Goal: Transaction & Acquisition: Purchase product/service

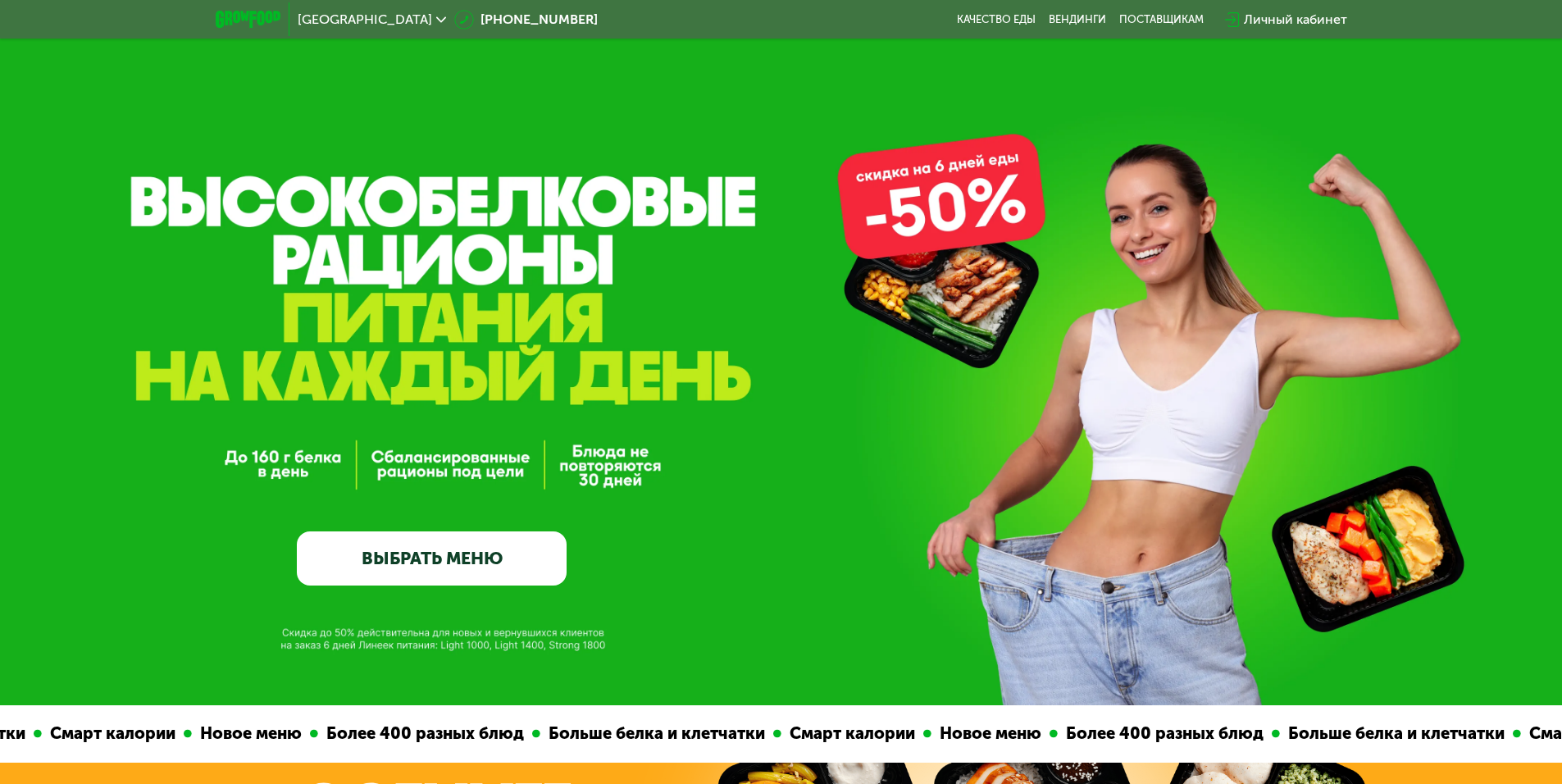
click at [497, 555] on link "ВЫБРАТЬ МЕНЮ" at bounding box center [432, 558] width 270 height 54
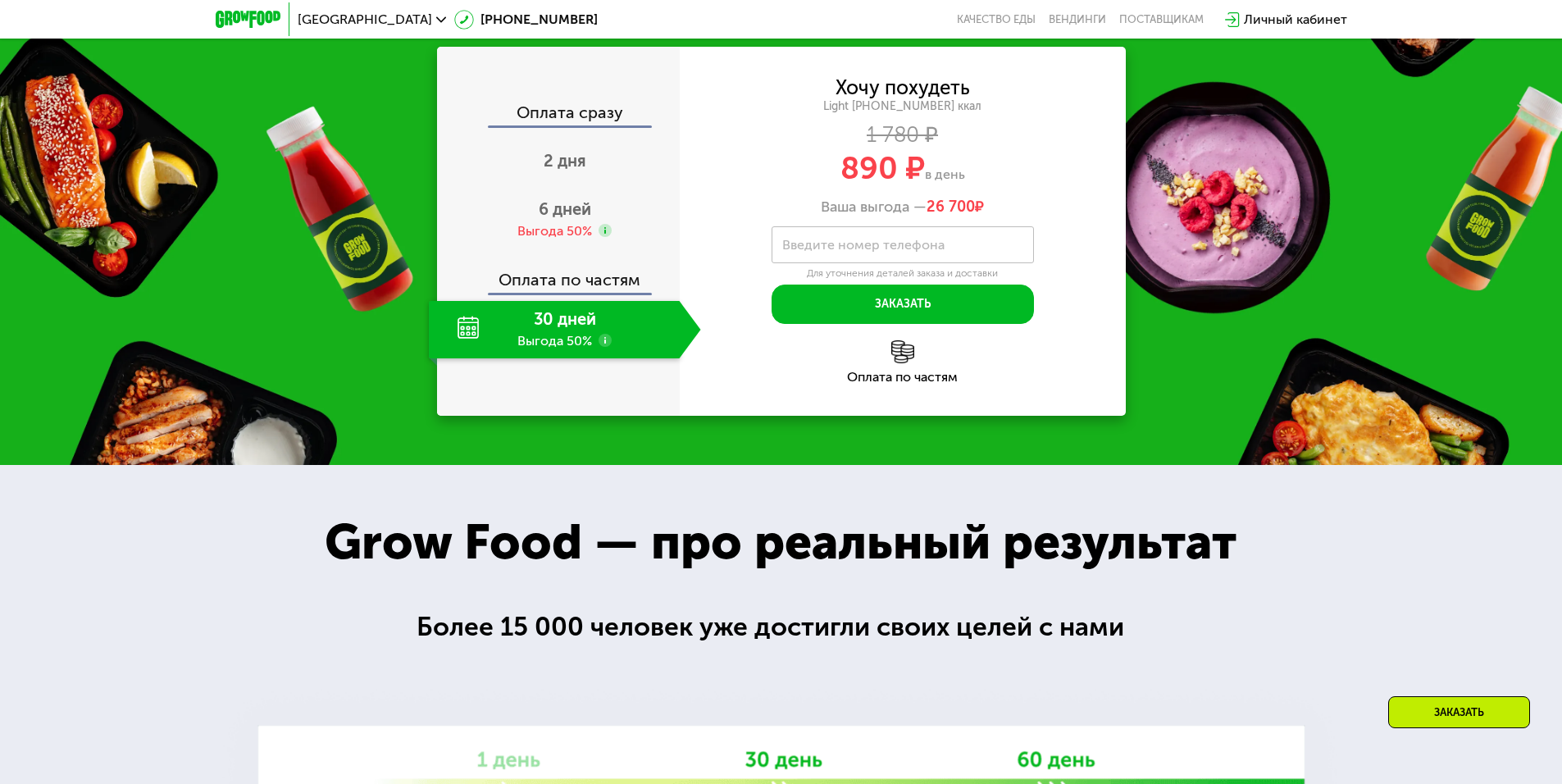
scroll to position [1394, 0]
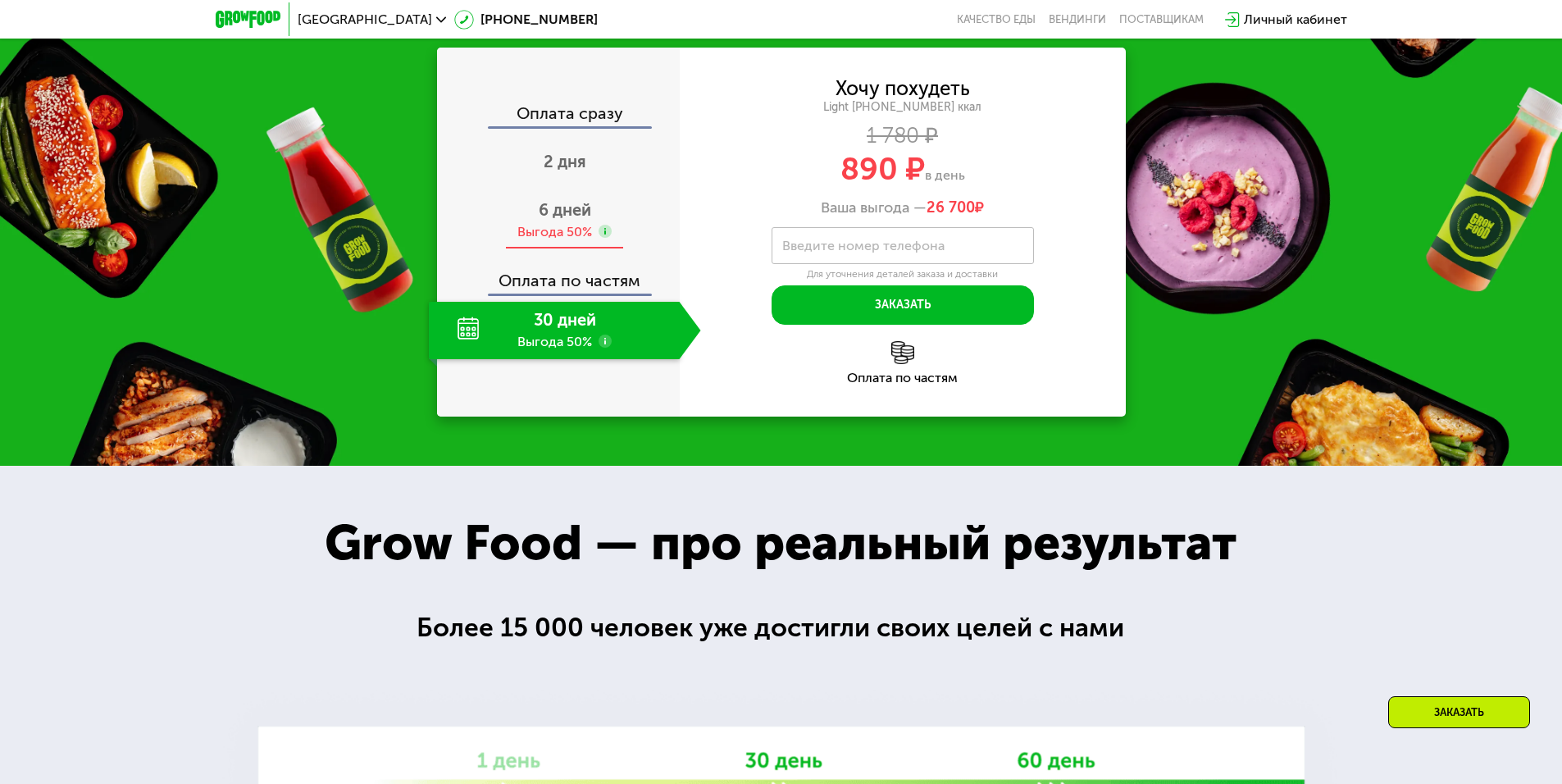
click at [550, 220] on span "6 дней" at bounding box center [565, 210] width 52 height 20
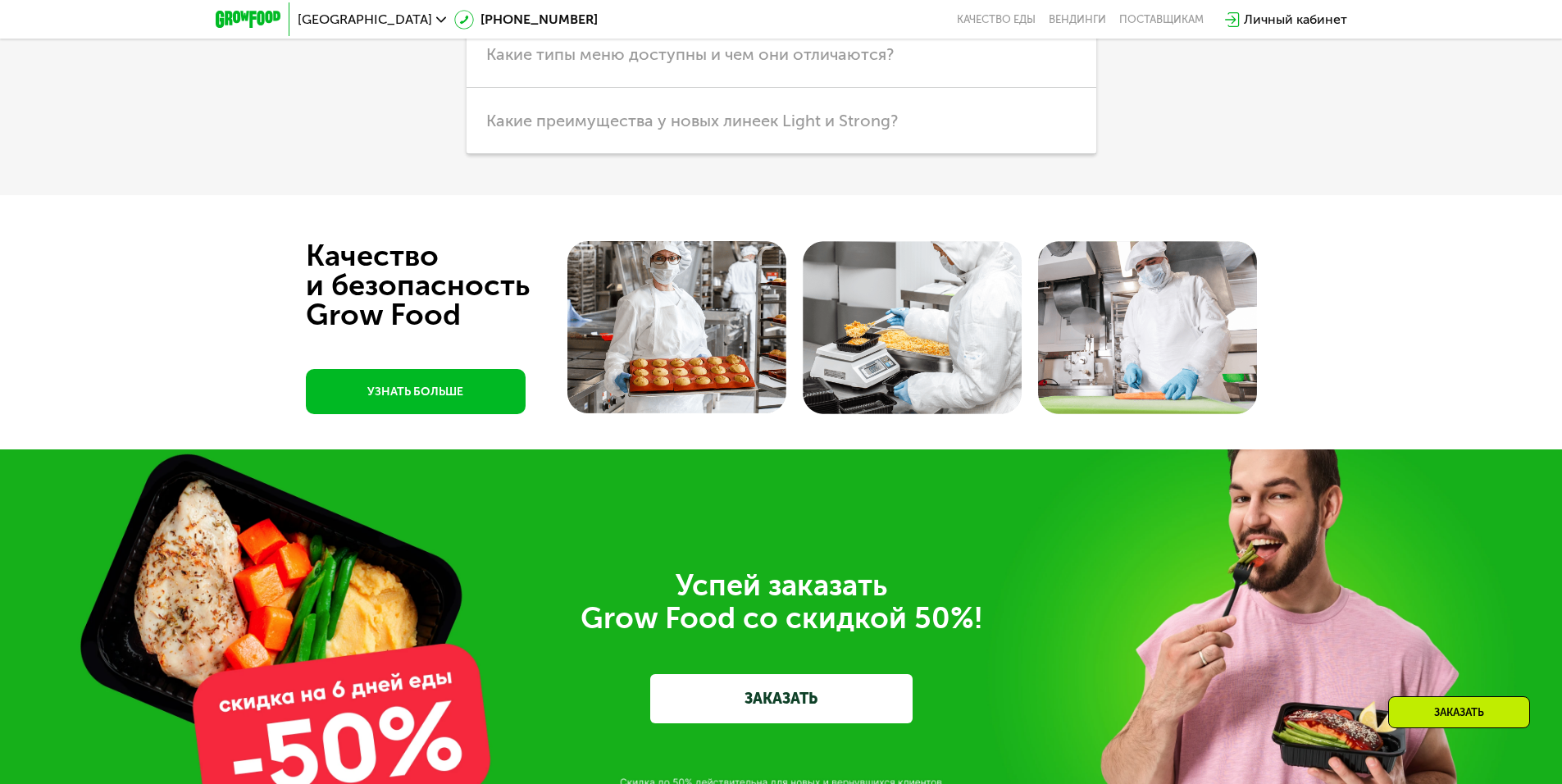
scroll to position [4427, 0]
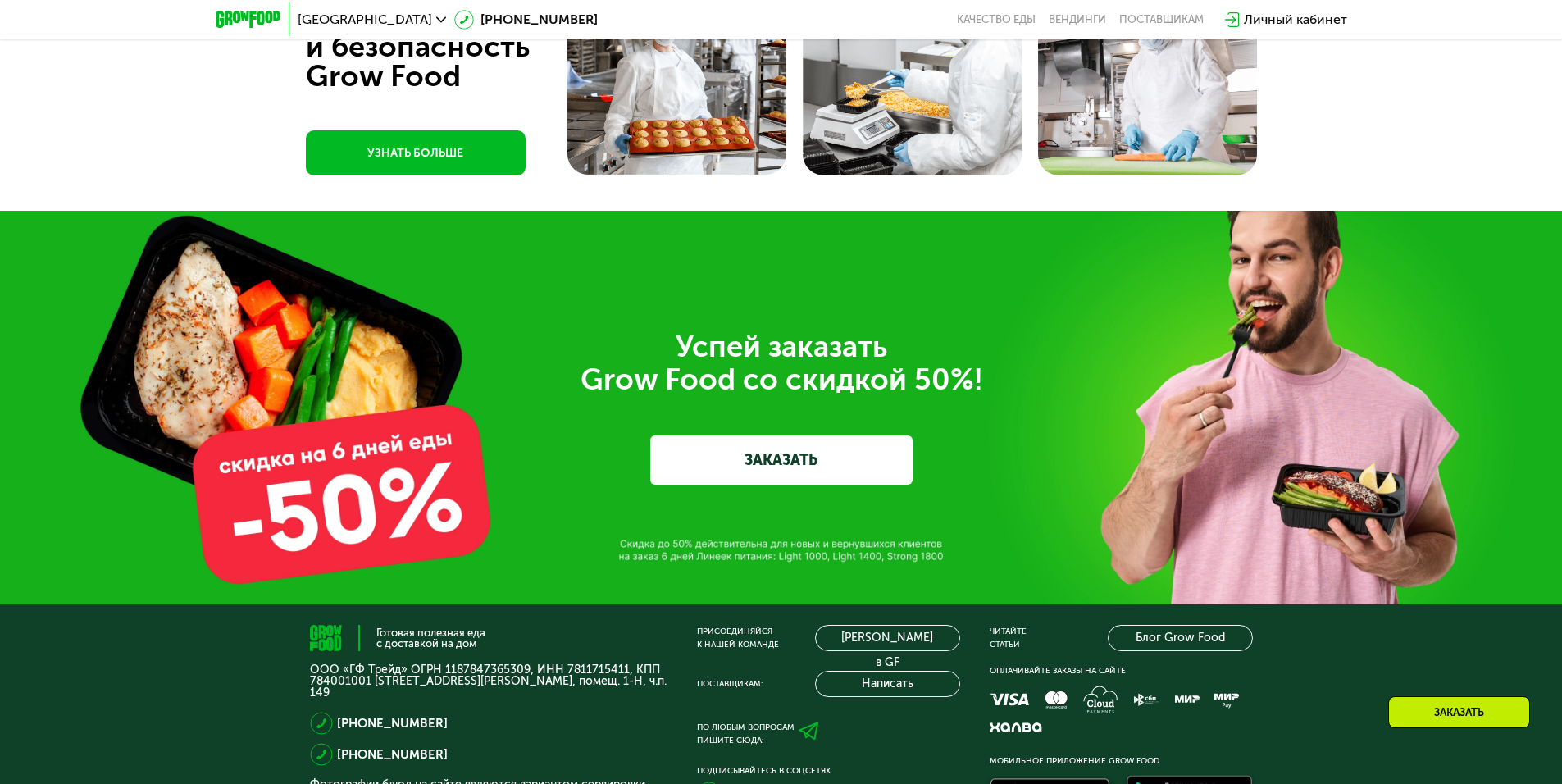
click at [814, 470] on link "ЗАКАЗАТЬ" at bounding box center [781, 460] width 262 height 49
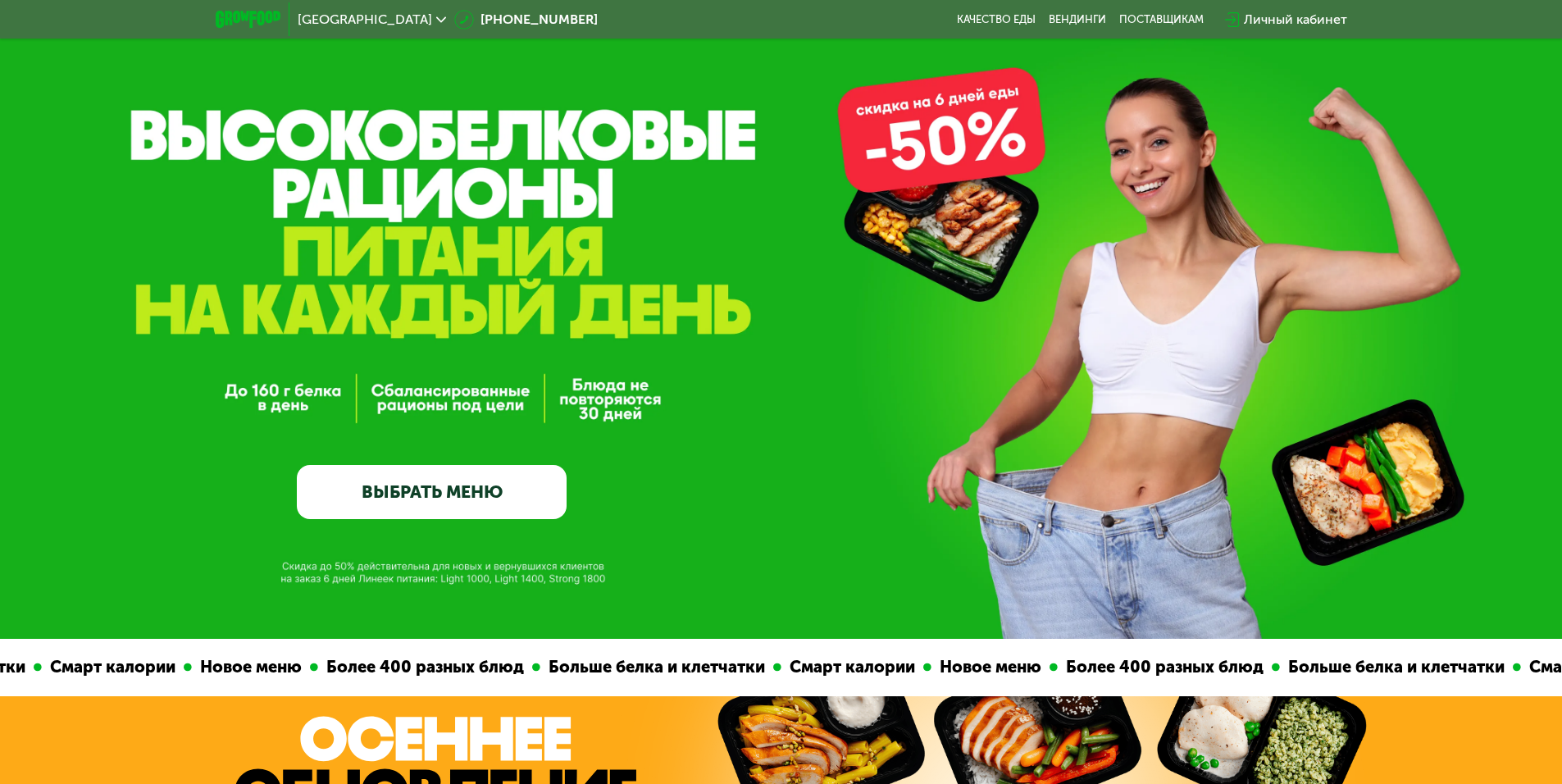
scroll to position [0, 0]
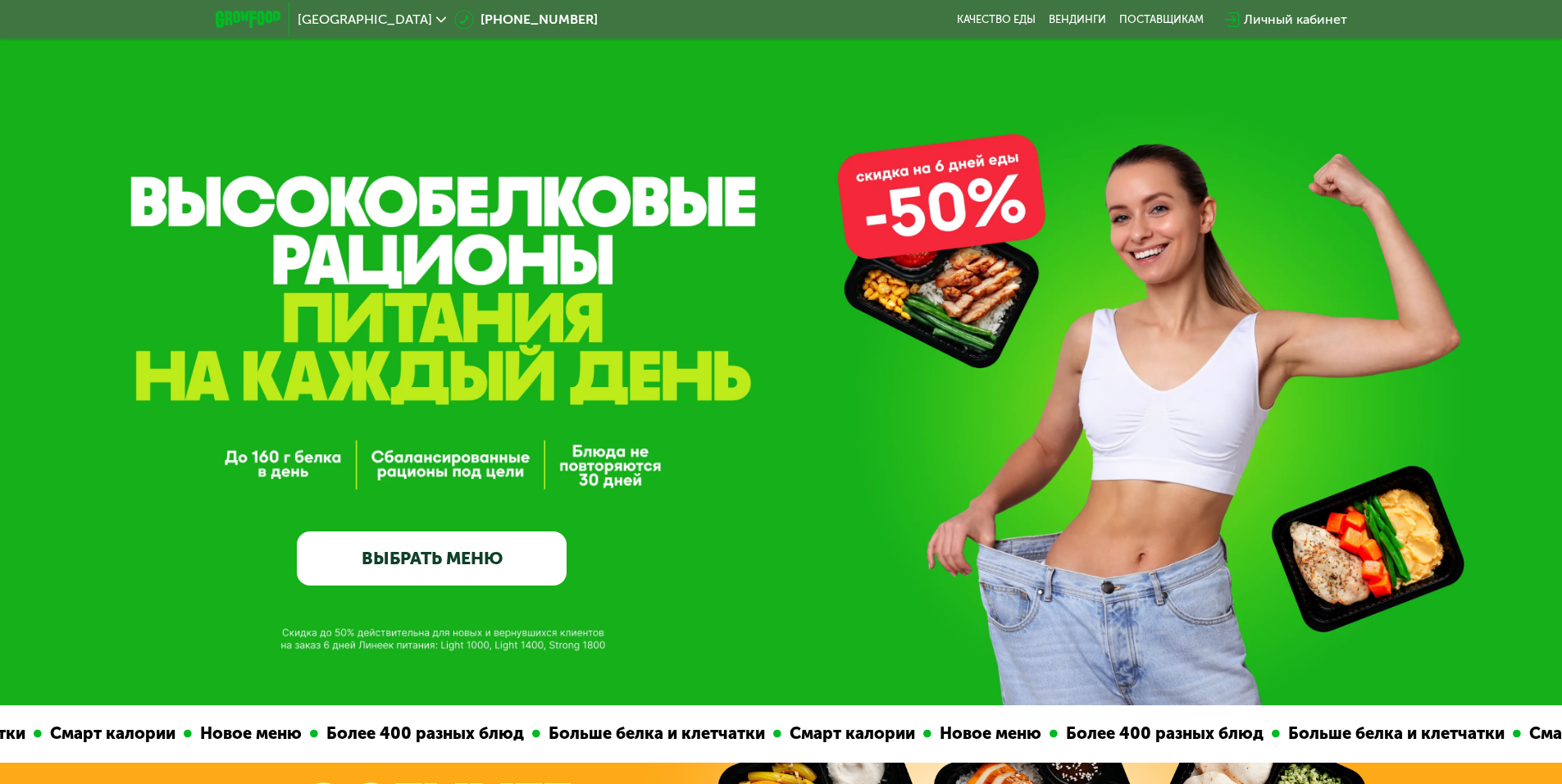
click at [471, 560] on link "ВЫБРАТЬ МЕНЮ" at bounding box center [432, 558] width 270 height 54
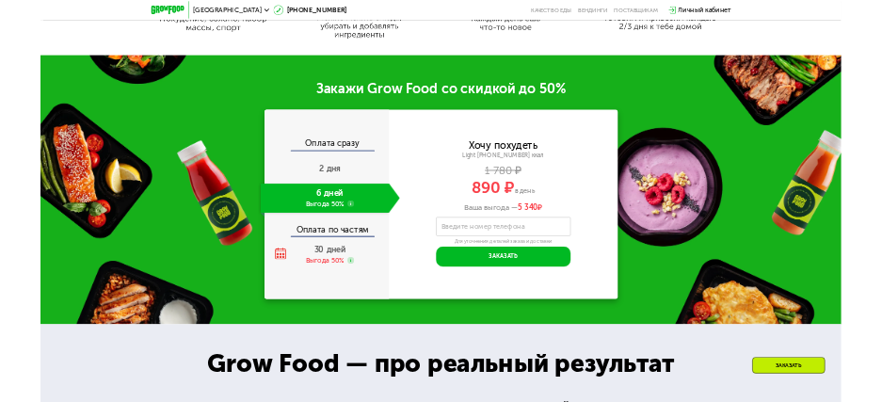
scroll to position [1412, 0]
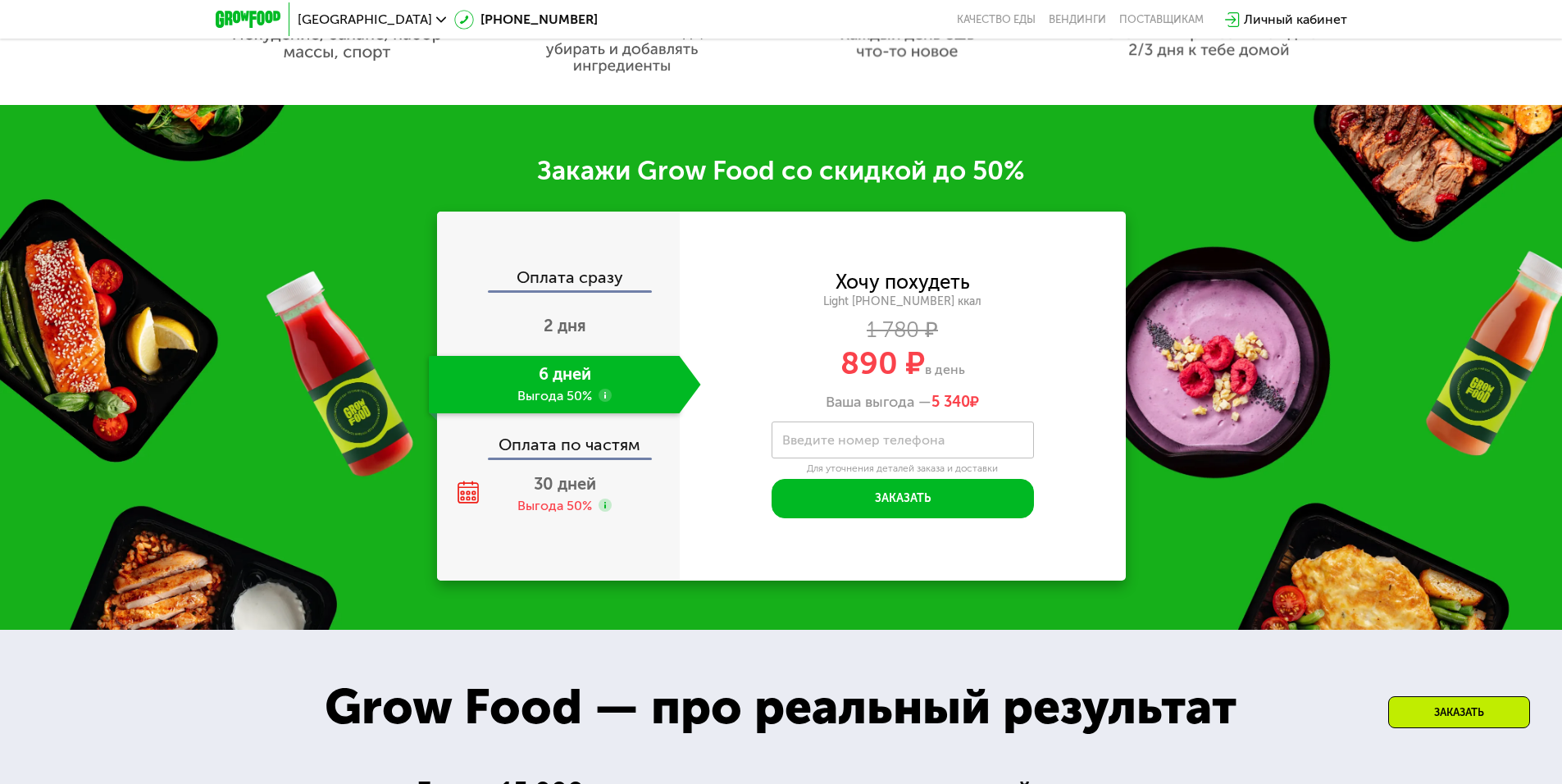
click at [919, 444] on label "Введите номер телефона" at bounding box center [863, 440] width 162 height 9
click at [919, 450] on input "Введите номер телефона" at bounding box center [903, 440] width 262 height 37
click at [876, 505] on button "Заказать" at bounding box center [903, 498] width 262 height 39
click at [933, 441] on input "**********" at bounding box center [903, 440] width 262 height 37
click at [932, 508] on button "Заказать" at bounding box center [903, 498] width 262 height 39
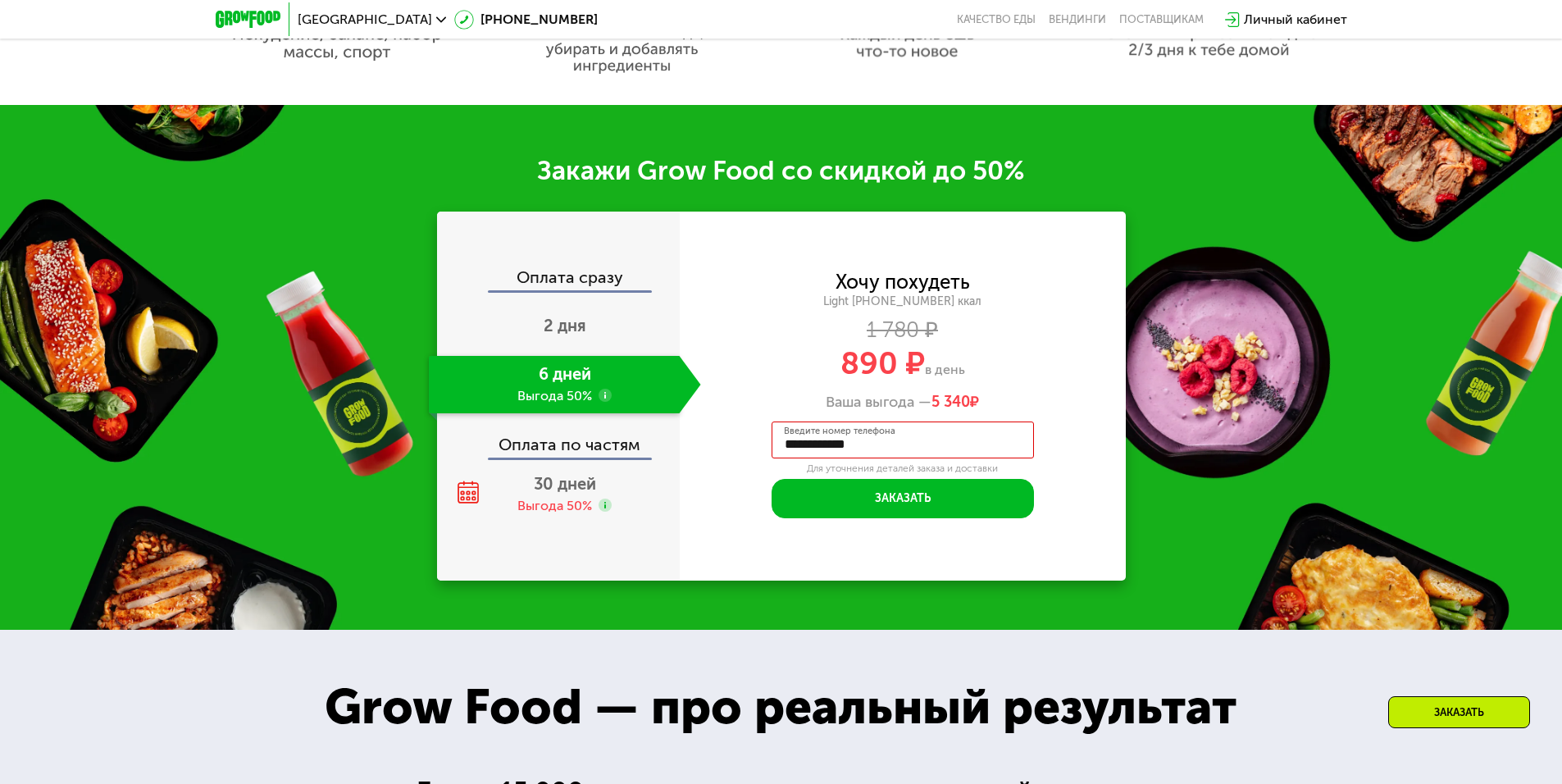
click at [798, 452] on input "**********" at bounding box center [903, 440] width 262 height 37
click at [855, 449] on input "**********" at bounding box center [903, 440] width 262 height 37
type input "**********"
click at [1001, 510] on button "Заказать" at bounding box center [903, 498] width 262 height 39
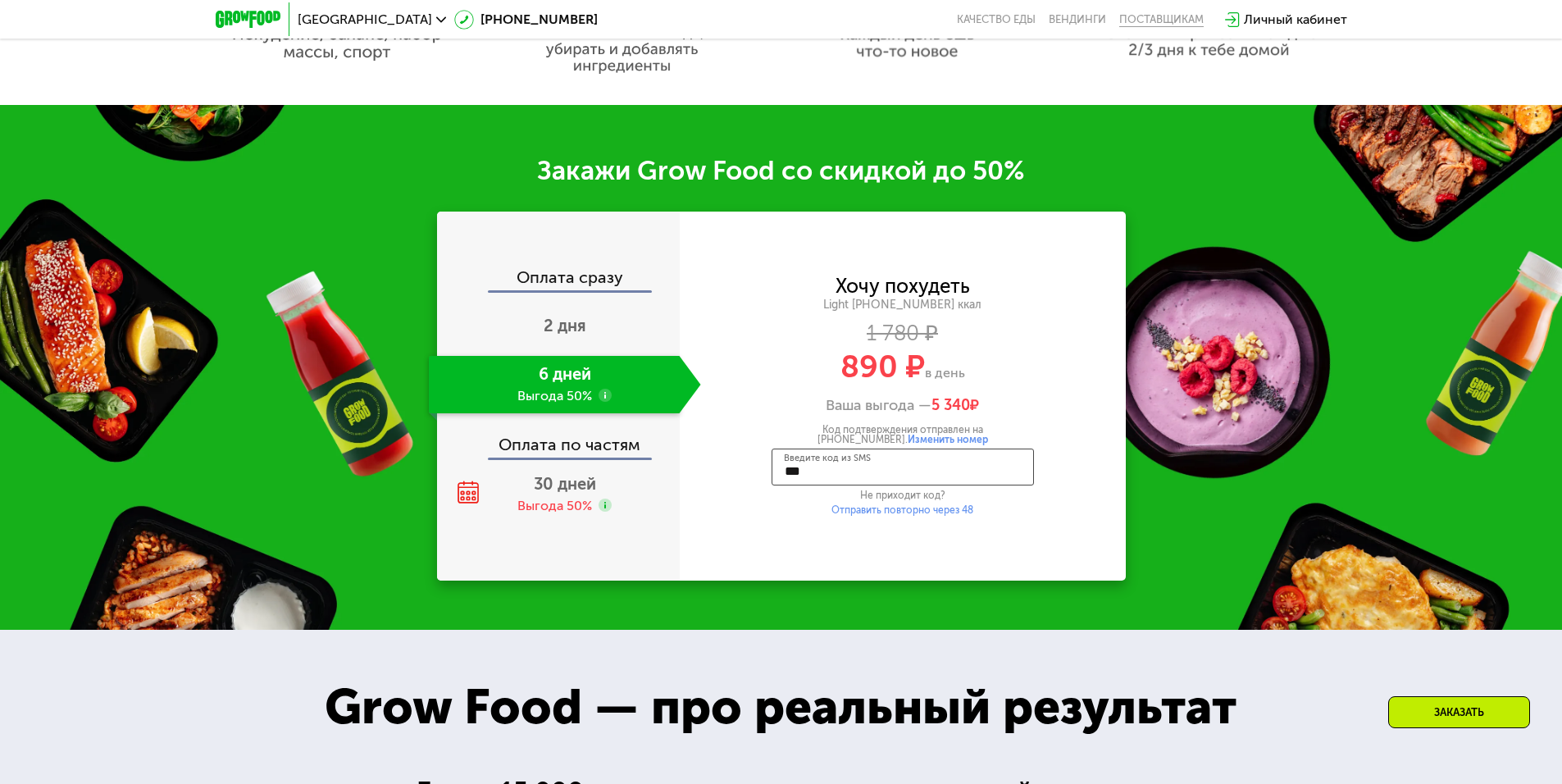
type input "****"
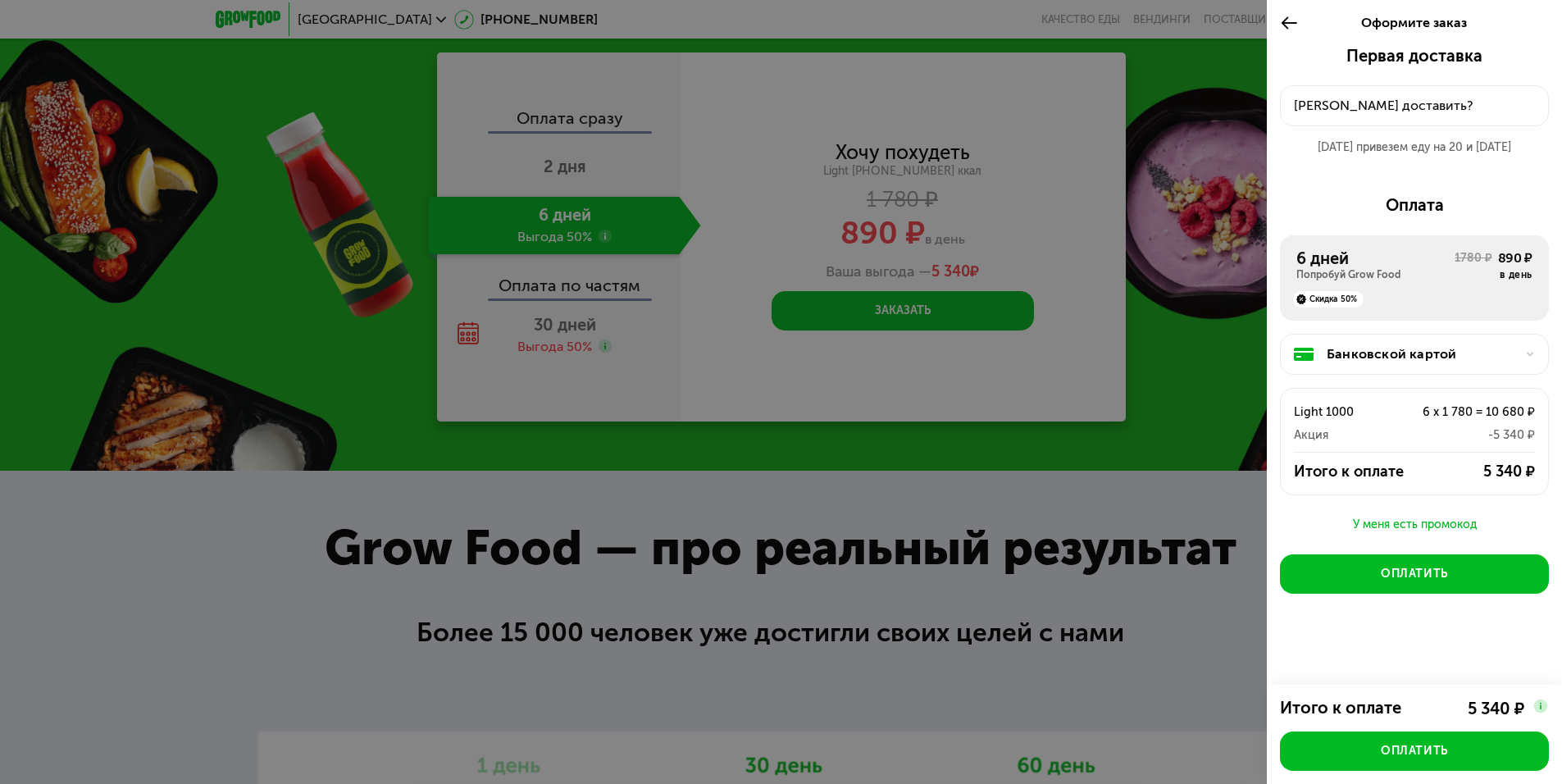
click at [1282, 17] on icon at bounding box center [1289, 23] width 19 height 20
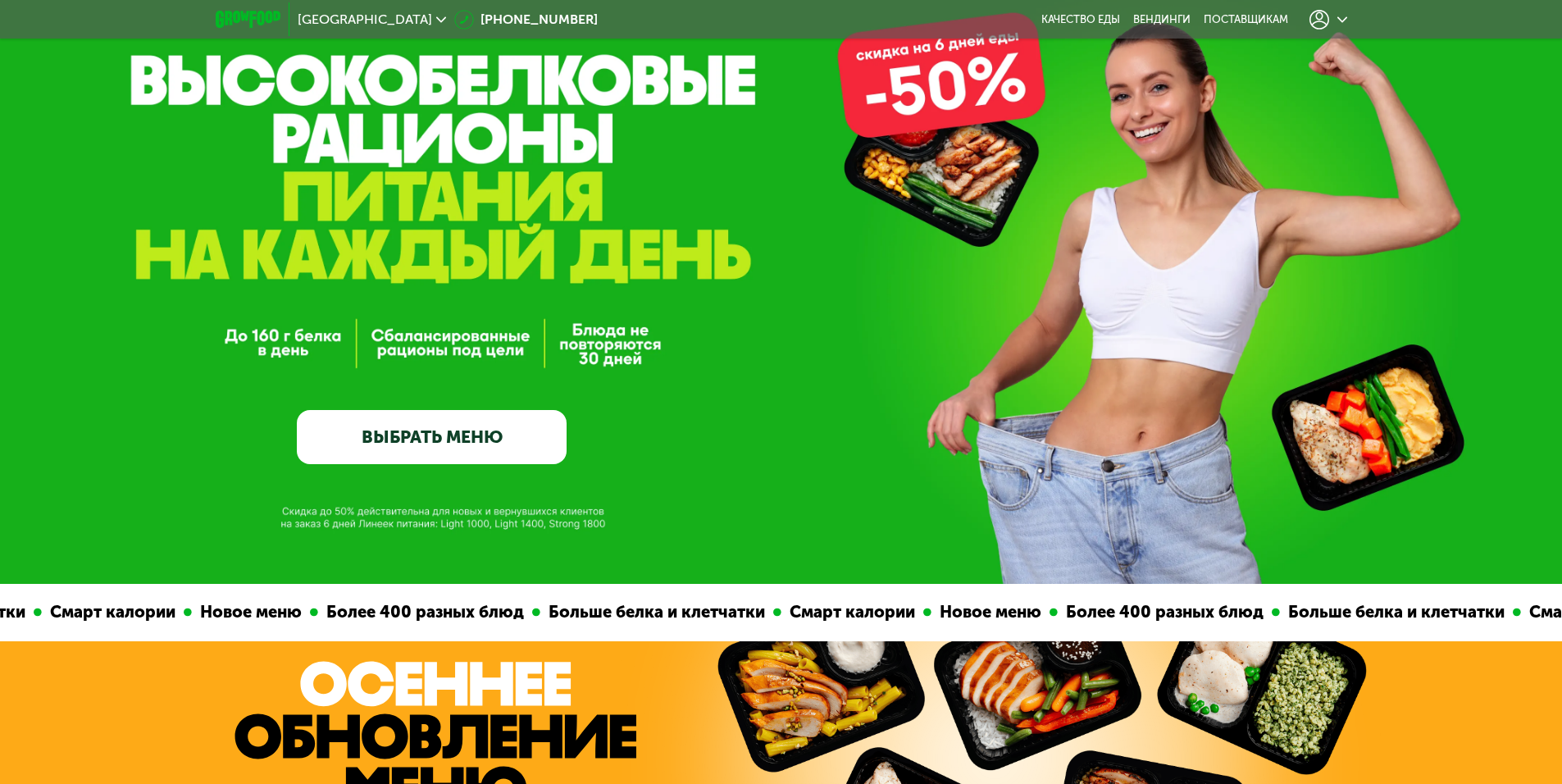
scroll to position [77, 0]
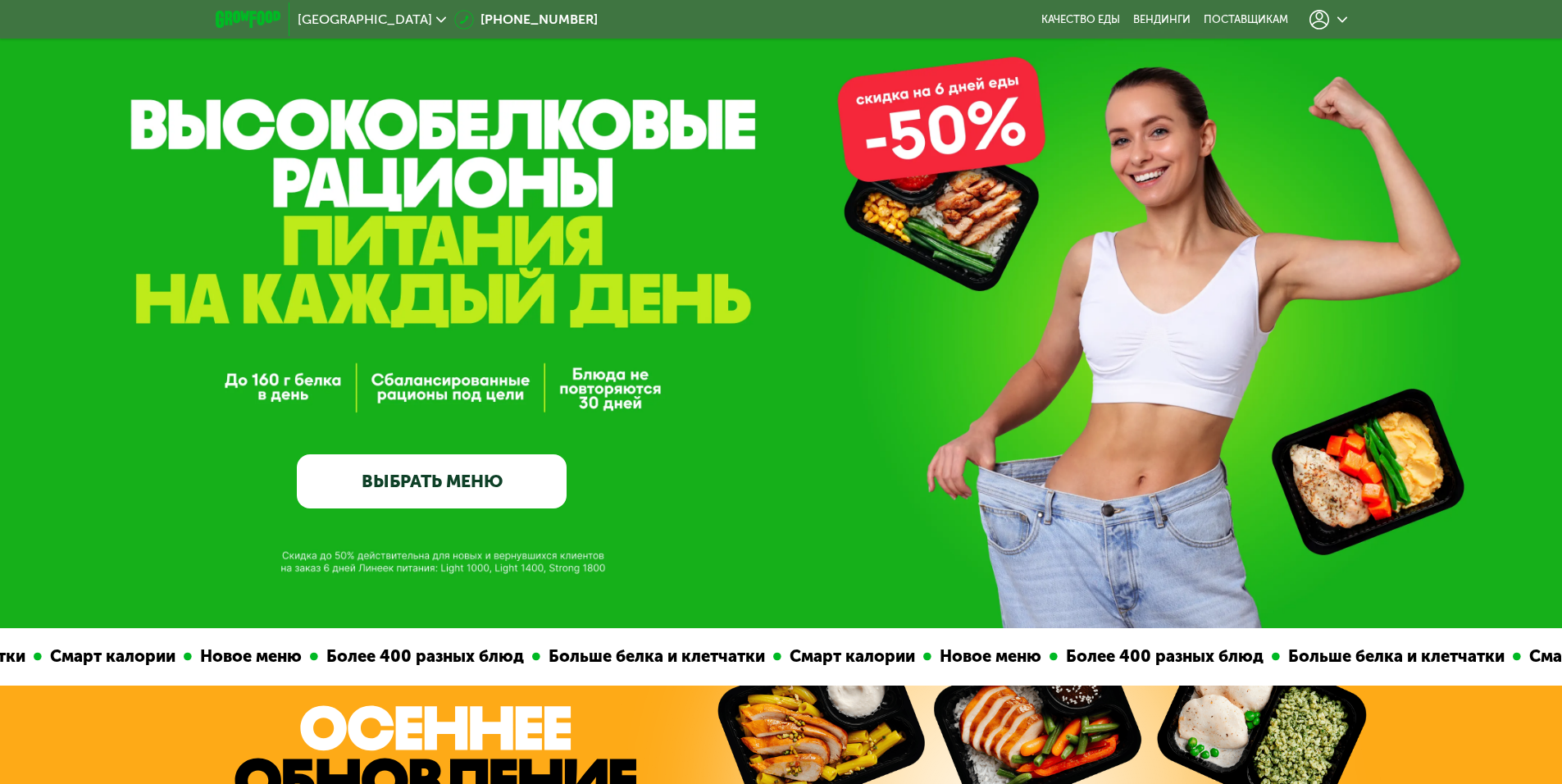
click at [380, 489] on link "ВЫБРАТЬ МЕНЮ" at bounding box center [432, 481] width 270 height 54
click at [456, 469] on link "ВЫБРАТЬ МЕНЮ" at bounding box center [432, 481] width 270 height 54
click at [436, 16] on icon at bounding box center [441, 19] width 10 height 10
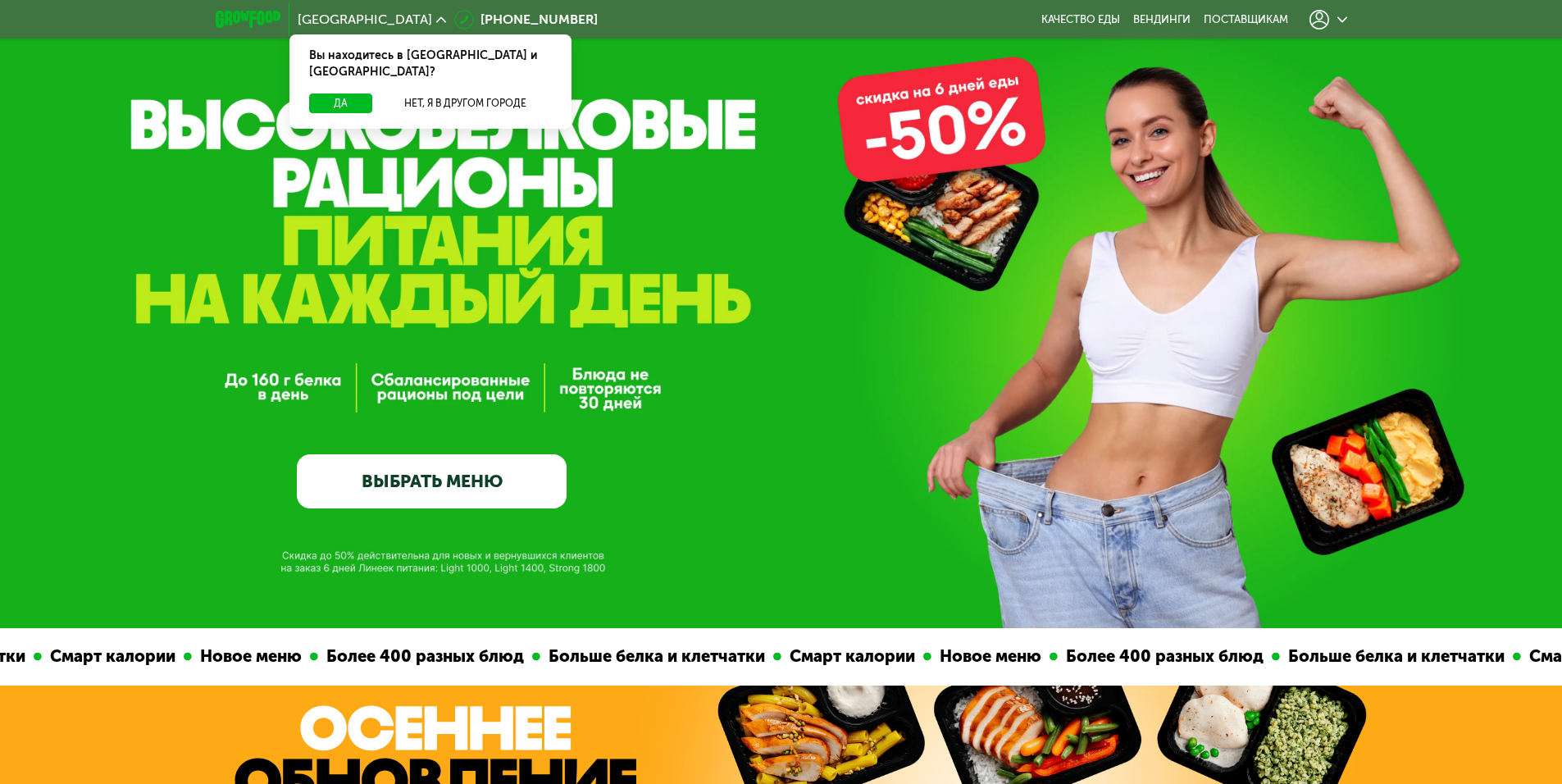
click at [436, 16] on icon at bounding box center [441, 19] width 10 height 10
click at [337, 93] on button "Да" at bounding box center [341, 103] width 63 height 20
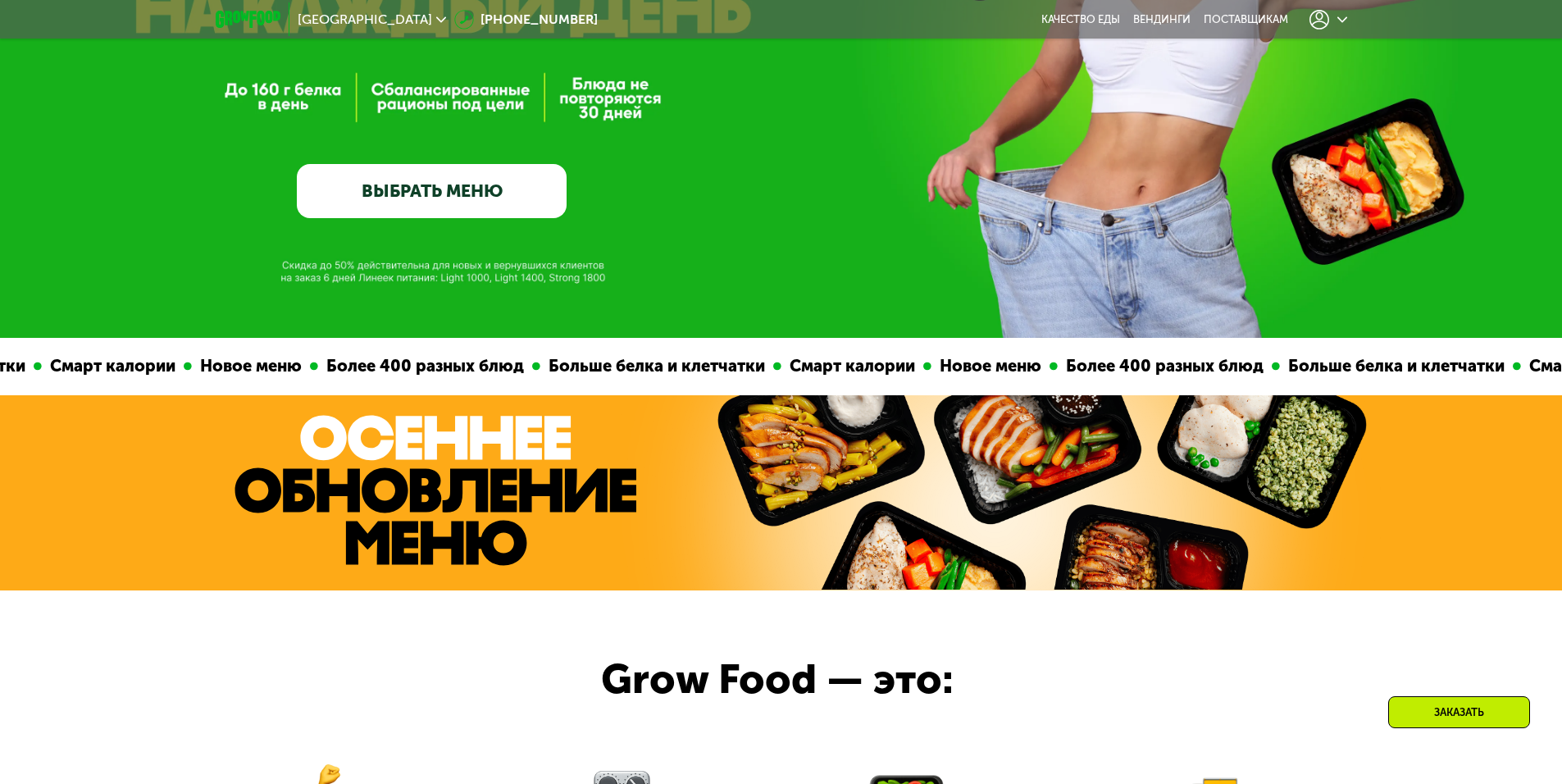
scroll to position [405, 0]
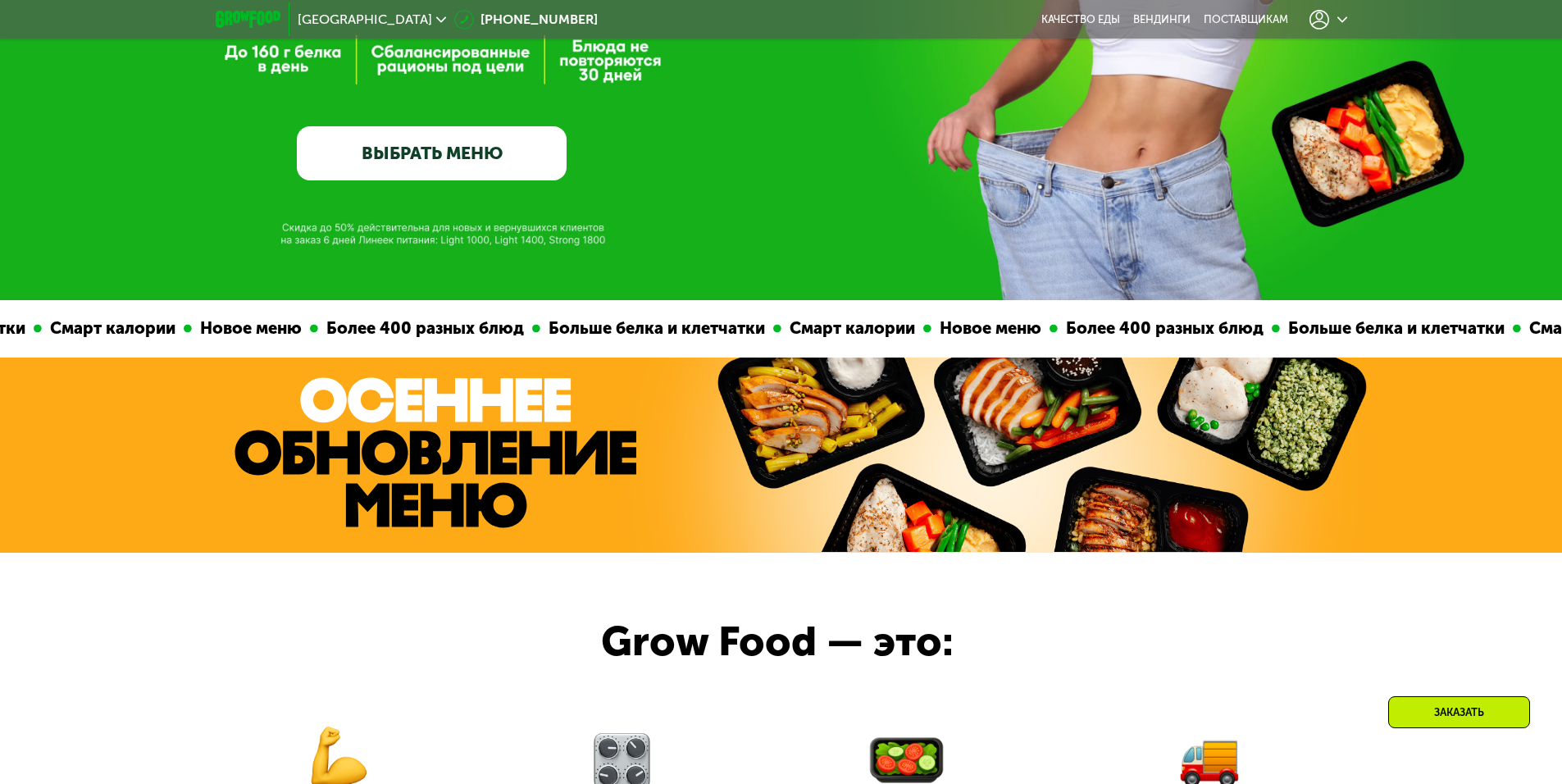
click at [443, 152] on link "ВЫБРАТЬ МЕНЮ" at bounding box center [432, 153] width 270 height 54
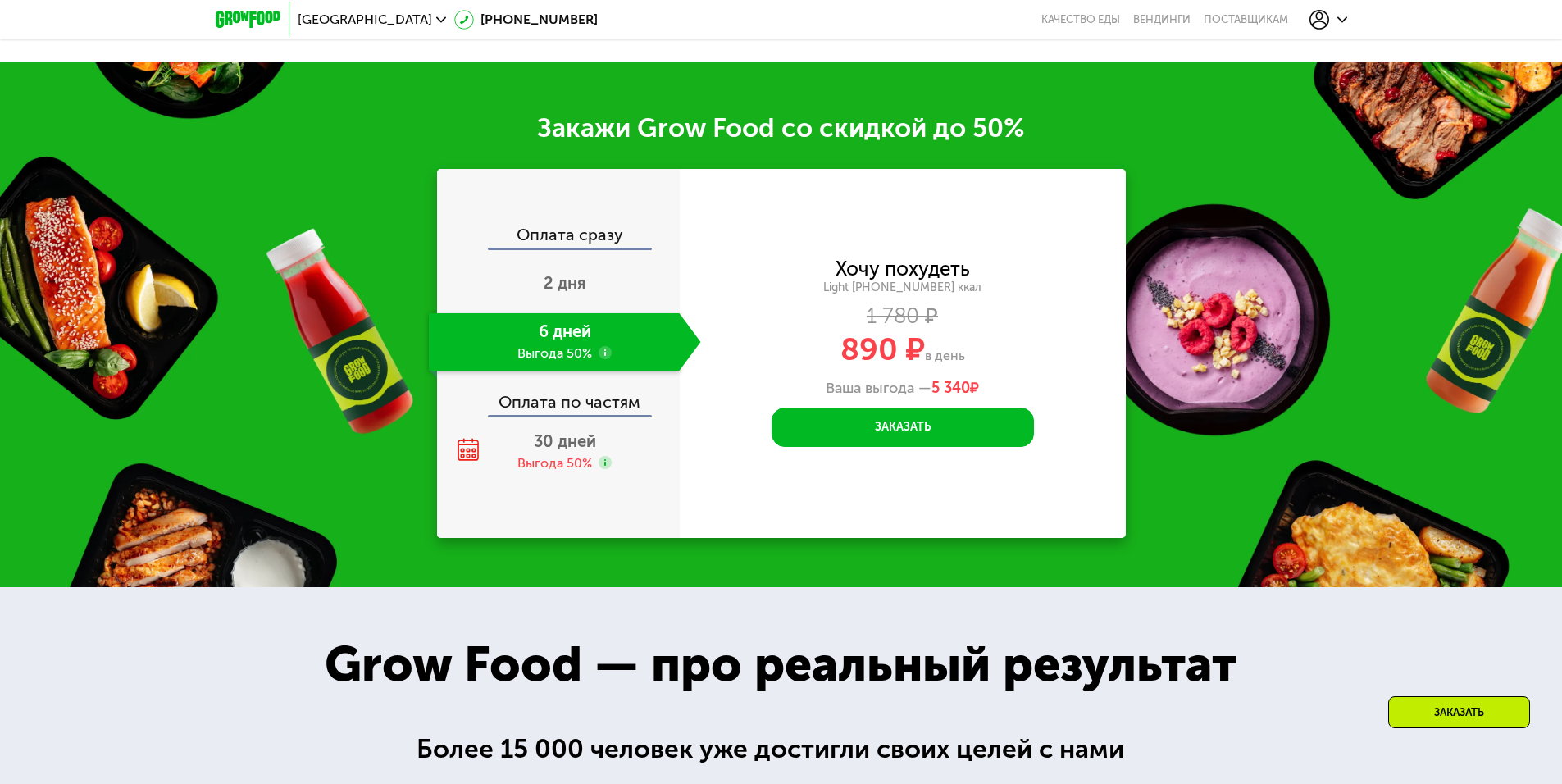
scroll to position [1307, 0]
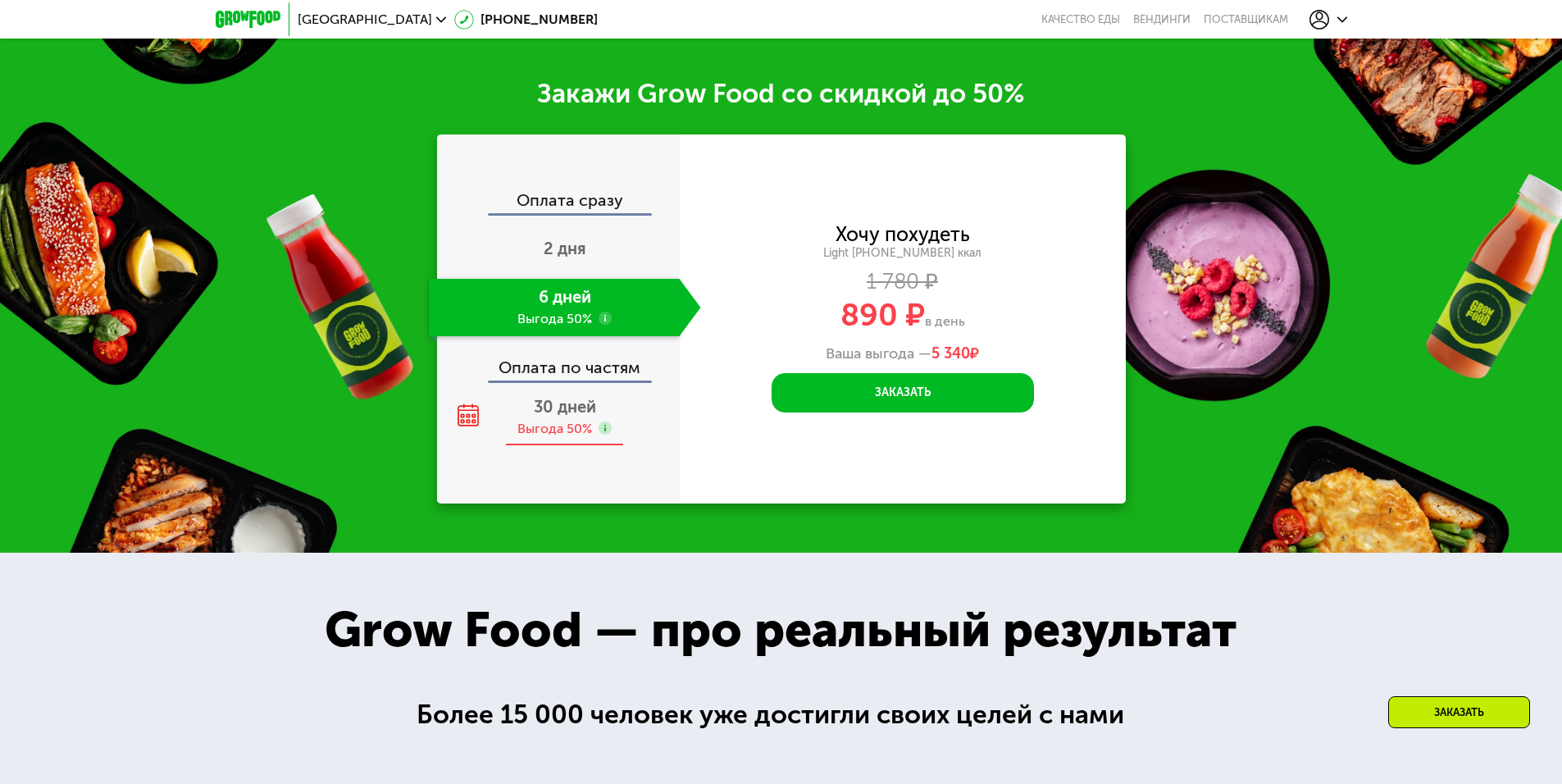
click at [587, 416] on span "30 дней" at bounding box center [565, 406] width 63 height 20
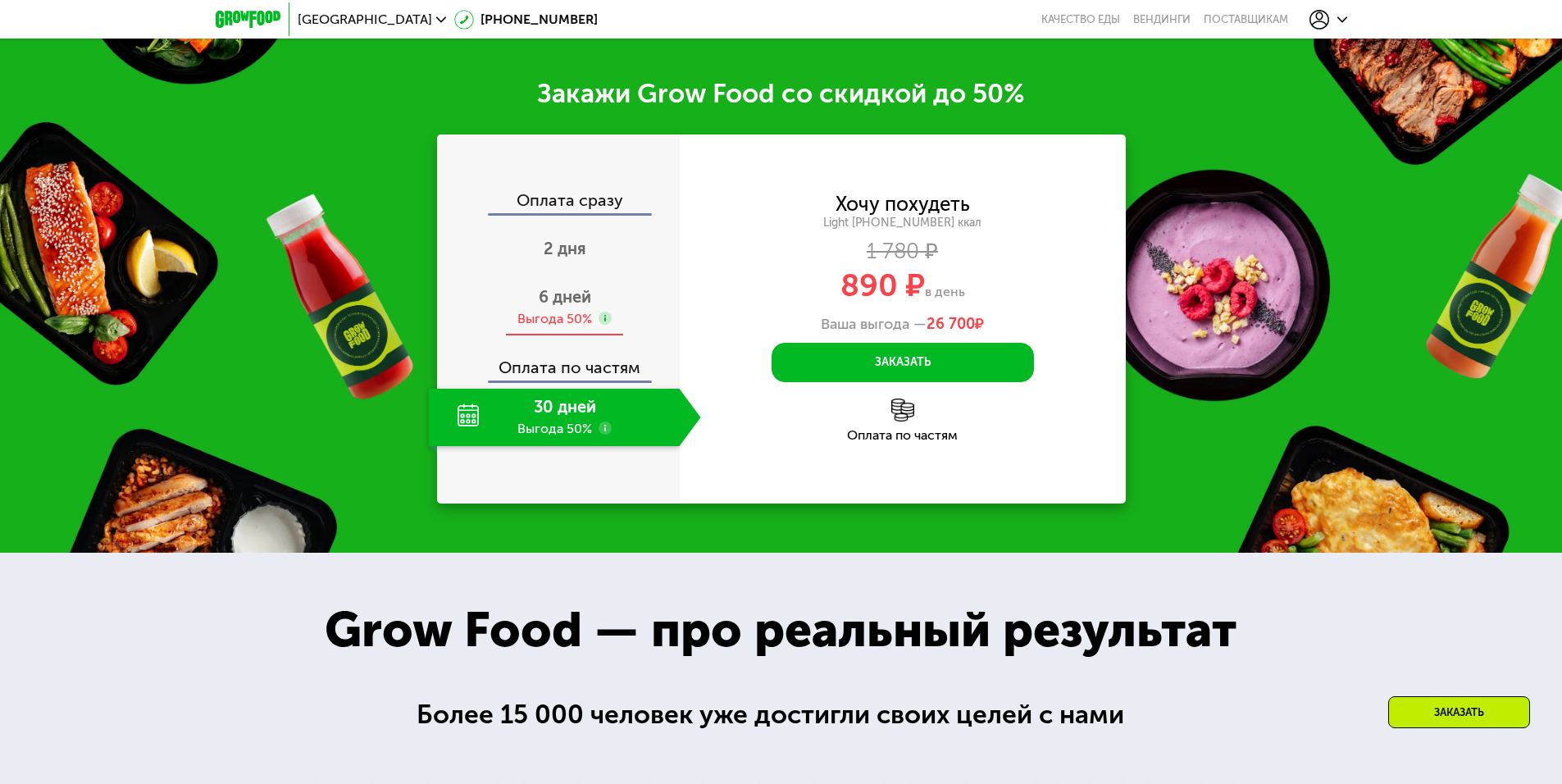
click at [553, 307] on span "6 дней" at bounding box center [565, 296] width 52 height 20
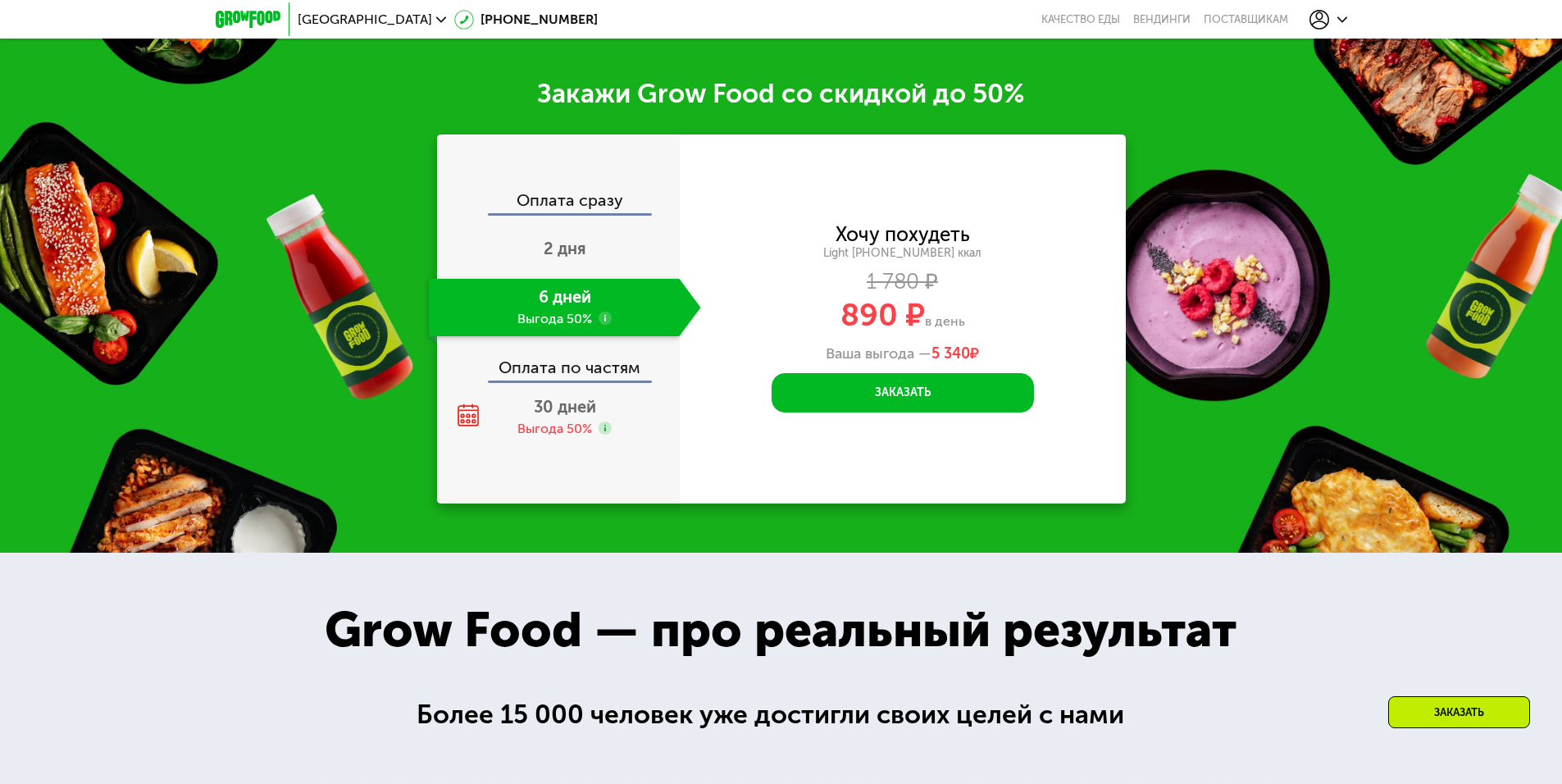
click at [597, 374] on div "Оплата по частям" at bounding box center [558, 361] width 241 height 37
click at [560, 258] on span "2 дня" at bounding box center [565, 248] width 43 height 20
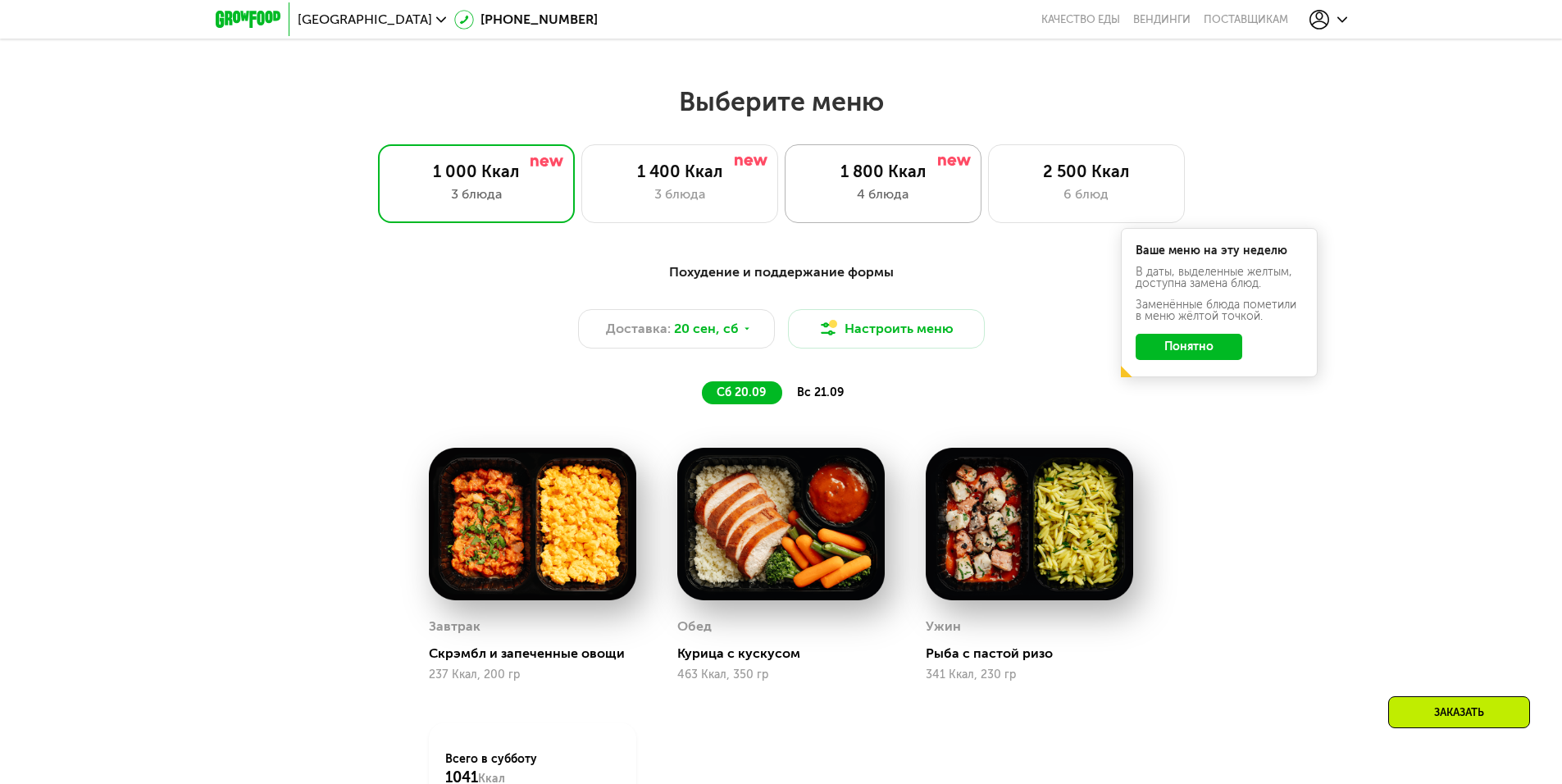
click at [917, 193] on div "4 блюда" at bounding box center [882, 194] width 162 height 20
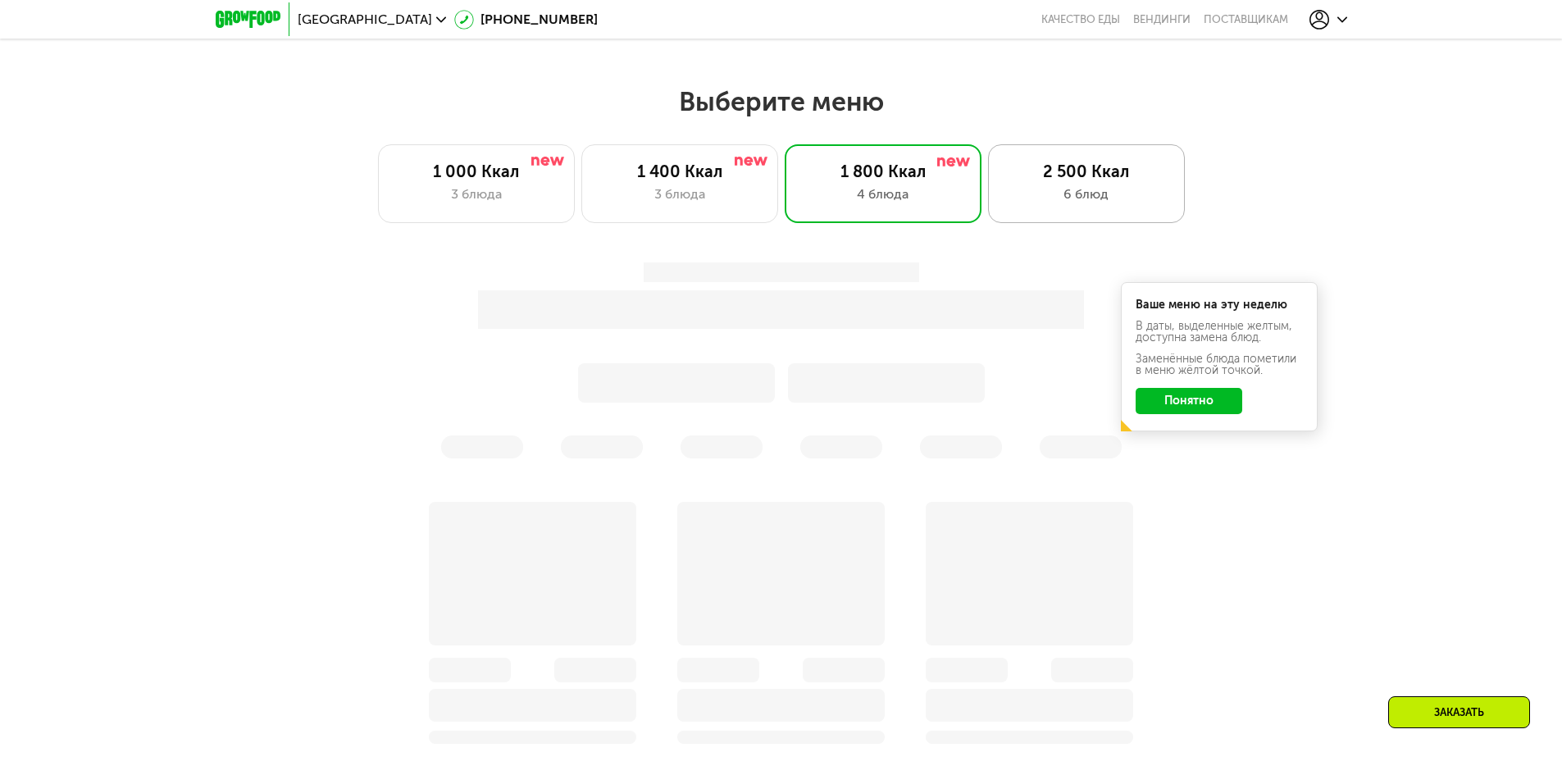
click at [1112, 179] on div "2 500 Ккал" at bounding box center [1086, 171] width 162 height 20
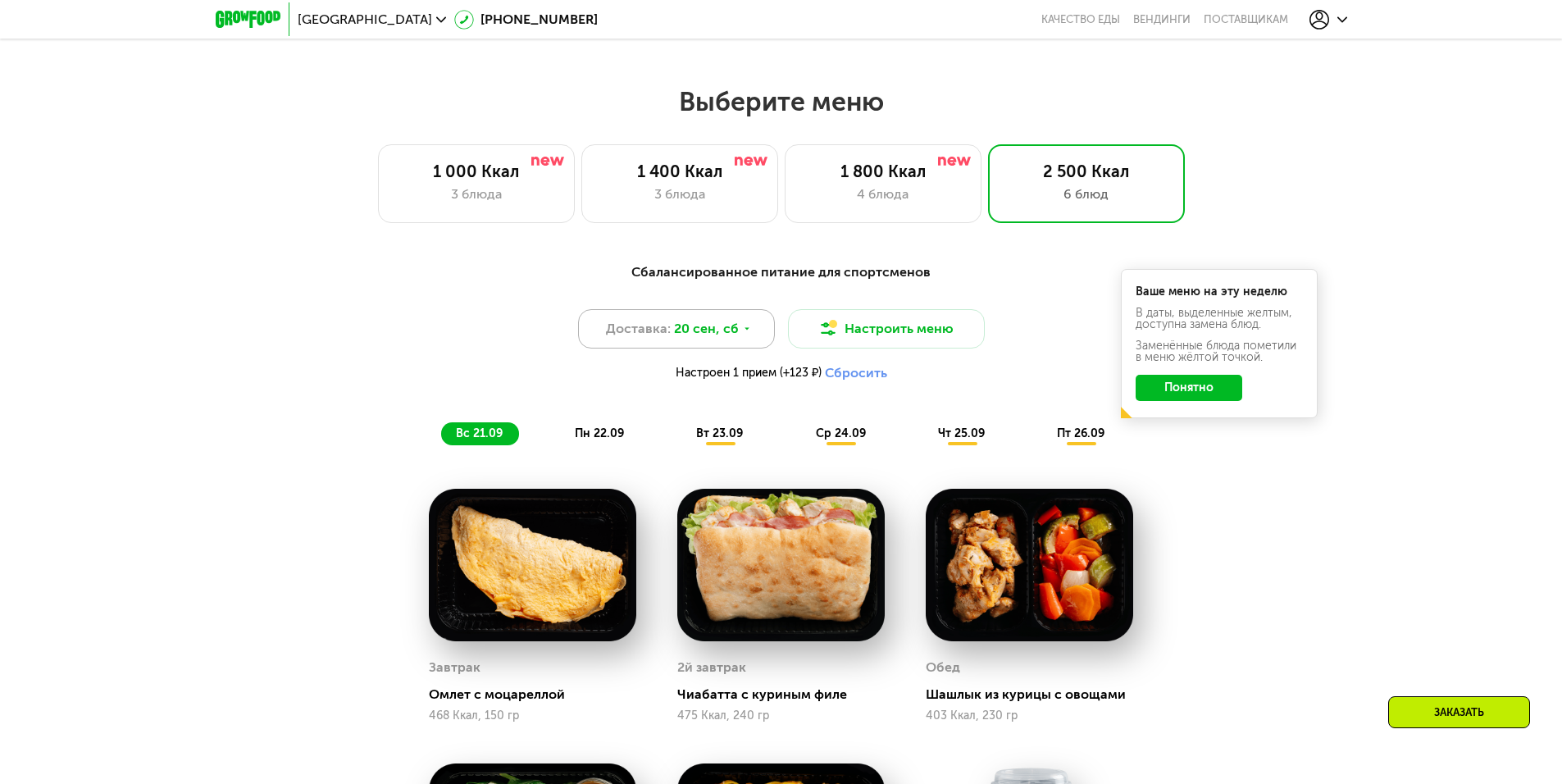
click at [733, 331] on span "20 сен, сб" at bounding box center [707, 328] width 64 height 20
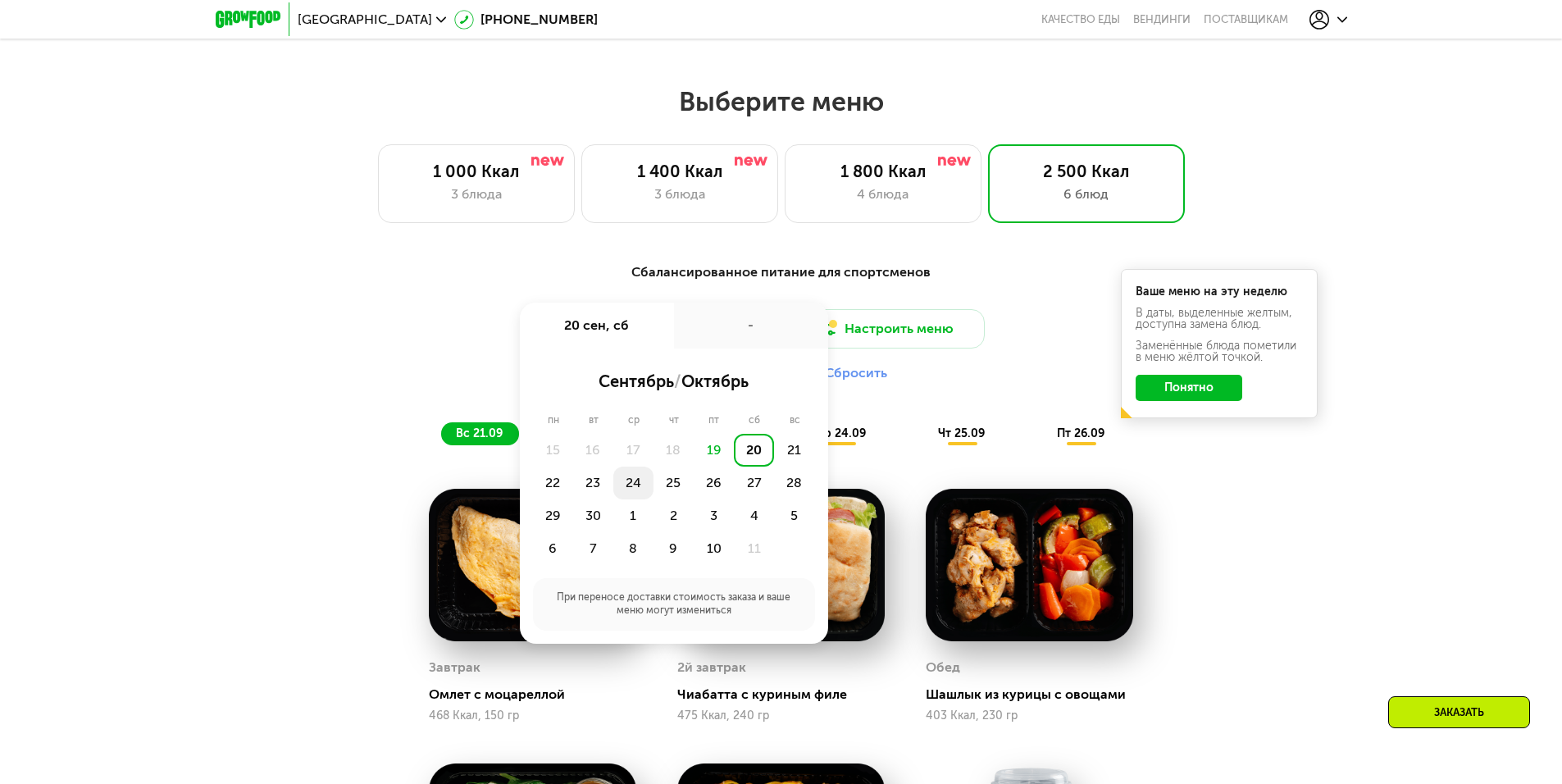
click at [638, 491] on div "24" at bounding box center [633, 483] width 40 height 33
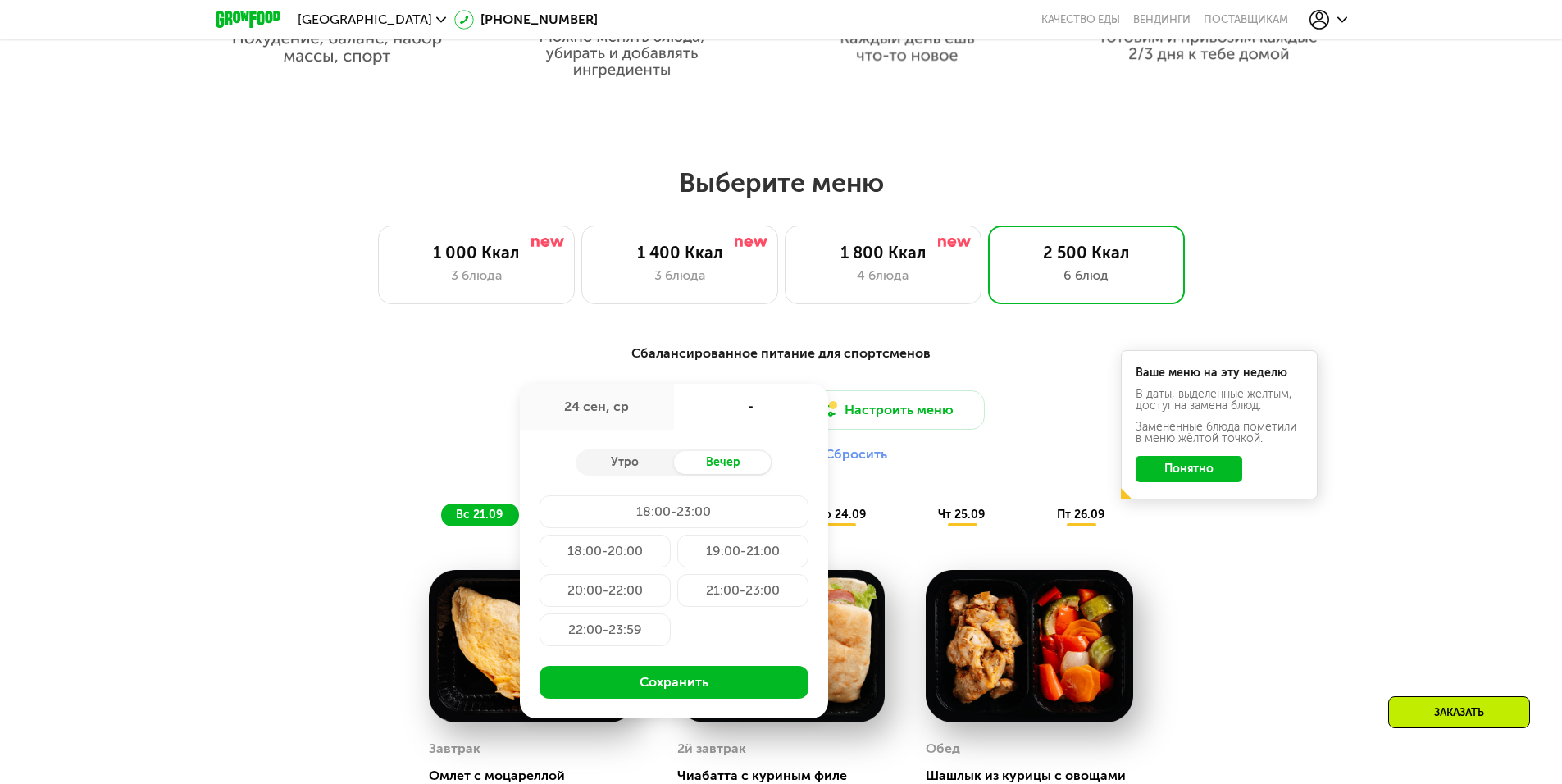
scroll to position [1225, 0]
click at [636, 467] on div "Утро" at bounding box center [625, 463] width 98 height 23
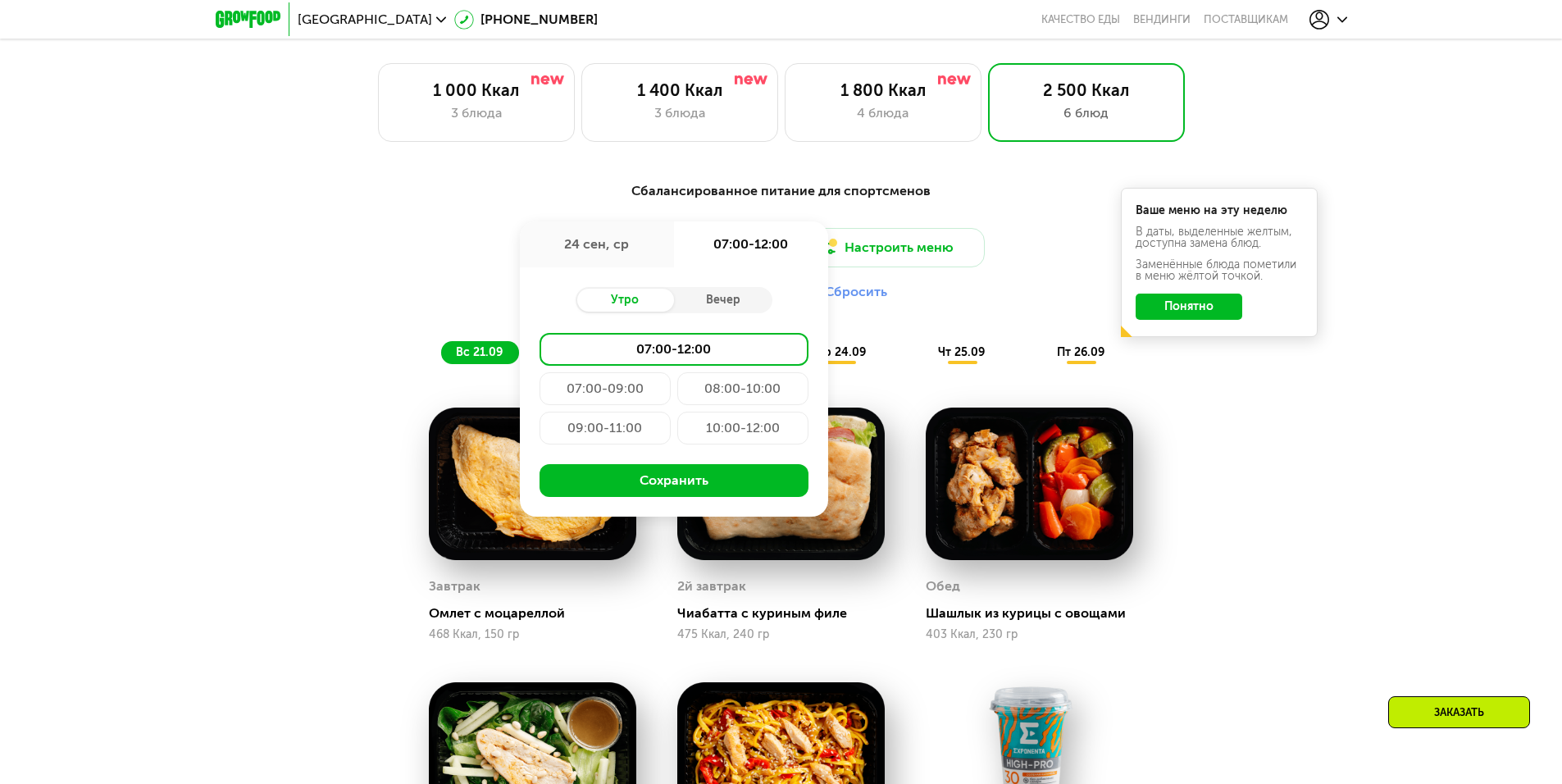
scroll to position [1389, 0]
click at [741, 244] on div "07:00-12:00" at bounding box center [751, 243] width 154 height 46
click at [586, 246] on div "24 сен, ср" at bounding box center [597, 243] width 154 height 46
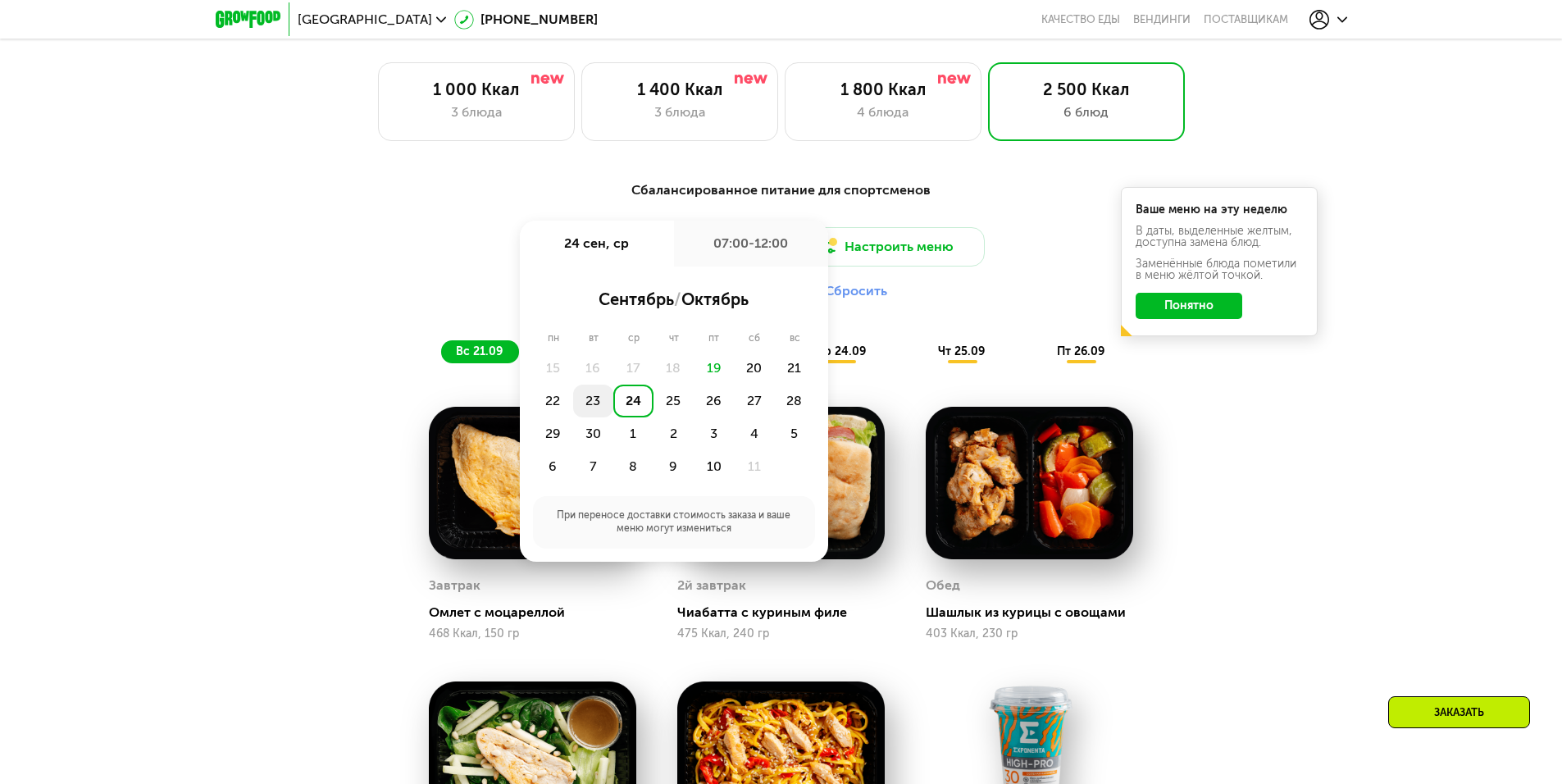
click at [592, 409] on div "23" at bounding box center [593, 401] width 40 height 33
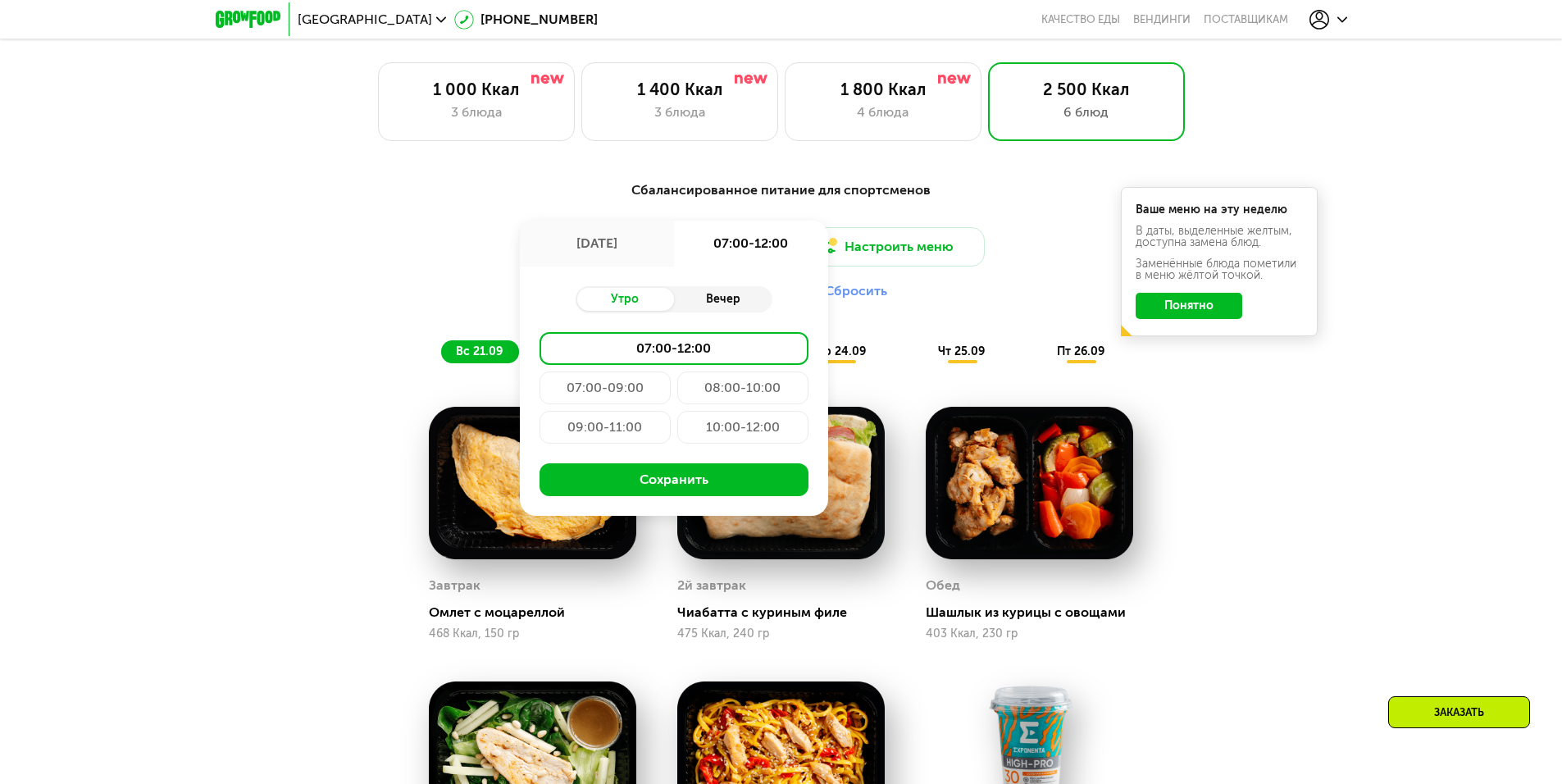
click at [745, 308] on div "Вечер" at bounding box center [723, 299] width 98 height 23
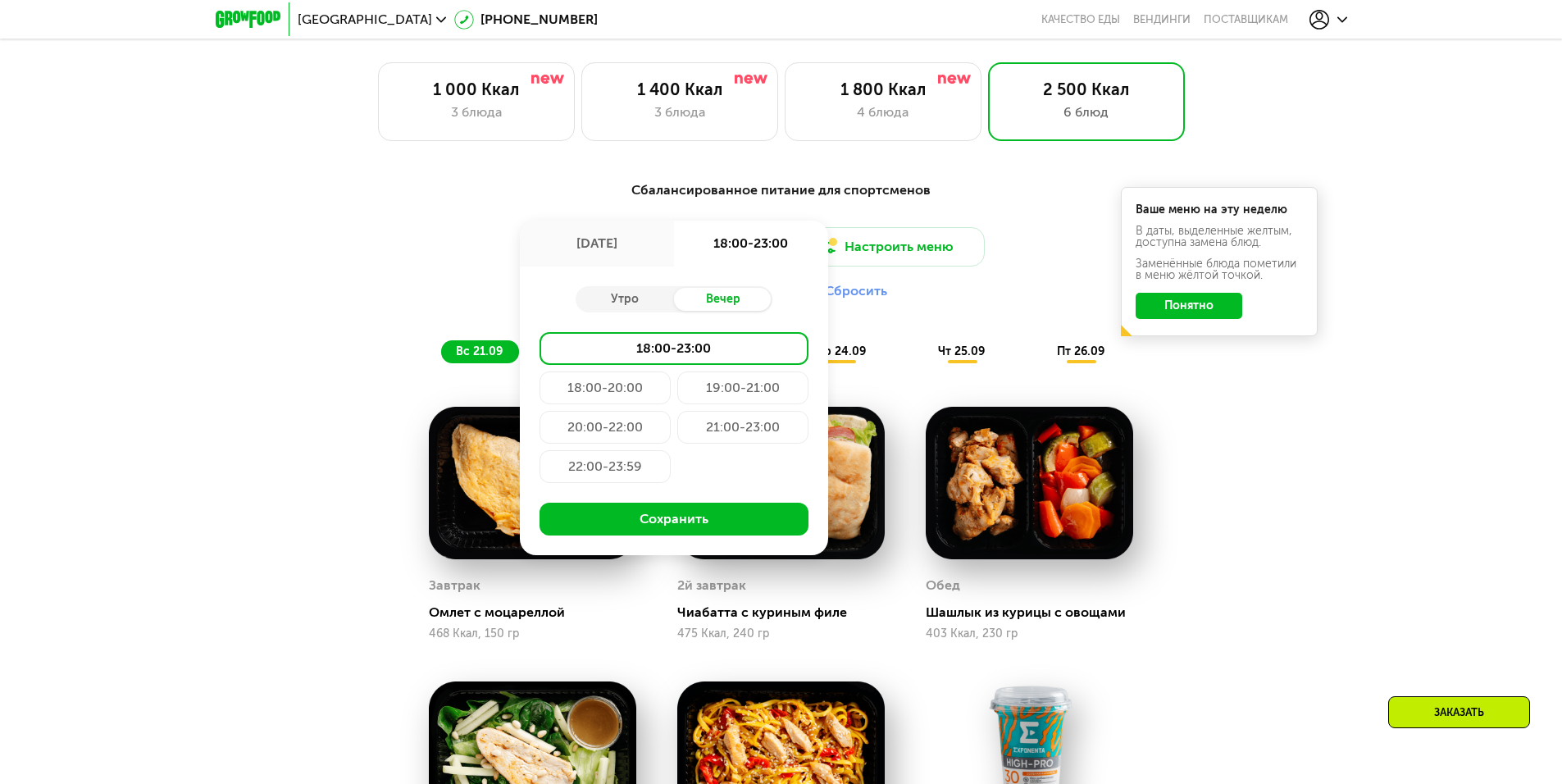
click at [779, 427] on div "21:00-23:00" at bounding box center [742, 427] width 132 height 33
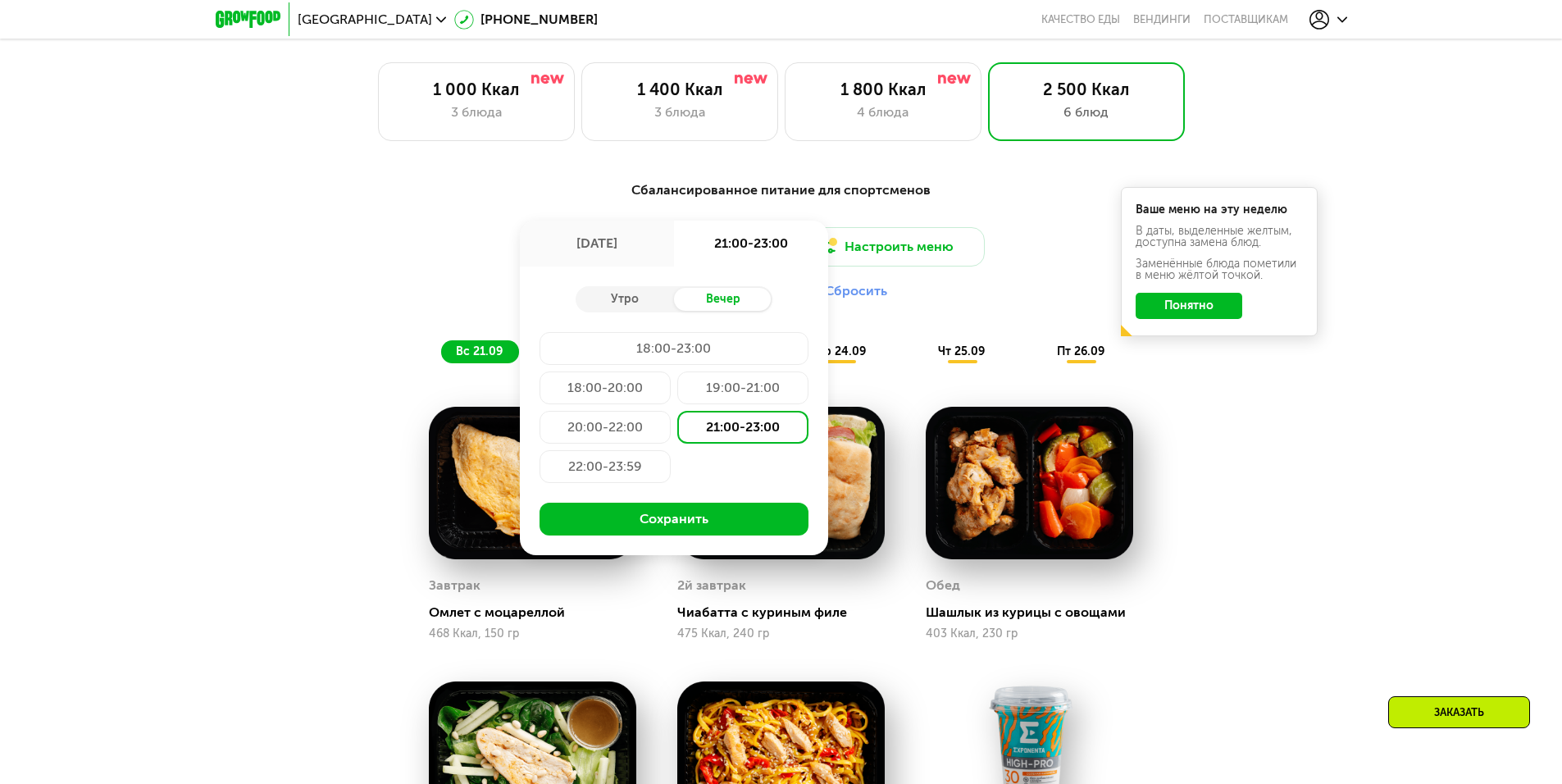
click at [750, 431] on div "21:00-23:00" at bounding box center [742, 427] width 132 height 33
click at [618, 434] on div "20:00-22:00" at bounding box center [605, 427] width 132 height 33
click at [751, 443] on div "21:00-23:00" at bounding box center [742, 427] width 132 height 33
click at [598, 439] on div "20:00-22:00" at bounding box center [605, 427] width 132 height 33
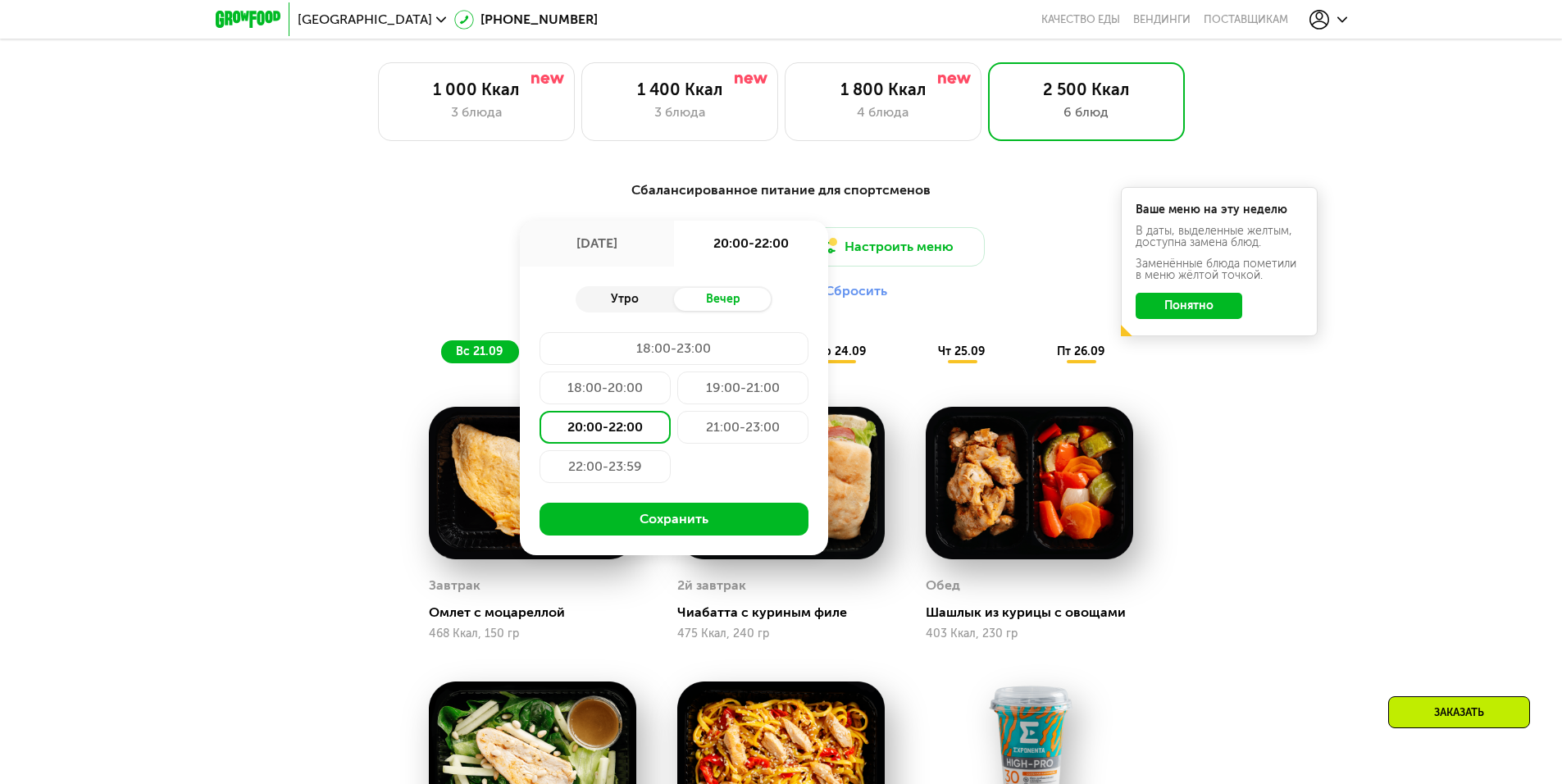
click at [605, 298] on div "Утро" at bounding box center [625, 299] width 98 height 23
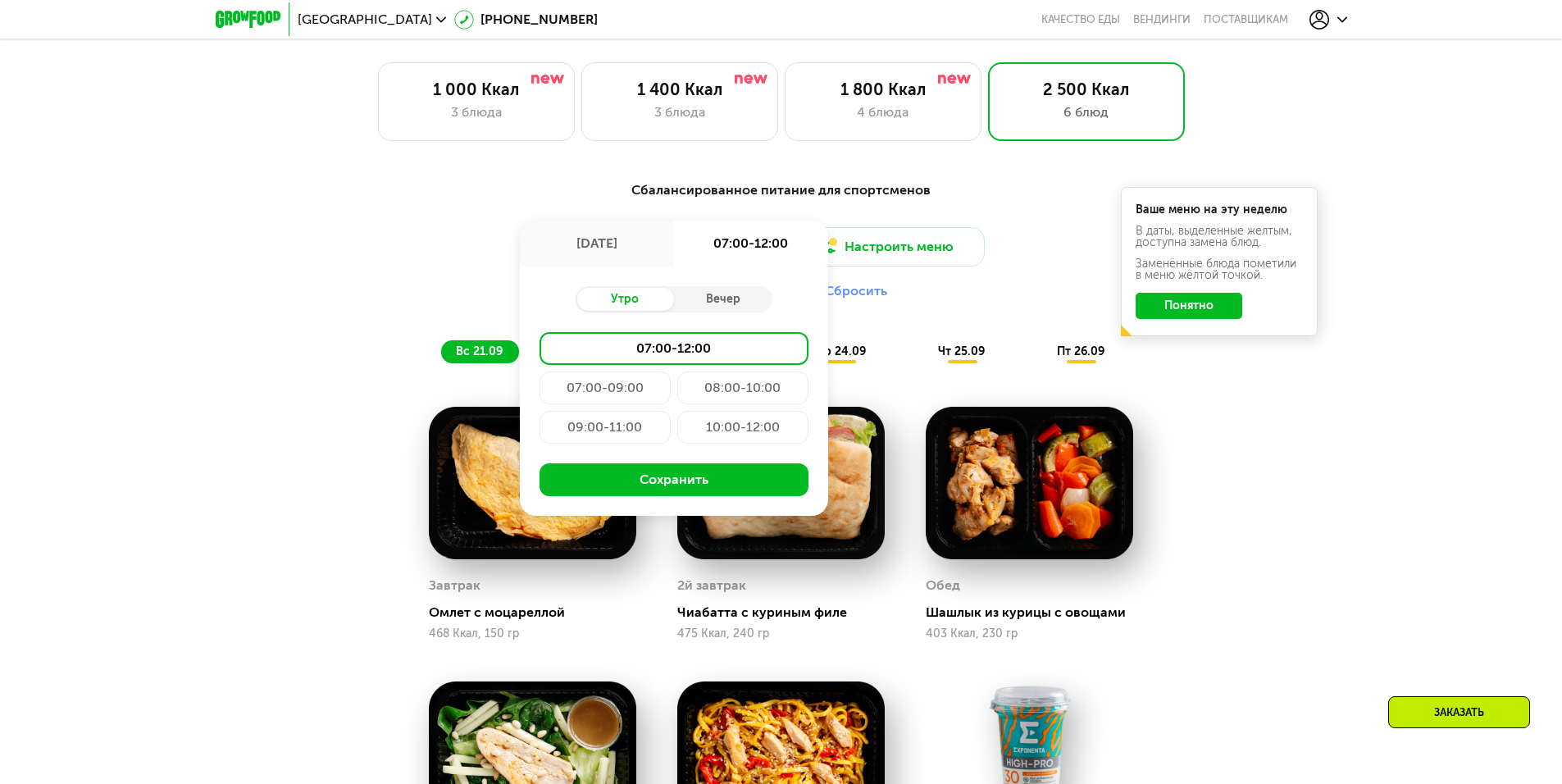
click at [612, 395] on div "07:00-09:00" at bounding box center [605, 388] width 132 height 33
click at [733, 395] on div "08:00-10:00" at bounding box center [742, 388] width 132 height 33
click at [586, 427] on div "09:00-11:00" at bounding box center [605, 427] width 132 height 33
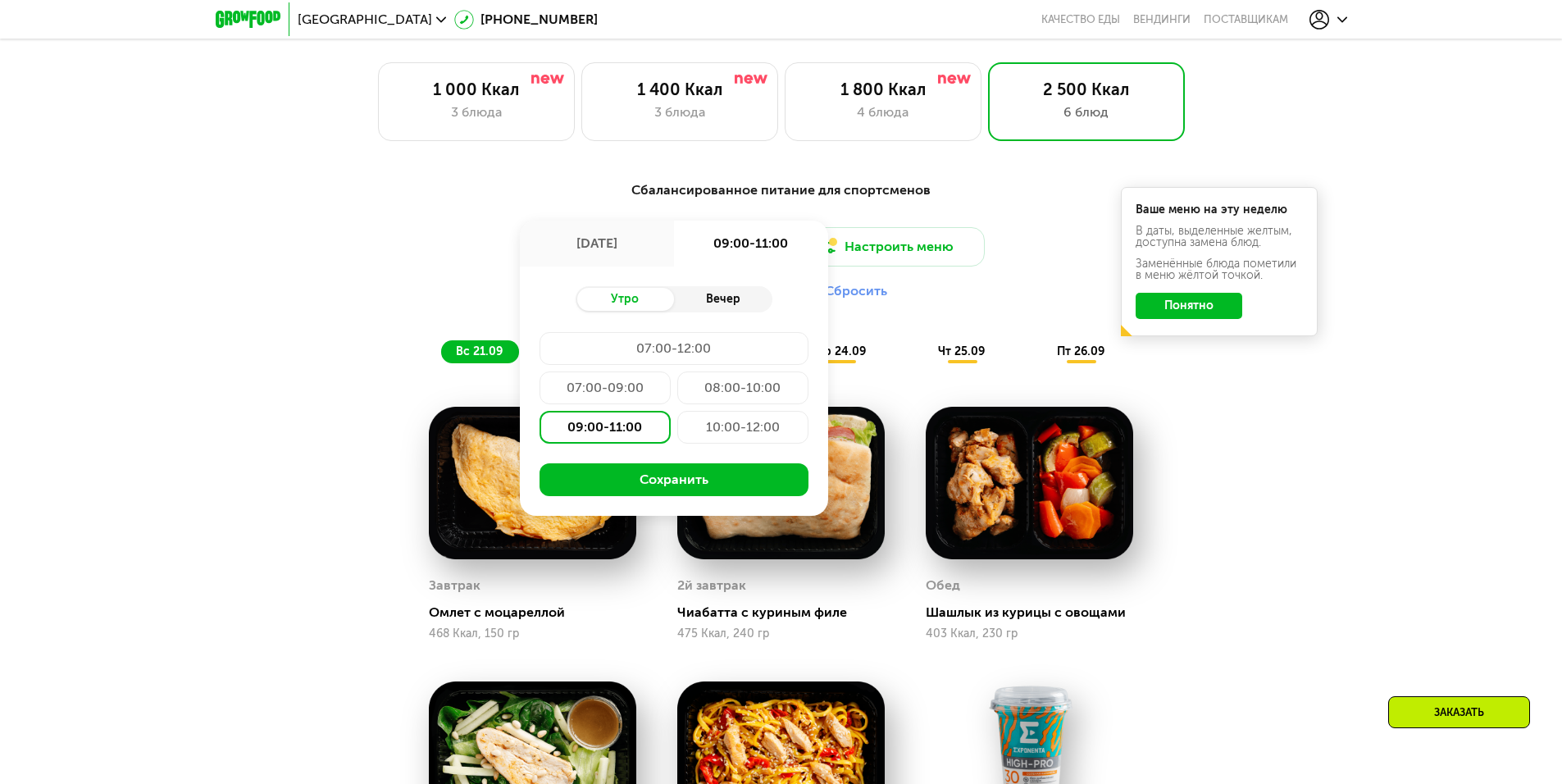
click at [713, 307] on div "Вечер" at bounding box center [723, 299] width 98 height 23
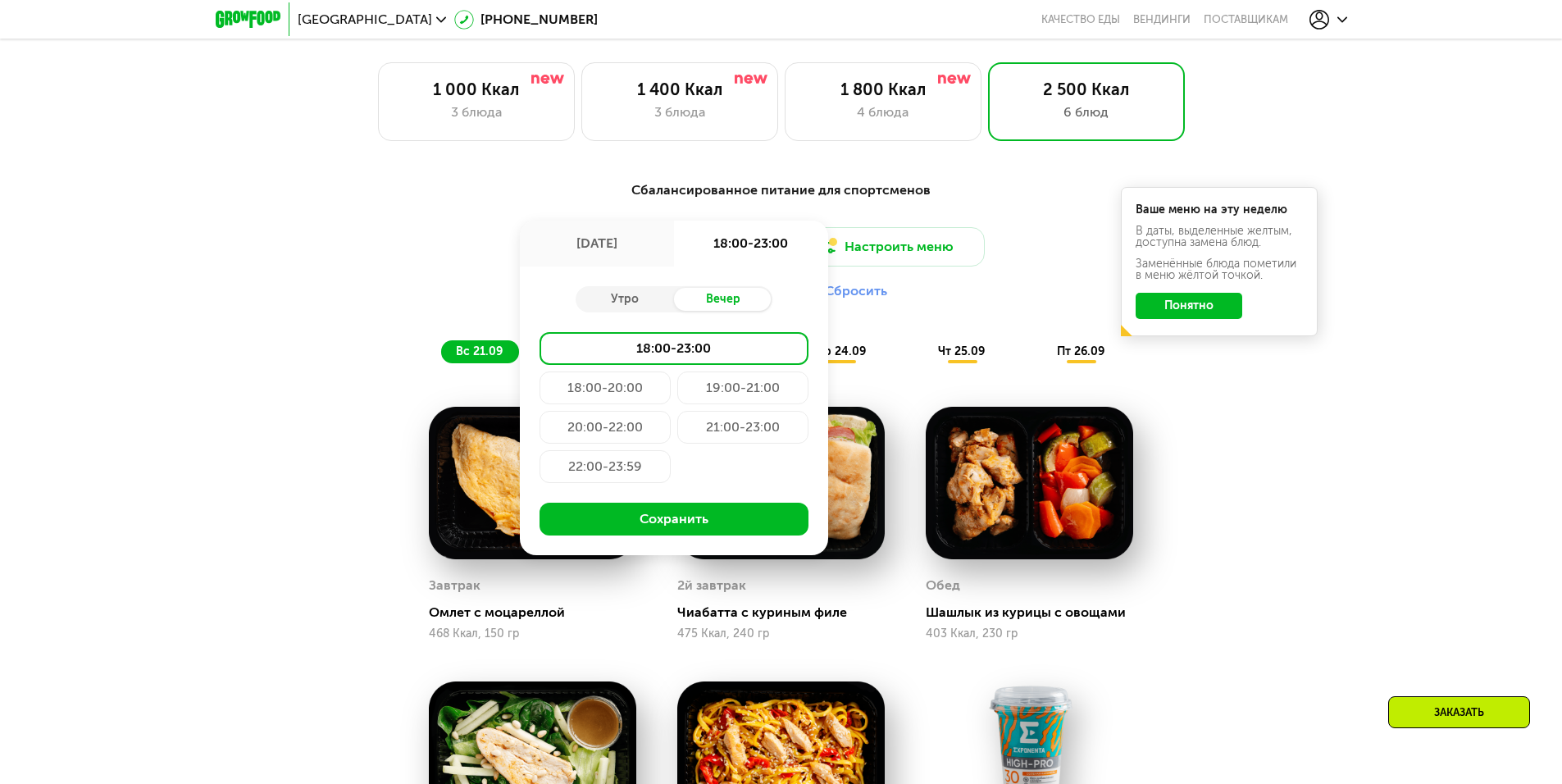
click at [619, 432] on div "20:00-22:00" at bounding box center [605, 427] width 132 height 33
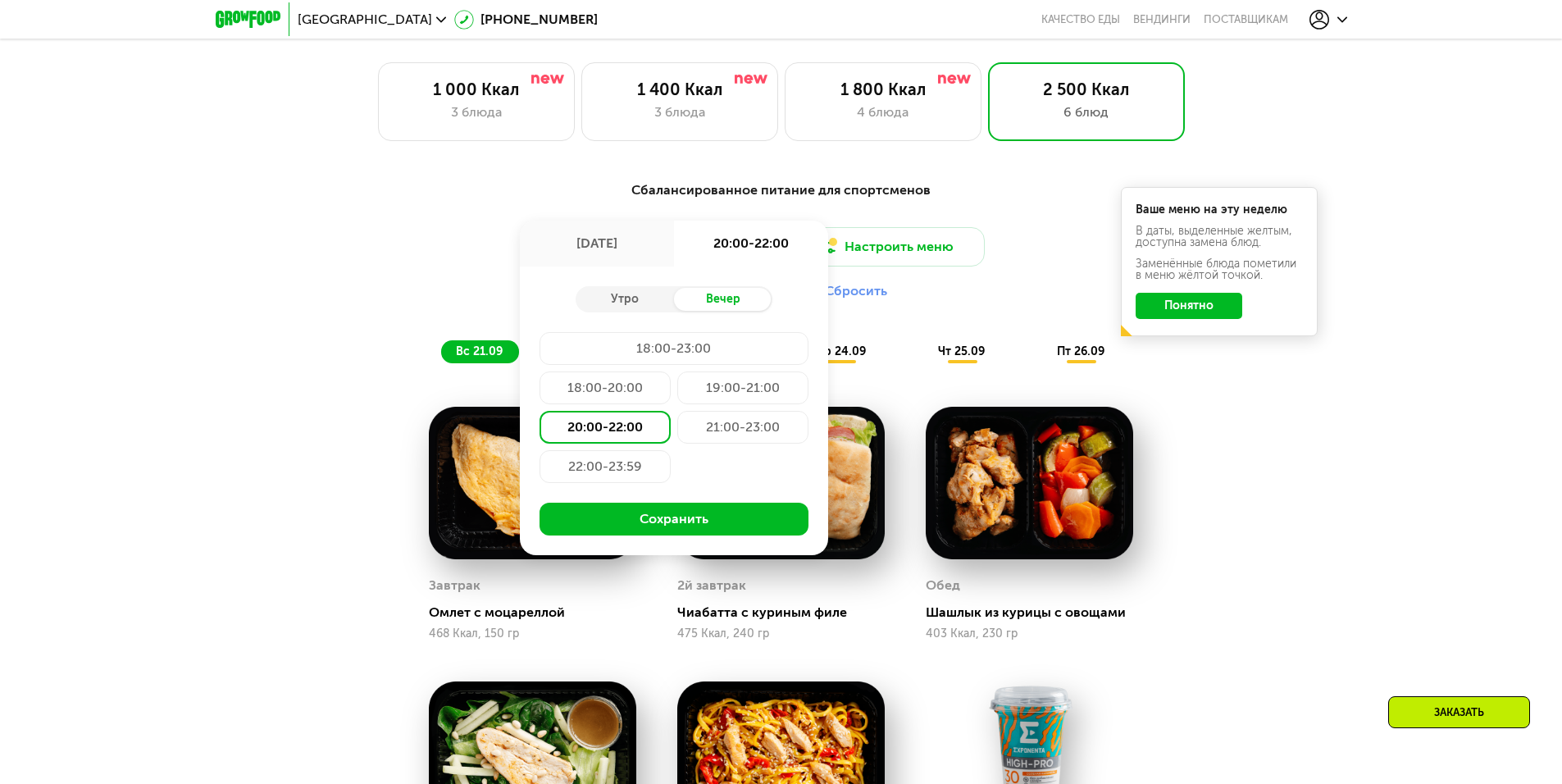
click at [765, 435] on div "21:00-23:00" at bounding box center [742, 427] width 132 height 33
click at [605, 424] on div "20:00-22:00" at bounding box center [605, 427] width 132 height 33
click at [696, 527] on button "Сохранить" at bounding box center [673, 519] width 269 height 33
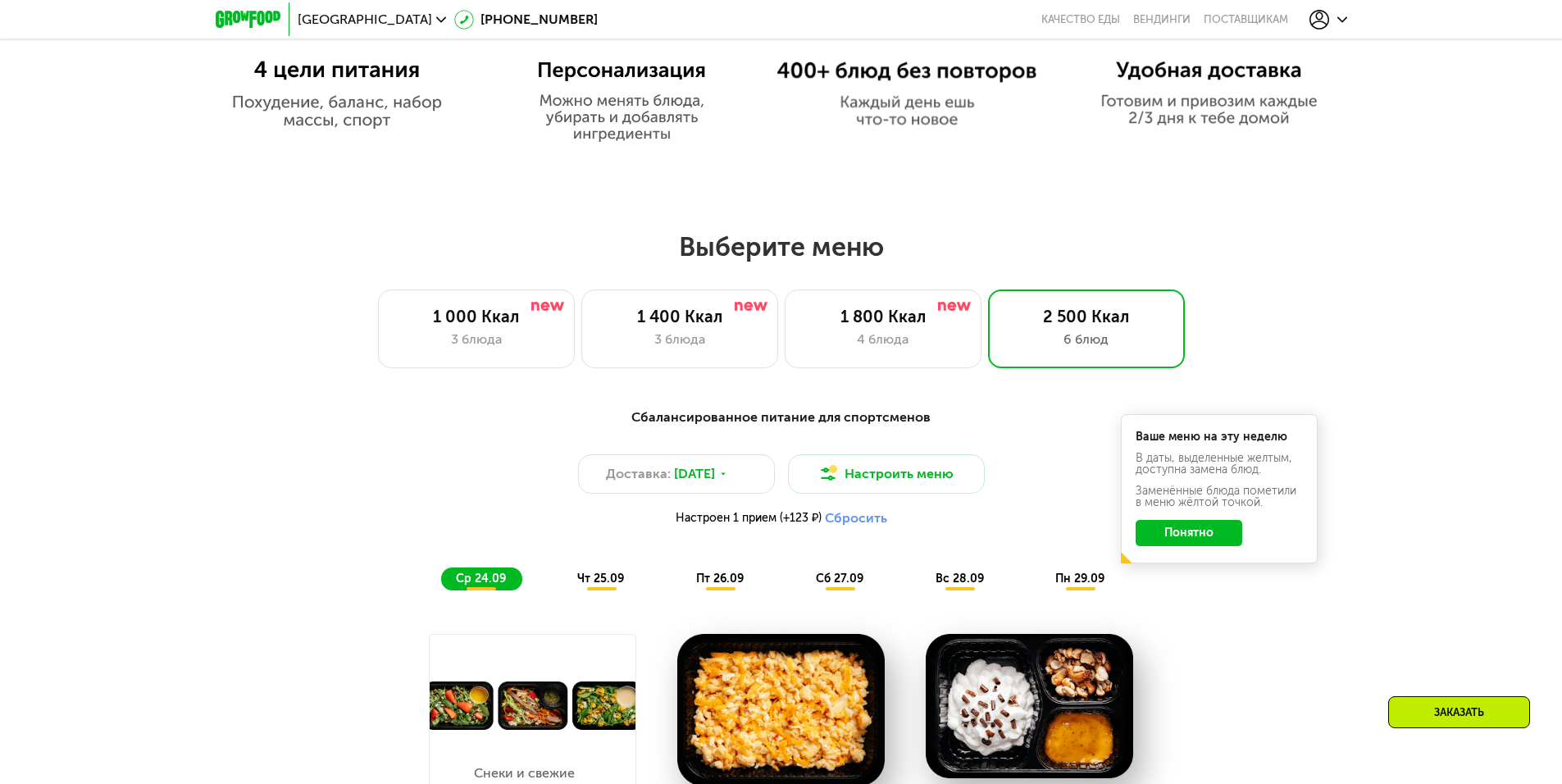
scroll to position [1143, 0]
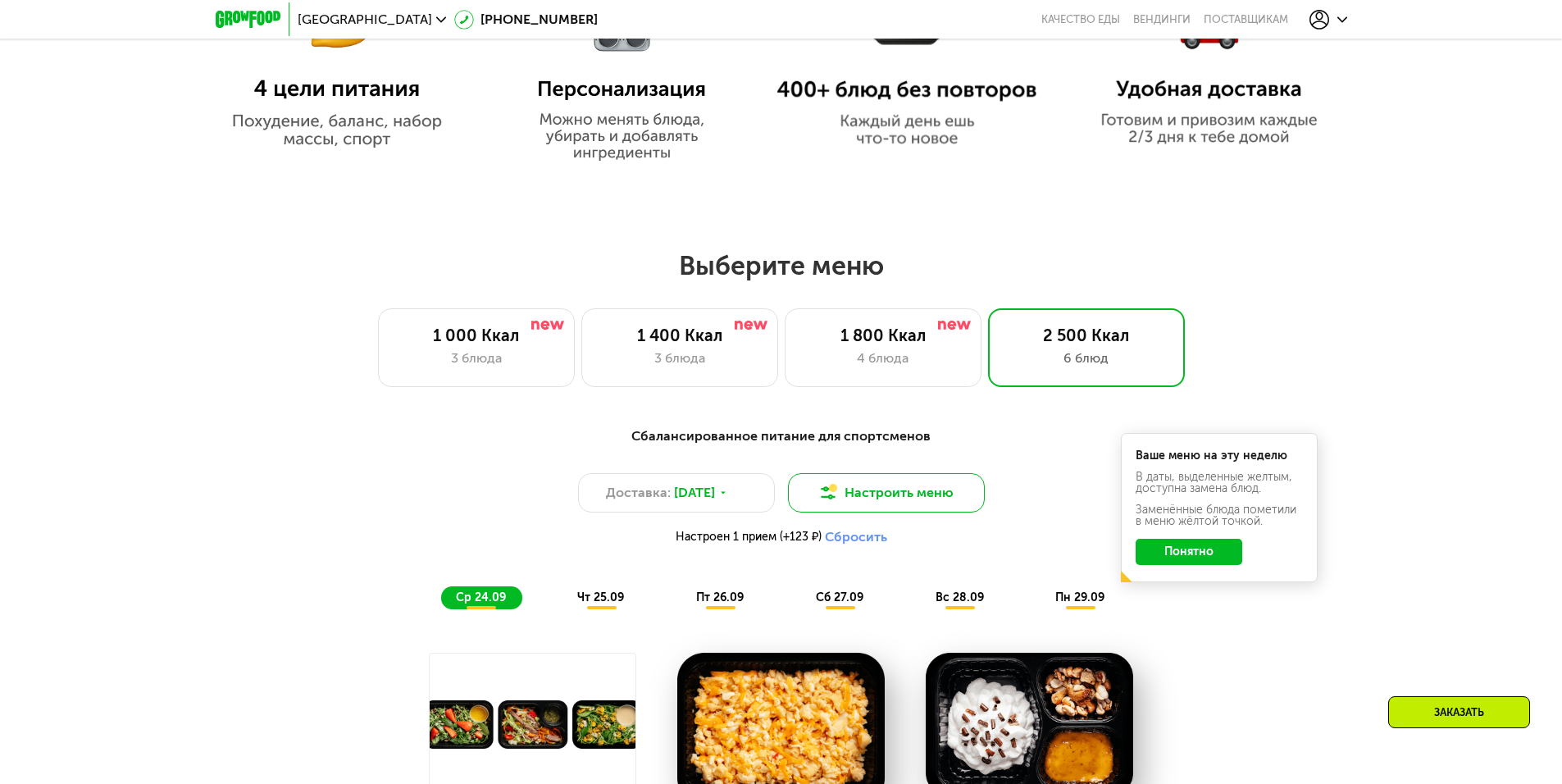
click at [904, 491] on button "Настроить меню" at bounding box center [886, 492] width 197 height 39
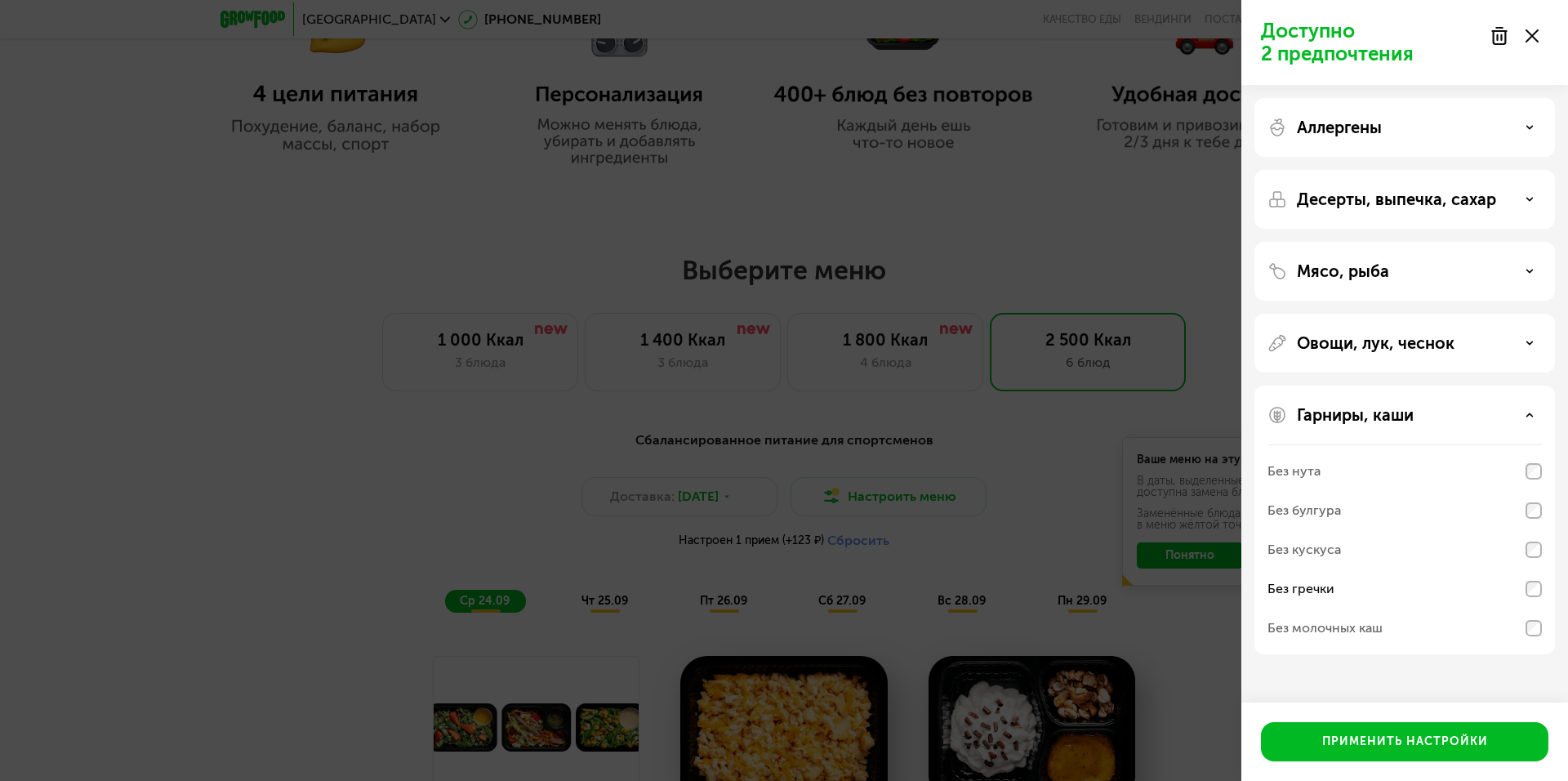
click at [1528, 119] on div "Аллергены" at bounding box center [1405, 128] width 274 height 20
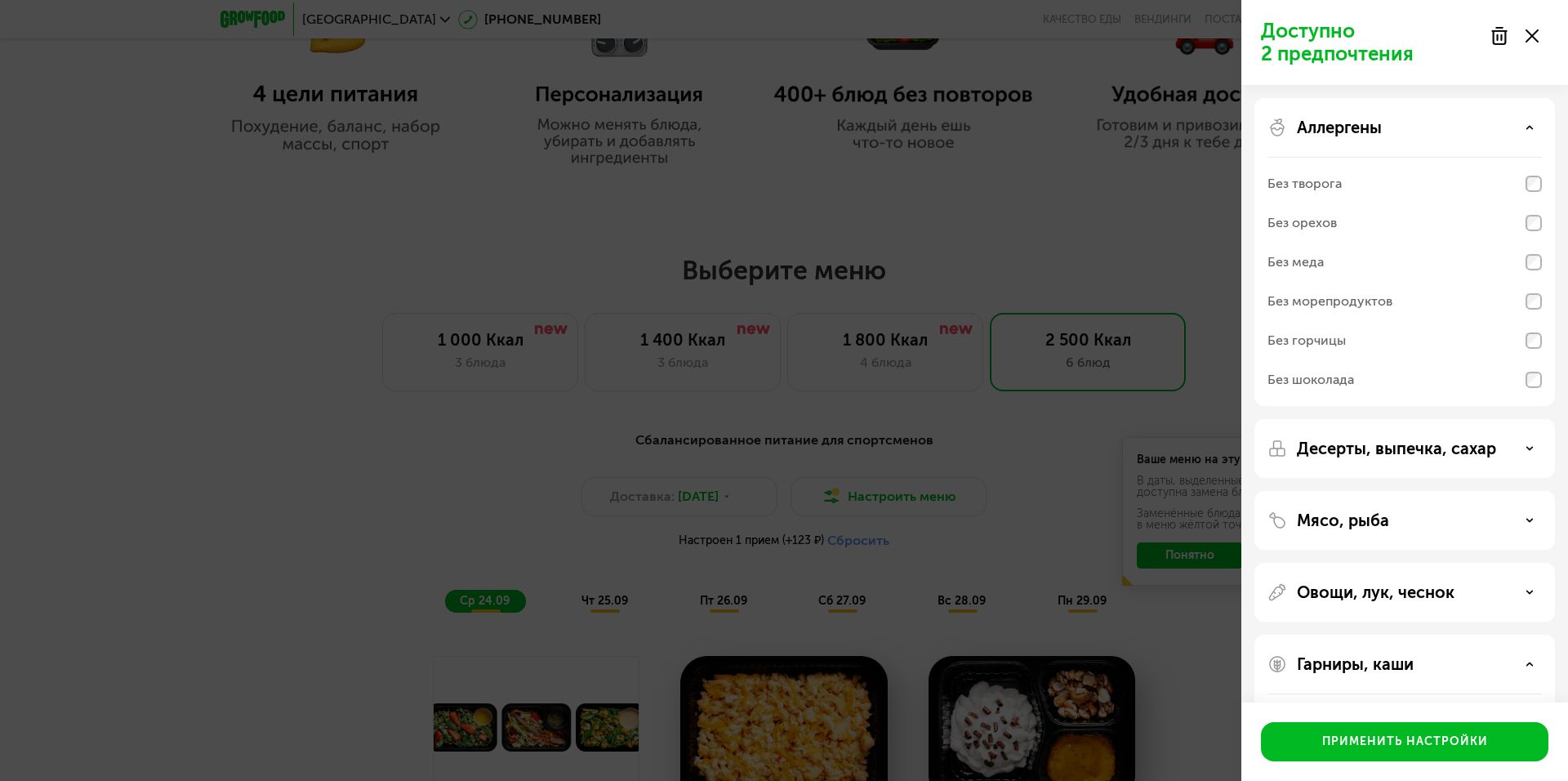
click at [1523, 125] on div "Аллергены" at bounding box center [1405, 128] width 274 height 20
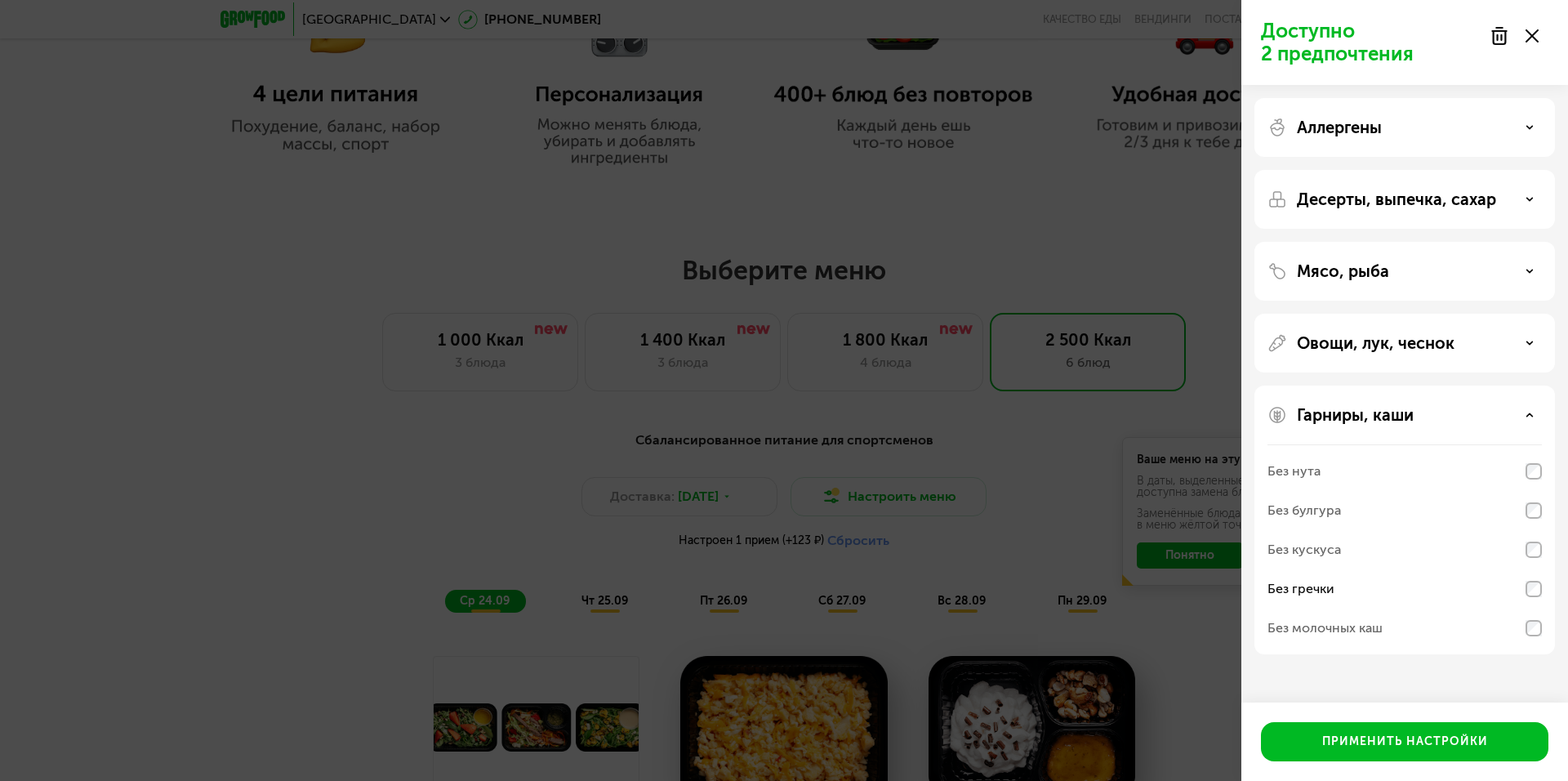
click at [1498, 202] on div "Десерты, выпечка, сахар" at bounding box center [1405, 199] width 274 height 20
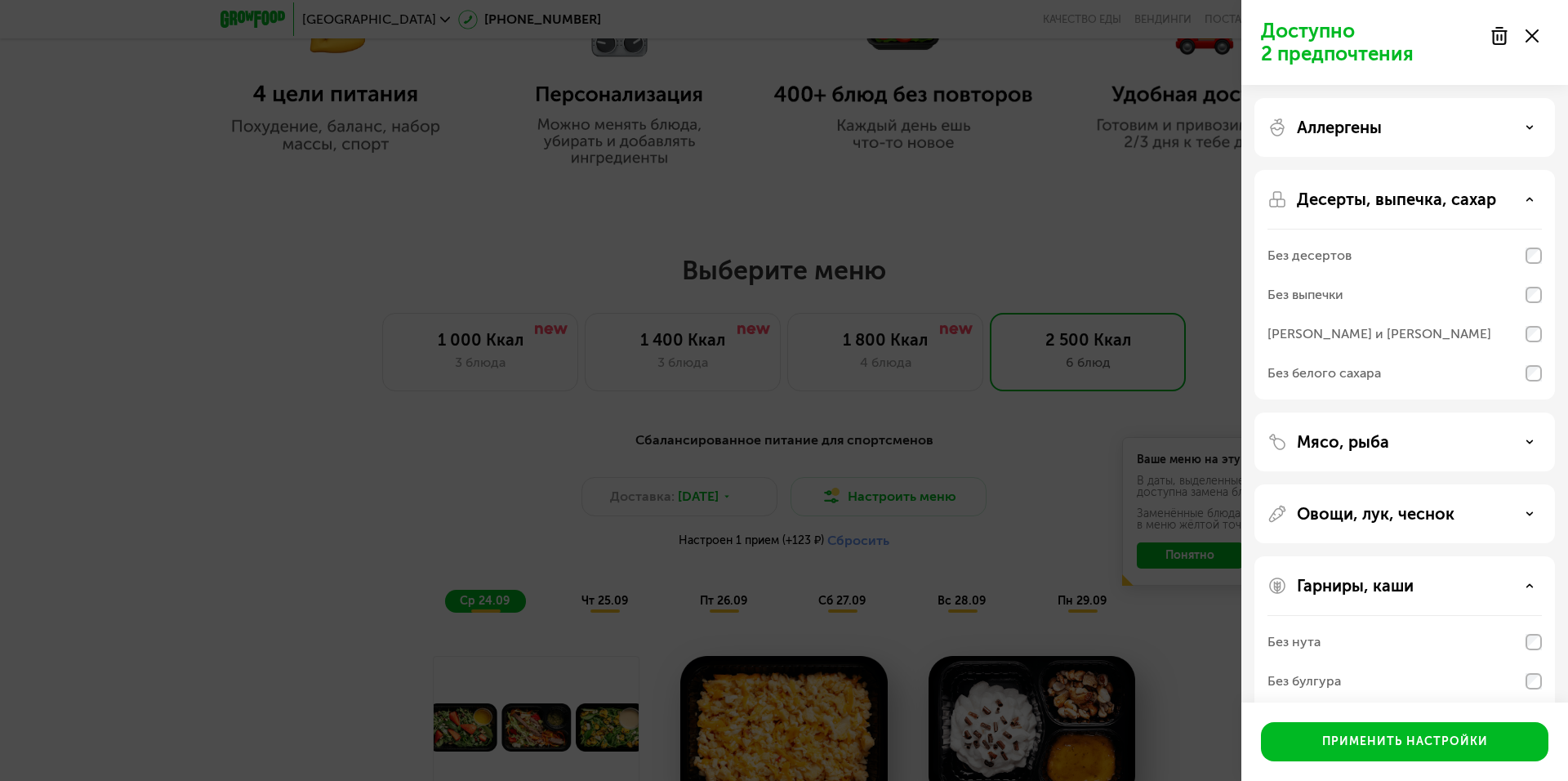
click at [1517, 200] on div "Десерты, выпечка, сахар" at bounding box center [1405, 199] width 274 height 20
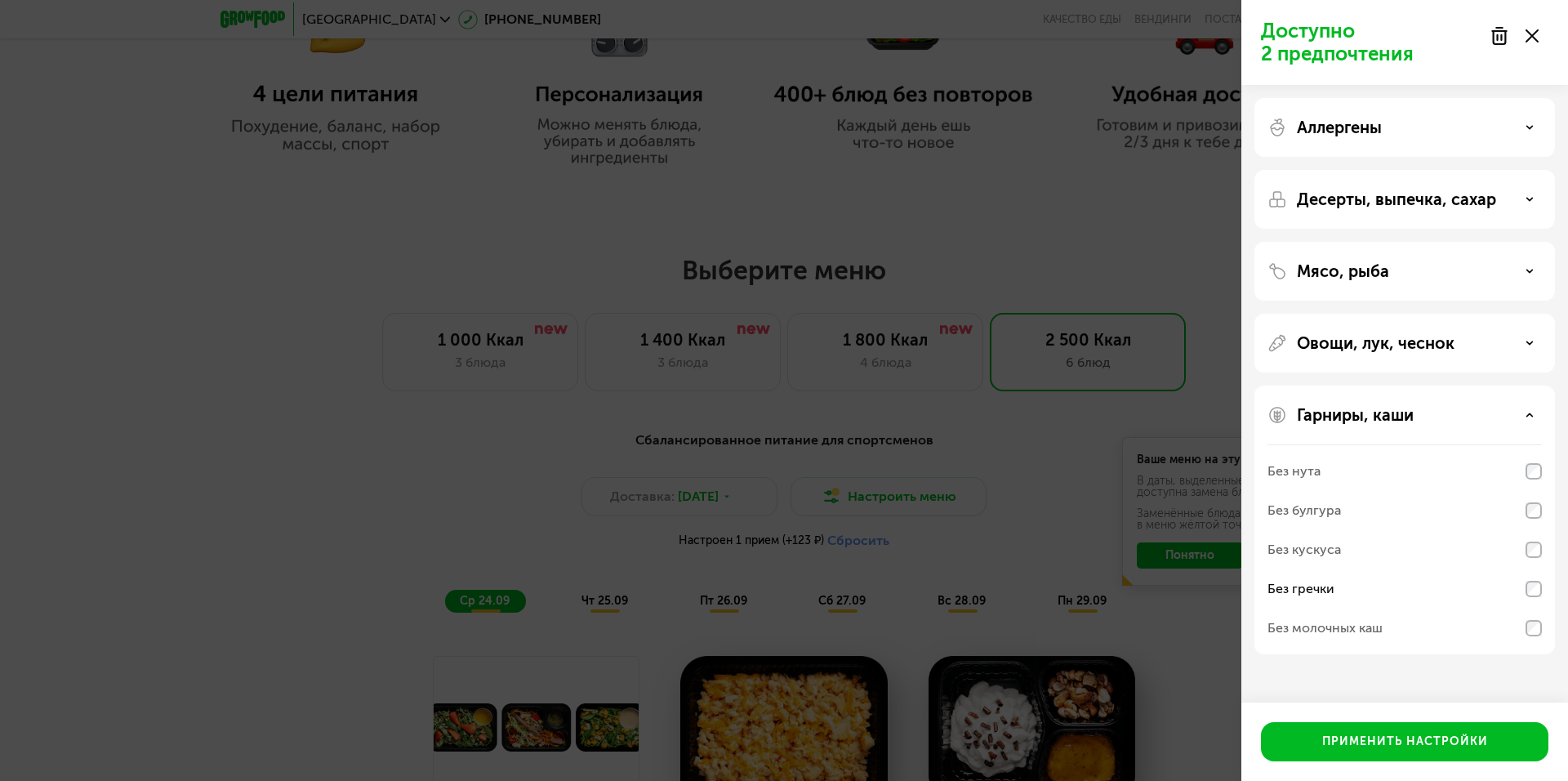
click at [1513, 272] on div "Мясо, рыба" at bounding box center [1405, 271] width 274 height 20
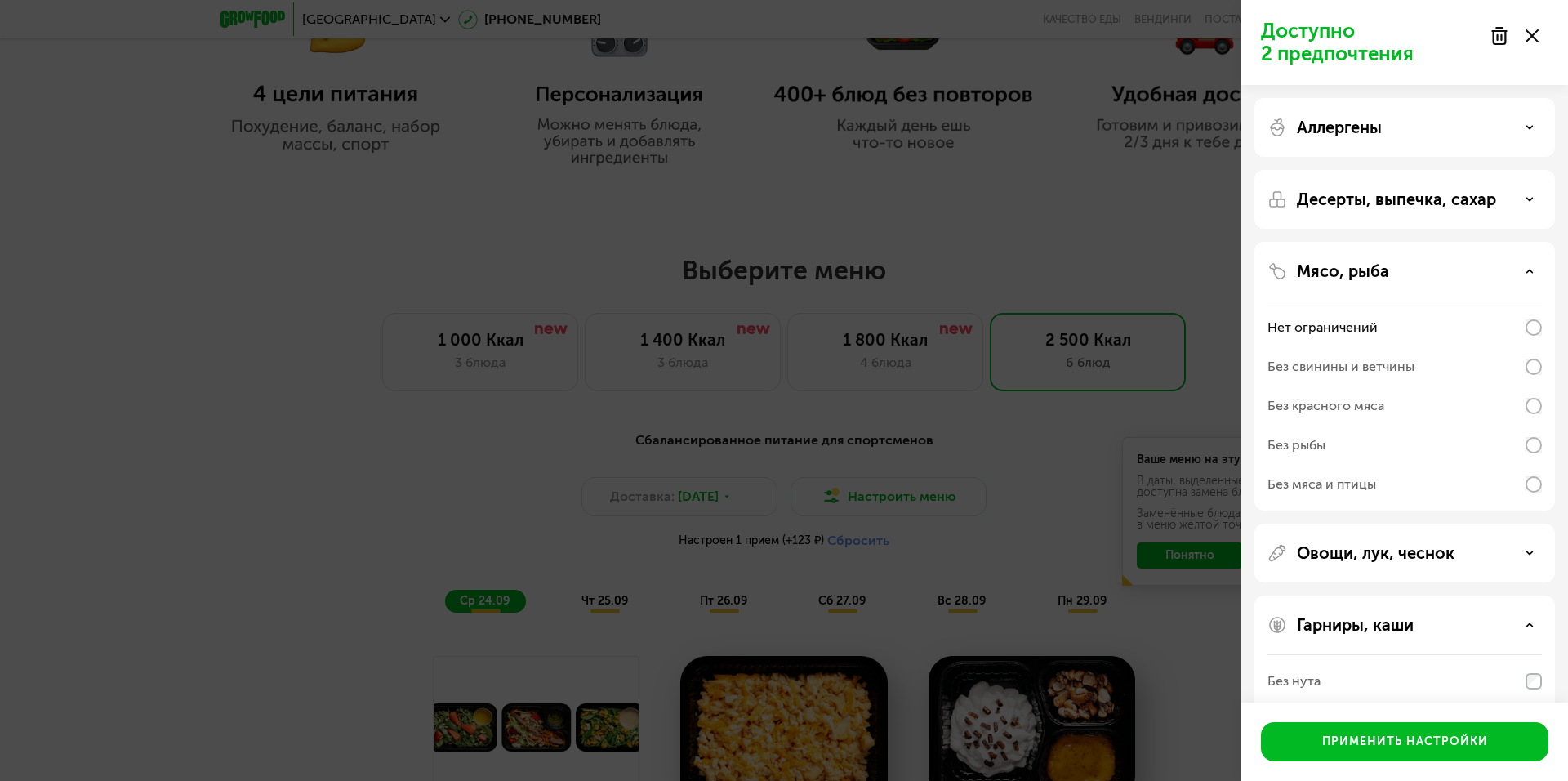
click at [1523, 269] on div "Мясо, рыба" at bounding box center [1405, 271] width 274 height 20
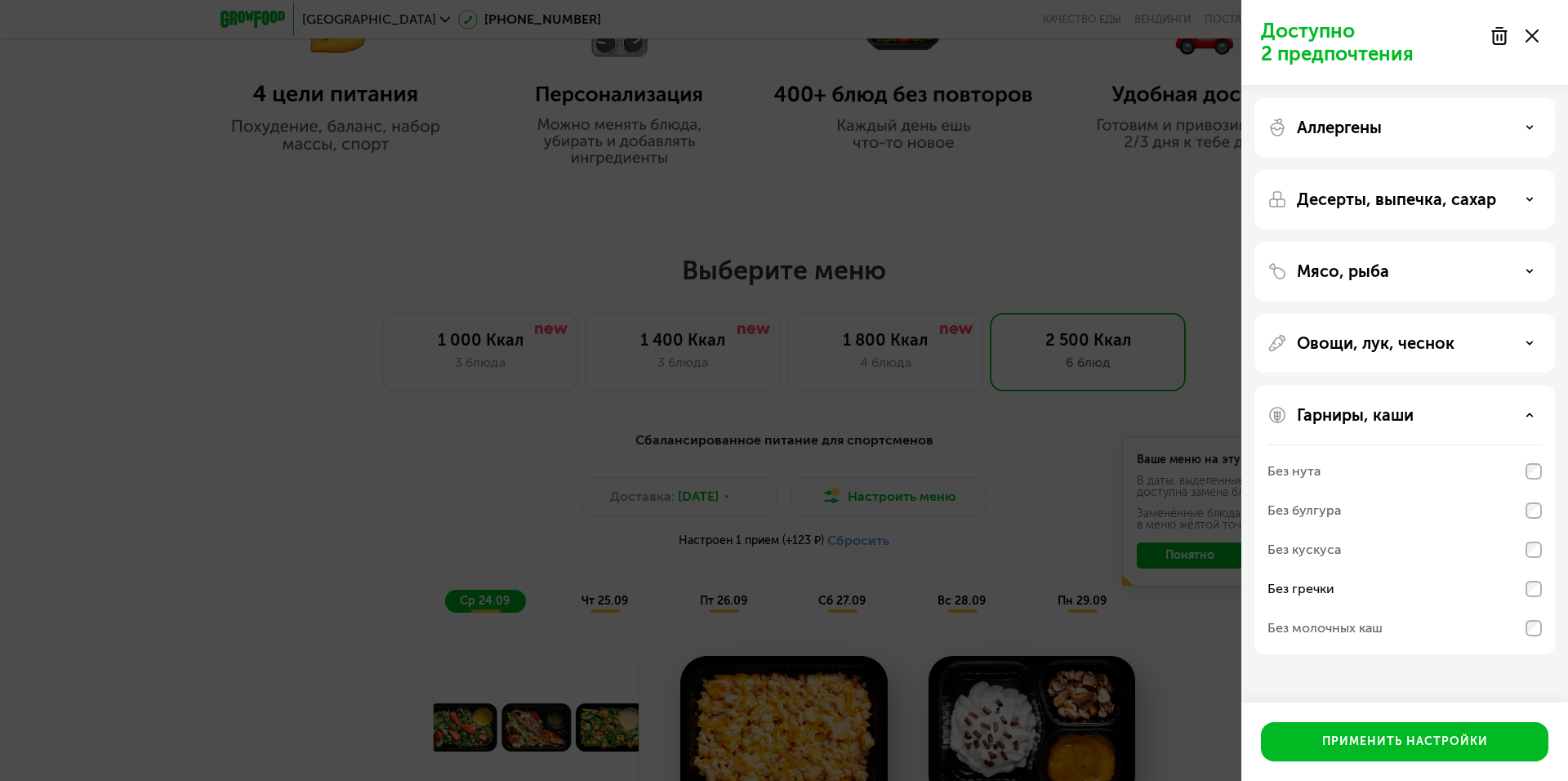
click at [1493, 327] on div "Овощи, лук, чеснок" at bounding box center [1404, 343] width 300 height 59
click at [1490, 344] on div "Овощи, лук, чеснок" at bounding box center [1405, 343] width 274 height 20
click at [1492, 344] on div "Овощи, лук, чеснок" at bounding box center [1405, 343] width 274 height 20
click at [1487, 412] on div "Гарниры, каши" at bounding box center [1405, 415] width 274 height 20
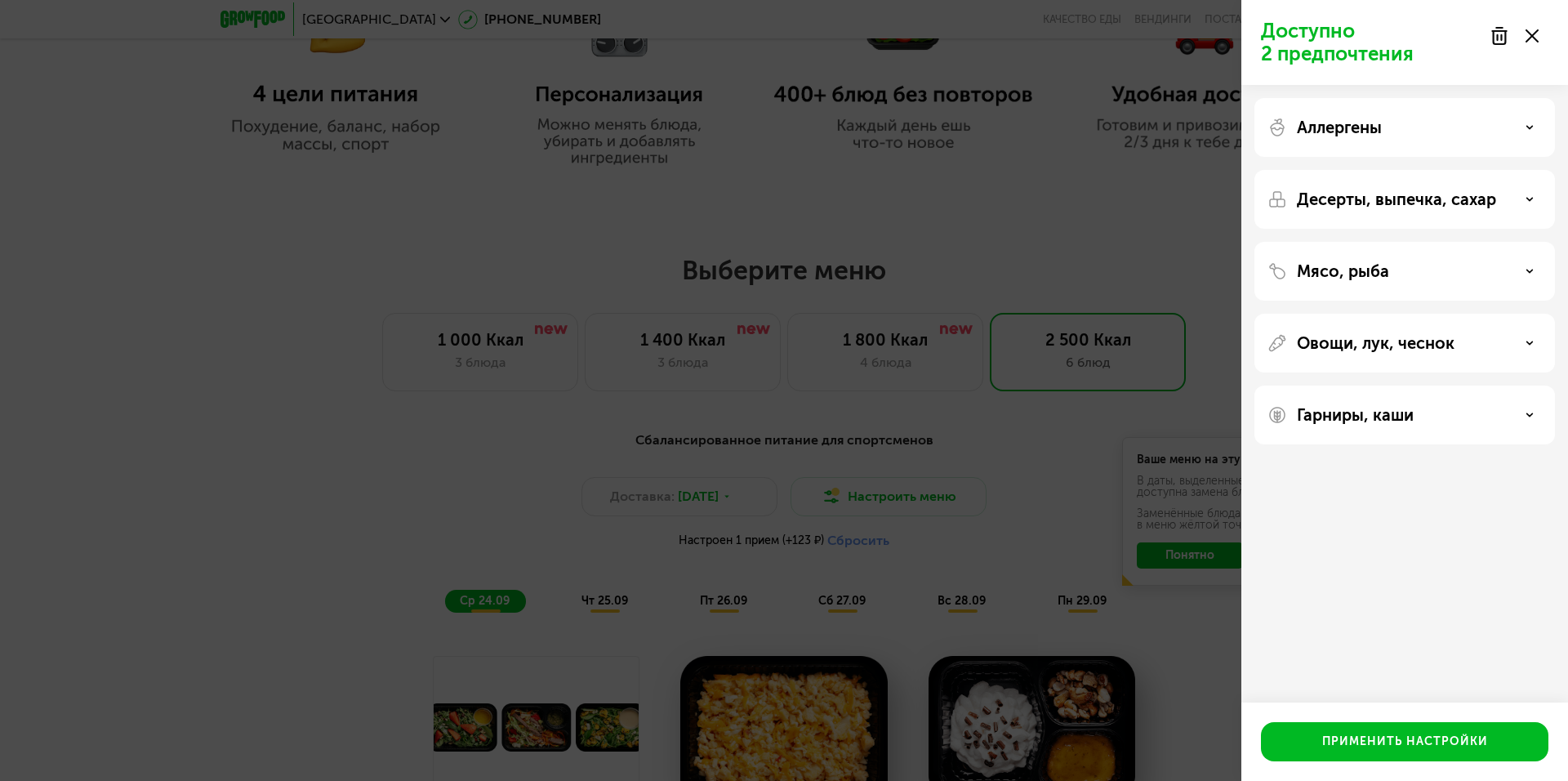
click at [1524, 417] on div "Гарниры, каши" at bounding box center [1405, 415] width 274 height 20
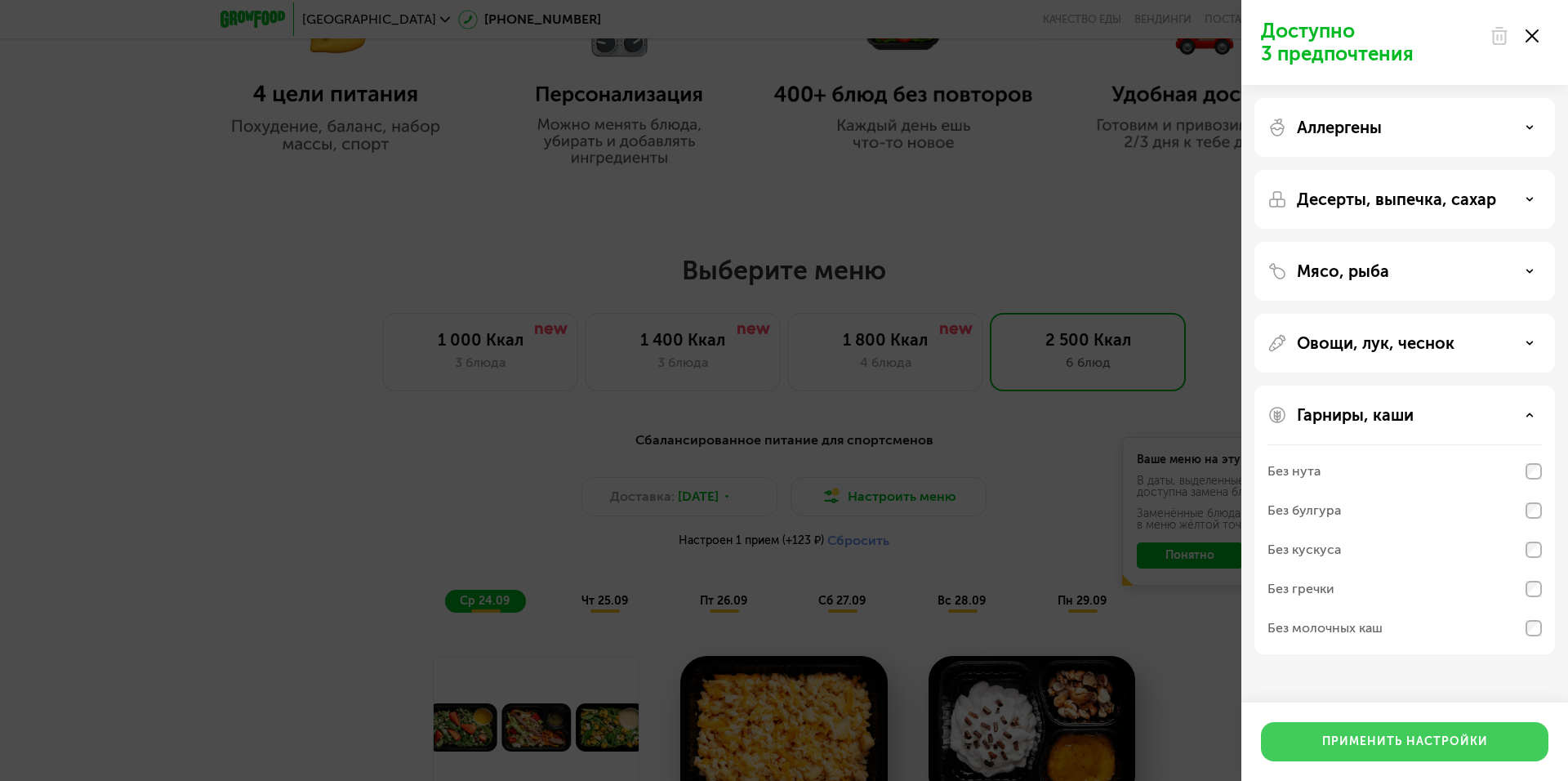
click at [1391, 743] on div "Применить настройки" at bounding box center [1405, 741] width 166 height 16
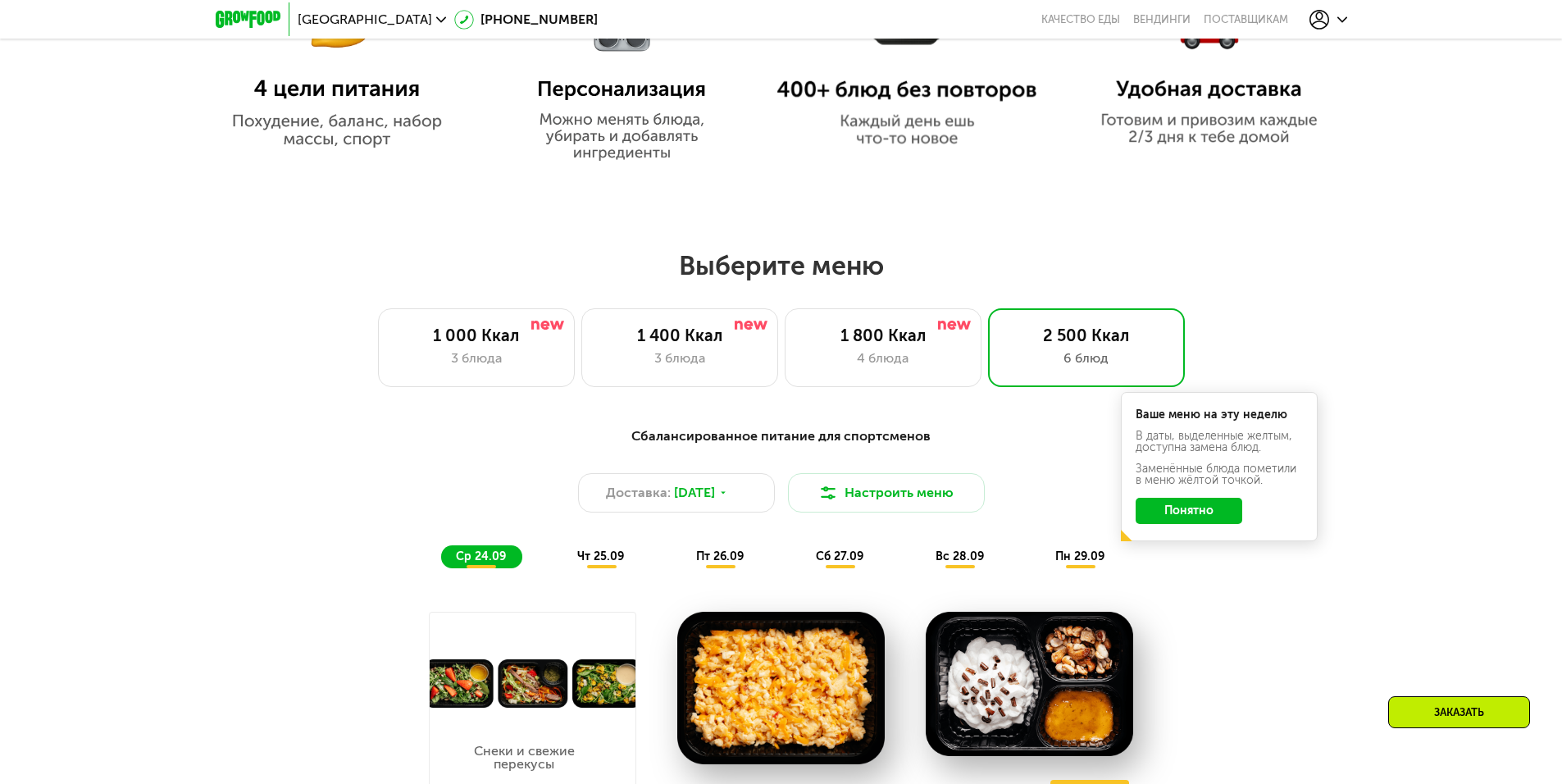
click at [1190, 511] on button "Понятно" at bounding box center [1188, 510] width 106 height 26
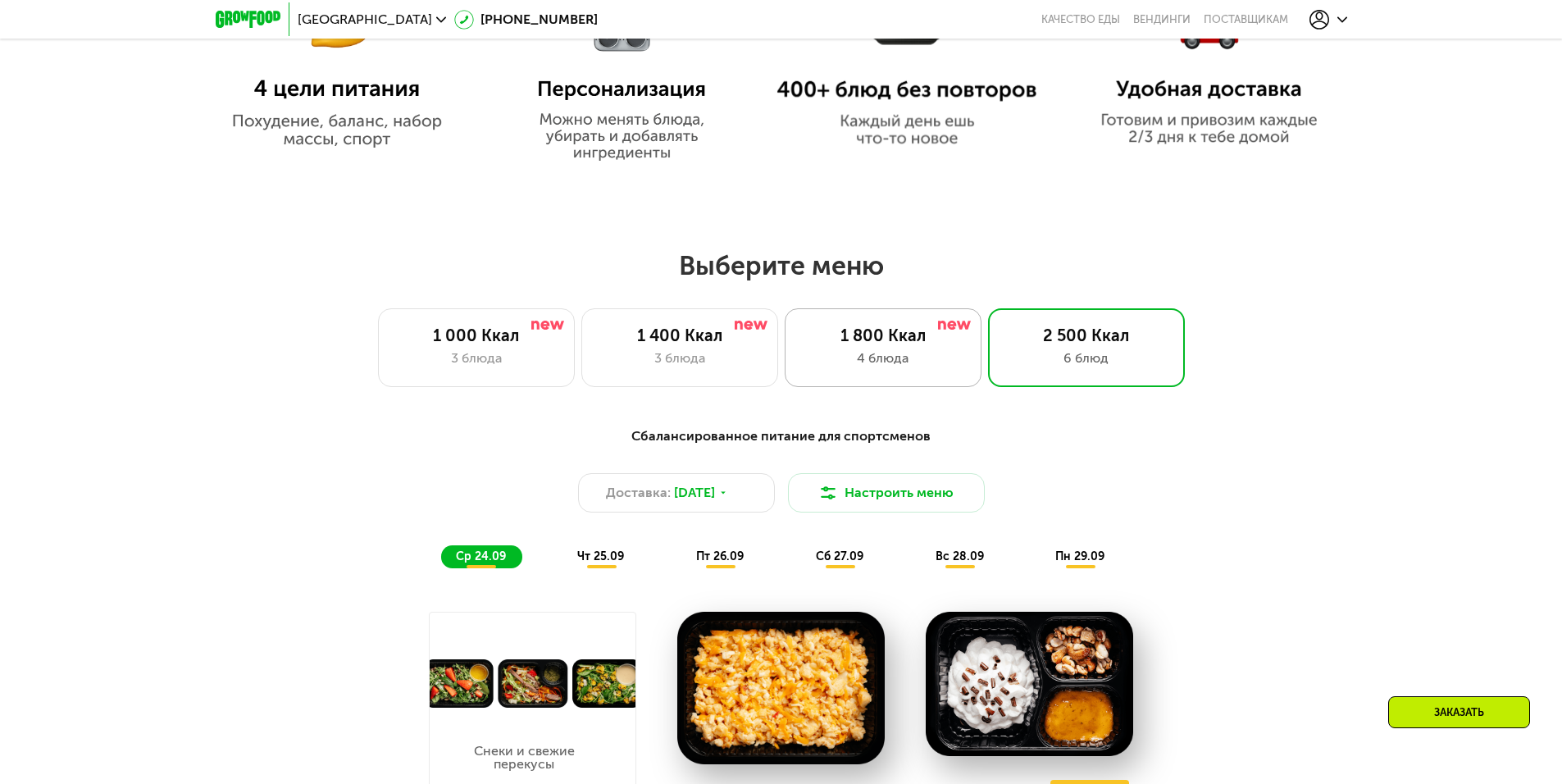
click at [909, 345] on div "1 800 Ккал" at bounding box center [882, 335] width 162 height 20
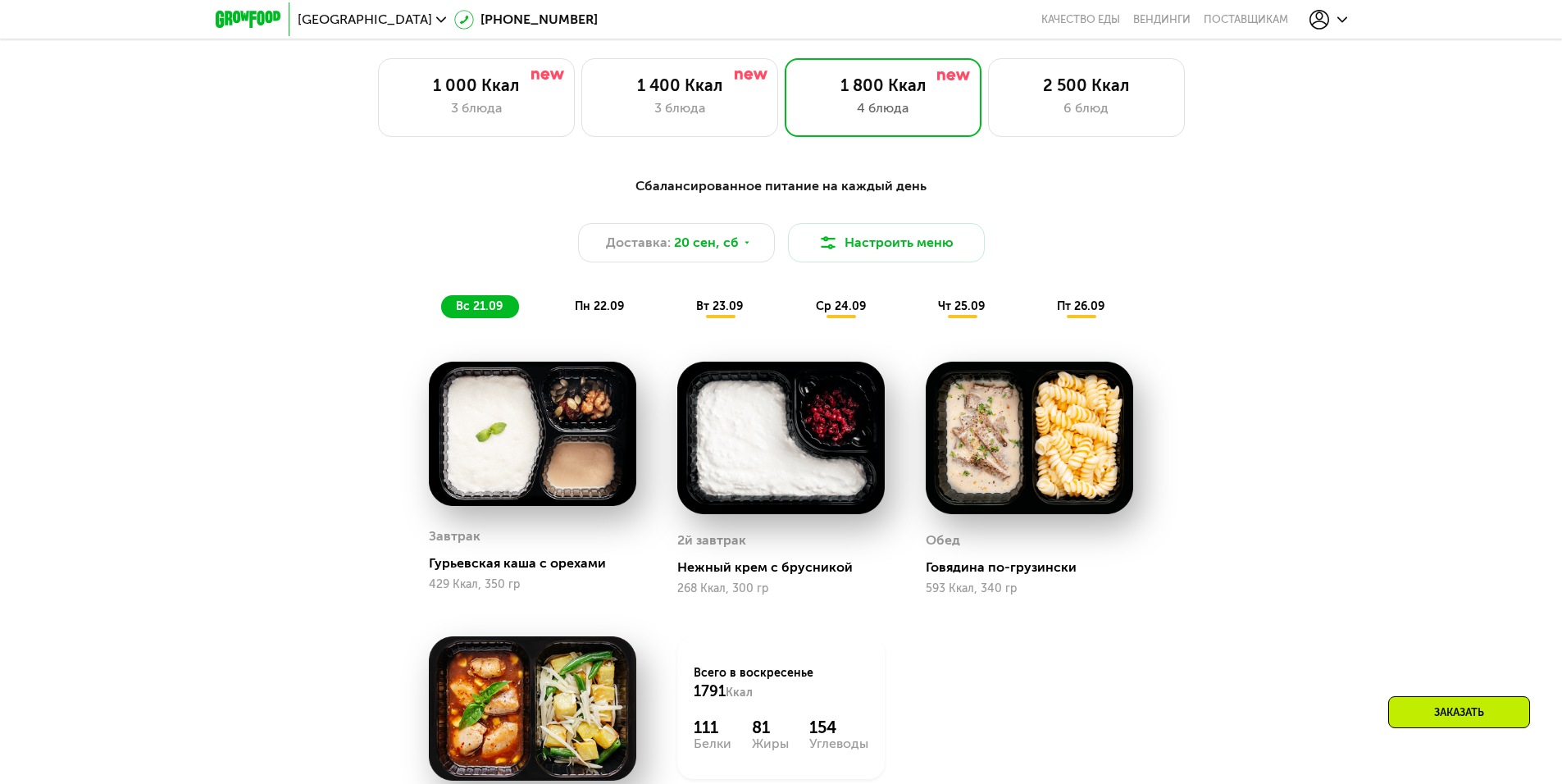
scroll to position [1470, 0]
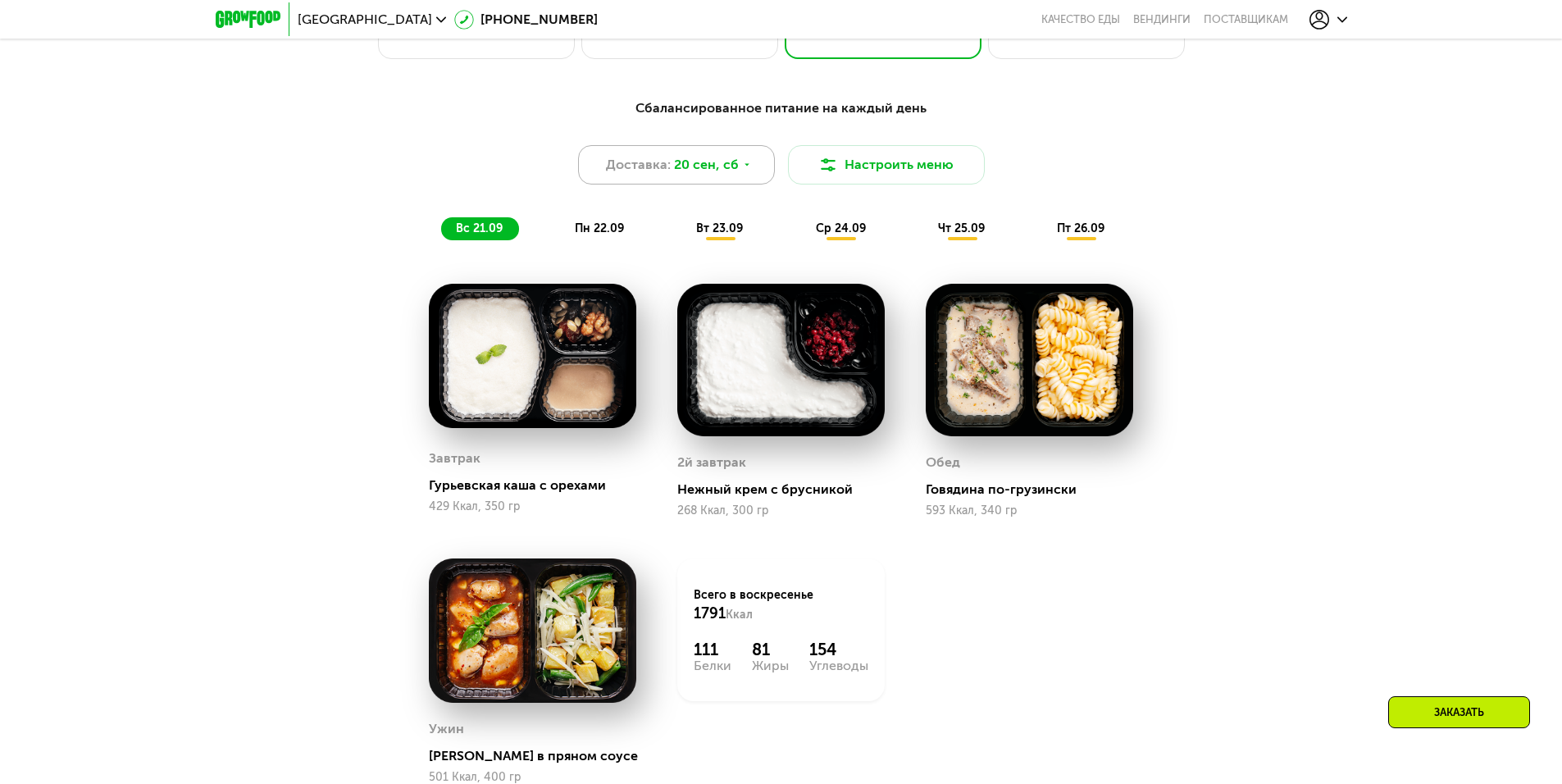
click at [731, 174] on span "20 сен, сб" at bounding box center [707, 165] width 64 height 20
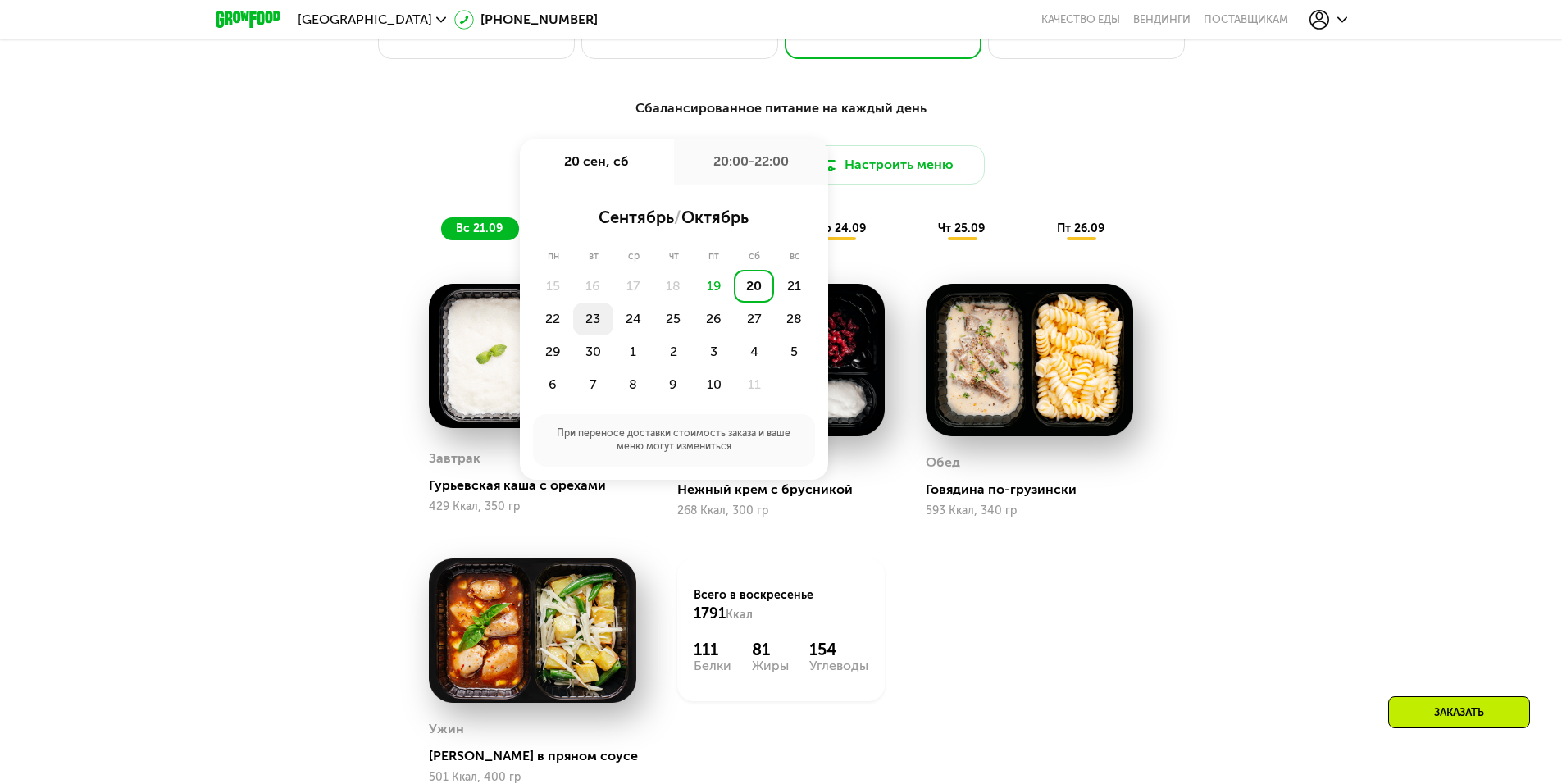
click at [595, 328] on div "23" at bounding box center [593, 319] width 40 height 33
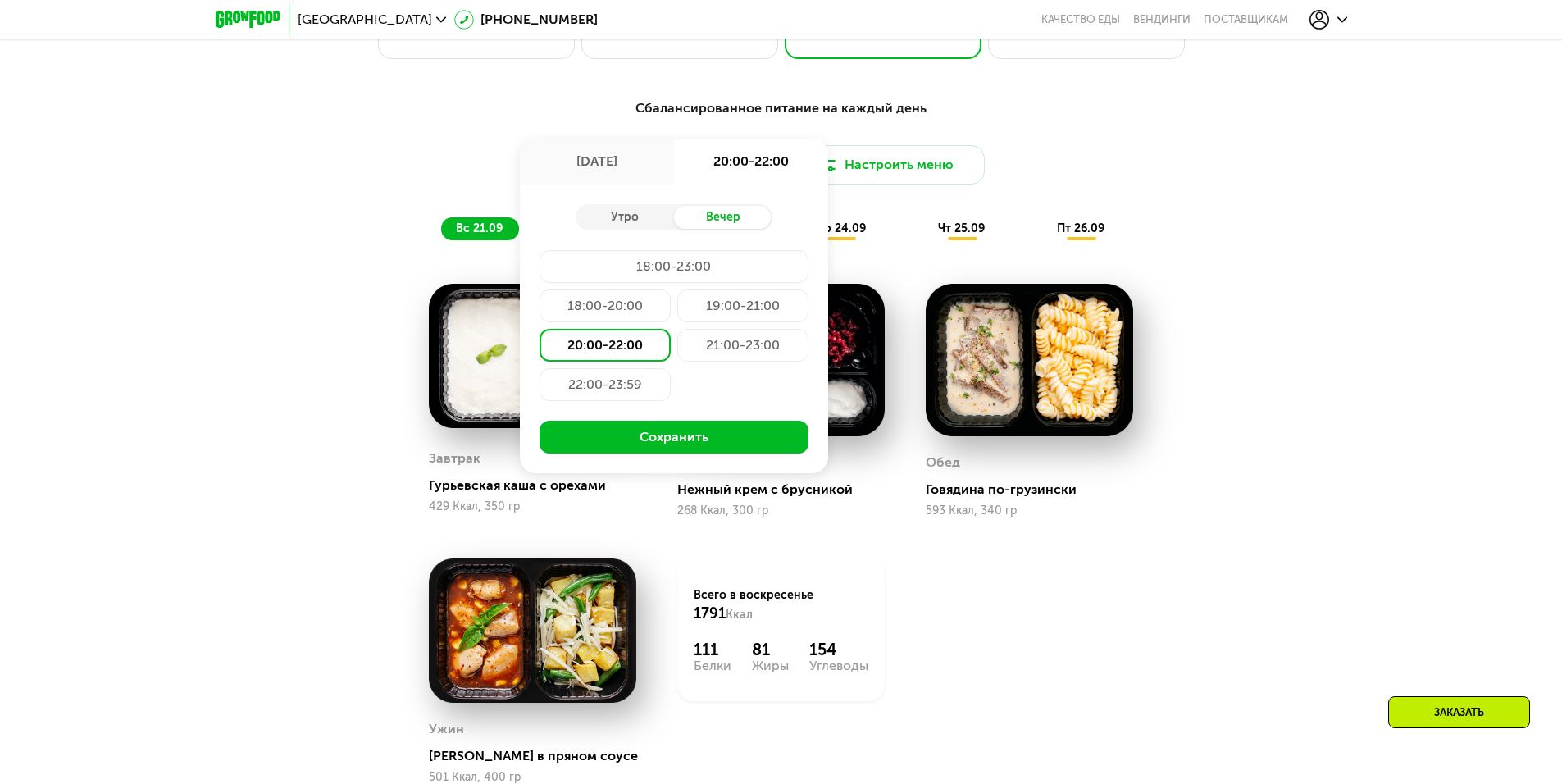
click at [637, 345] on div "20:00-22:00" at bounding box center [605, 345] width 132 height 33
click at [658, 444] on button "Сохранить" at bounding box center [673, 437] width 269 height 33
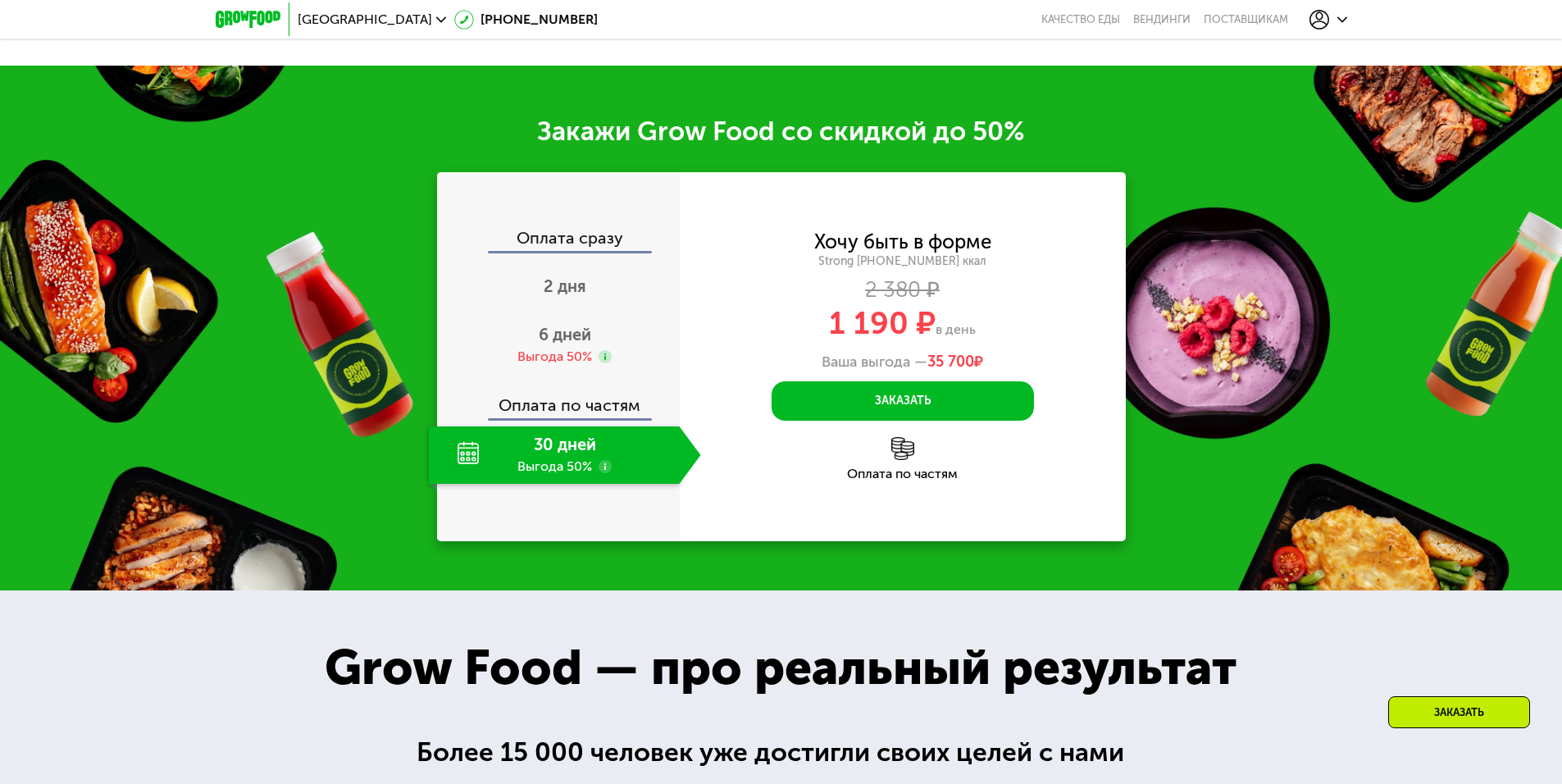
scroll to position [2372, 0]
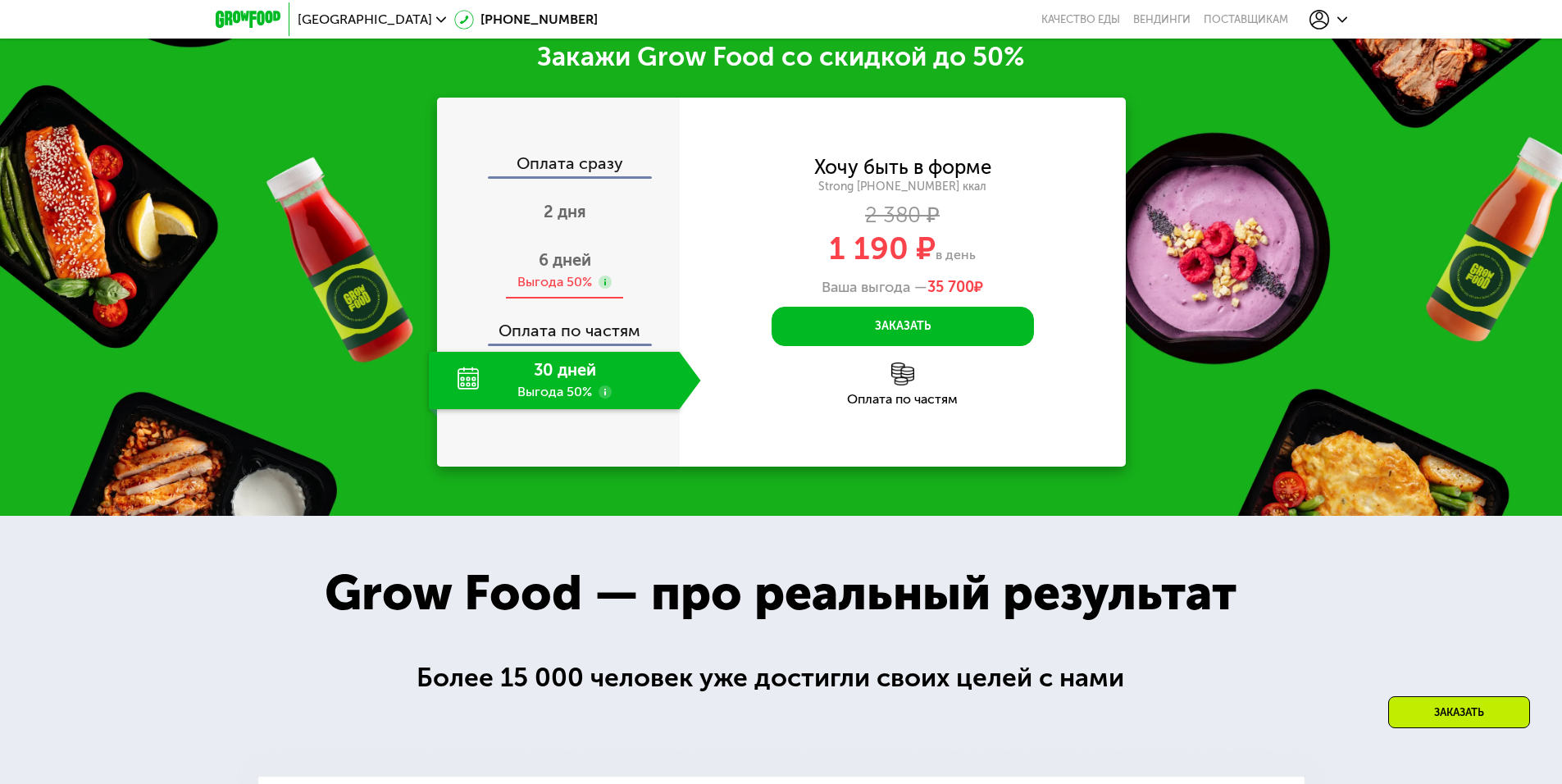
click at [564, 270] on span "6 дней" at bounding box center [565, 260] width 52 height 20
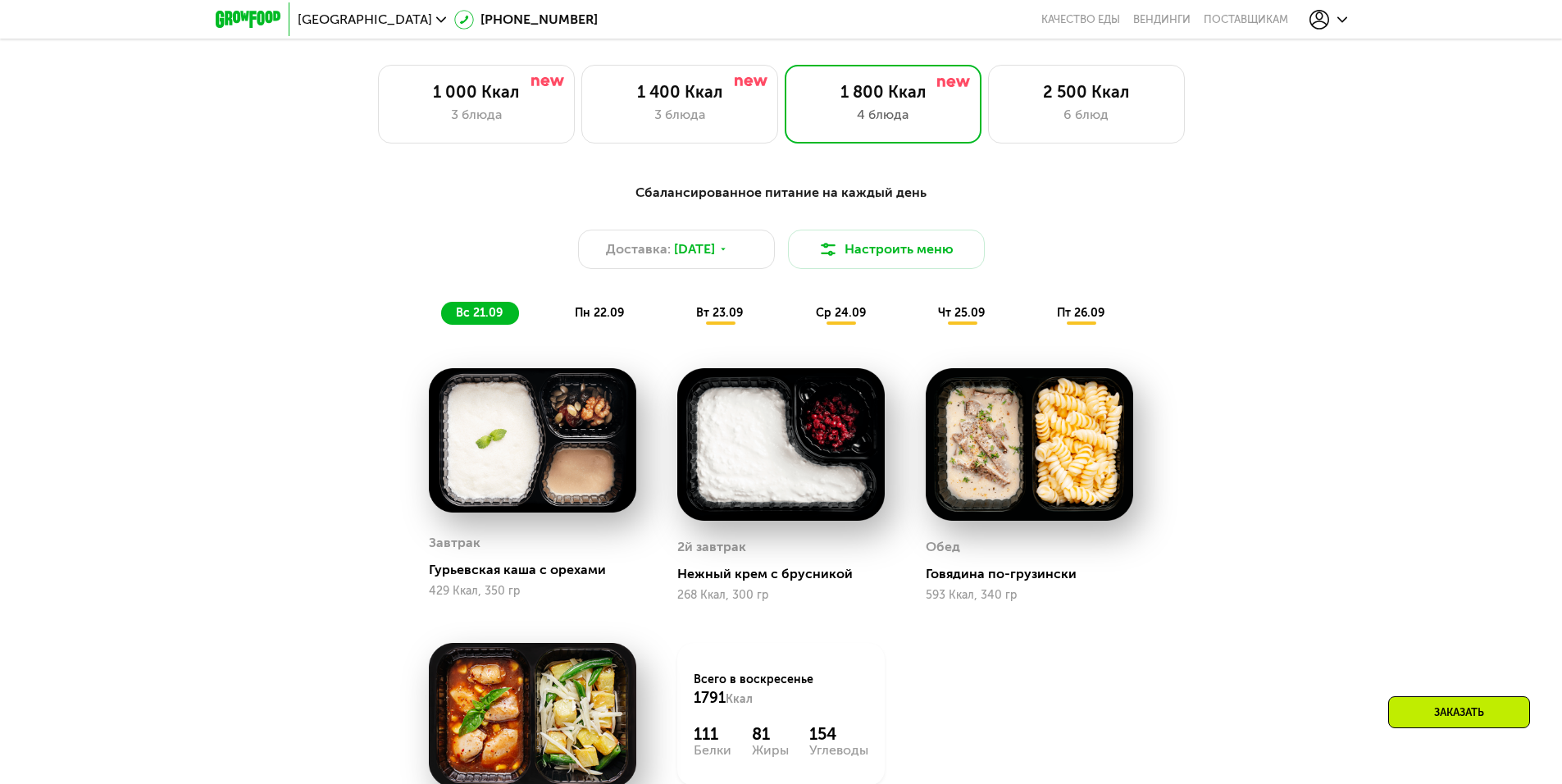
scroll to position [1389, 0]
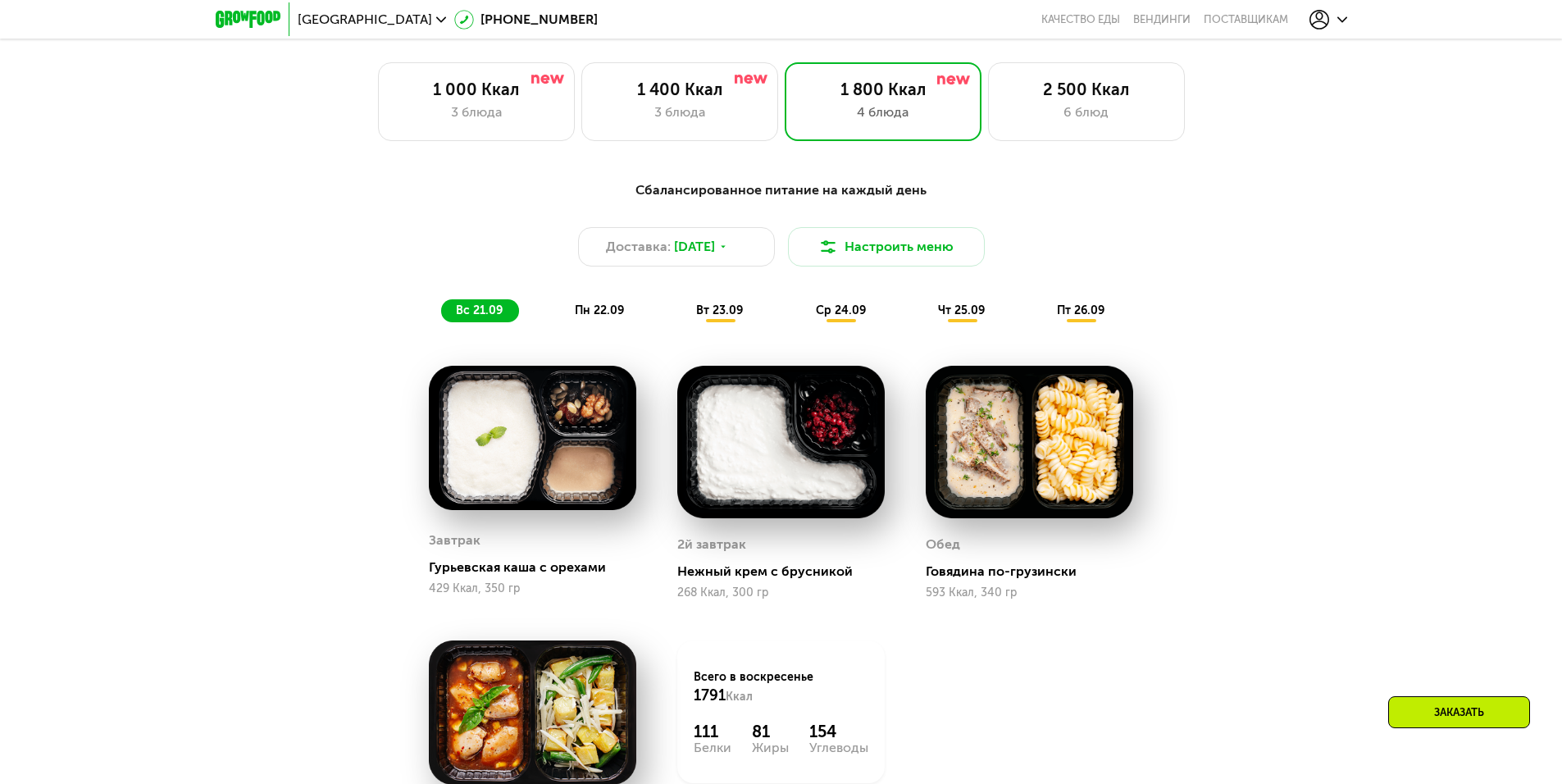
click at [719, 317] on span "вт 23.09" at bounding box center [720, 310] width 47 height 14
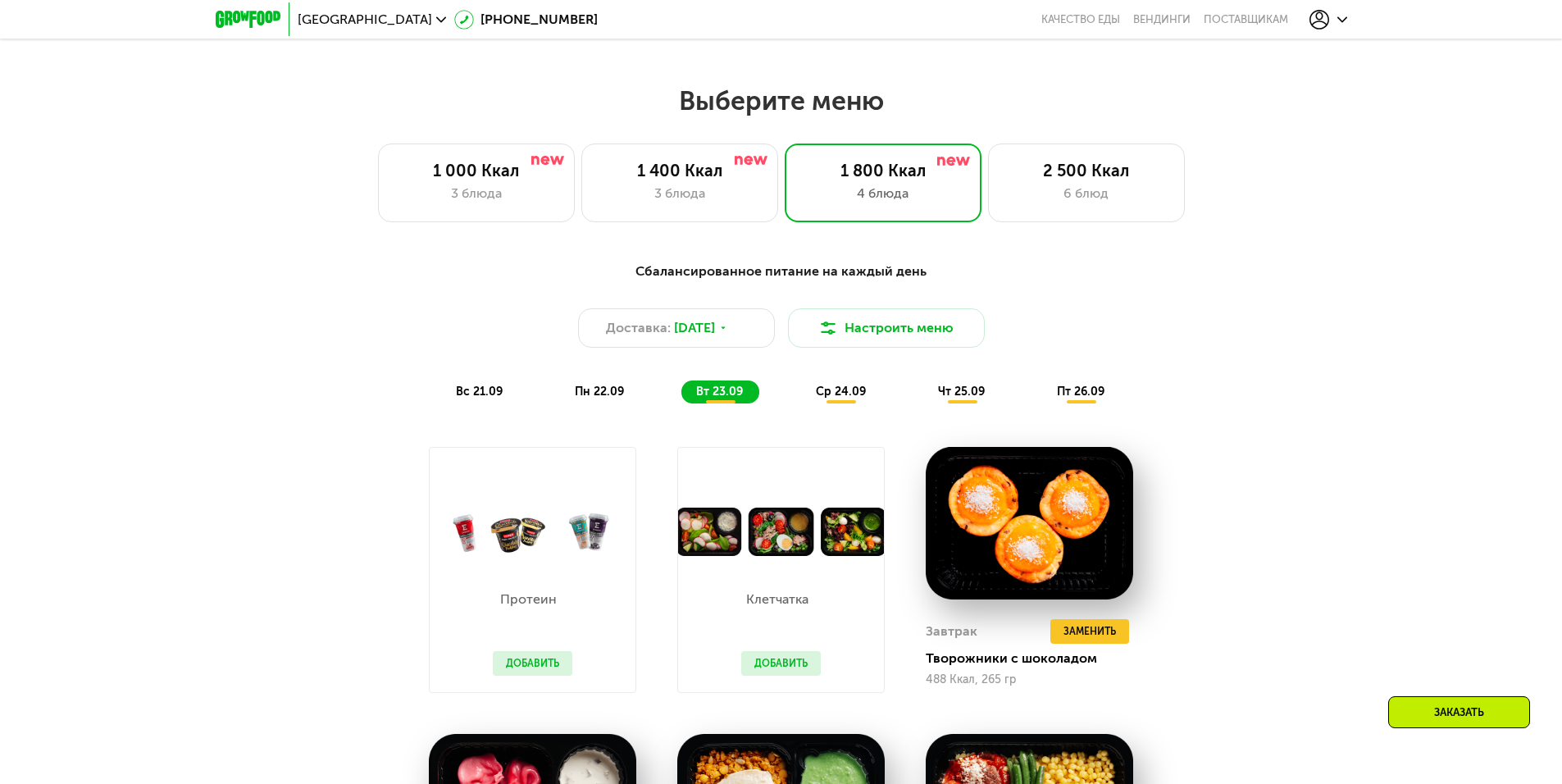
scroll to position [1307, 0]
click at [1106, 204] on div "6 блюд" at bounding box center [1086, 194] width 162 height 20
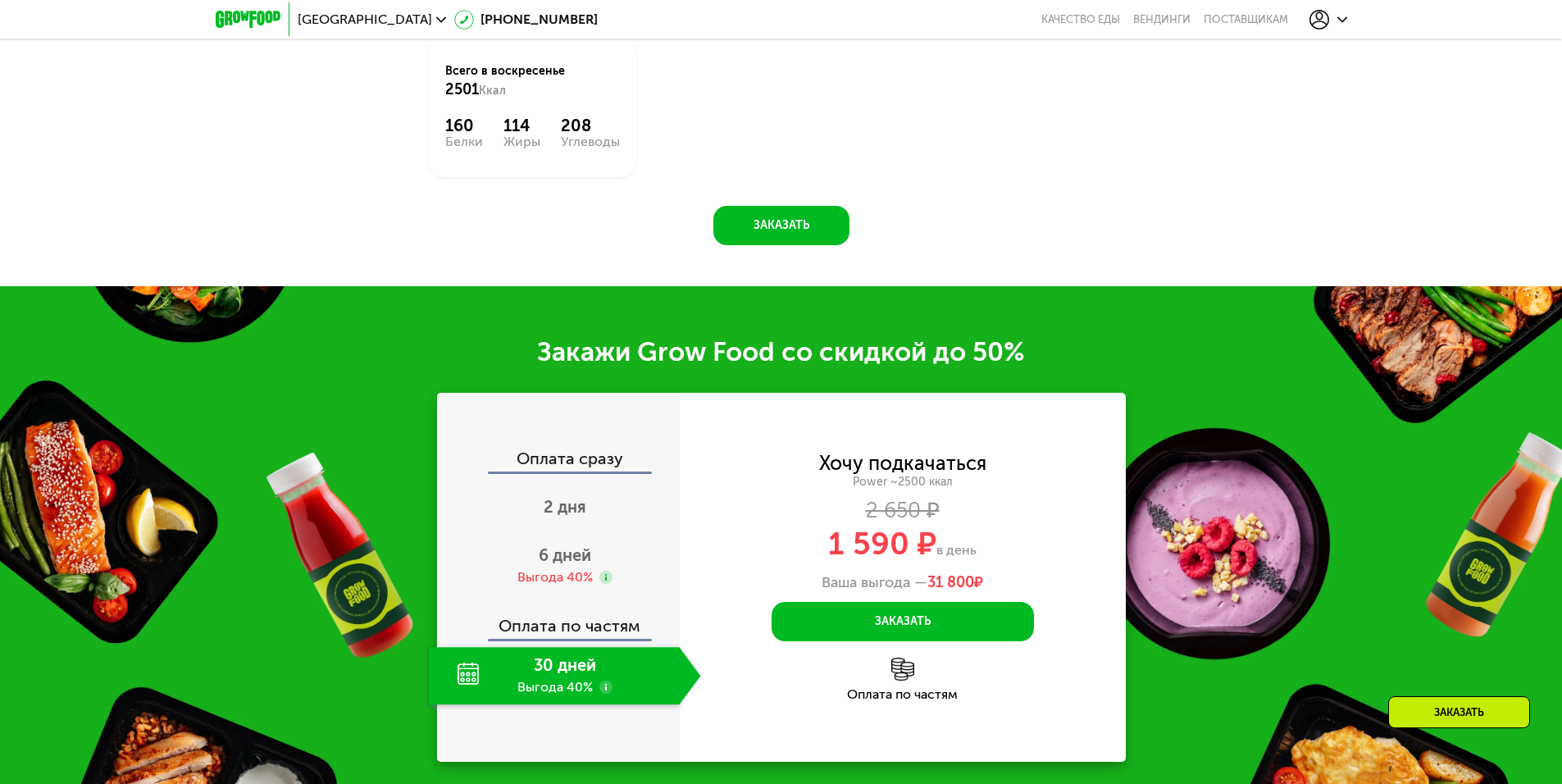
scroll to position [2290, 0]
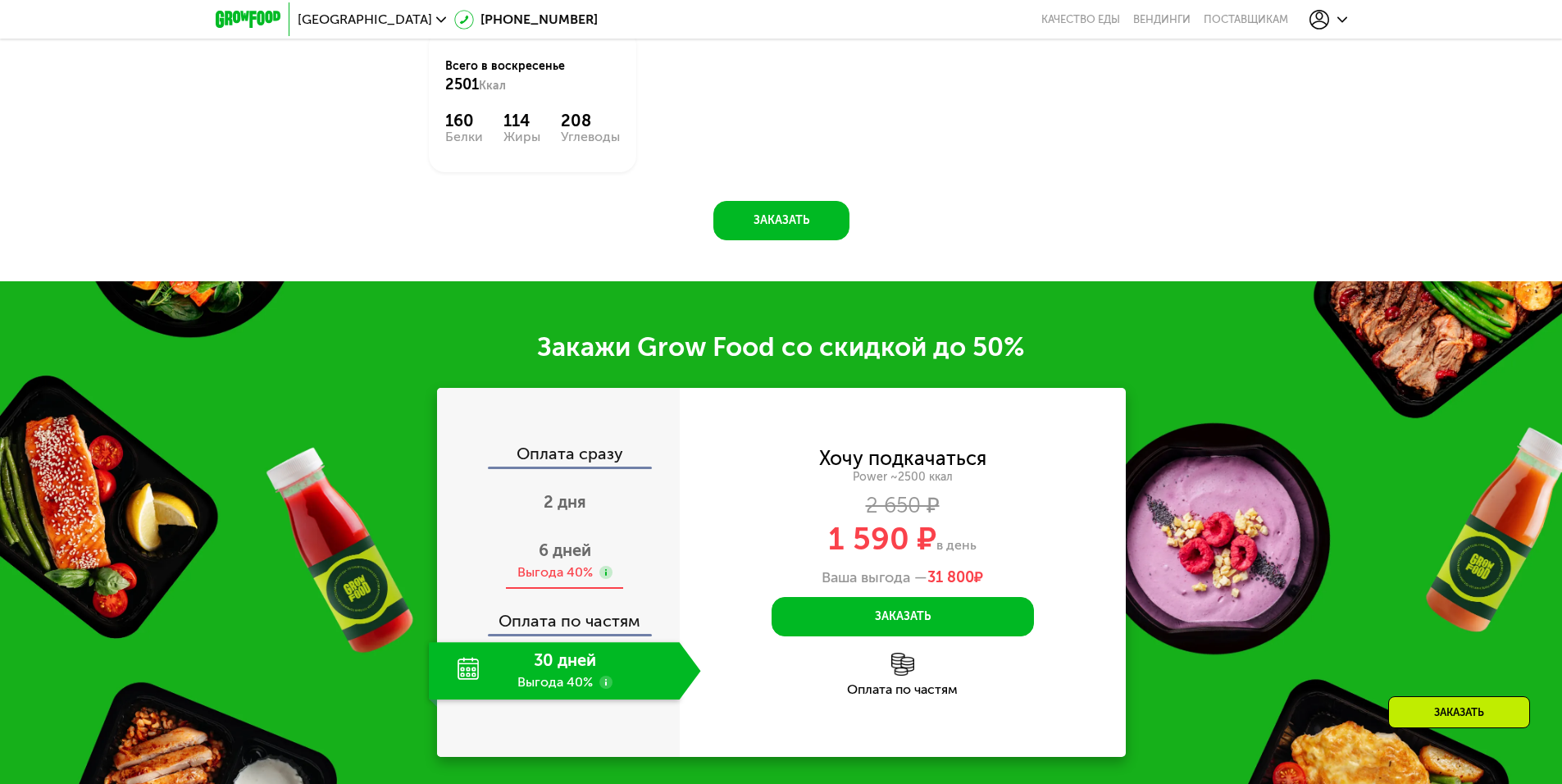
click at [560, 556] on span "6 дней" at bounding box center [565, 550] width 52 height 20
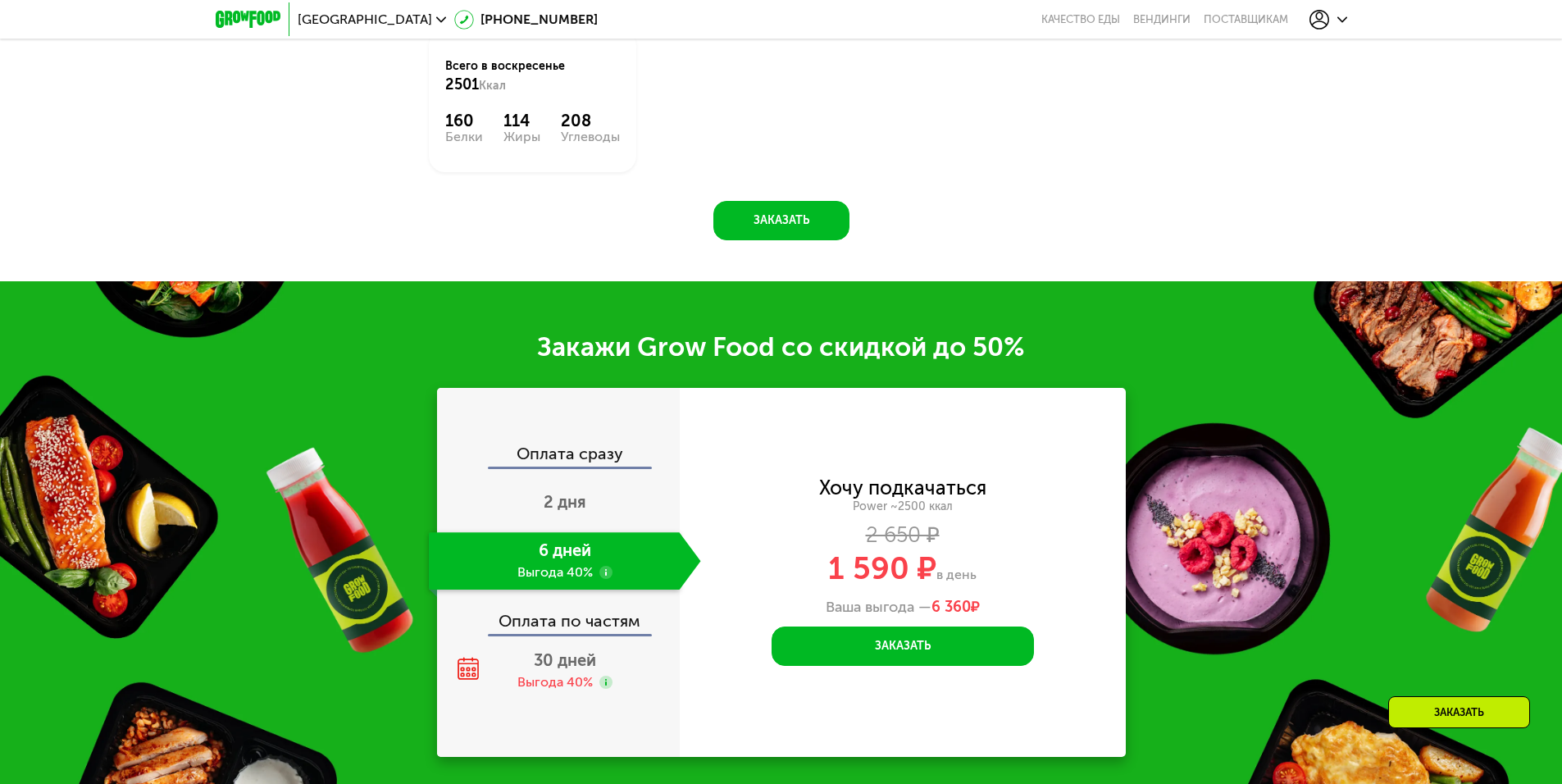
click at [574, 633] on div "Оплата по частям" at bounding box center [558, 614] width 241 height 37
click at [572, 647] on div "Оплата сразу 2 дня 6 дней Выгода 40% Оплата по частям 30 дней Выгода 40%" at bounding box center [558, 572] width 243 height 254
click at [564, 682] on div "Выгода 40%" at bounding box center [555, 682] width 76 height 18
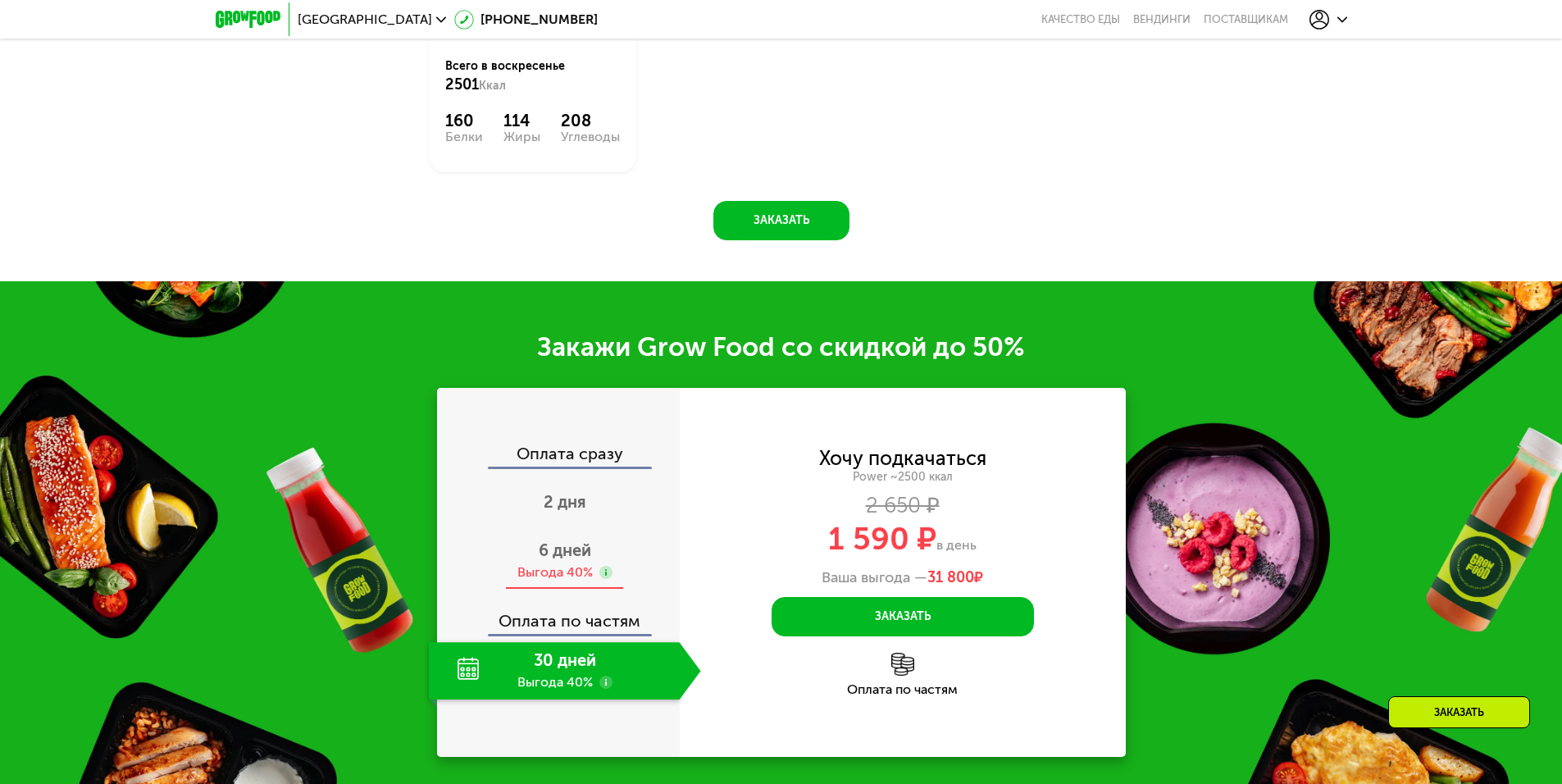
click at [564, 560] on span "6 дней" at bounding box center [565, 550] width 52 height 20
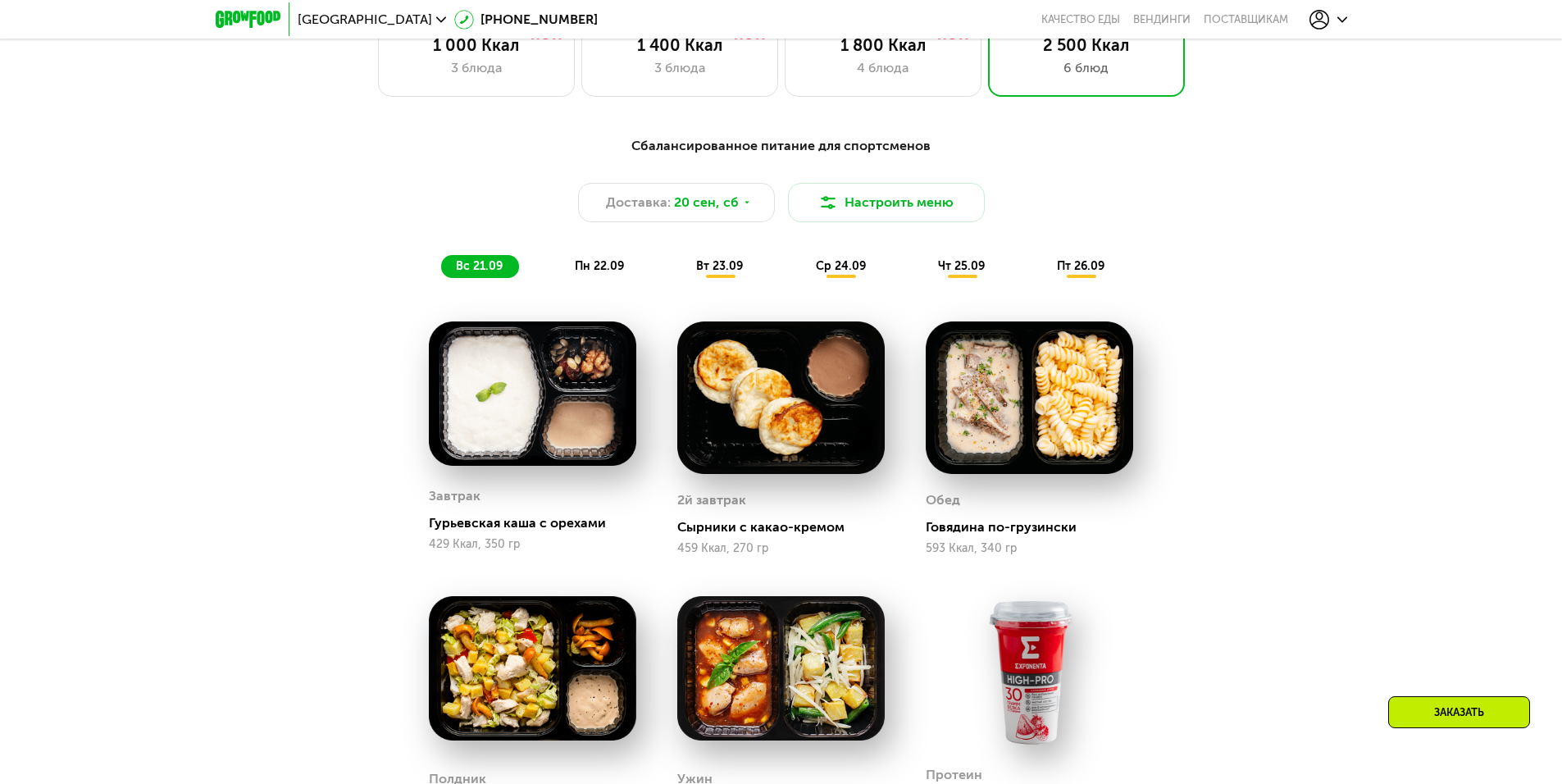
scroll to position [1389, 0]
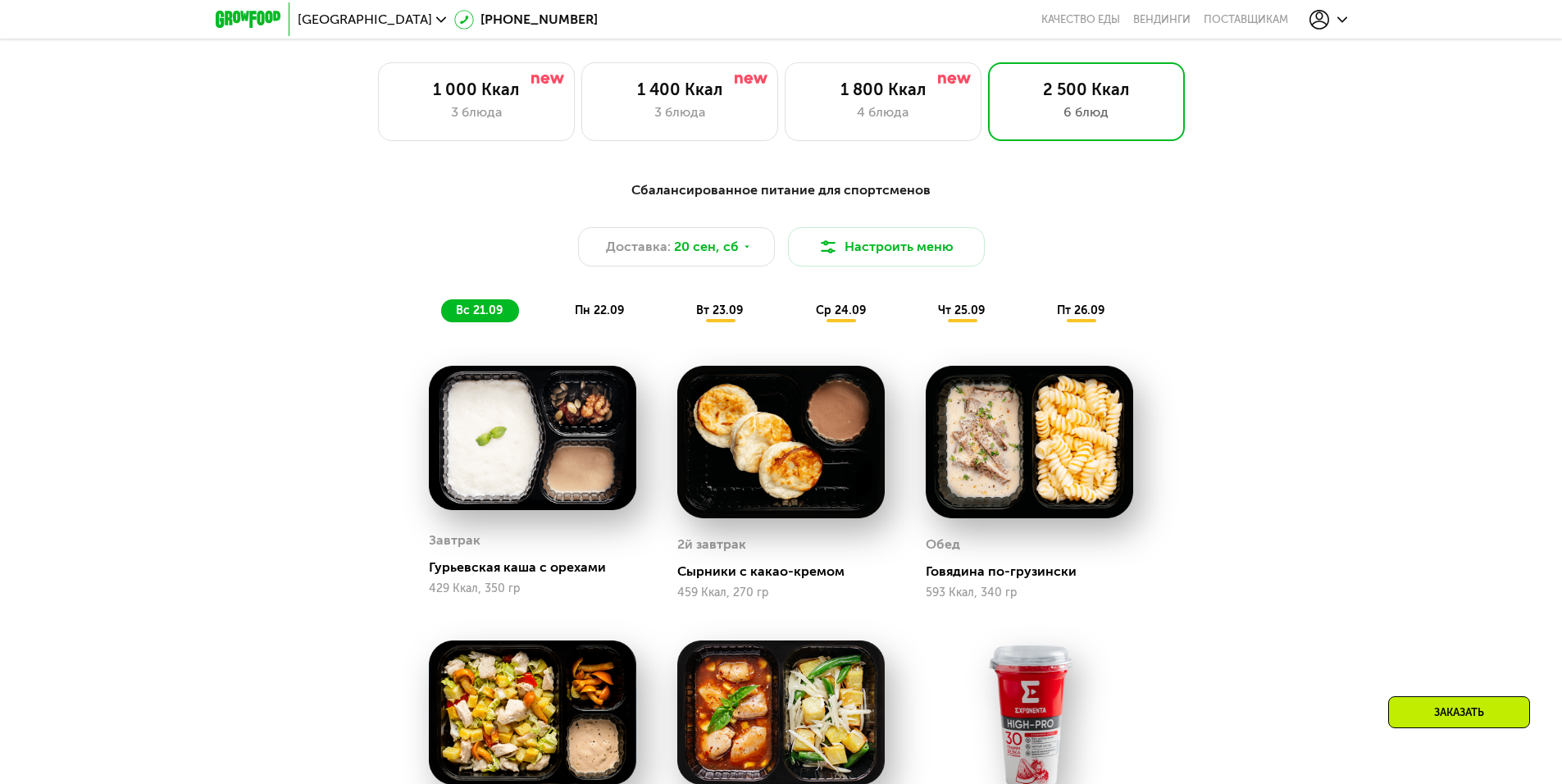
click at [730, 317] on span "вт 23.09" at bounding box center [720, 310] width 47 height 14
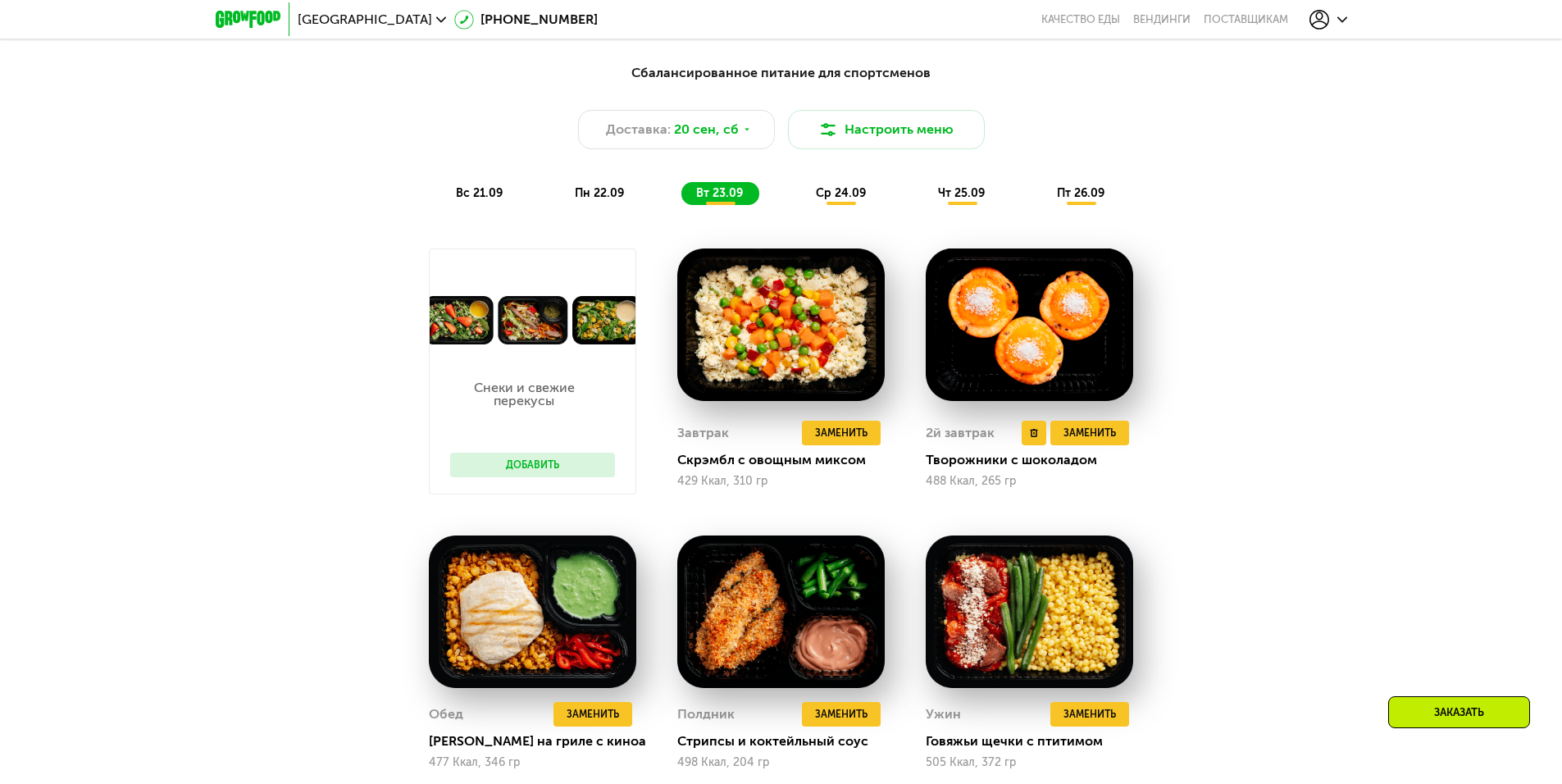
scroll to position [1470, 0]
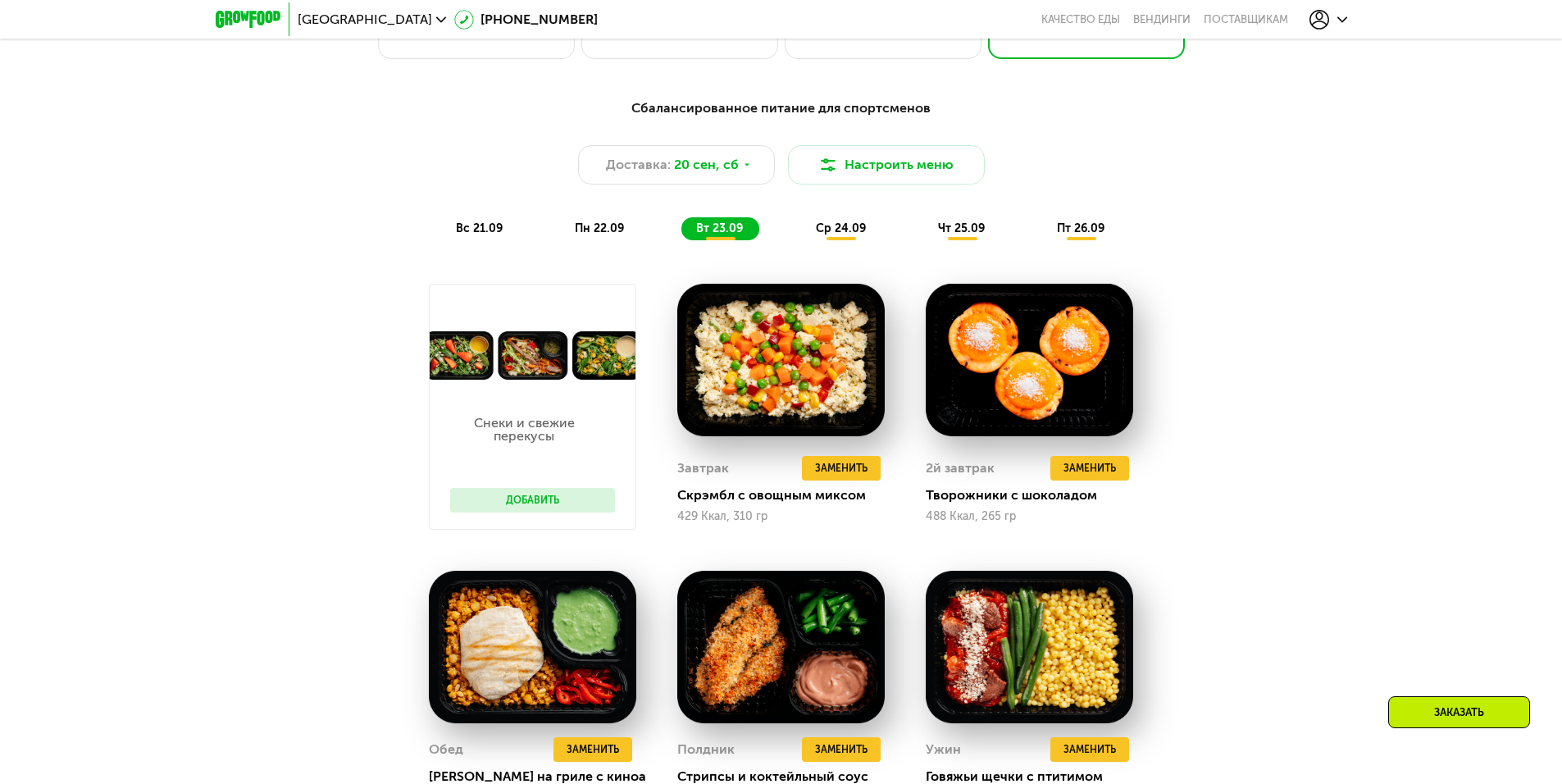
click at [842, 230] on span "ср 24.09" at bounding box center [840, 228] width 50 height 14
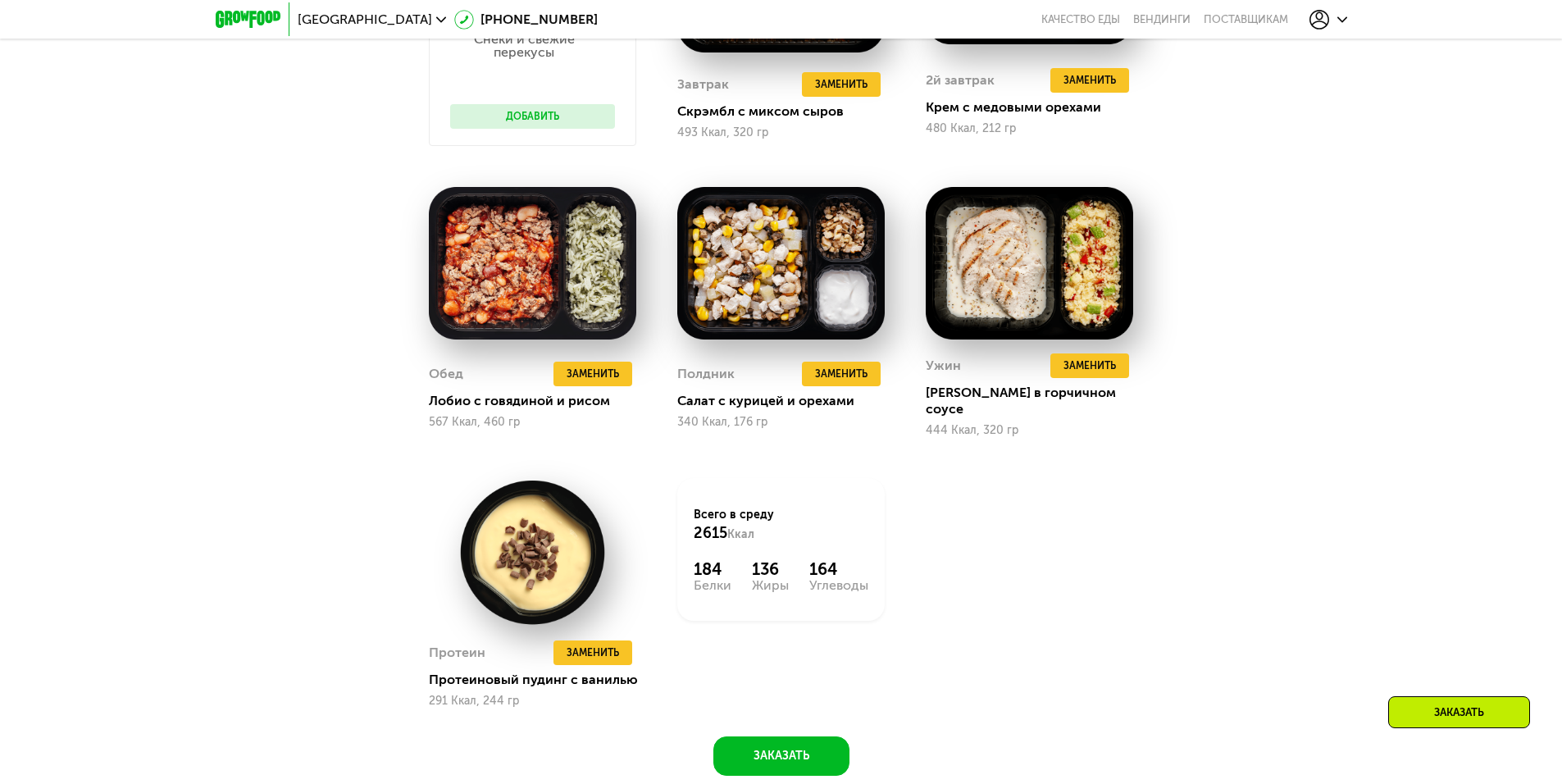
scroll to position [1881, 0]
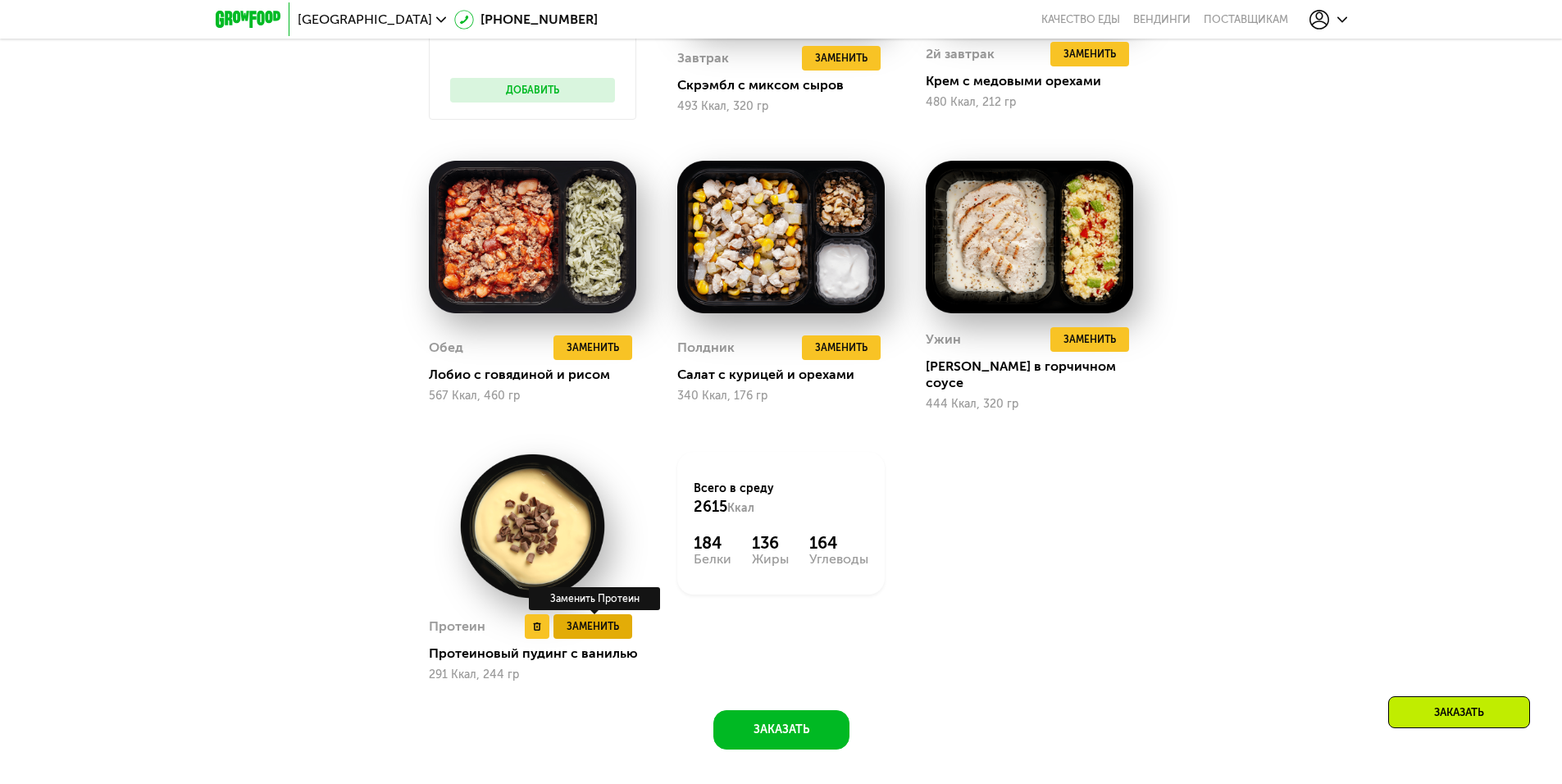
click at [573, 618] on span "Заменить" at bounding box center [592, 626] width 52 height 17
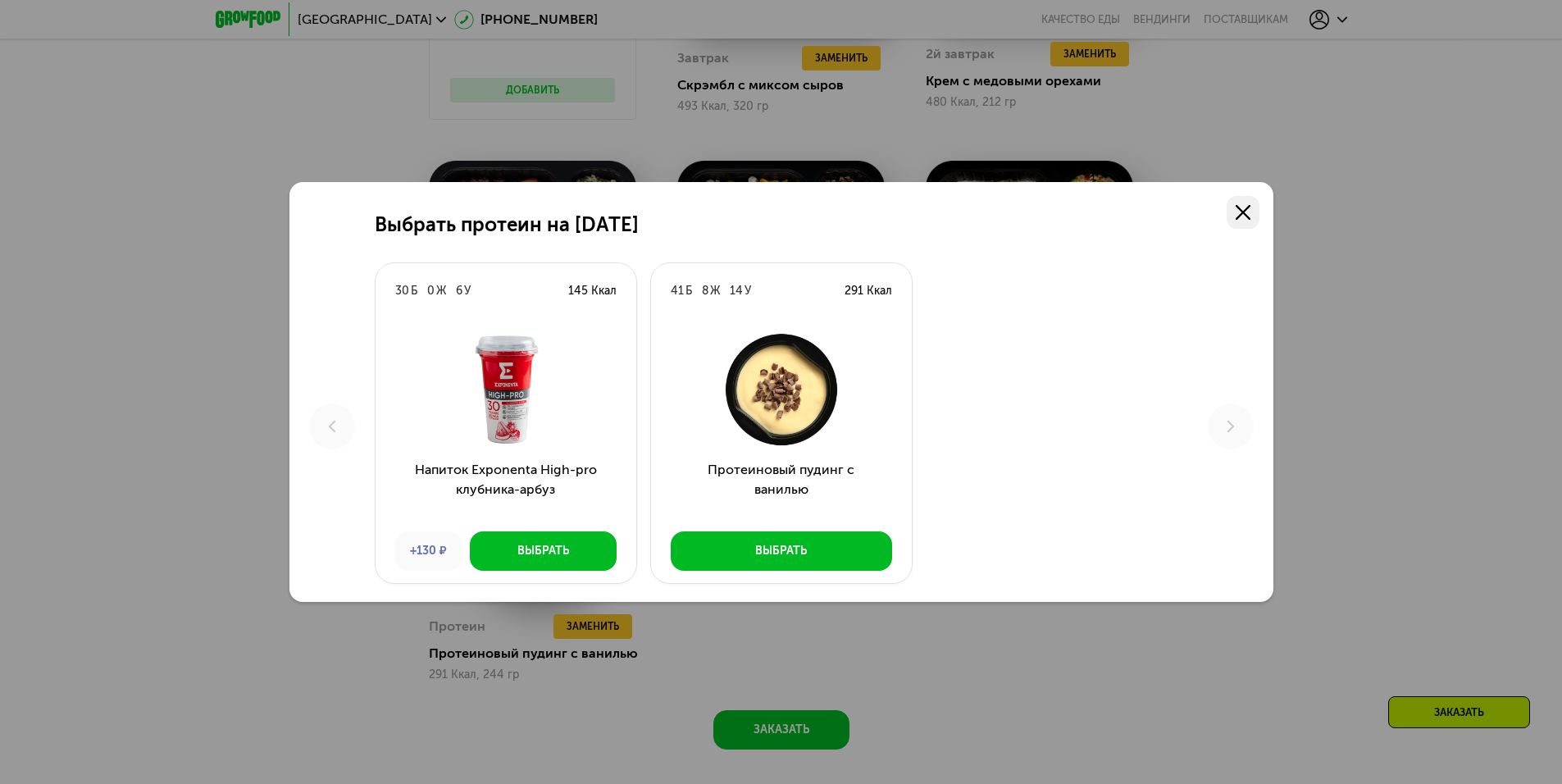
click at [1240, 211] on use at bounding box center [1242, 212] width 15 height 15
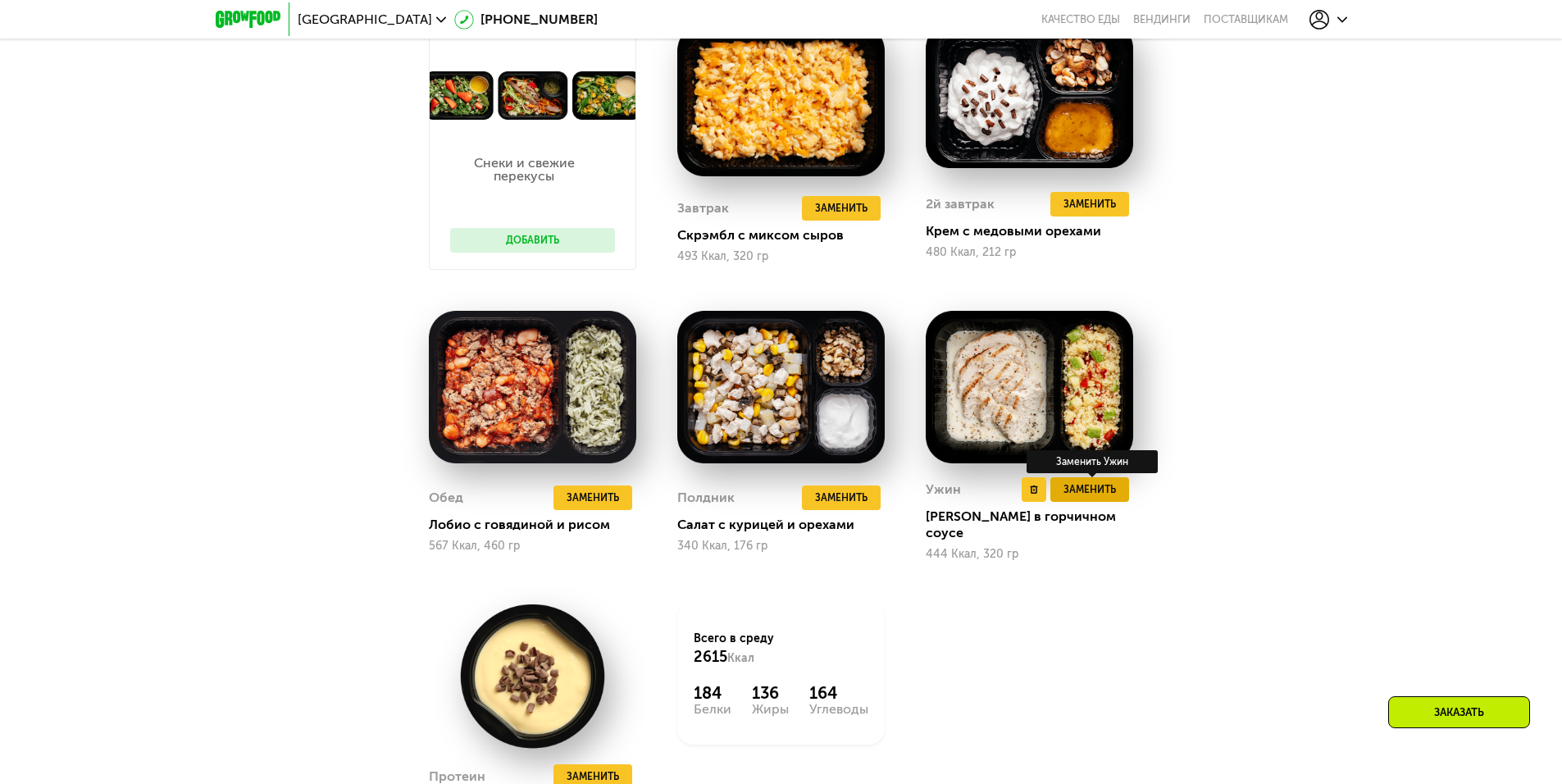
scroll to position [1717, 0]
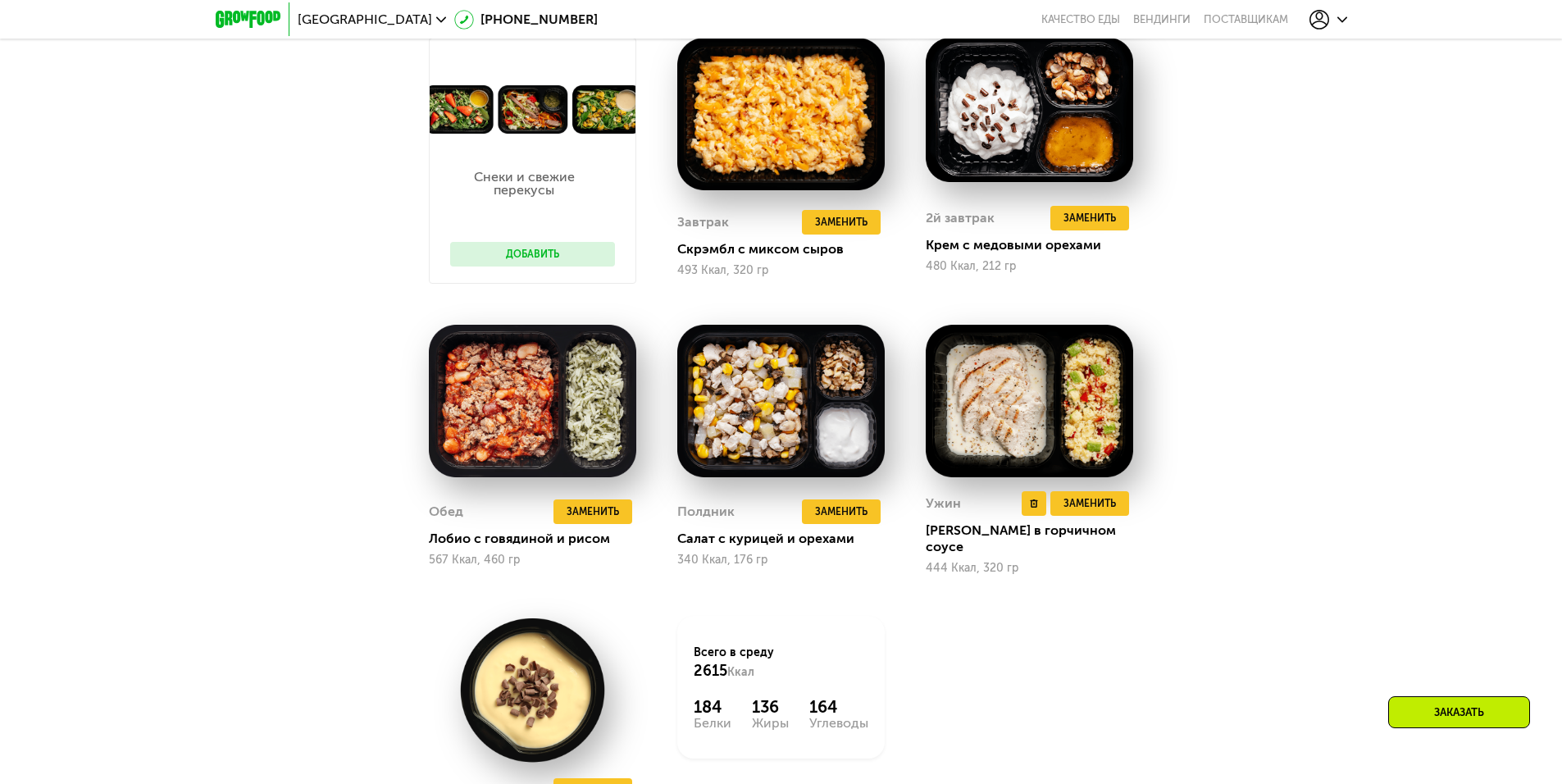
click at [964, 537] on div "[PERSON_NAME] в горчичном соусе" at bounding box center [1035, 538] width 220 height 33
click at [983, 442] on img at bounding box center [1029, 401] width 207 height 152
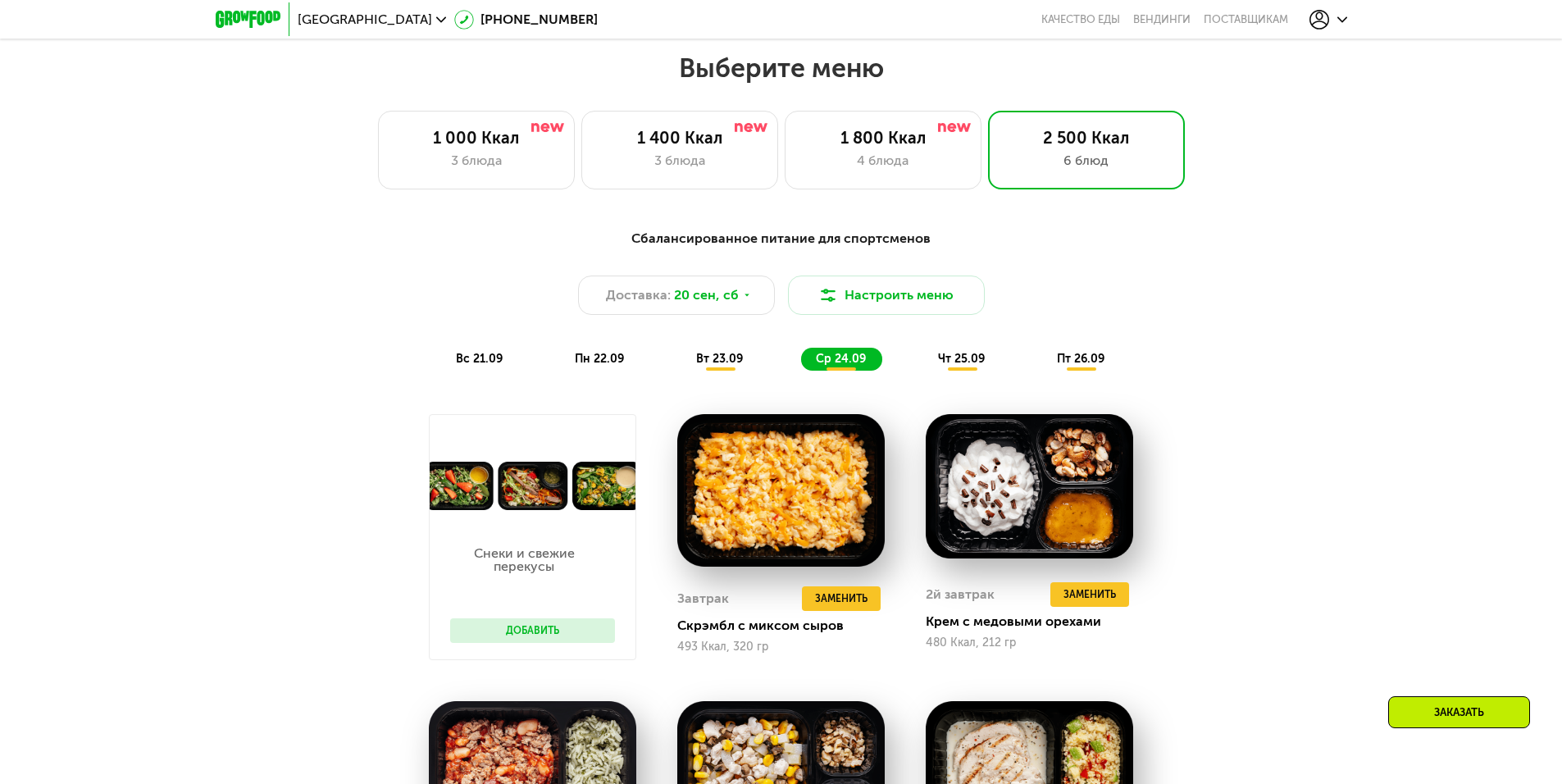
scroll to position [1307, 0]
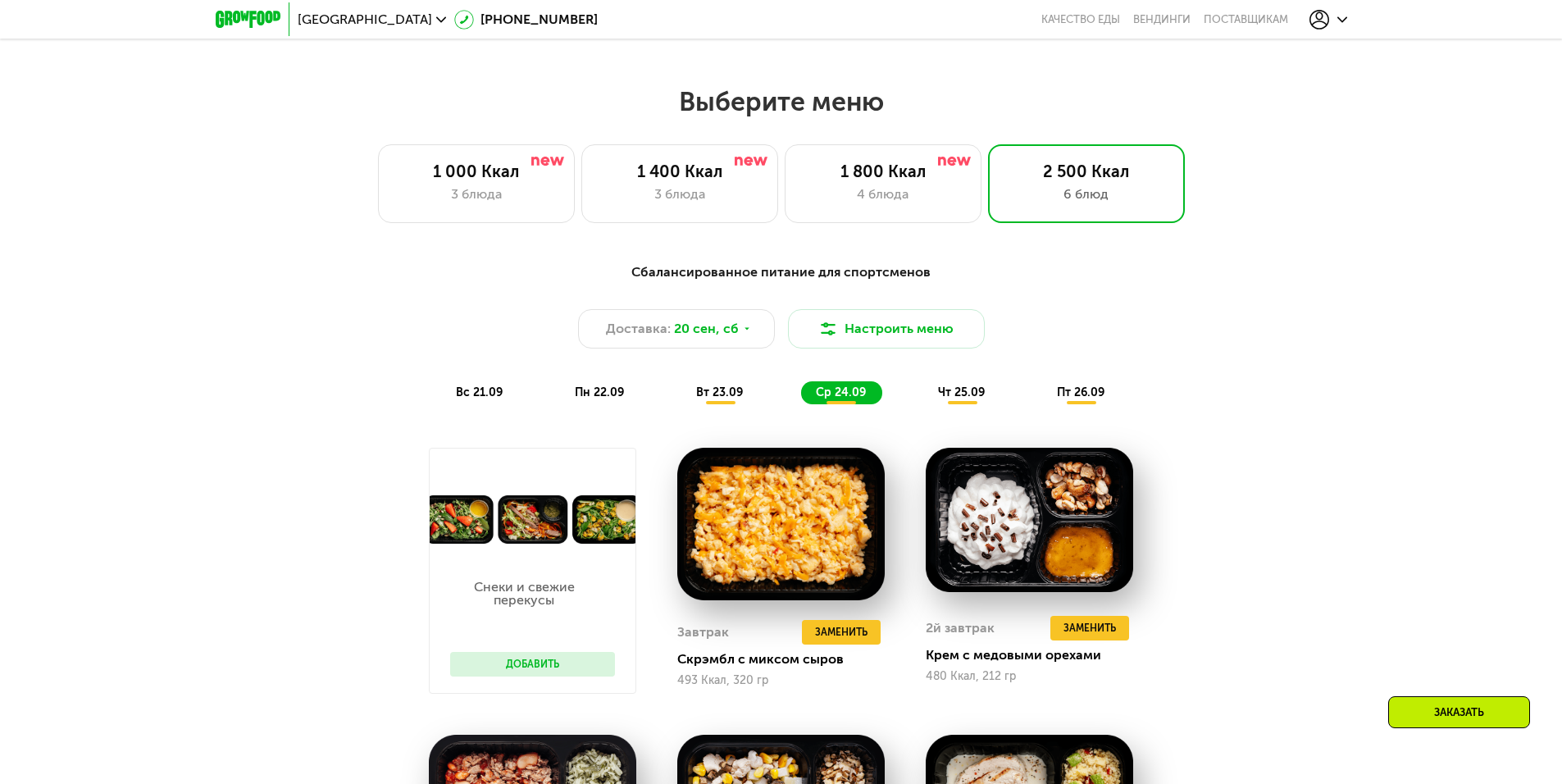
click at [603, 397] on span "пн 22.09" at bounding box center [599, 392] width 49 height 14
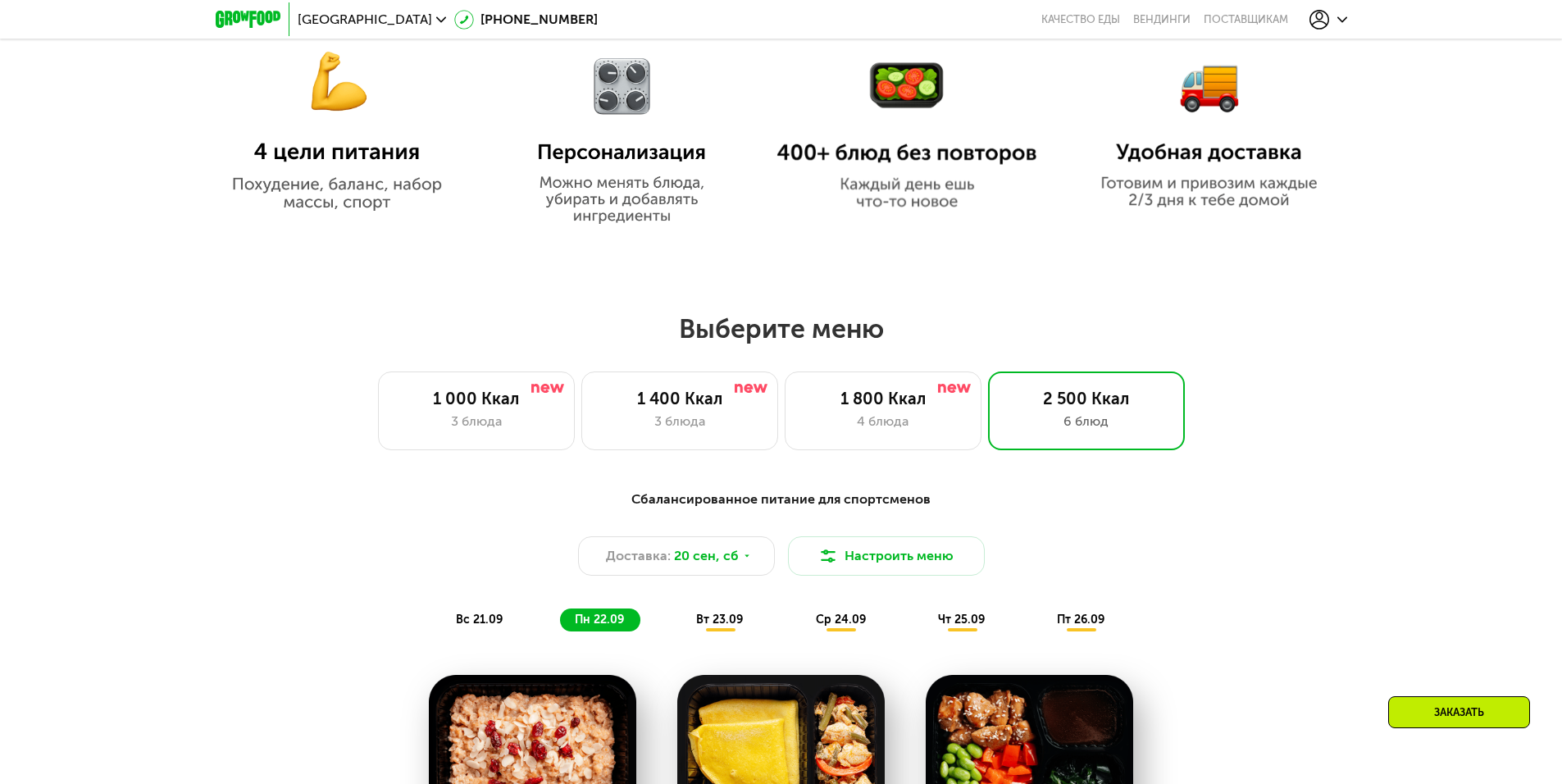
scroll to position [1203, 0]
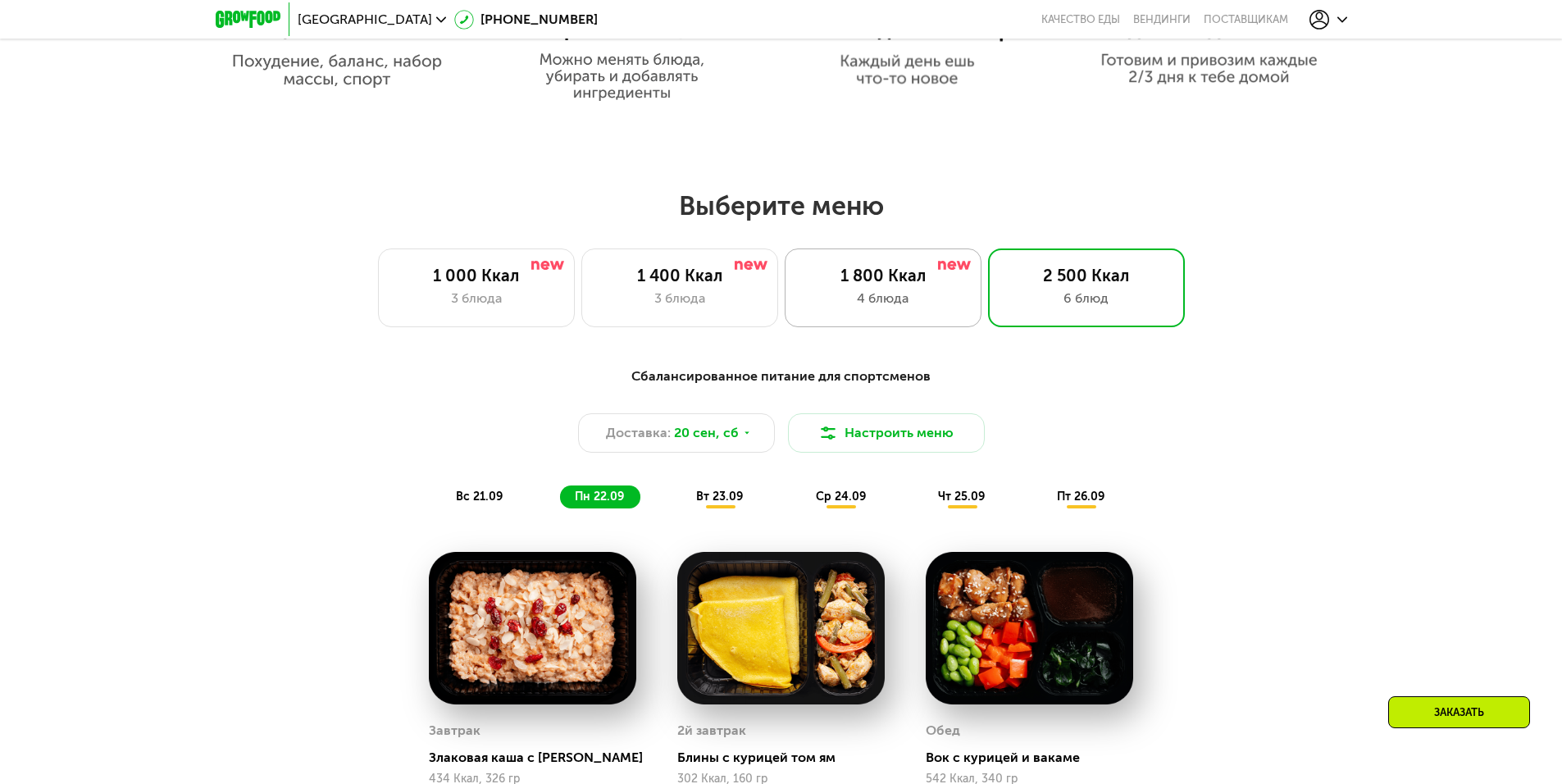
click at [904, 285] on div "1 800 Ккал" at bounding box center [882, 275] width 162 height 20
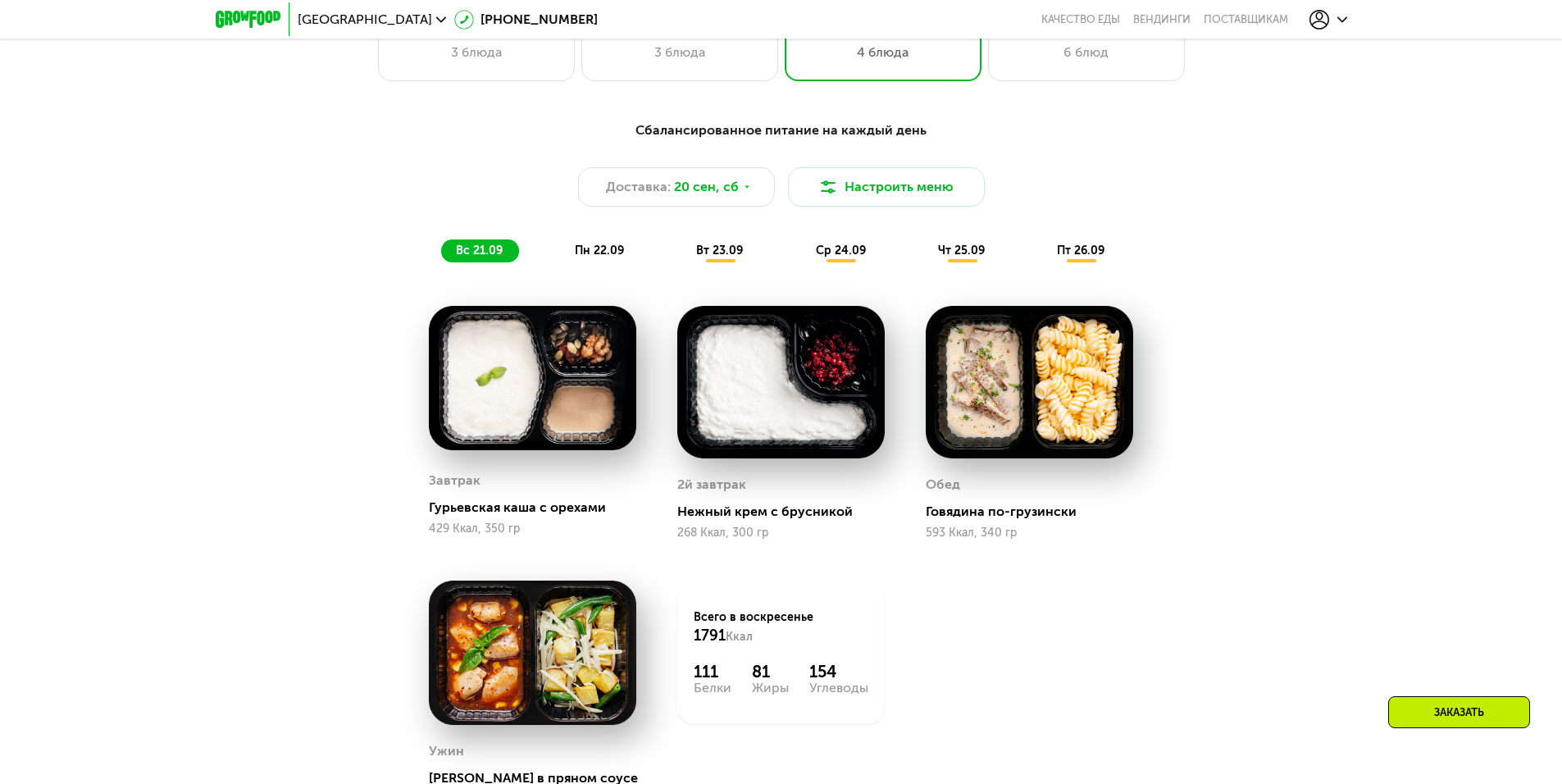
scroll to position [1371, 0]
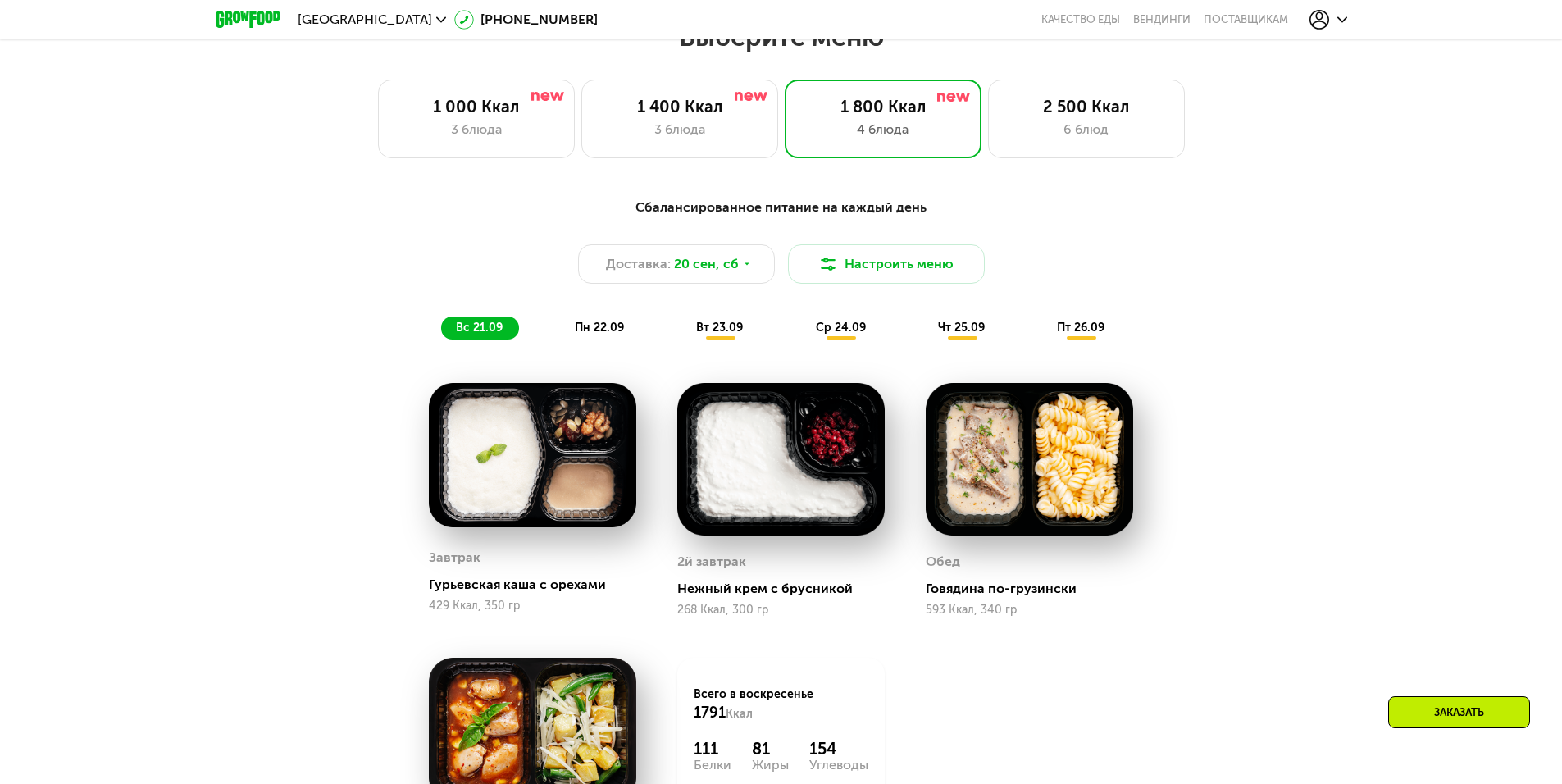
click at [1092, 330] on span "пт 26.09" at bounding box center [1080, 328] width 48 height 14
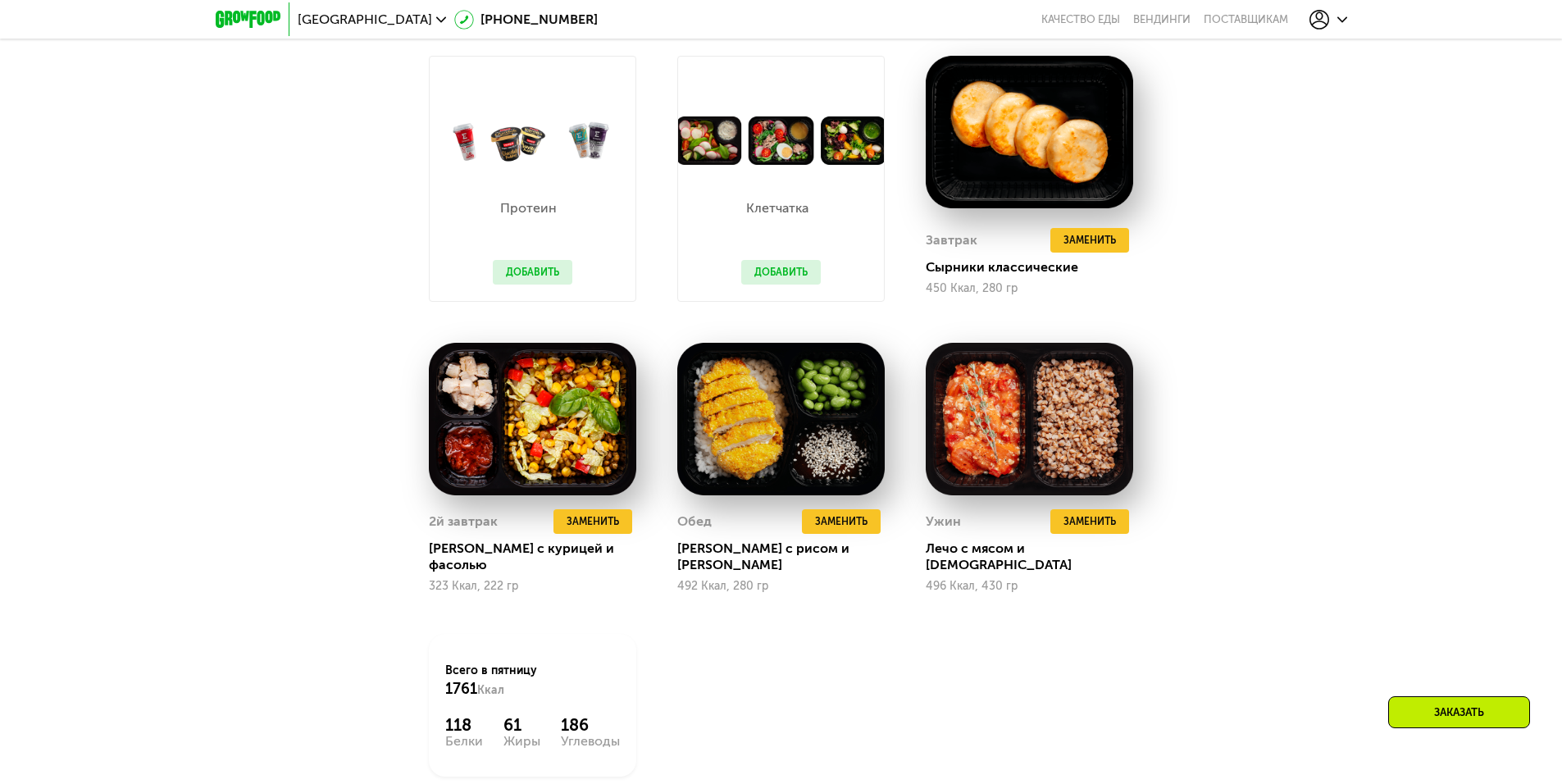
scroll to position [1744, 0]
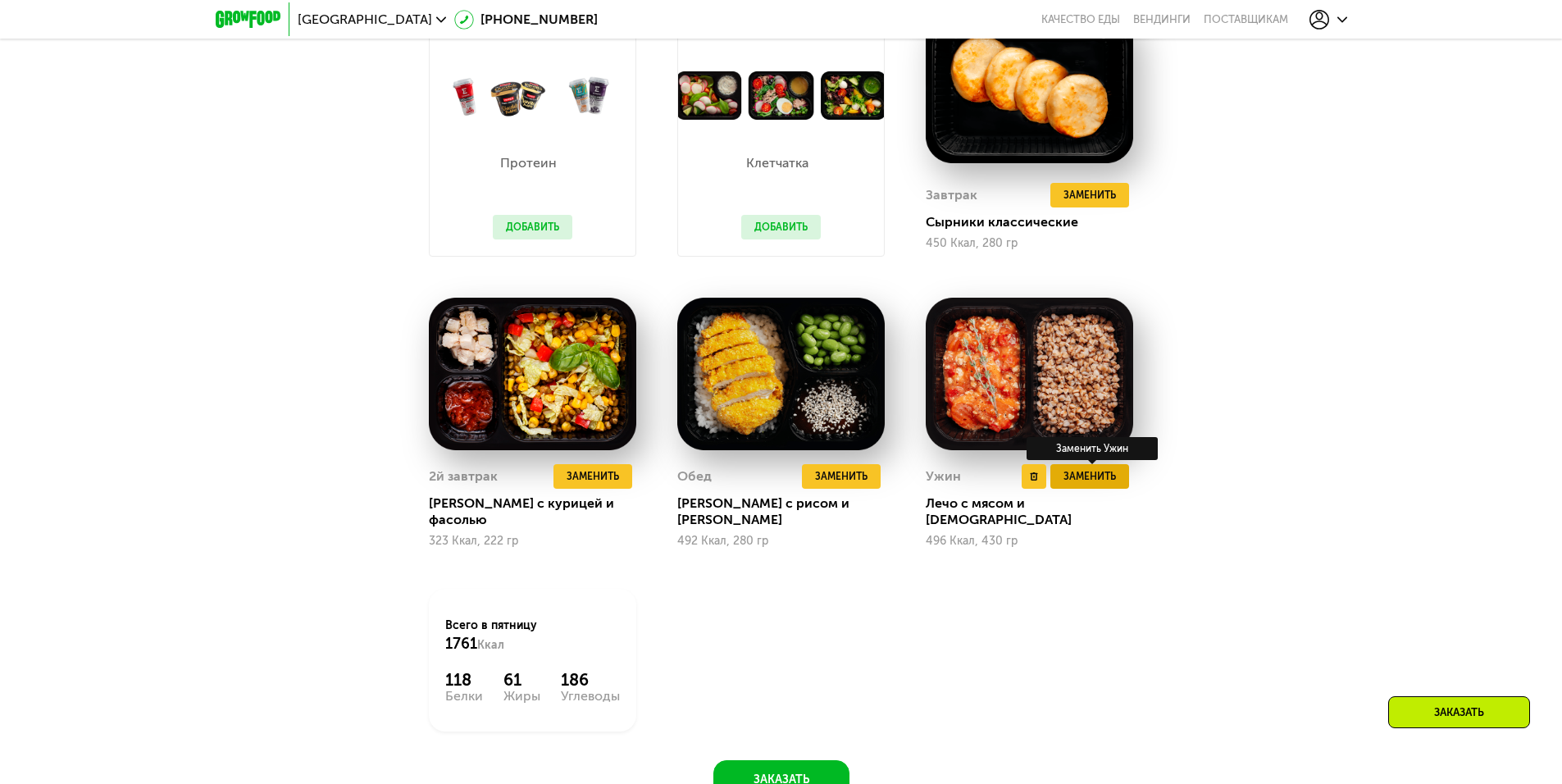
click at [1107, 489] on button "Заменить" at bounding box center [1090, 476] width 78 height 24
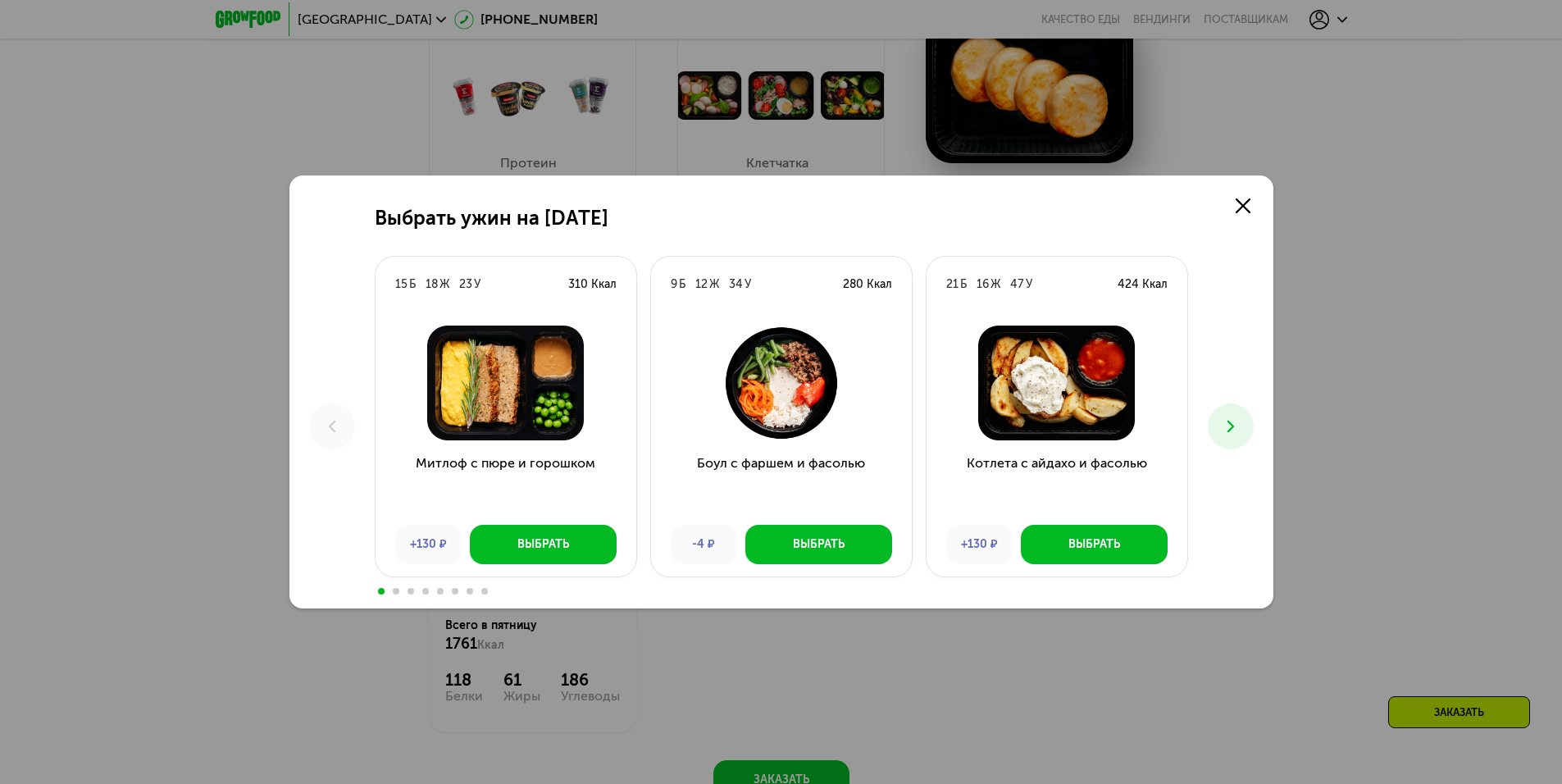
click at [1240, 428] on icon at bounding box center [1230, 426] width 20 height 20
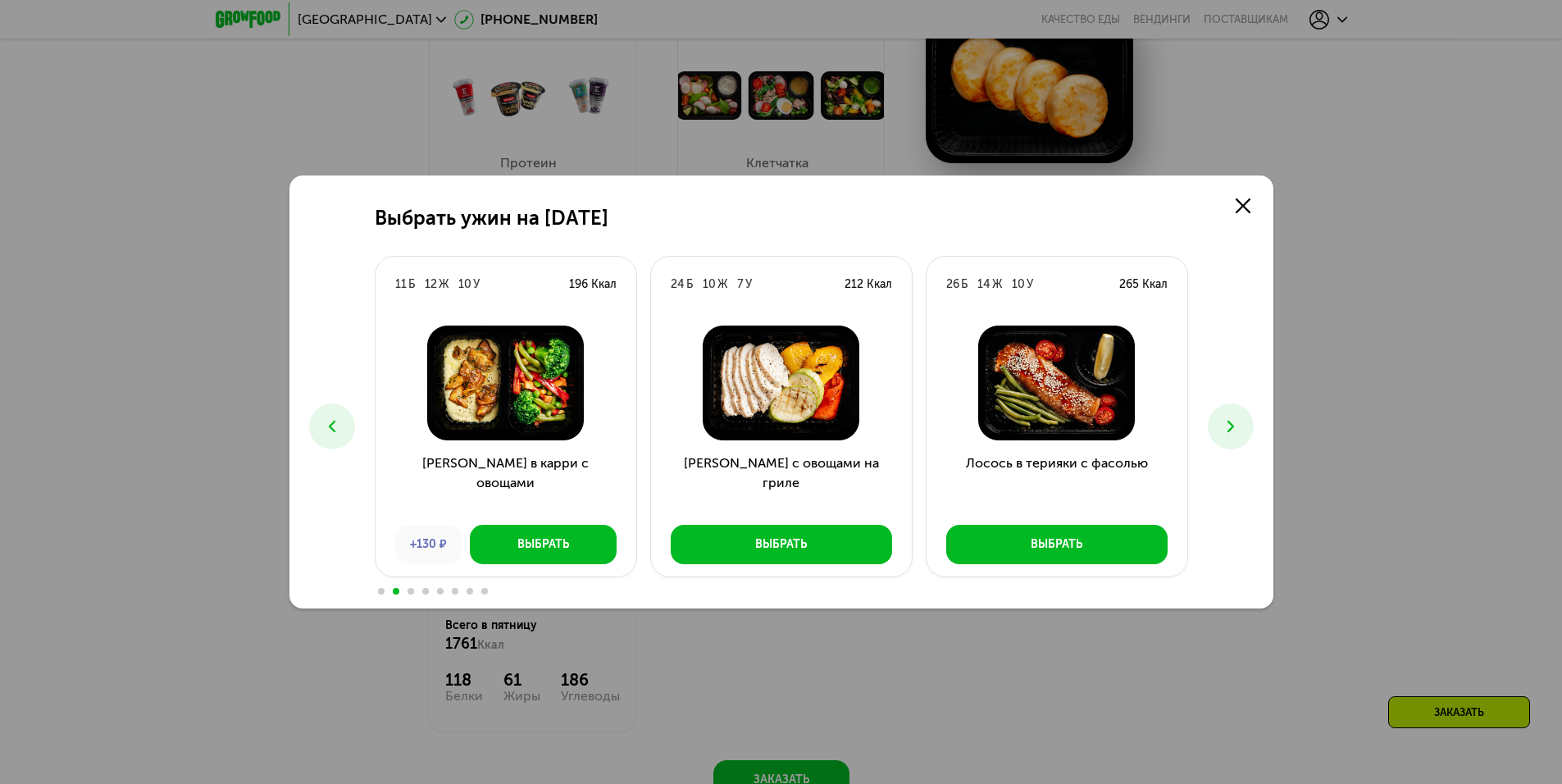
click at [1241, 428] on button at bounding box center [1230, 426] width 46 height 46
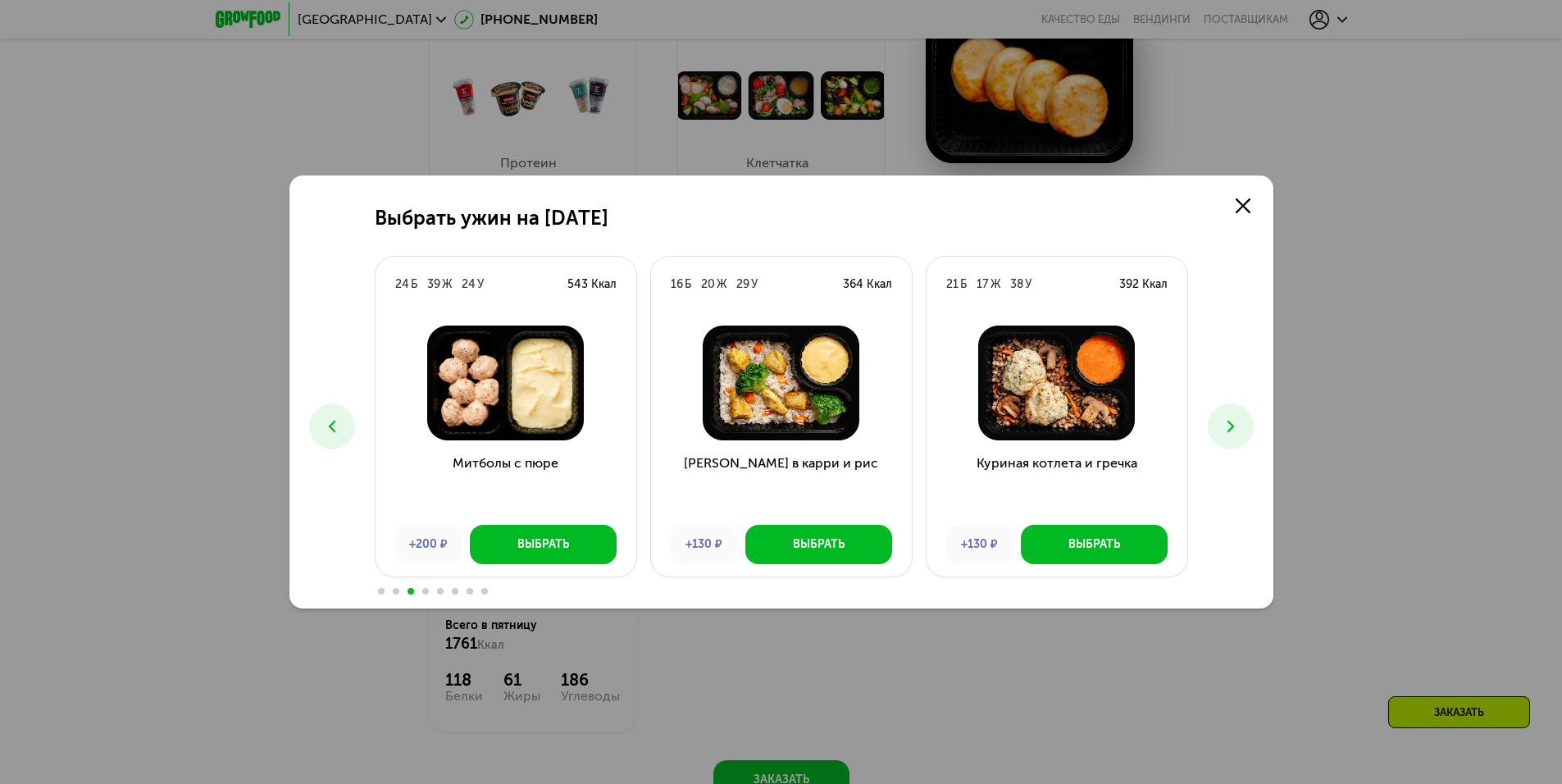
click at [1241, 428] on button at bounding box center [1230, 426] width 46 height 46
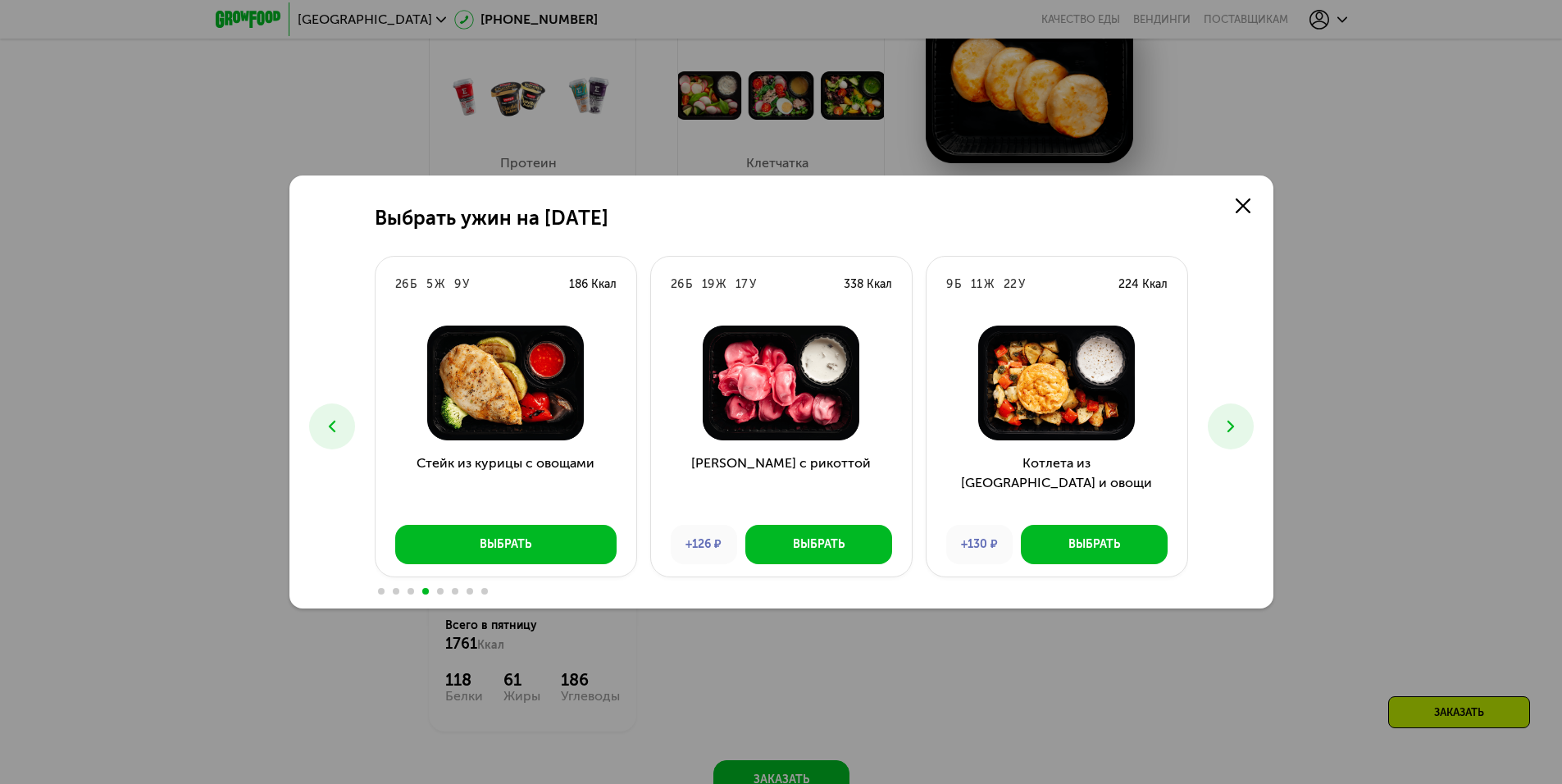
click at [1241, 428] on button at bounding box center [1230, 426] width 46 height 46
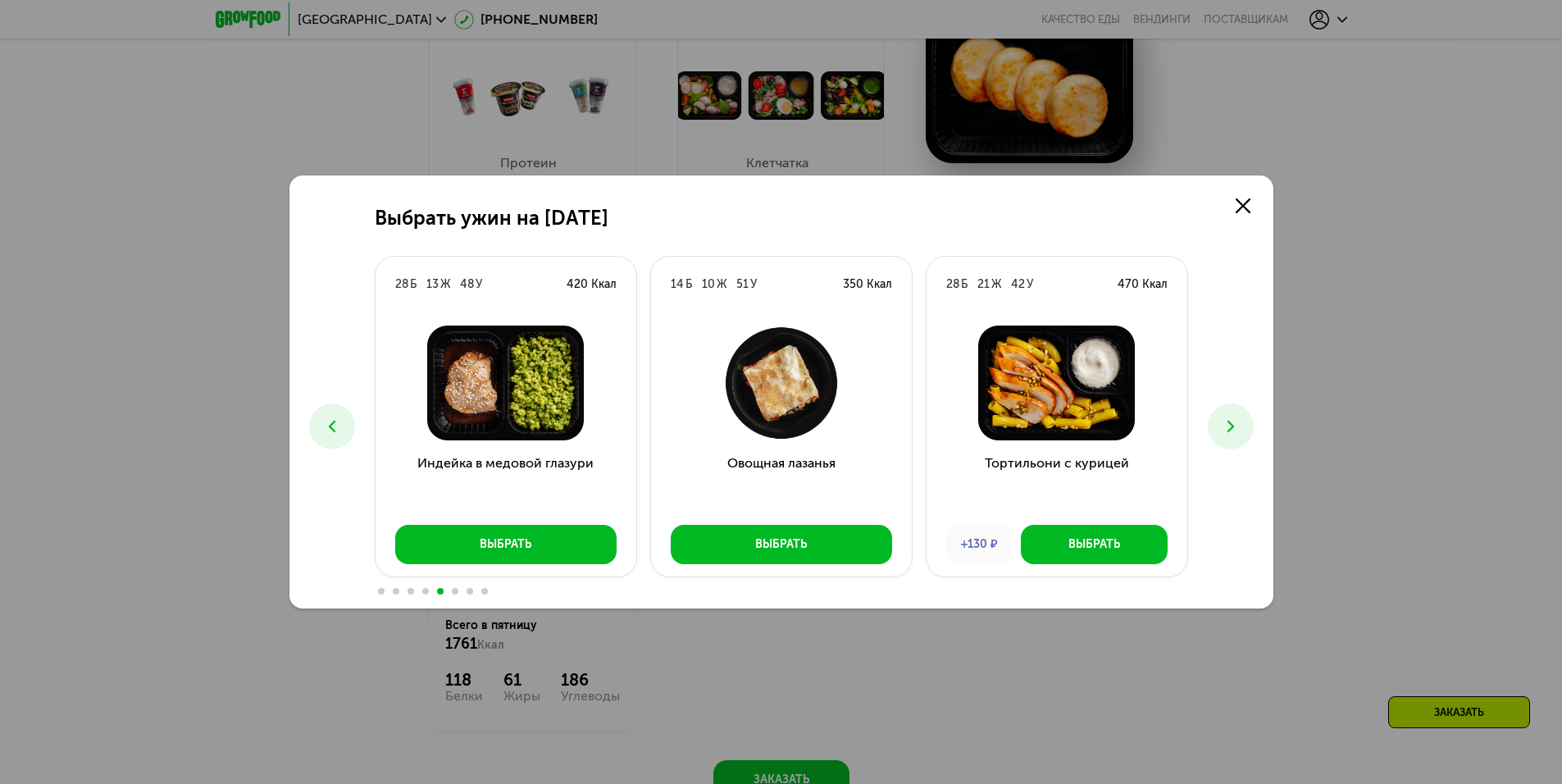
click at [1241, 428] on button at bounding box center [1230, 426] width 46 height 46
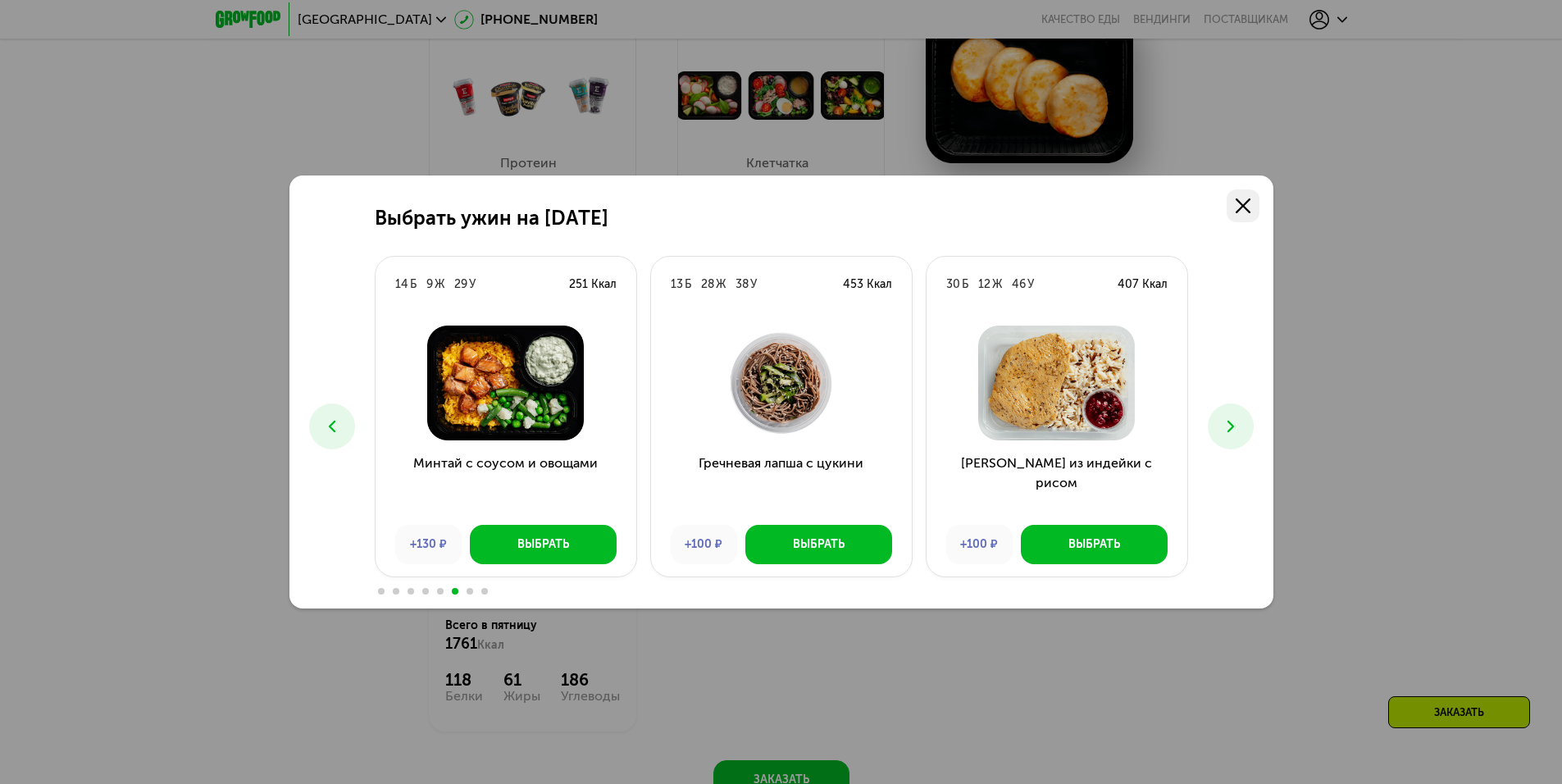
click at [1244, 213] on icon at bounding box center [1242, 206] width 15 height 15
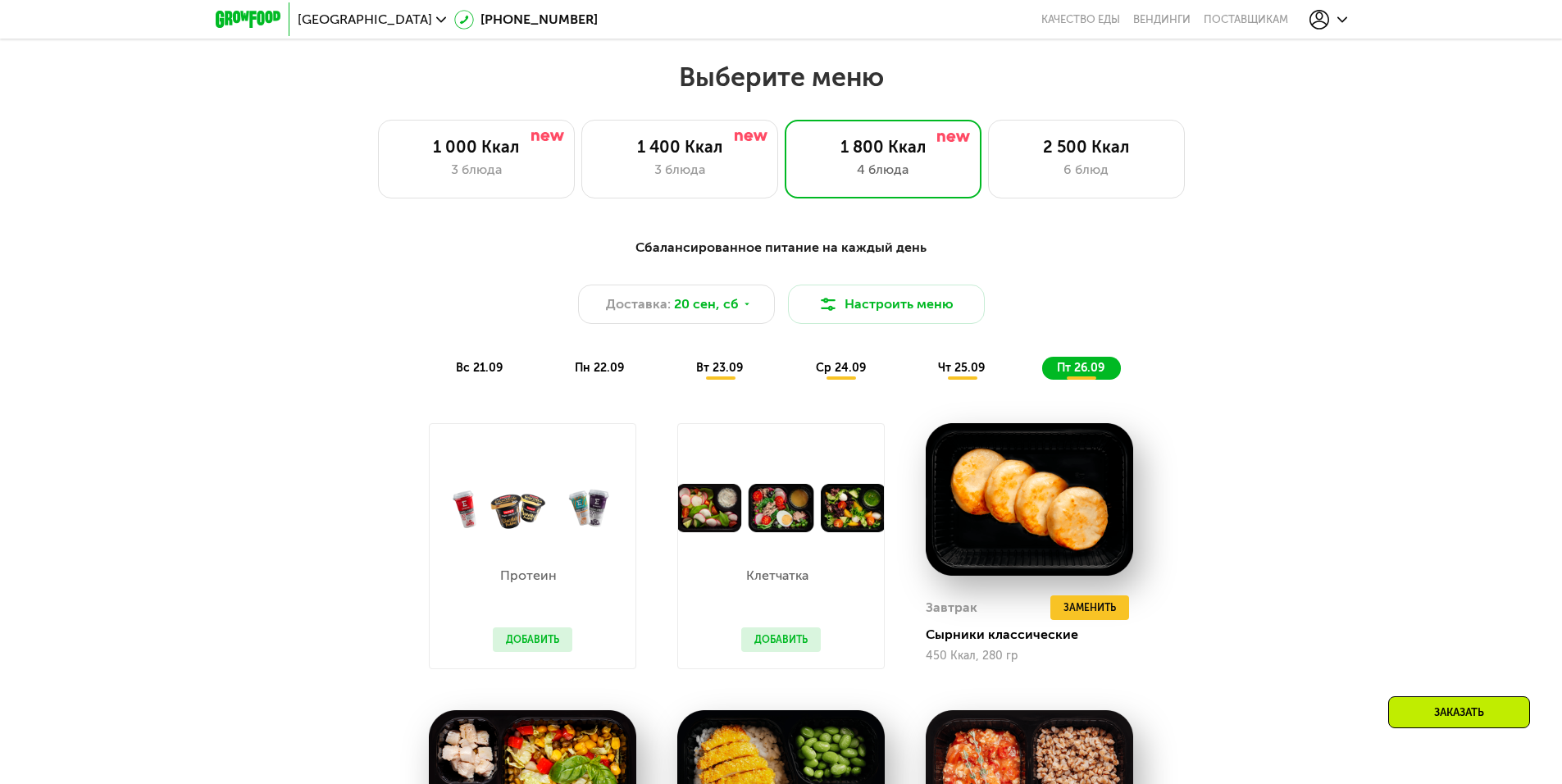
scroll to position [1334, 0]
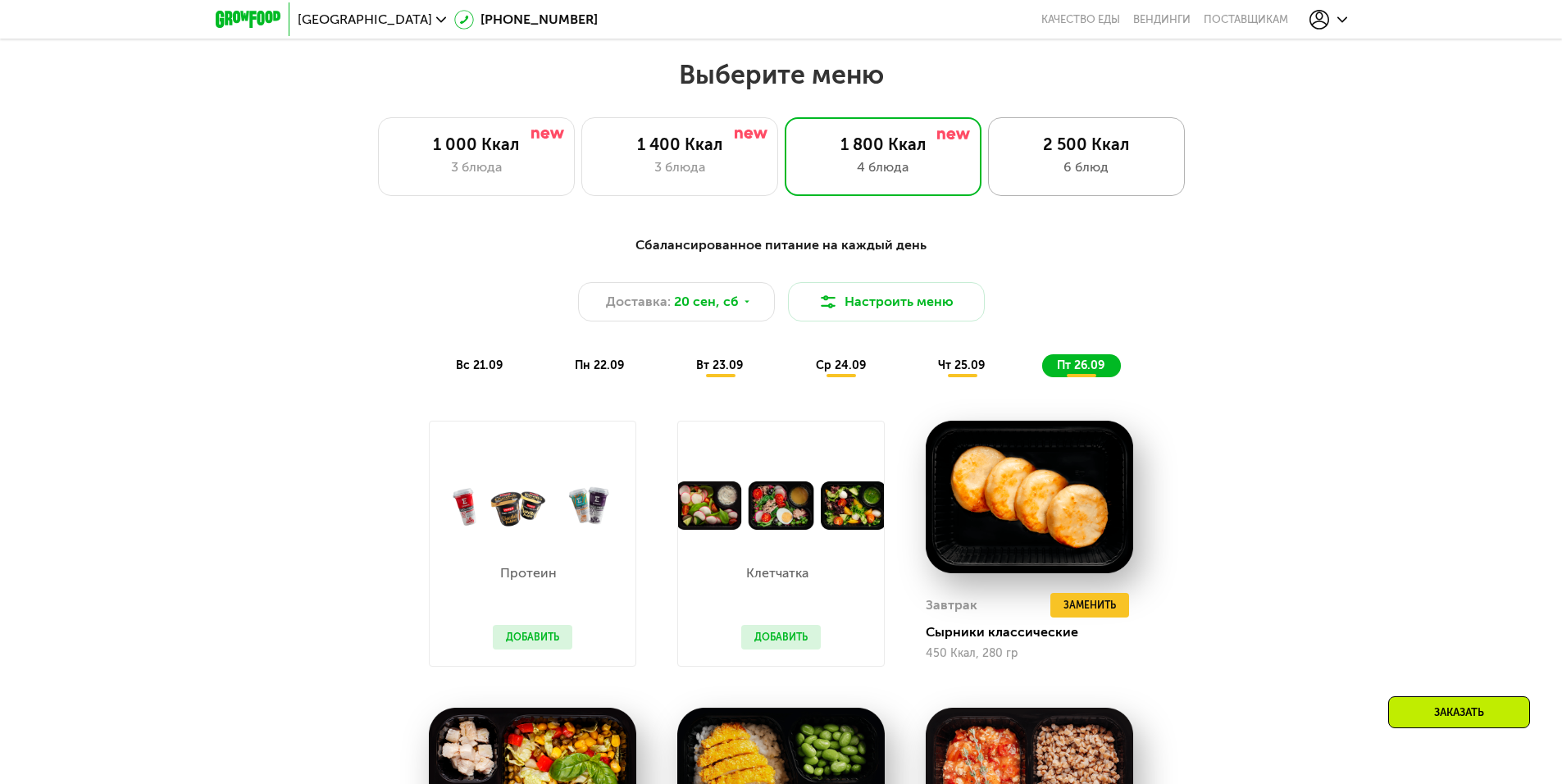
click at [1066, 154] on div "2 500 Ккал" at bounding box center [1086, 144] width 162 height 20
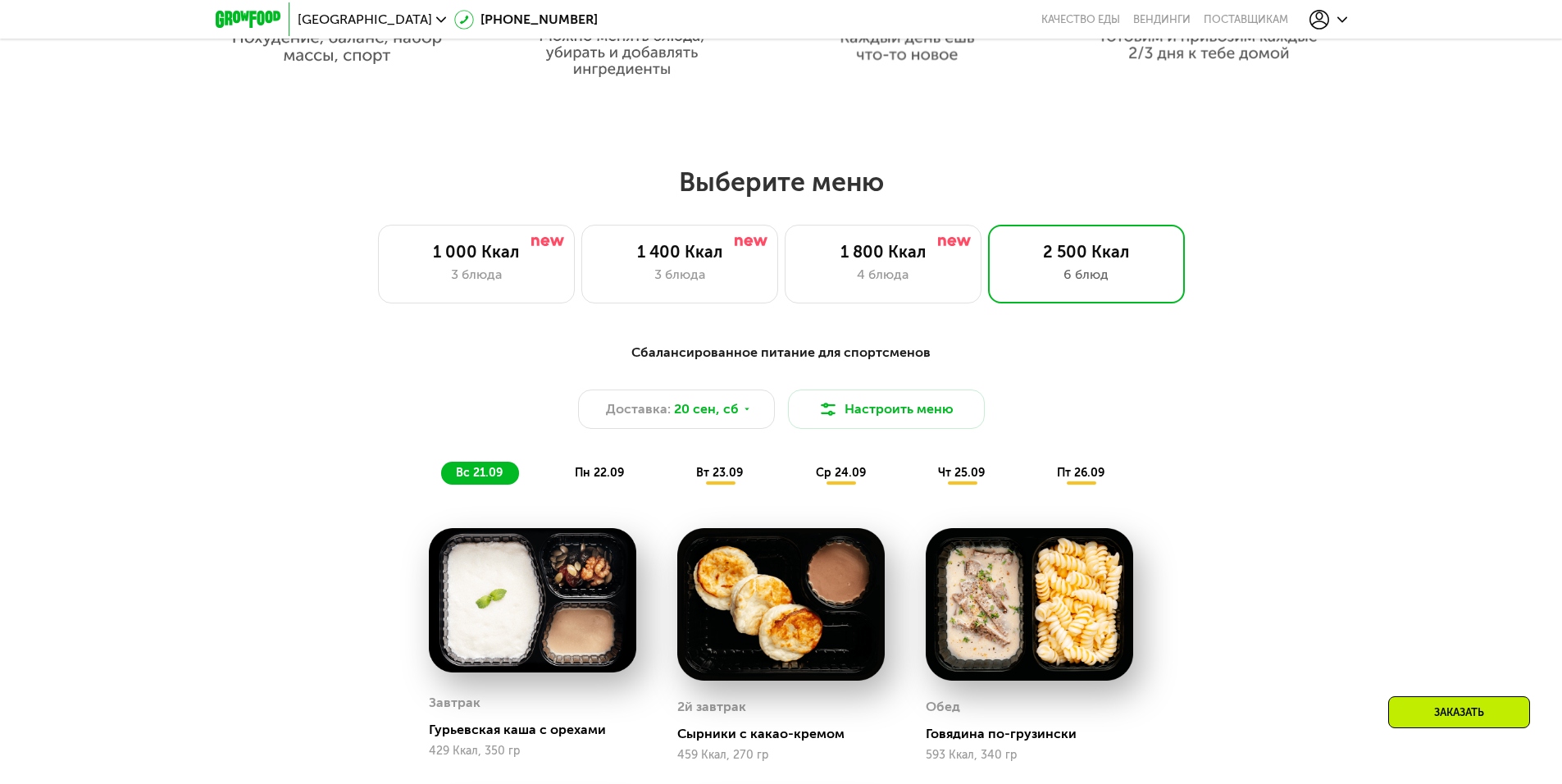
scroll to position [1205, 0]
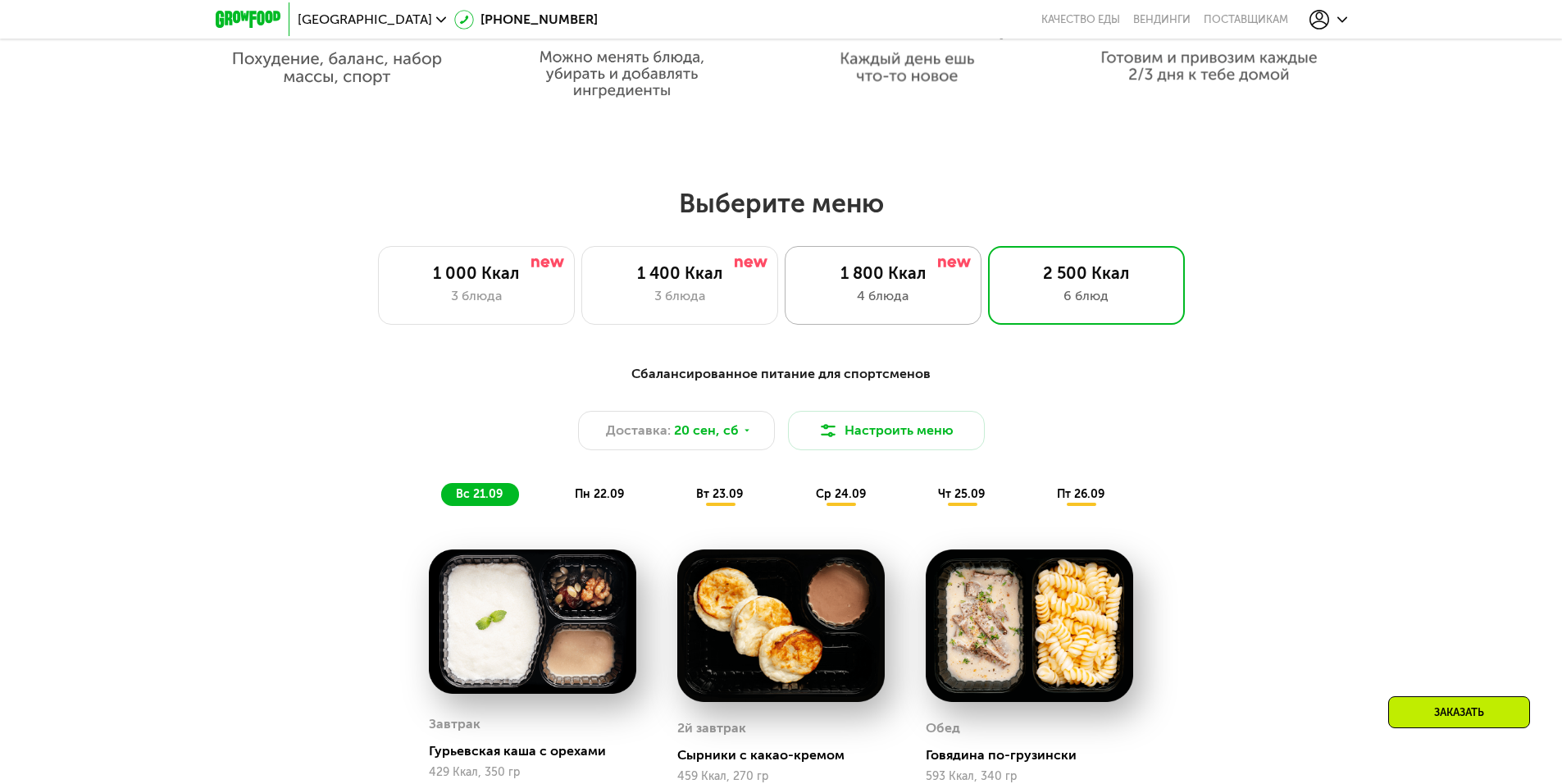
click at [914, 306] on div "4 блюда" at bounding box center [882, 295] width 162 height 20
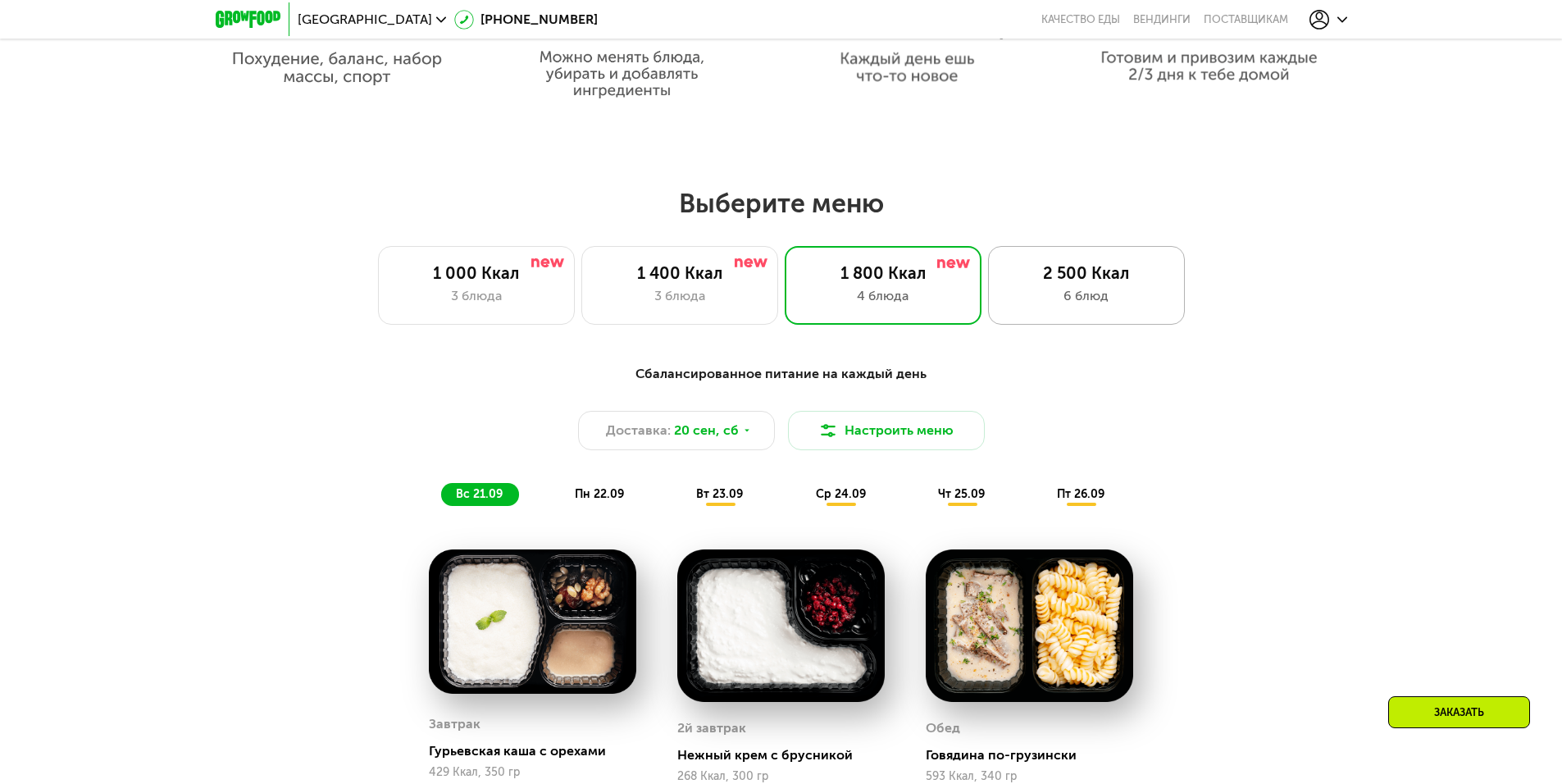
click at [1092, 294] on div "6 блюд" at bounding box center [1086, 295] width 162 height 20
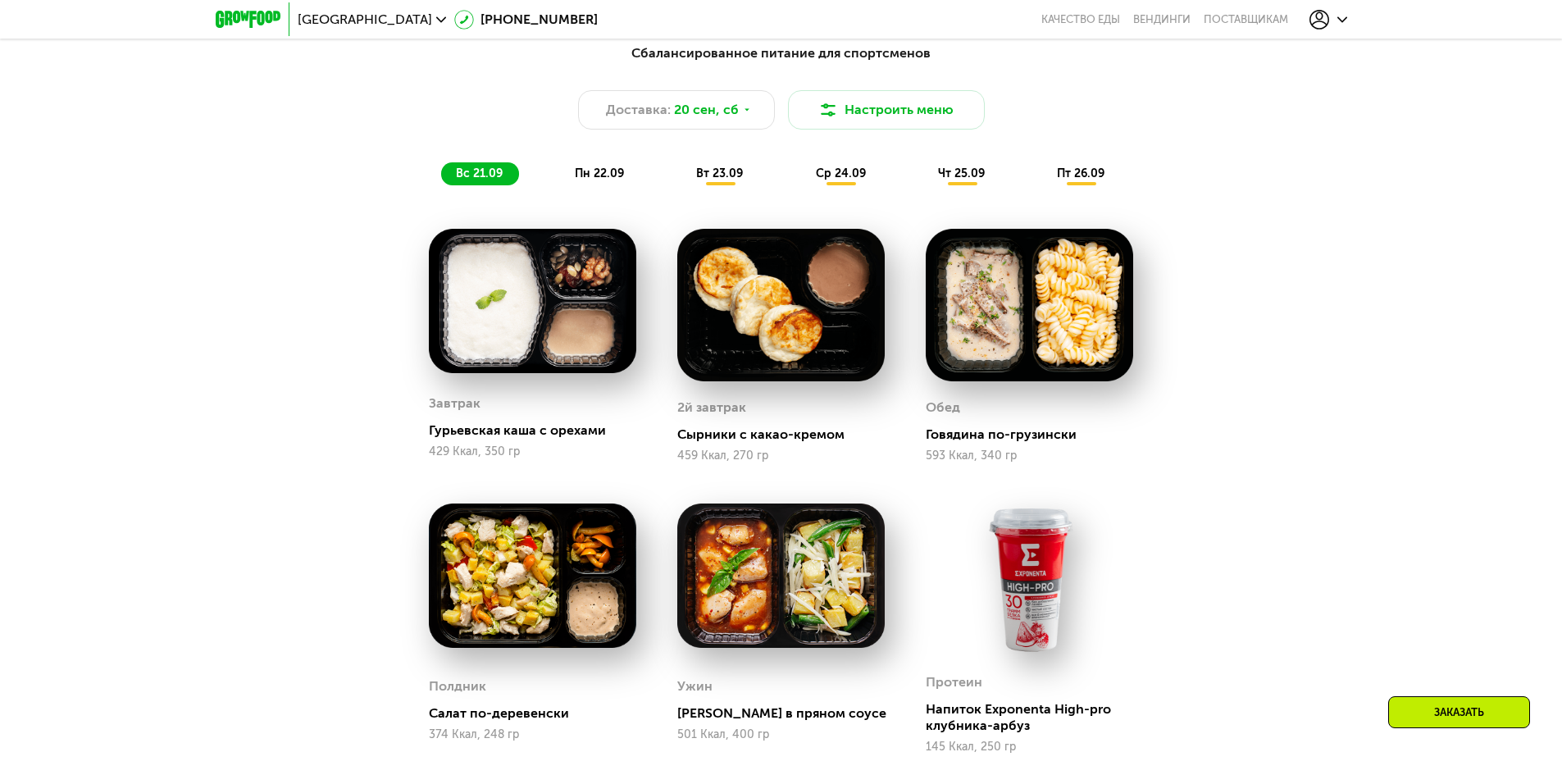
scroll to position [1533, 0]
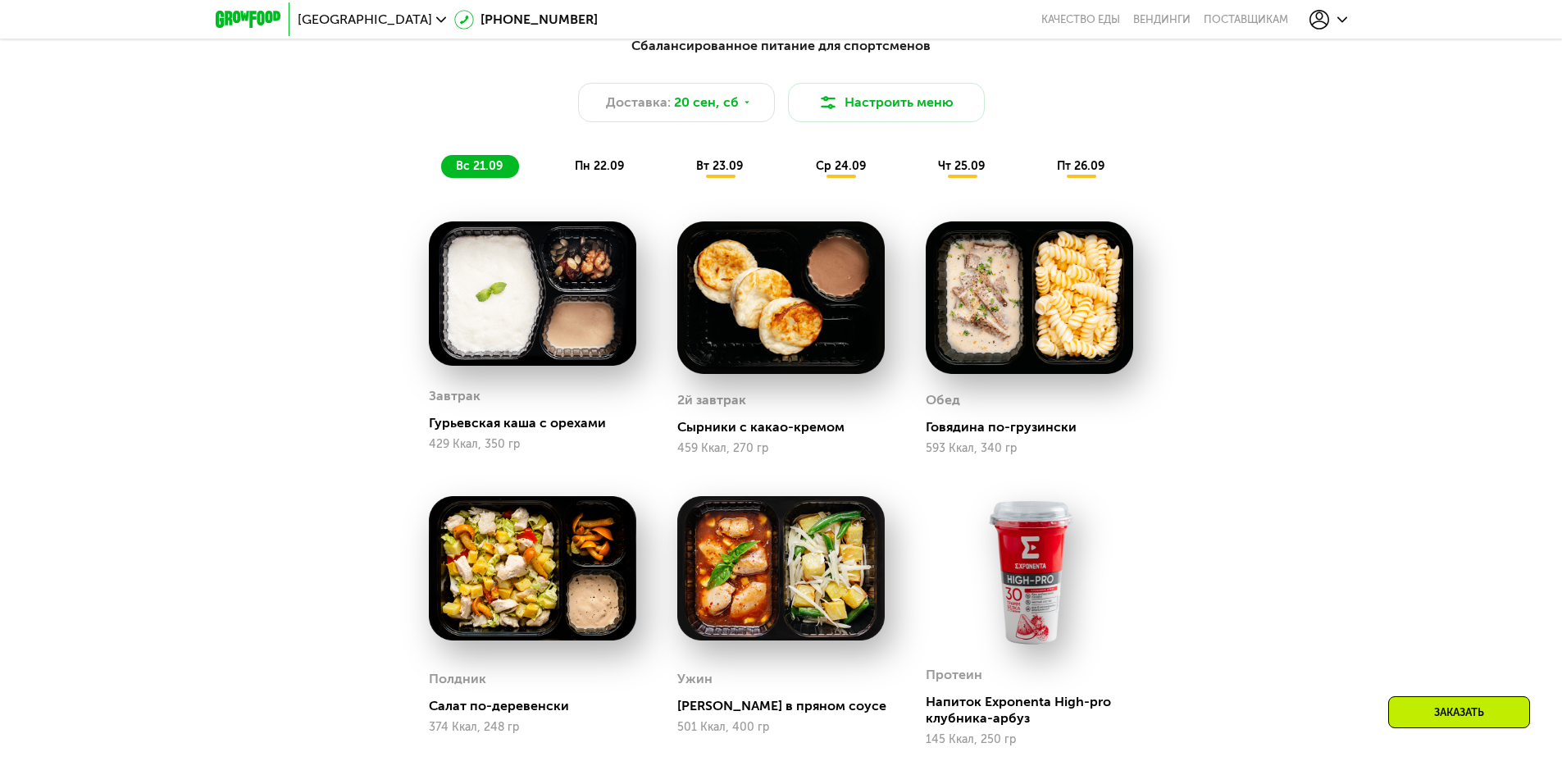
click at [710, 170] on span "вт 23.09" at bounding box center [720, 166] width 47 height 14
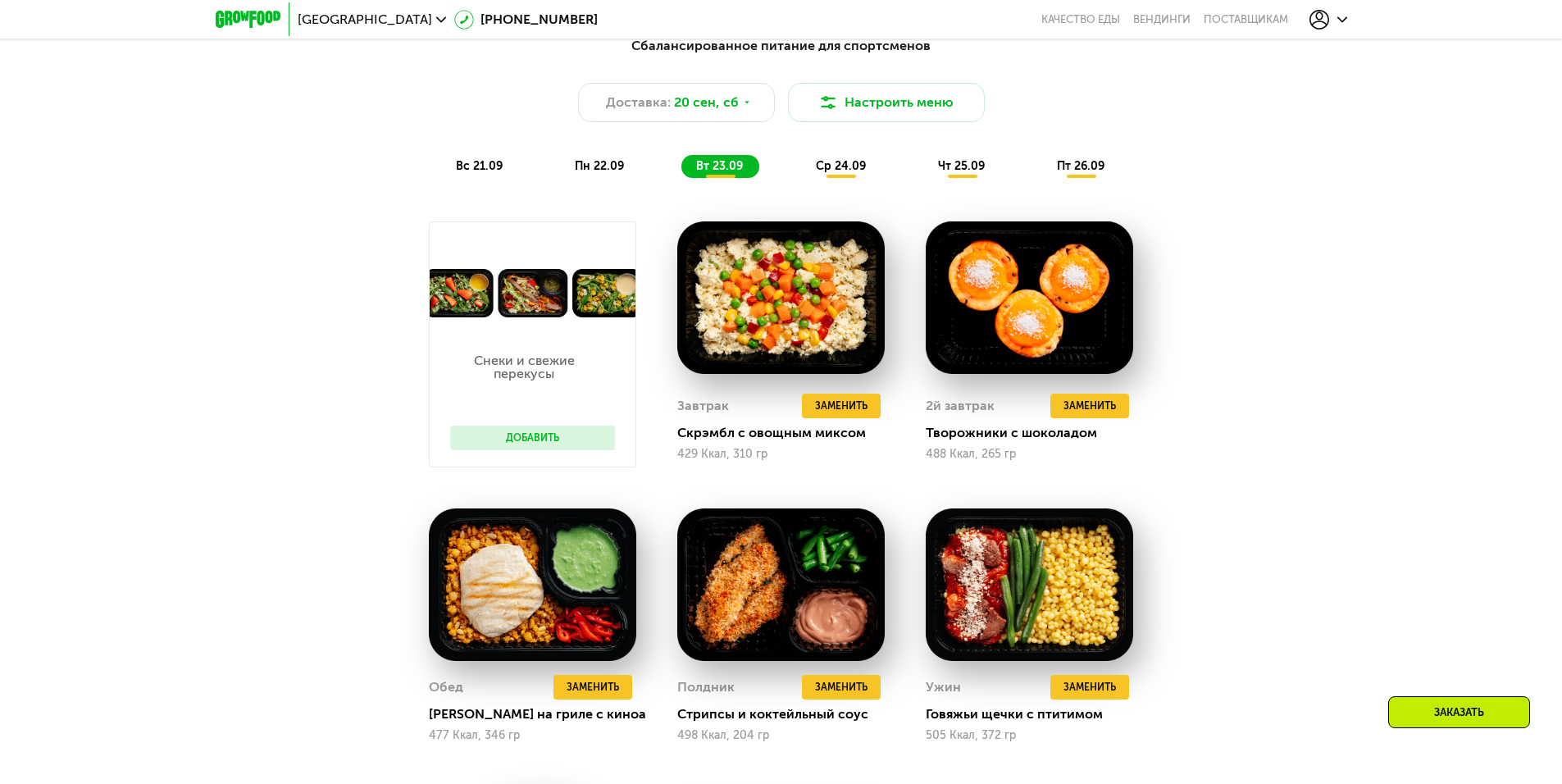
click at [605, 172] on span "пн 22.09" at bounding box center [599, 166] width 49 height 14
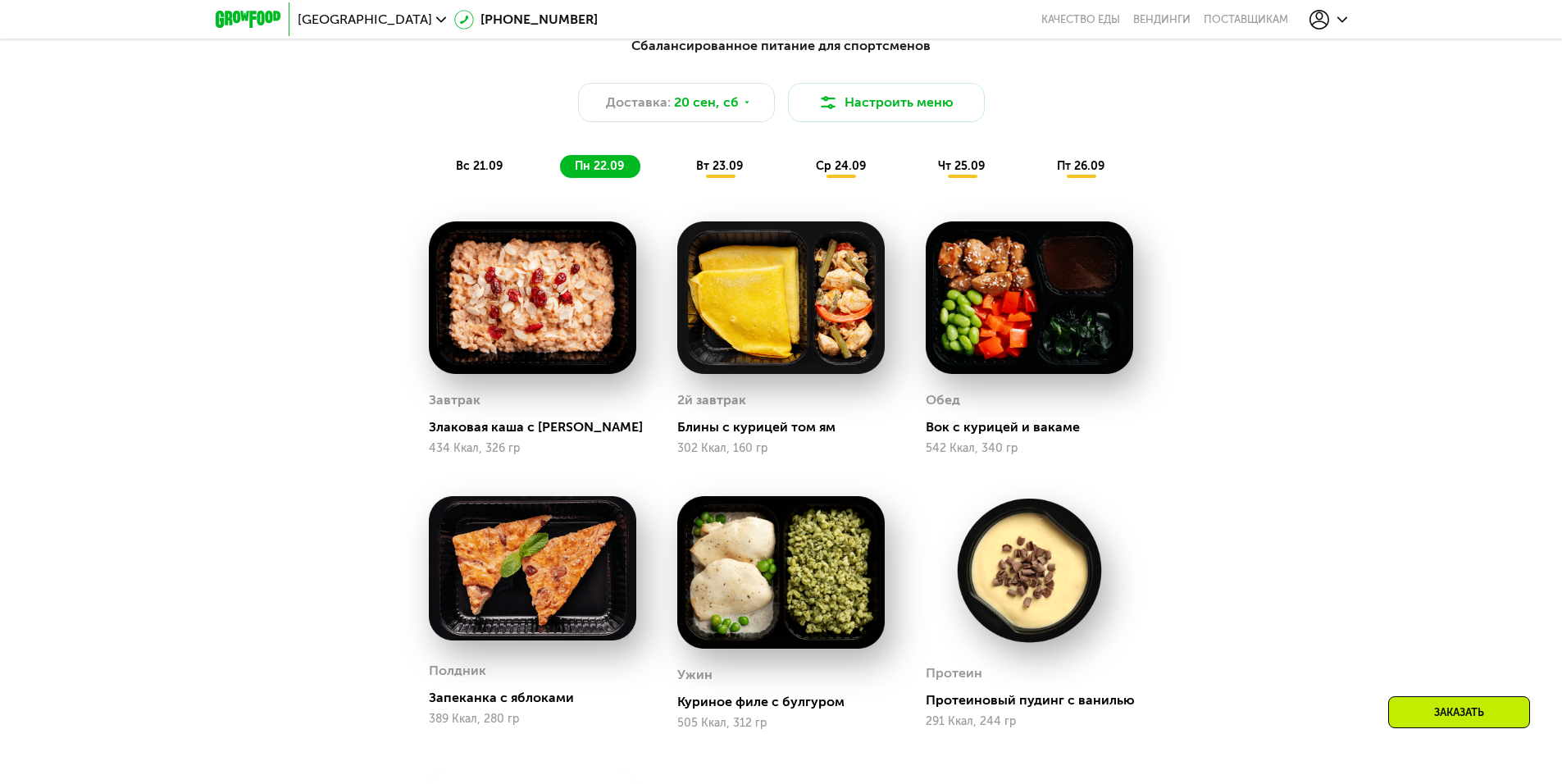
click at [722, 173] on span "вт 23.09" at bounding box center [720, 166] width 47 height 14
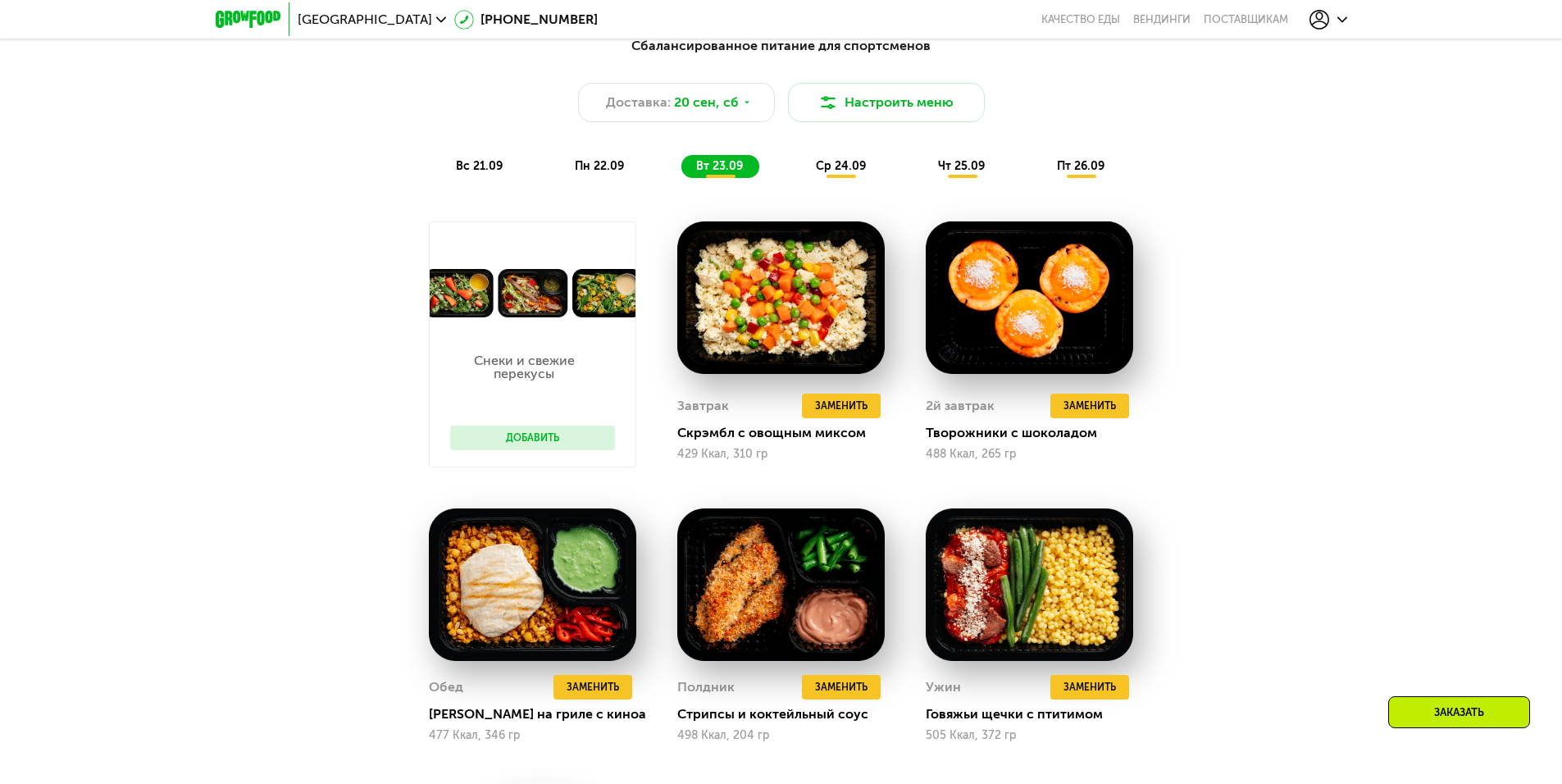
click at [849, 173] on span "ср 24.09" at bounding box center [840, 166] width 50 height 14
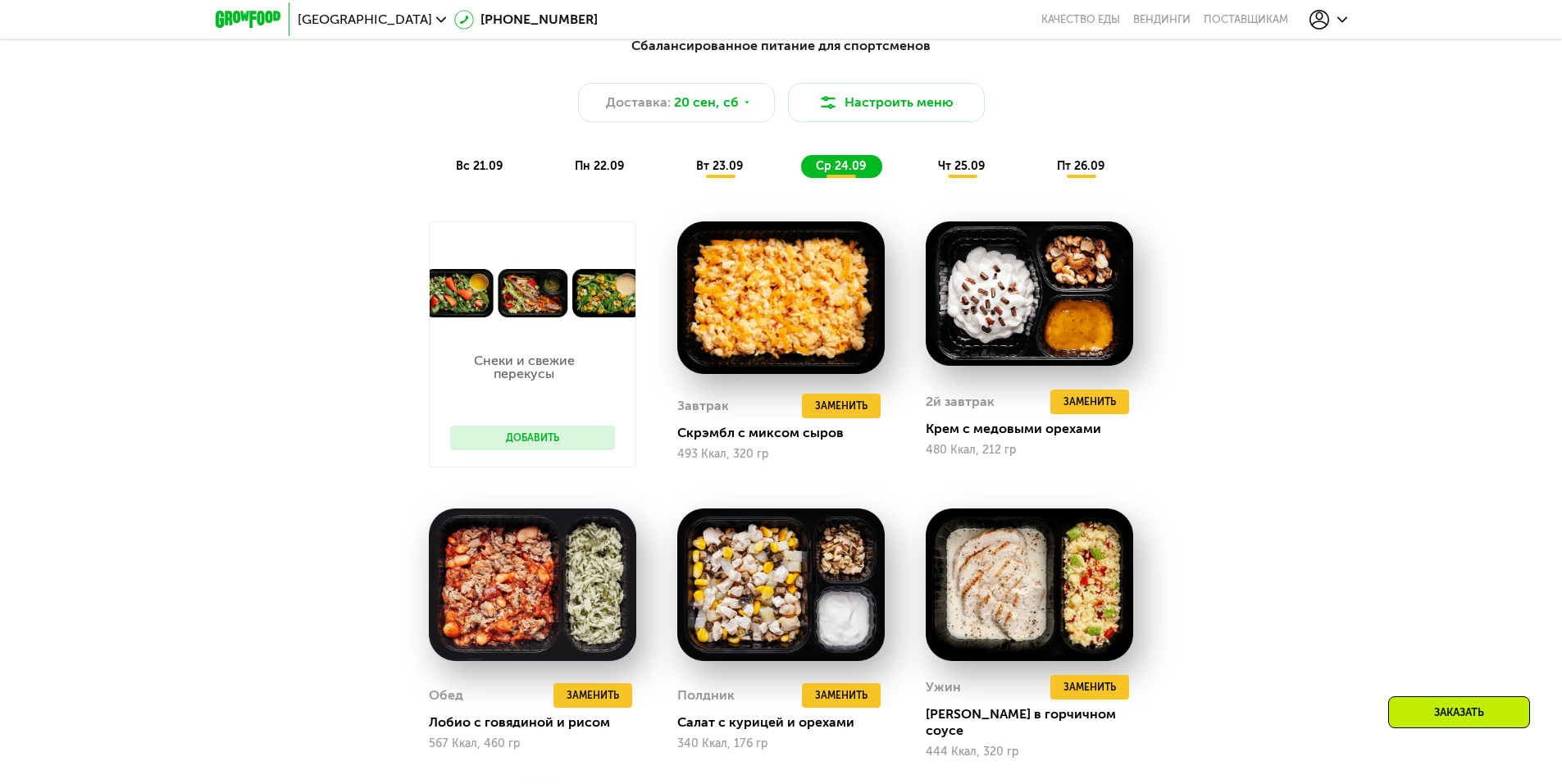
click at [957, 173] on span "чт 25.09" at bounding box center [962, 166] width 47 height 14
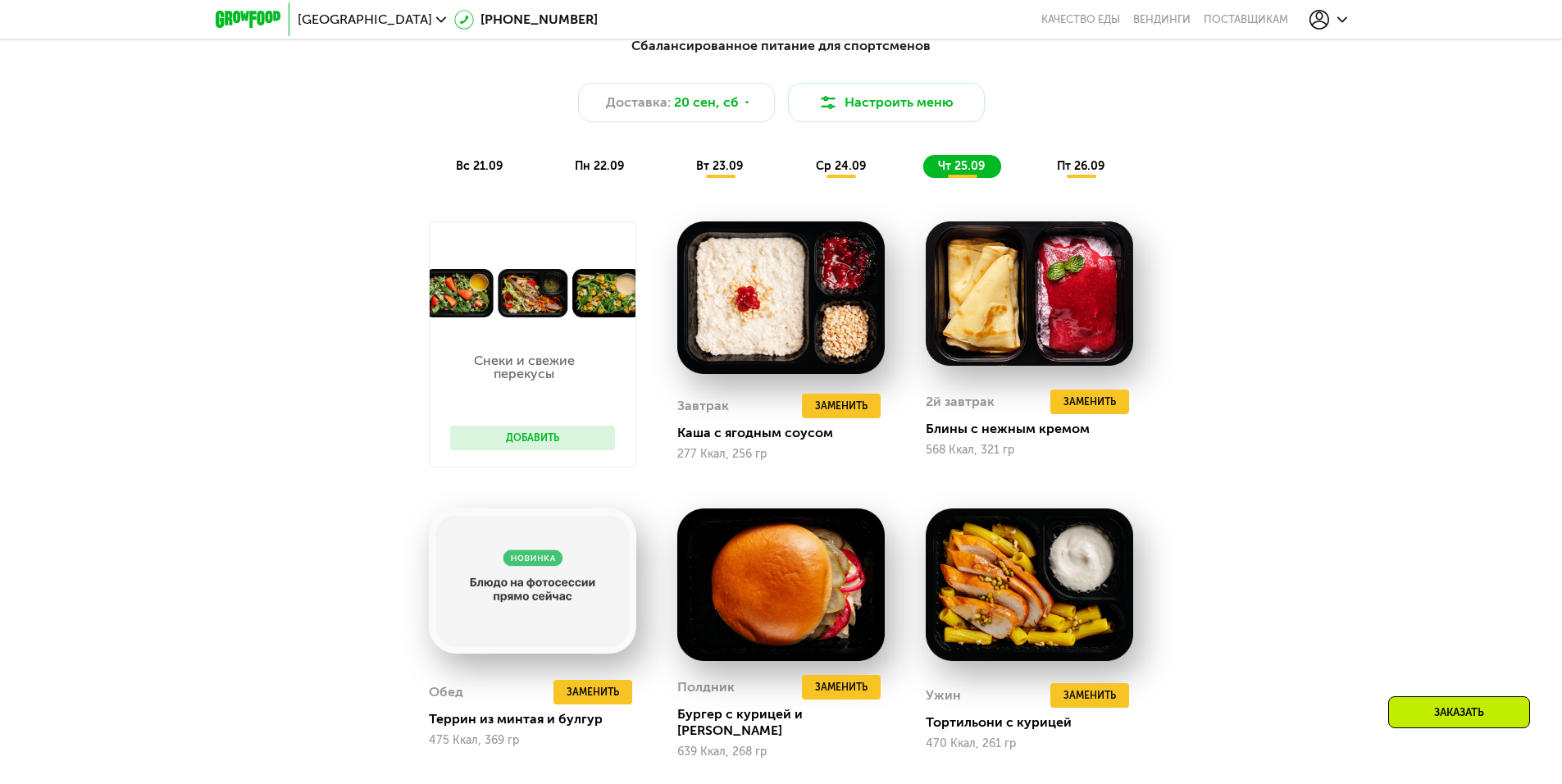
click at [1076, 167] on span "пт 26.09" at bounding box center [1080, 166] width 48 height 14
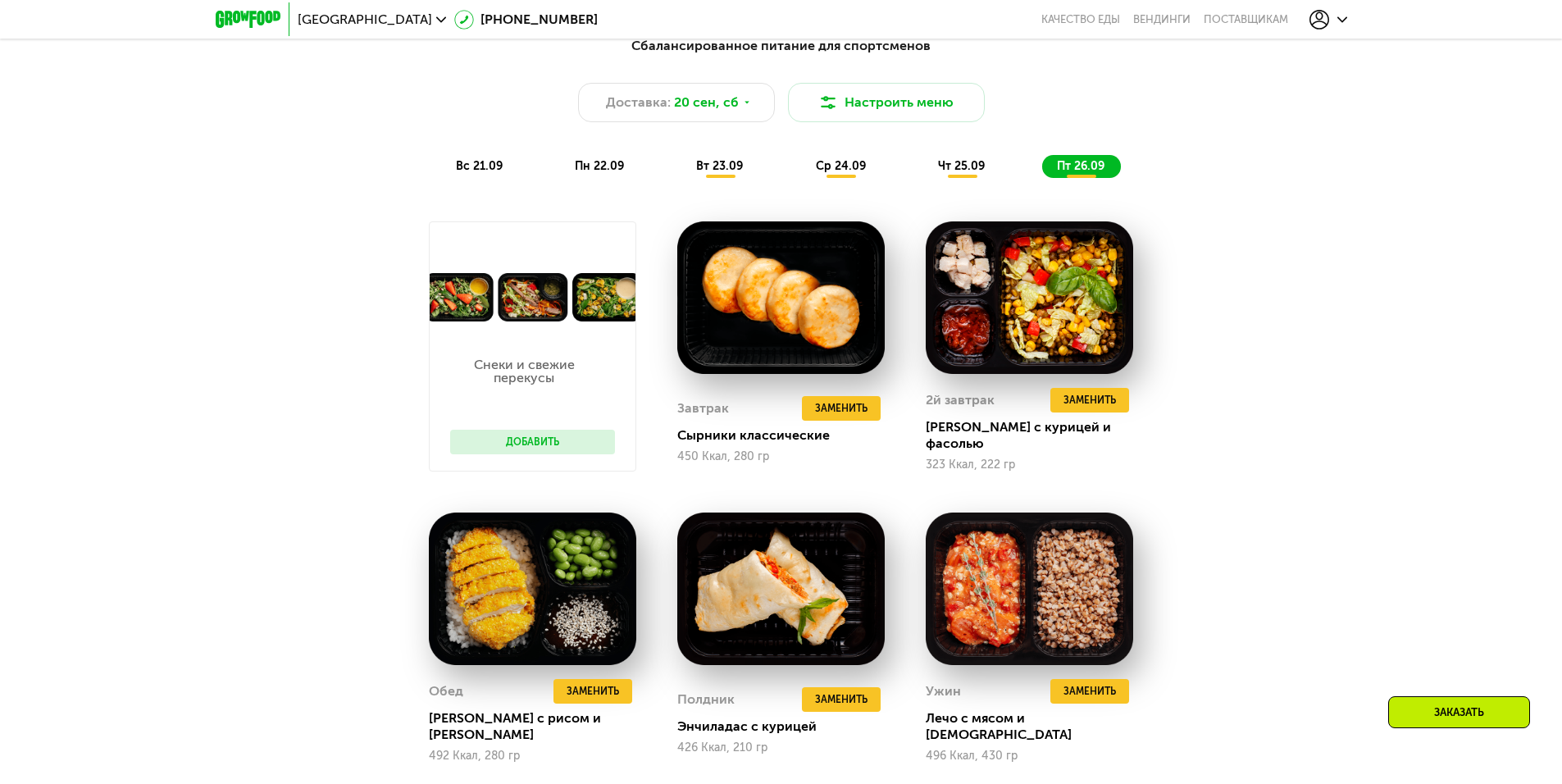
click at [469, 173] on span "вс 21.09" at bounding box center [479, 166] width 47 height 14
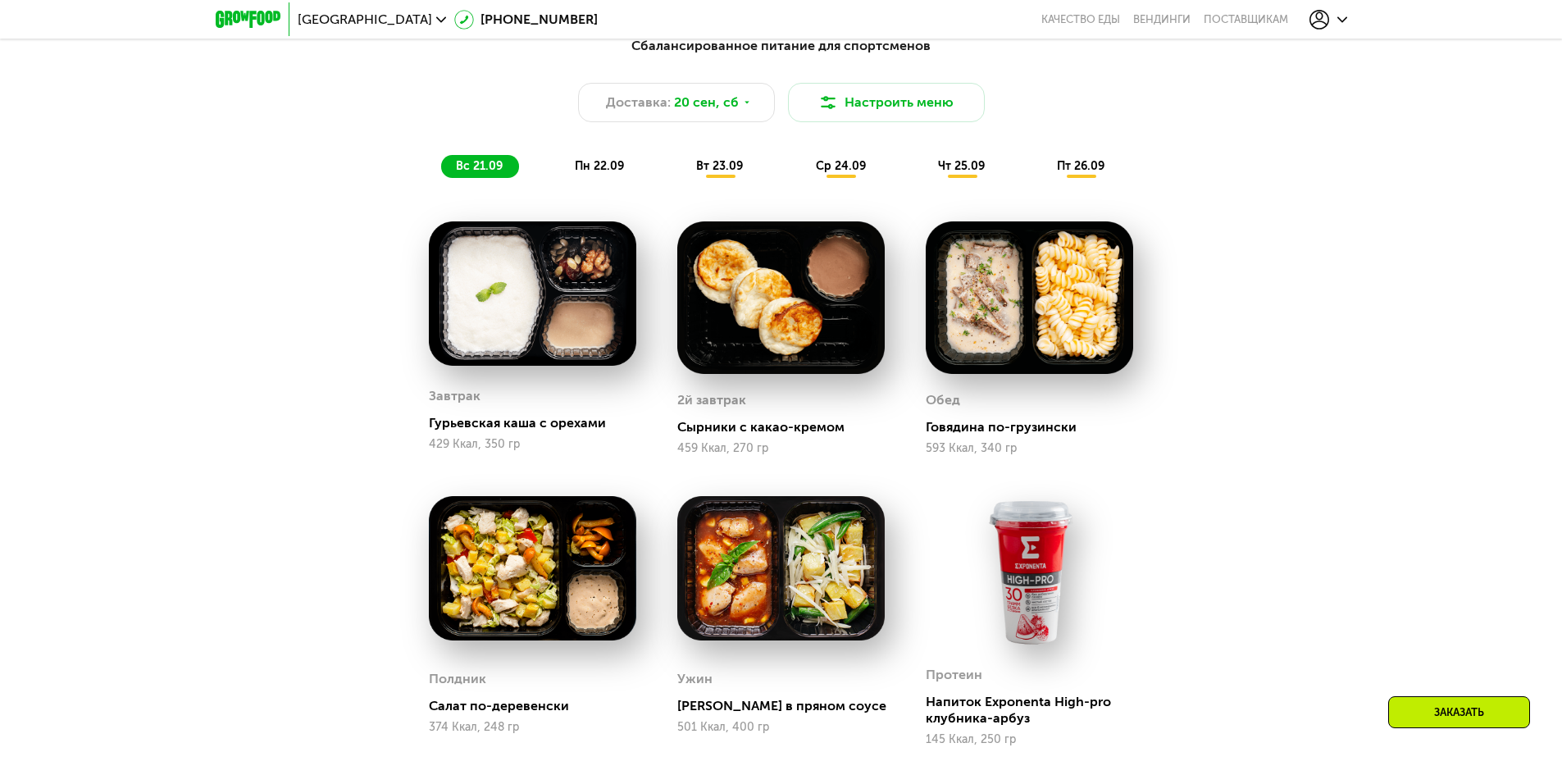
click at [605, 173] on span "пн 22.09" at bounding box center [599, 166] width 49 height 14
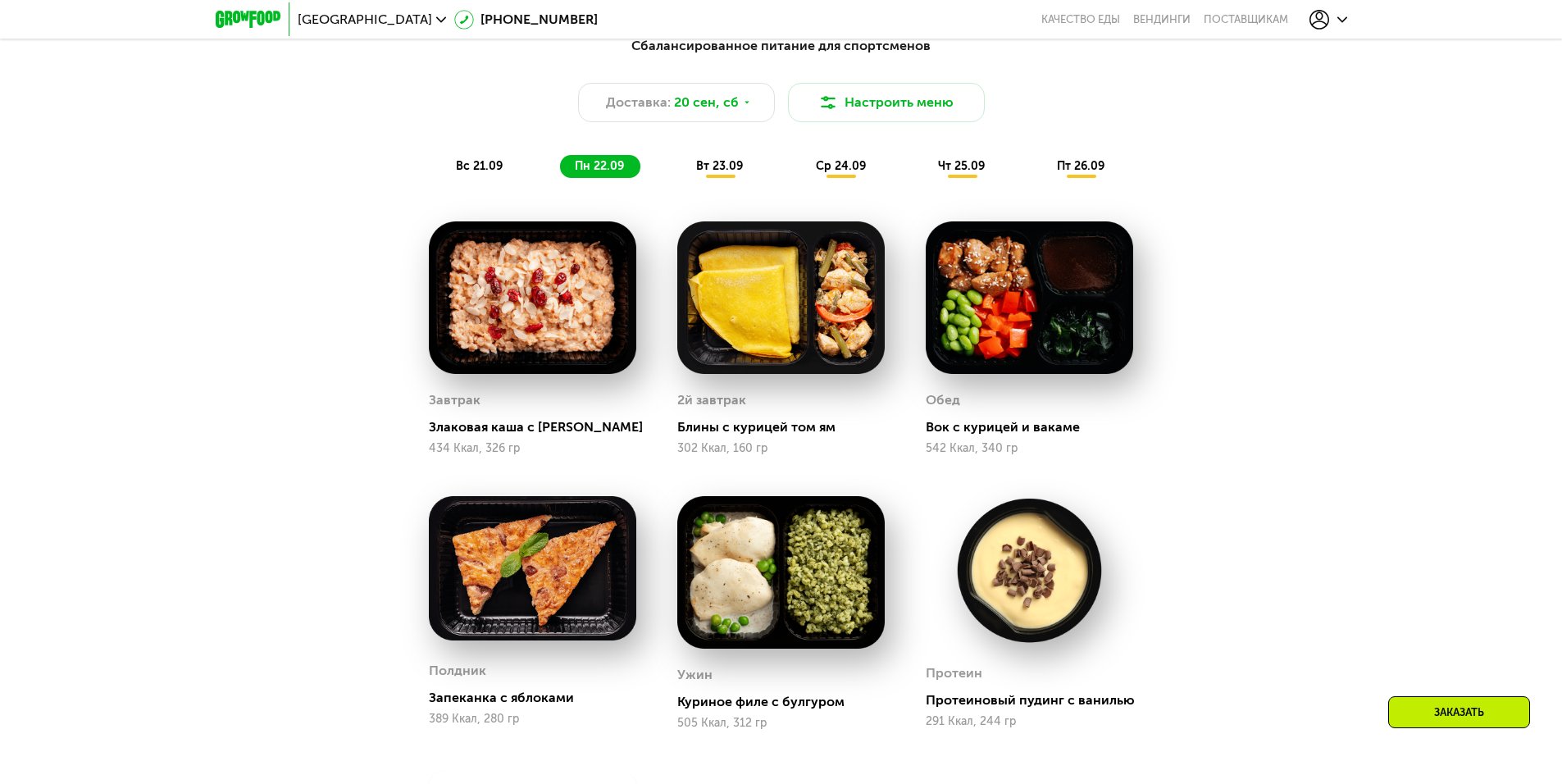
click at [480, 173] on span "вс 21.09" at bounding box center [479, 166] width 47 height 14
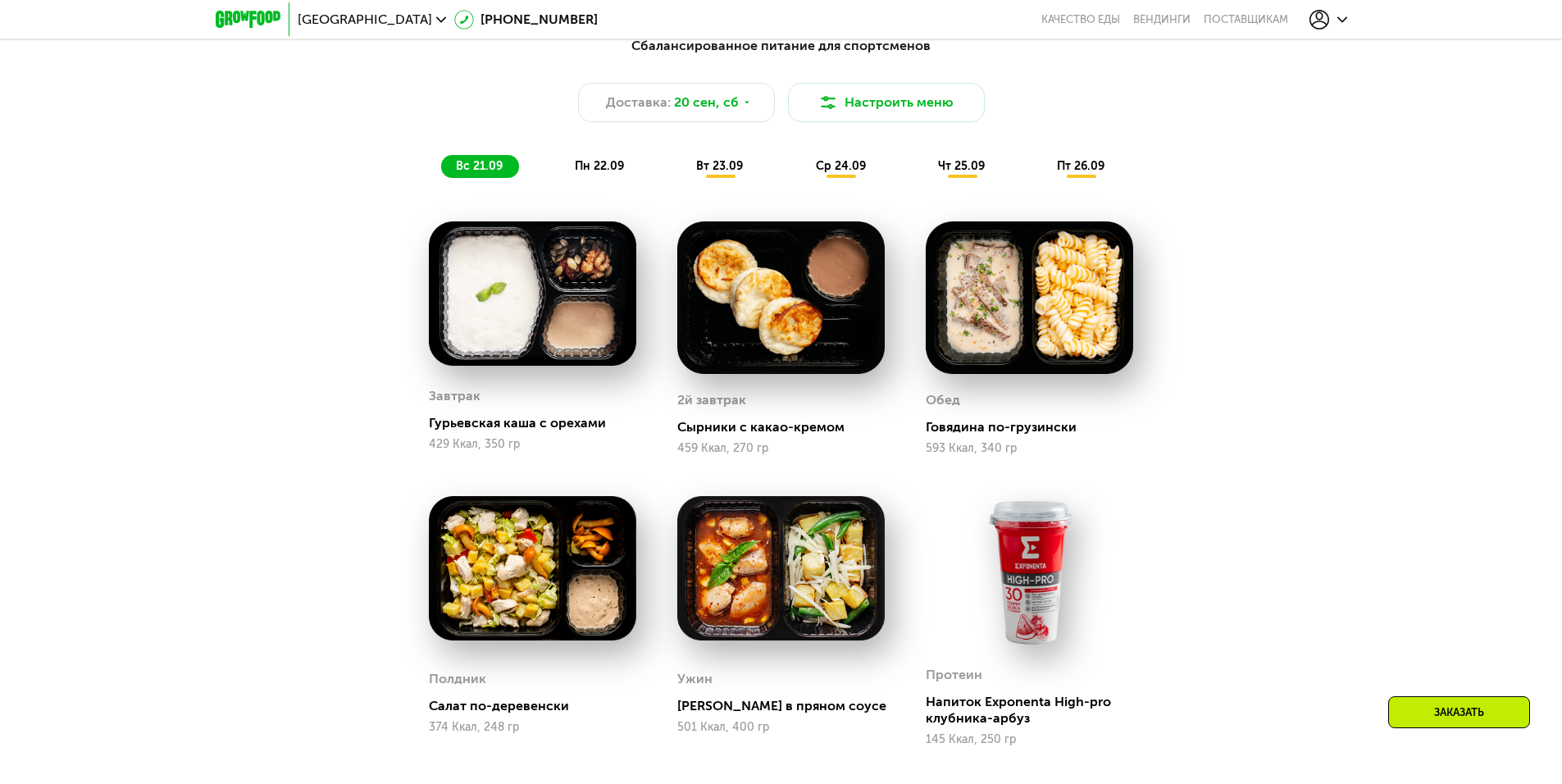
click at [761, 316] on img at bounding box center [781, 297] width 207 height 152
click at [1051, 311] on img at bounding box center [1029, 297] width 207 height 152
click at [970, 432] on div "Говядина по-грузински" at bounding box center [1035, 427] width 220 height 17
click at [955, 305] on img at bounding box center [1029, 297] width 207 height 152
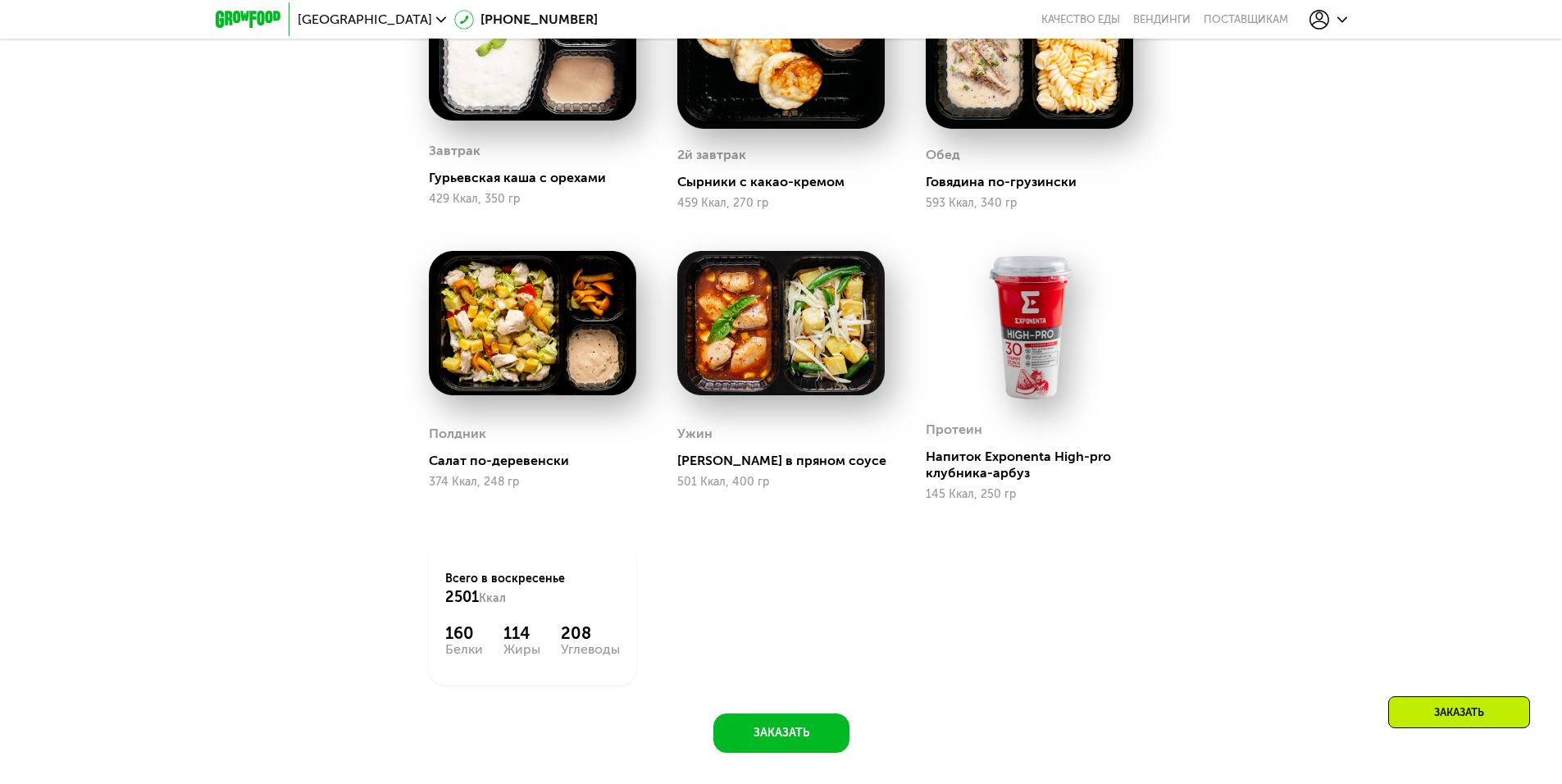
scroll to position [1779, 0]
click at [1045, 362] on img at bounding box center [1029, 326] width 207 height 152
click at [813, 365] on img at bounding box center [781, 322] width 207 height 145
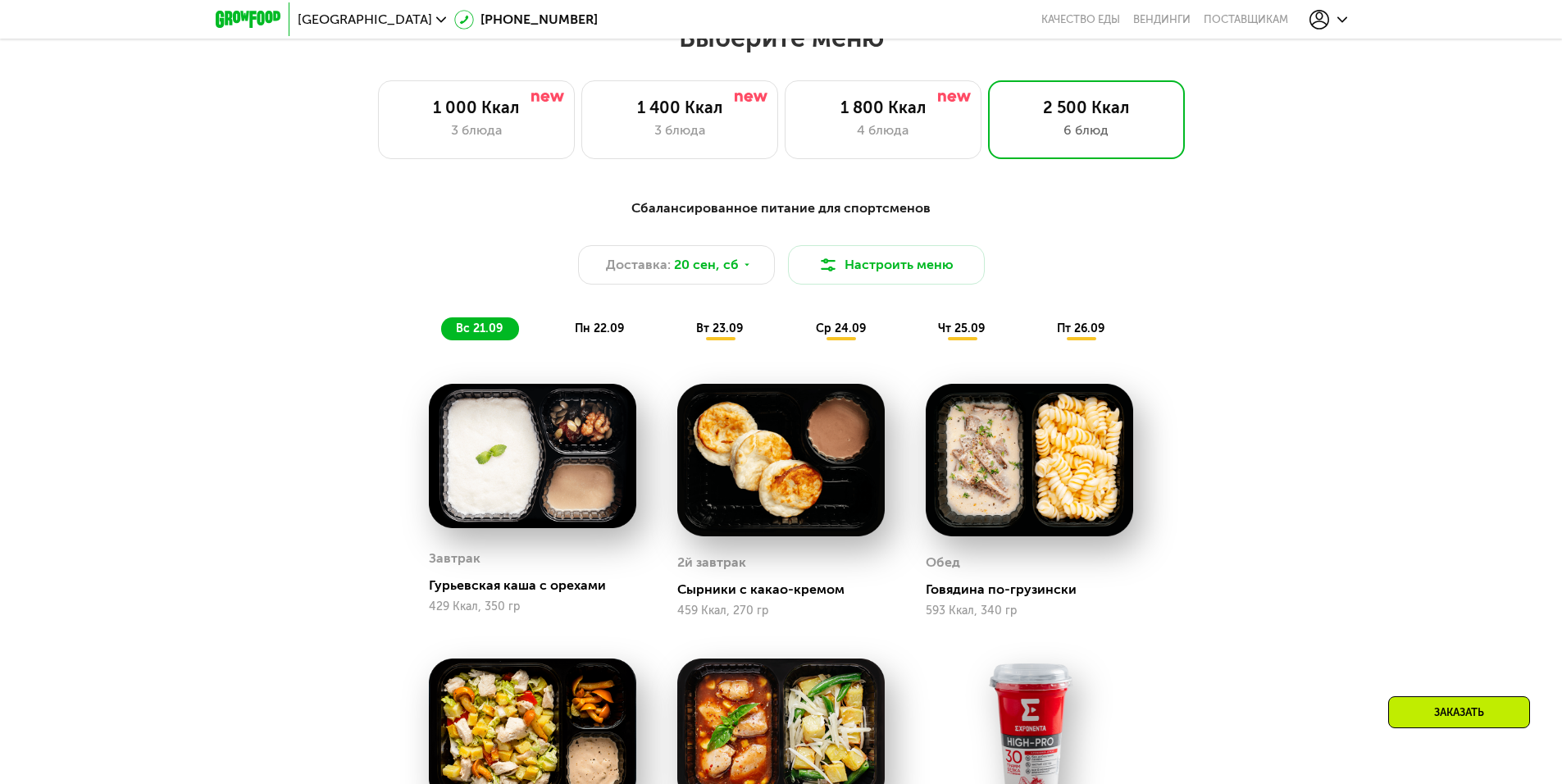
scroll to position [1369, 0]
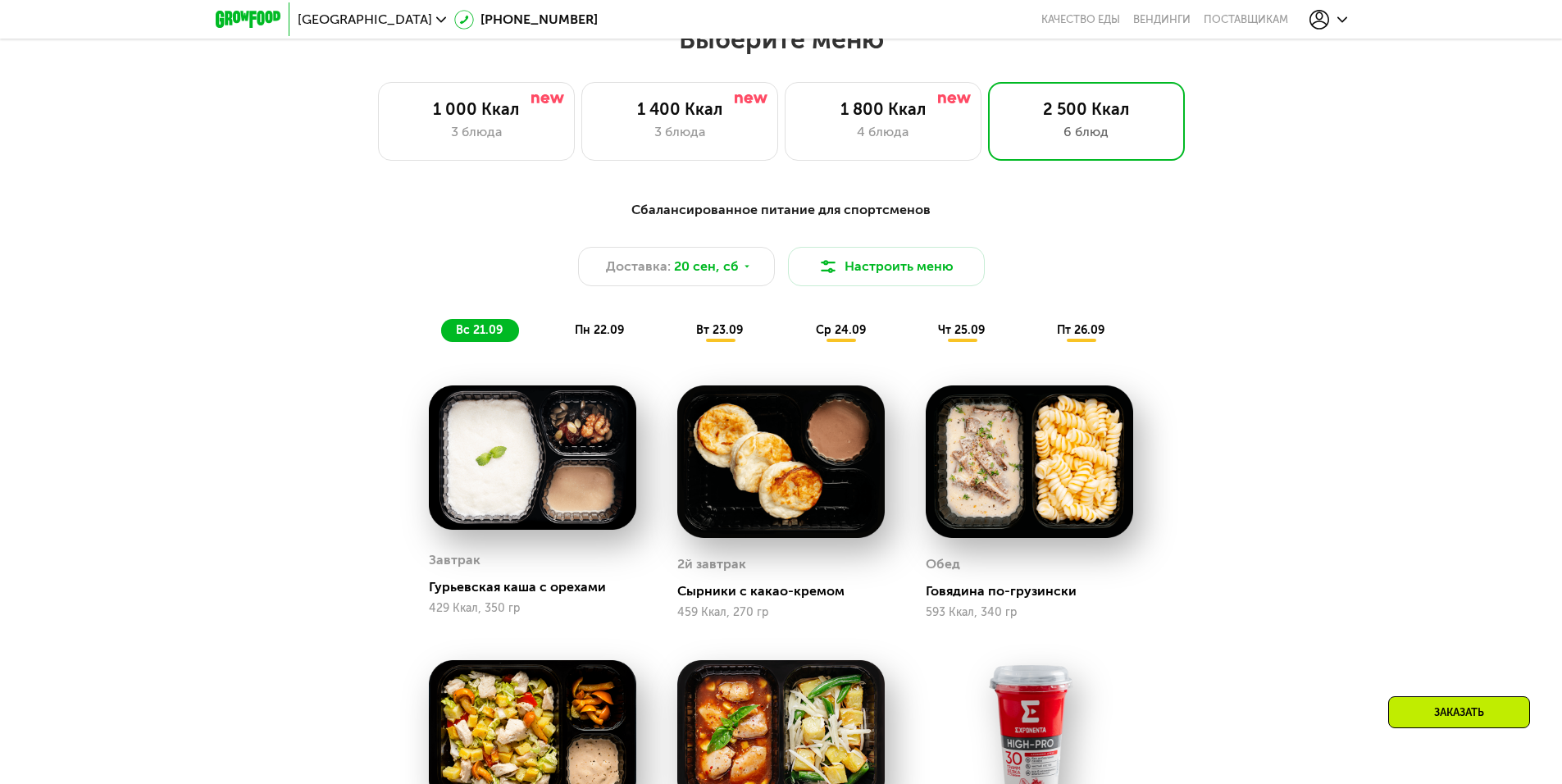
click at [566, 454] on img at bounding box center [532, 457] width 207 height 145
drag, startPoint x: 522, startPoint y: 537, endPoint x: 490, endPoint y: 504, distance: 46.0
click at [521, 532] on div at bounding box center [532, 458] width 207 height 146
click at [456, 563] on div "Завтрак" at bounding box center [454, 560] width 51 height 24
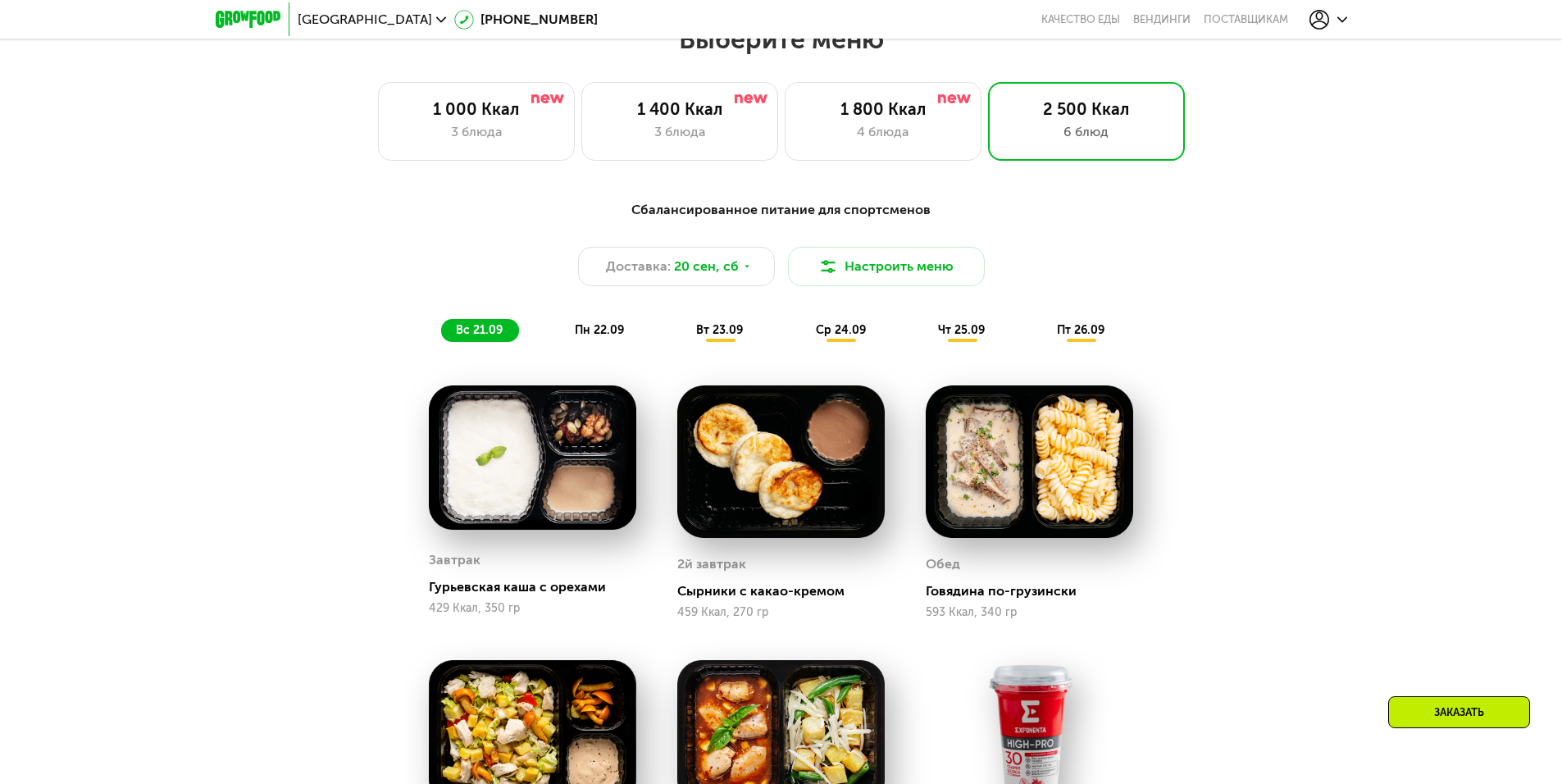
click at [457, 601] on div "Завтрак Гурьевская каша с орехами 429 Ккал, 350 гр" at bounding box center [532, 581] width 207 height 76
drag, startPoint x: 463, startPoint y: 621, endPoint x: 556, endPoint y: 581, distance: 101.2
click at [465, 619] on div "Завтрак Гурьевская каша с орехами 429 Ккал, 350 гр" at bounding box center [532, 581] width 207 height 76
drag, startPoint x: 568, startPoint y: 577, endPoint x: 595, endPoint y: 572, distance: 27.5
click at [582, 572] on div "Завтрак" at bounding box center [532, 560] width 207 height 24
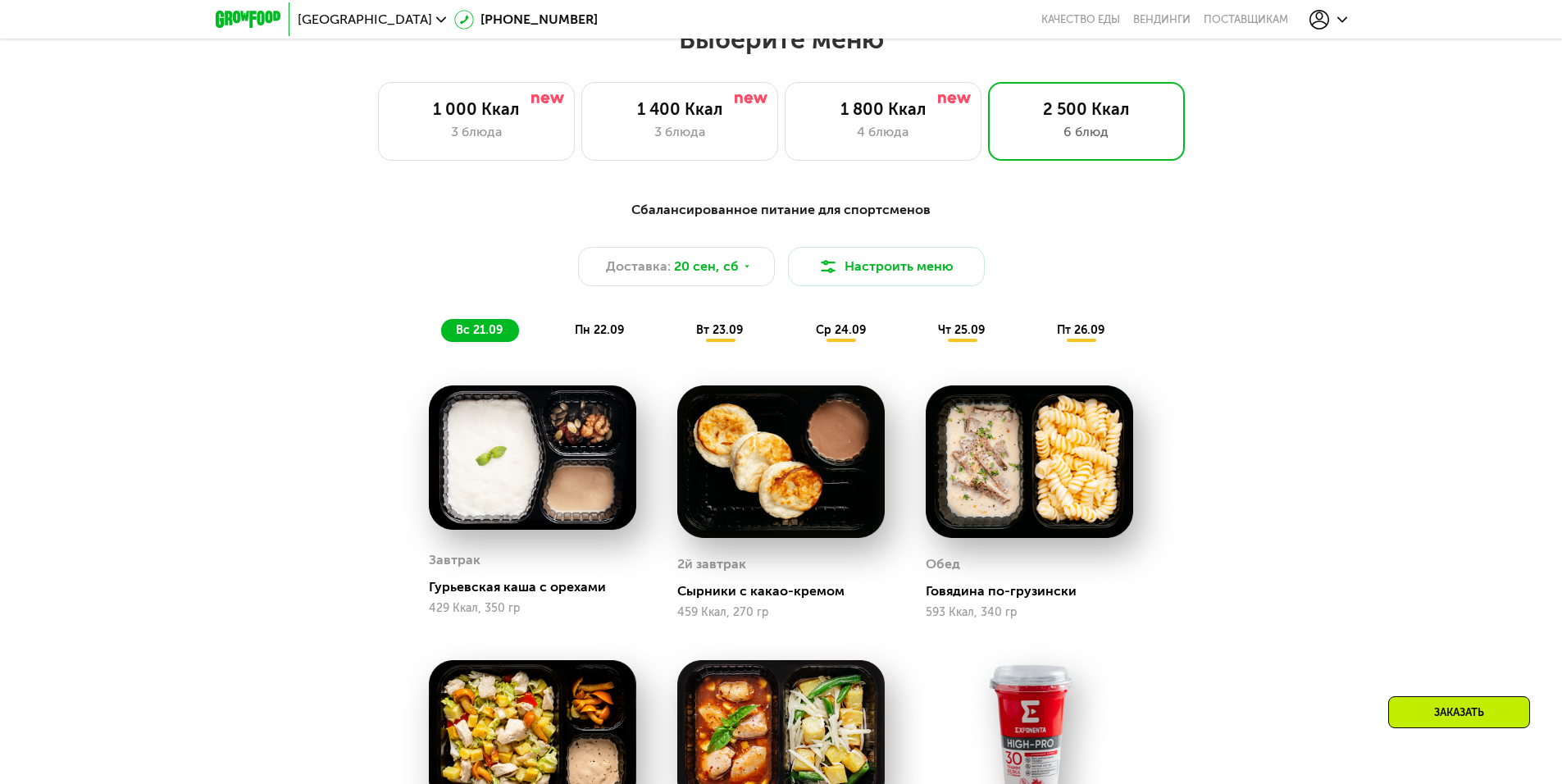
click at [659, 401] on div "2й завтрак [PERSON_NAME] с какао-кремом 459 Ккал, 270 гр" at bounding box center [781, 502] width 248 height 274
click at [689, 268] on span "20 сен, сб" at bounding box center [707, 267] width 64 height 20
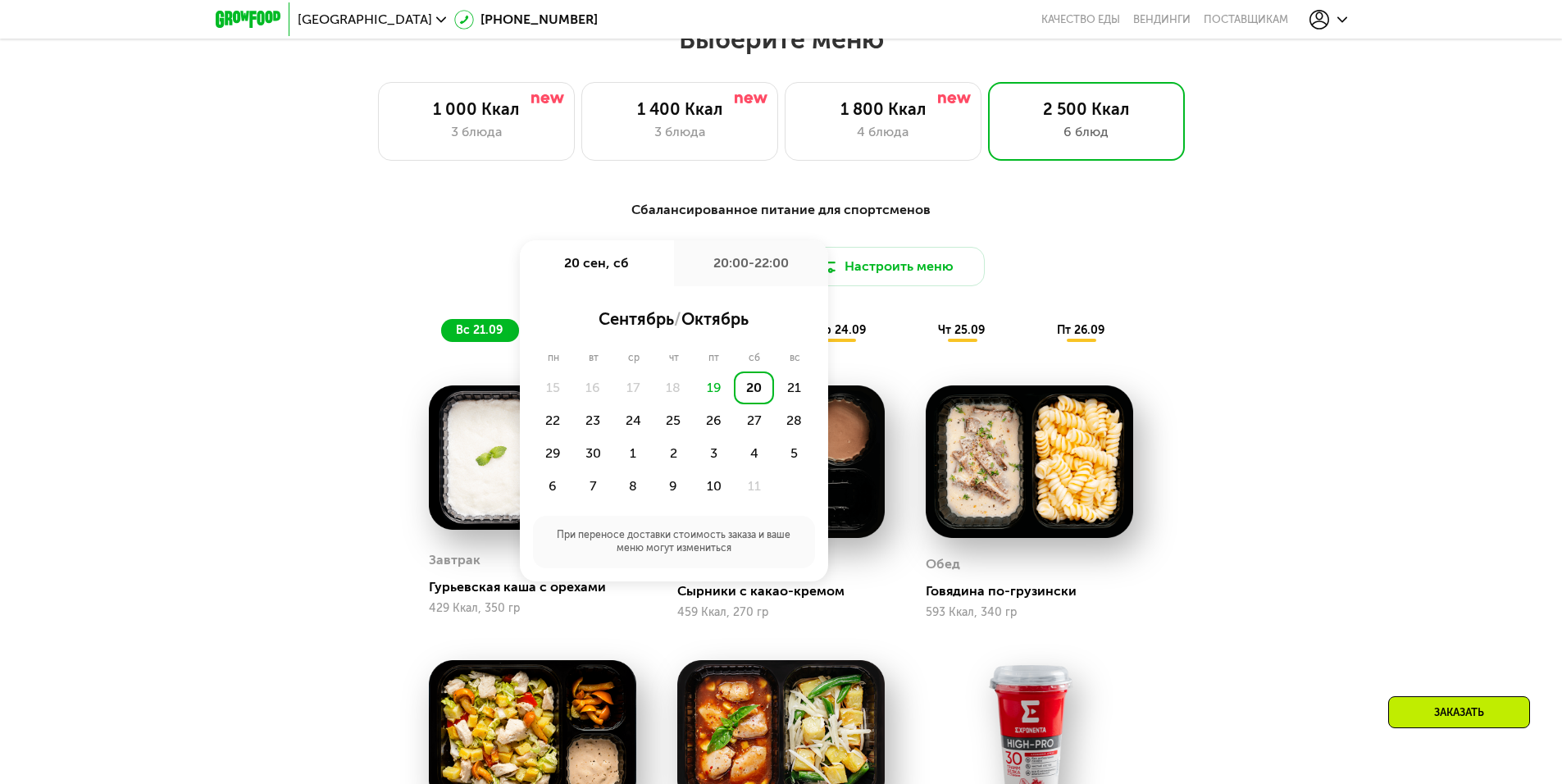
click at [1373, 357] on div "Сбалансированное питание для спортсменов Доставка: [DATE] сен, сб 20:00-22:00 с…" at bounding box center [781, 689] width 1562 height 1025
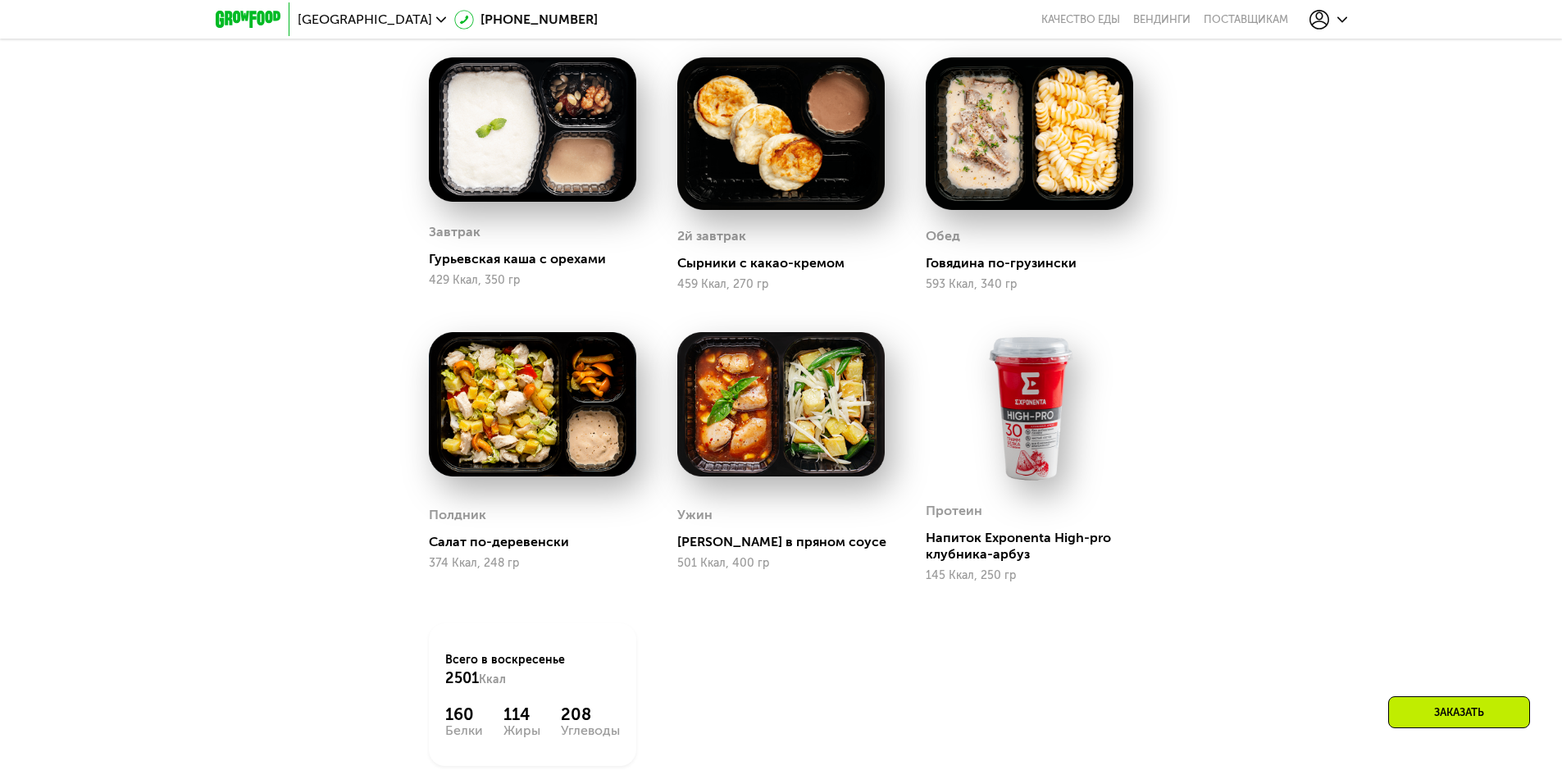
click at [1023, 452] on img at bounding box center [1029, 408] width 207 height 152
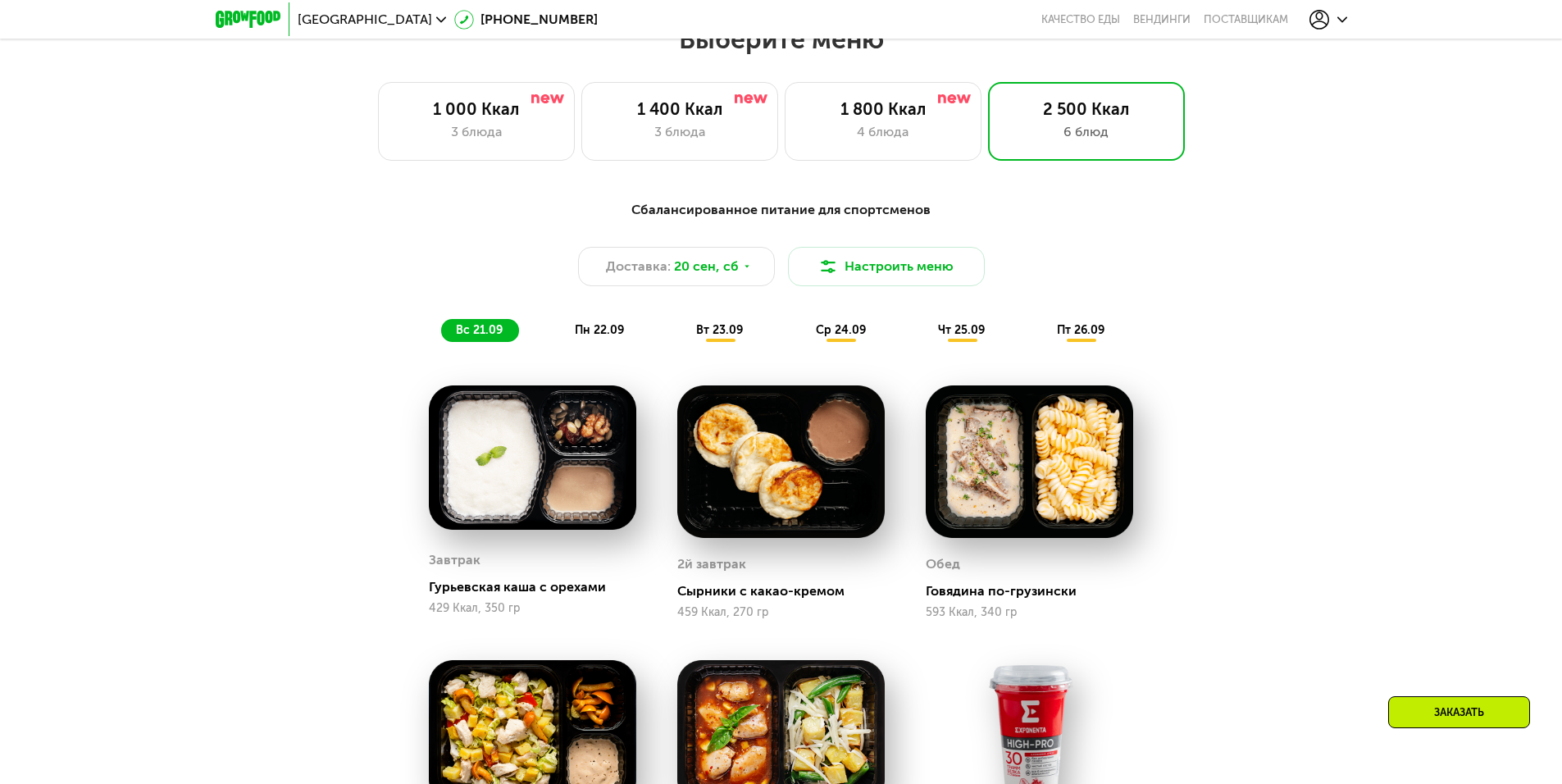
drag, startPoint x: 585, startPoint y: 321, endPoint x: 617, endPoint y: 324, distance: 32.1
click at [585, 321] on div "Сбалансированное питание для спортсменов Доставка: 20 сен, сб Настроить меню вс…" at bounding box center [781, 271] width 970 height 142
click at [720, 335] on span "вт 23.09" at bounding box center [720, 330] width 47 height 14
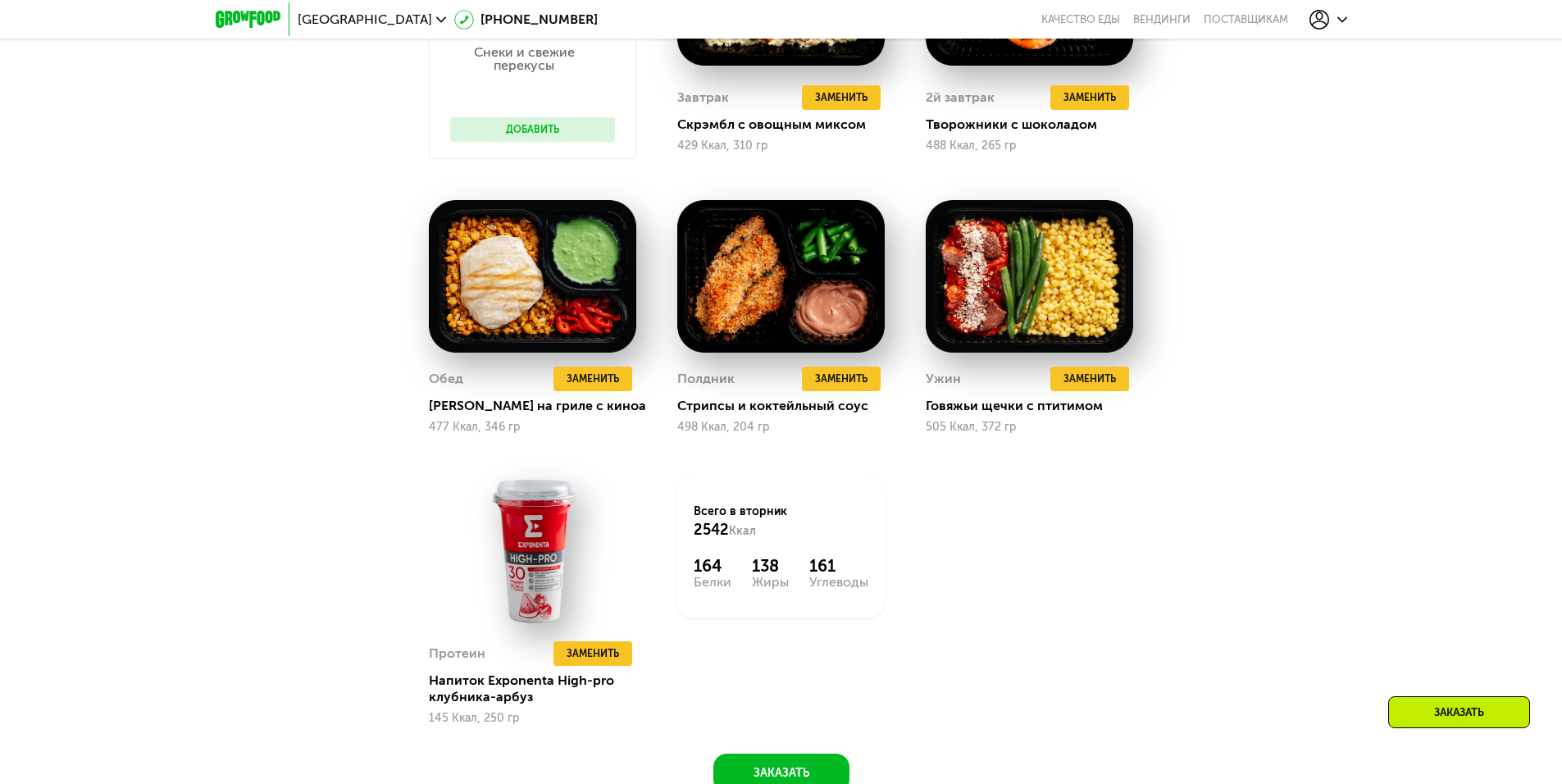
scroll to position [1943, 0]
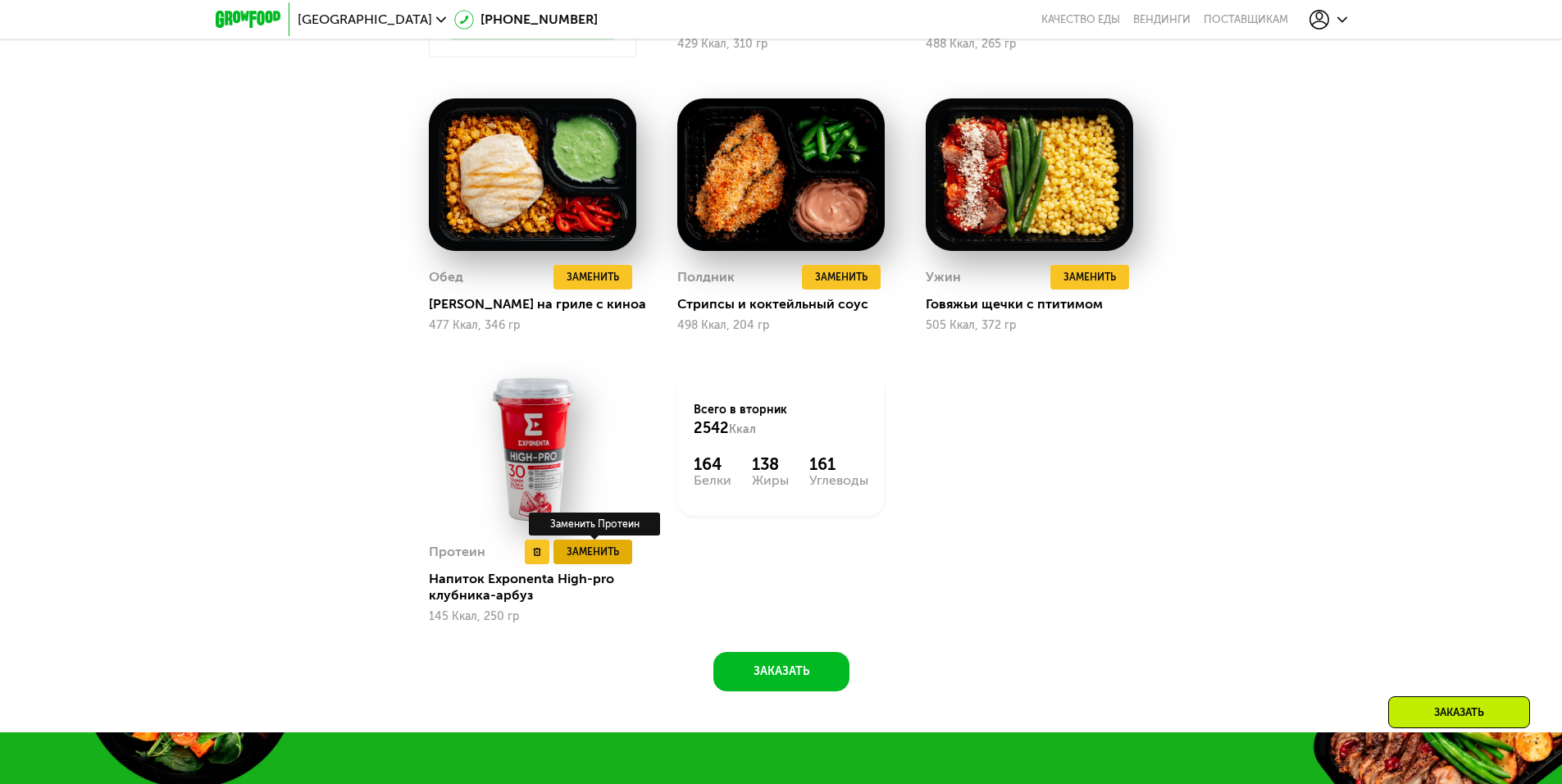
click at [595, 551] on span "Заменить" at bounding box center [592, 551] width 52 height 17
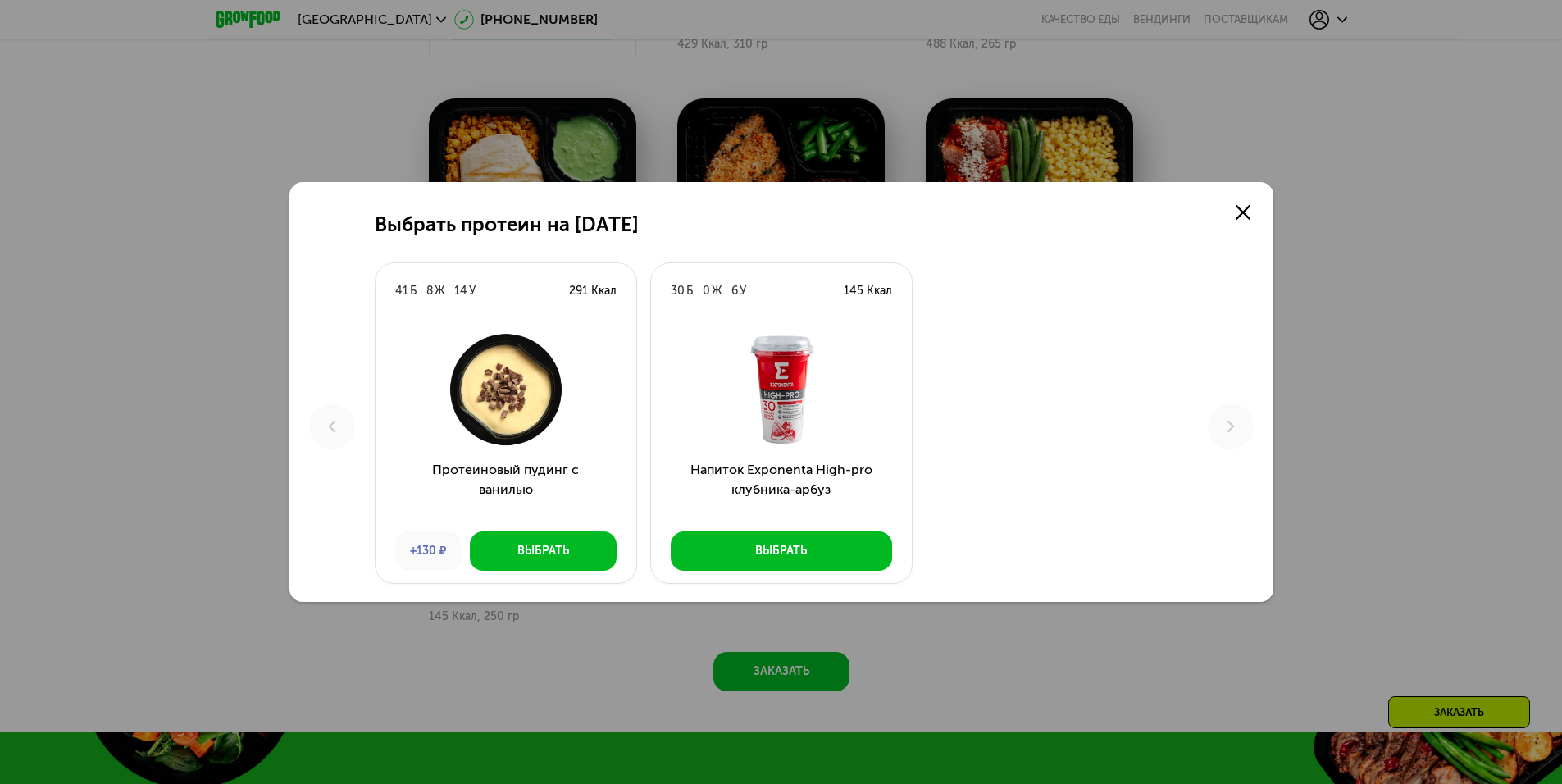
click at [513, 382] on img at bounding box center [505, 389] width 234 height 115
click at [562, 555] on div "Выбрать" at bounding box center [543, 551] width 51 height 17
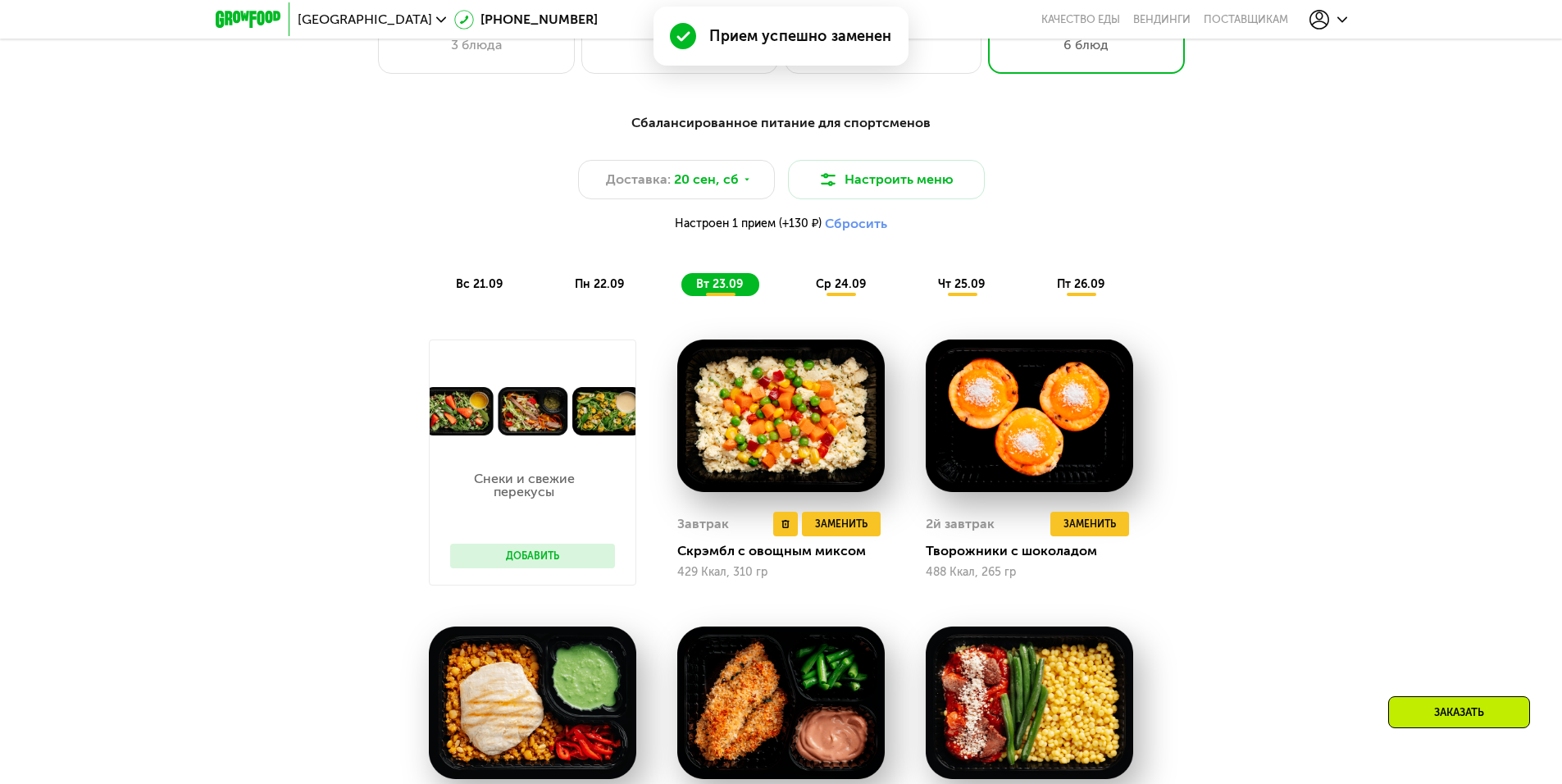
scroll to position [1410, 0]
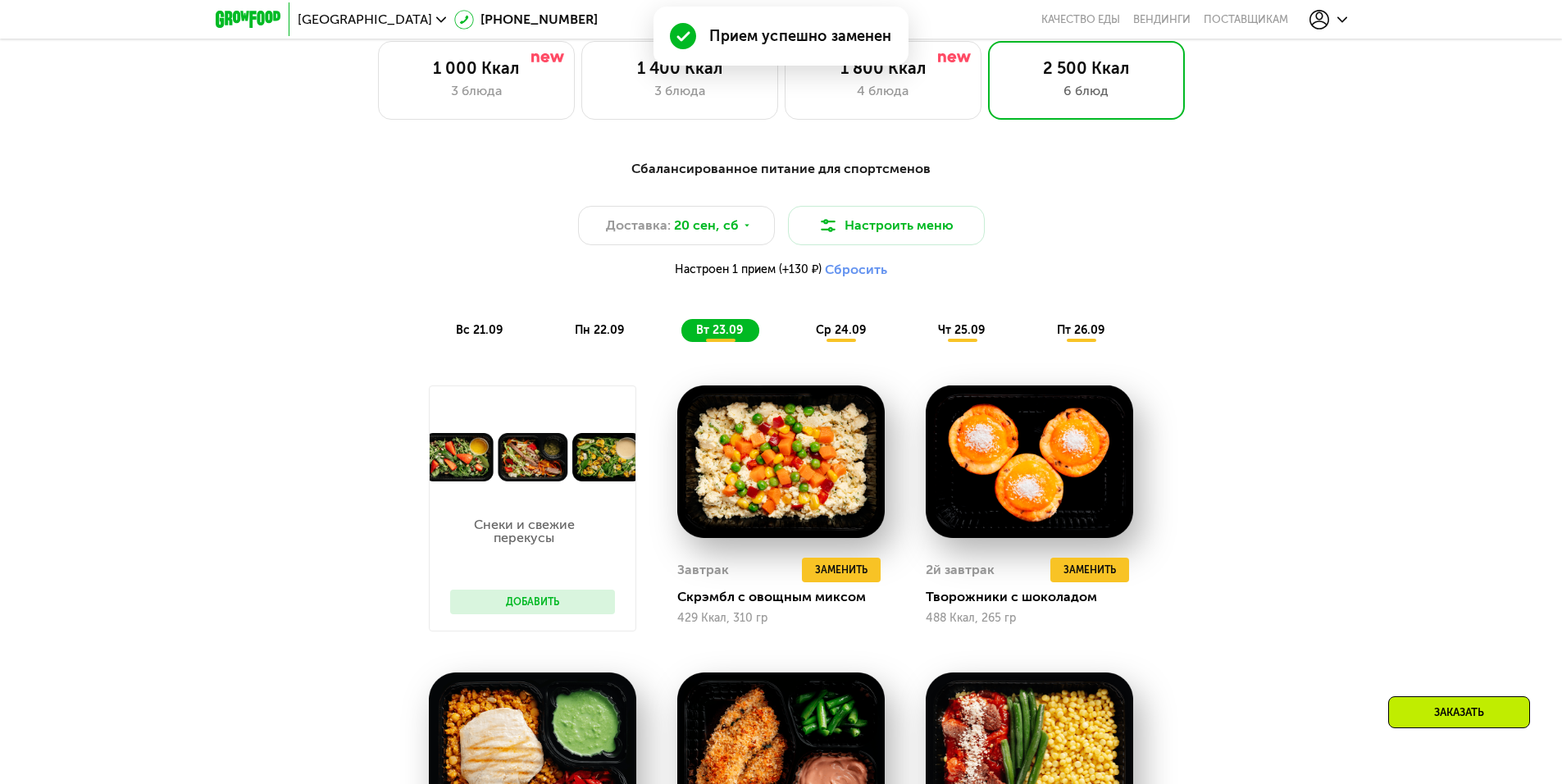
click at [834, 337] on span "ср 24.09" at bounding box center [840, 330] width 50 height 14
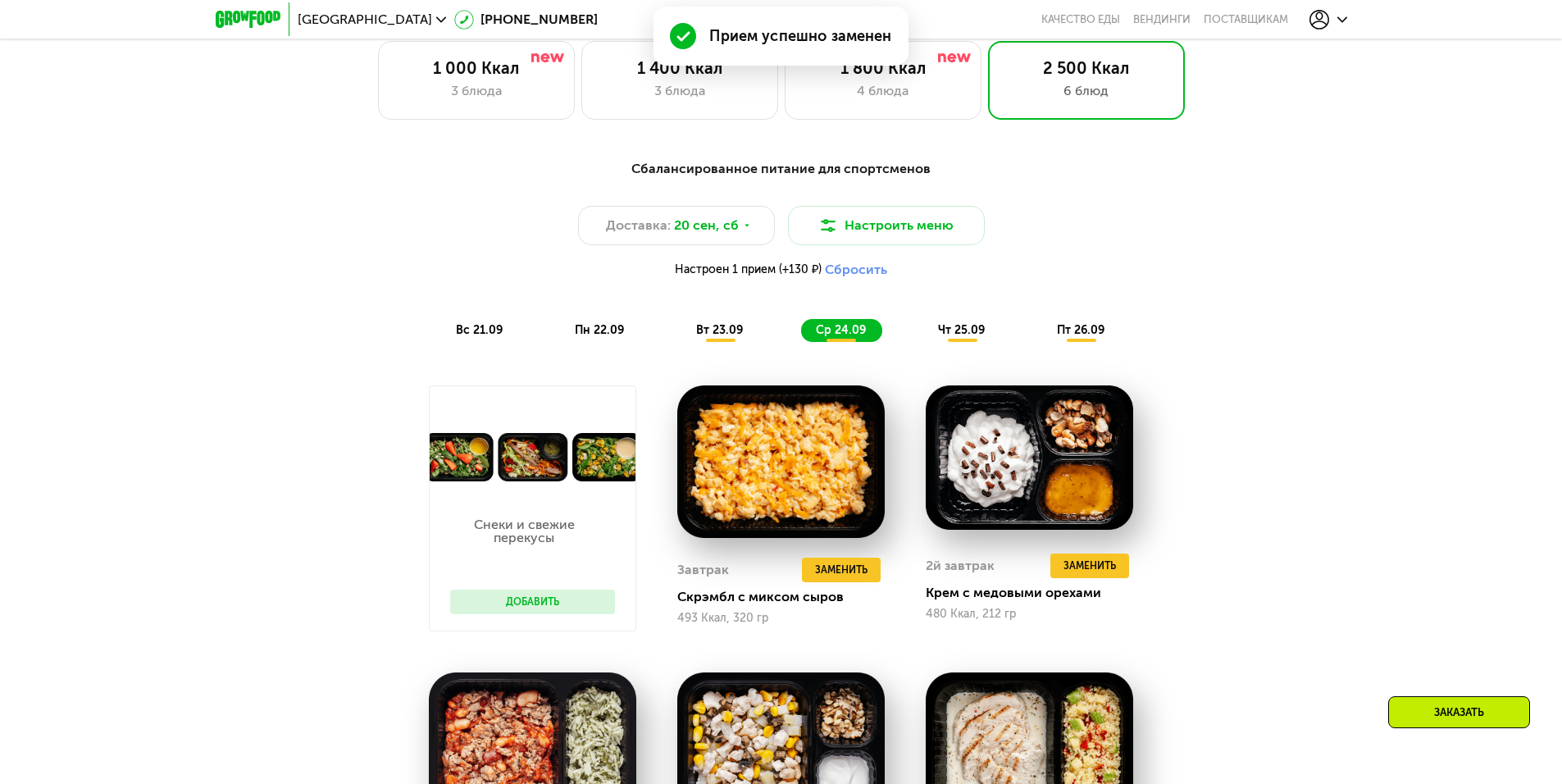
click at [968, 337] on span "чт 25.09" at bounding box center [962, 330] width 47 height 14
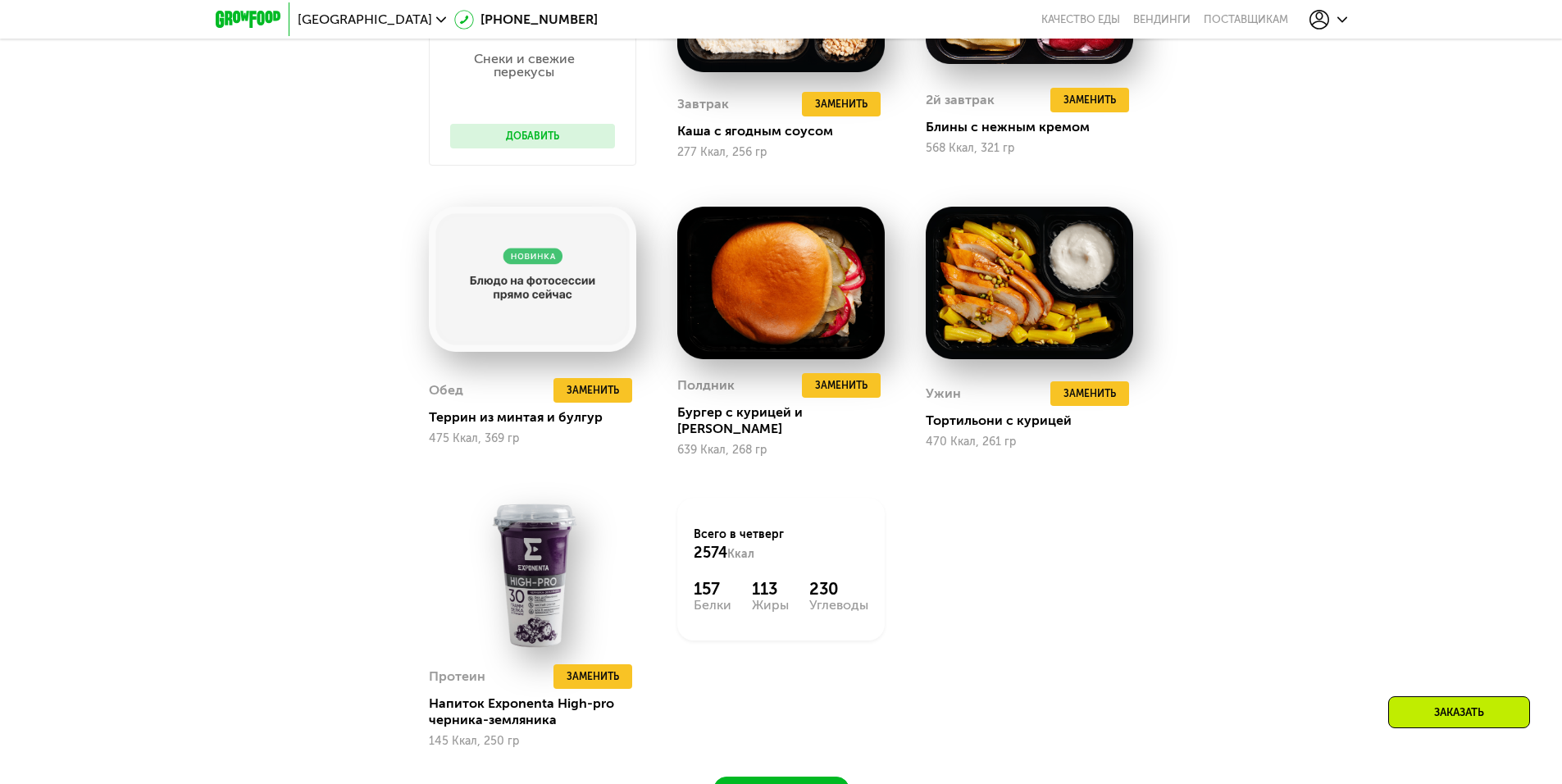
scroll to position [1902, 0]
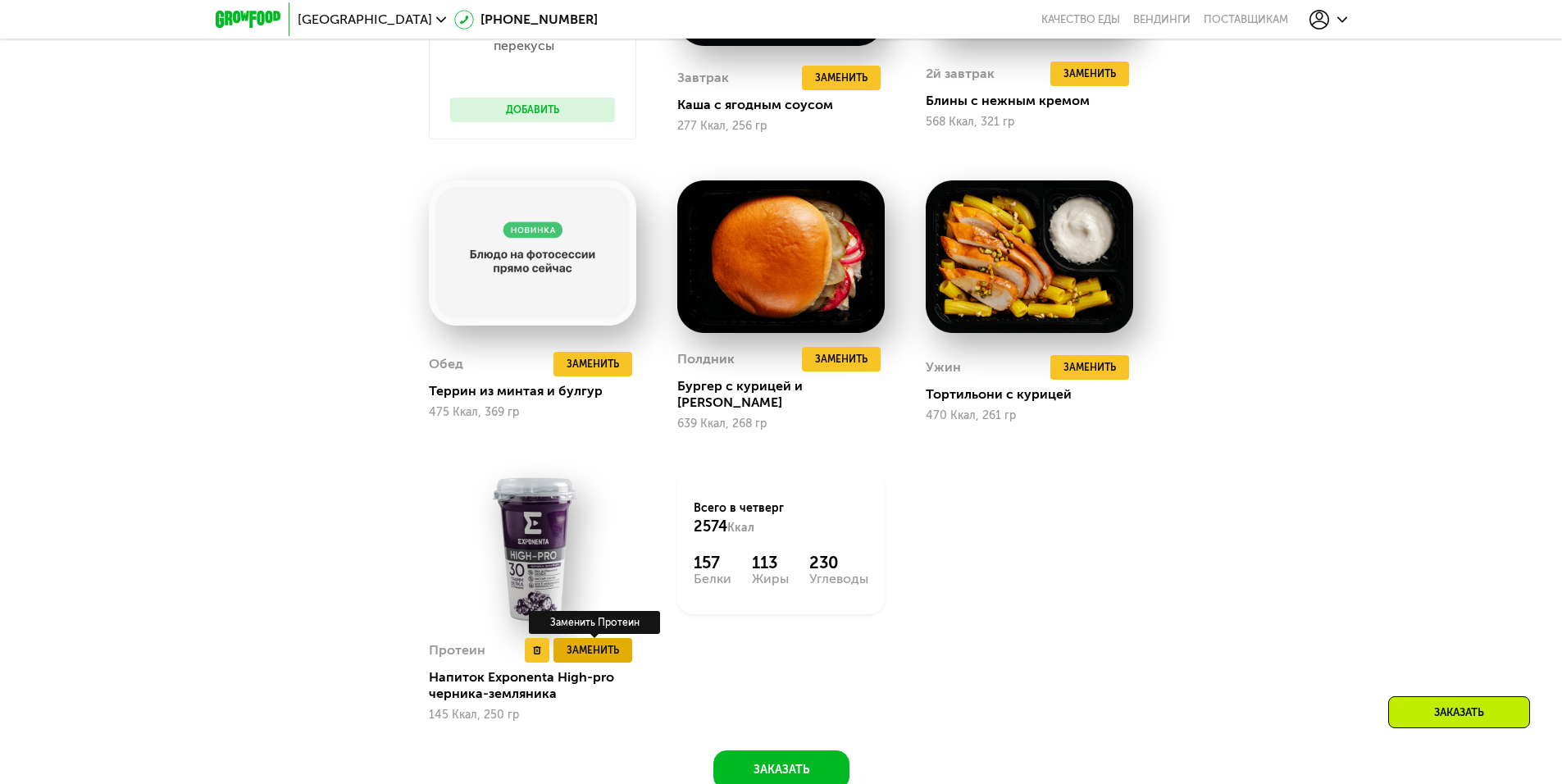
click at [592, 642] on span "Заменить" at bounding box center [592, 650] width 52 height 17
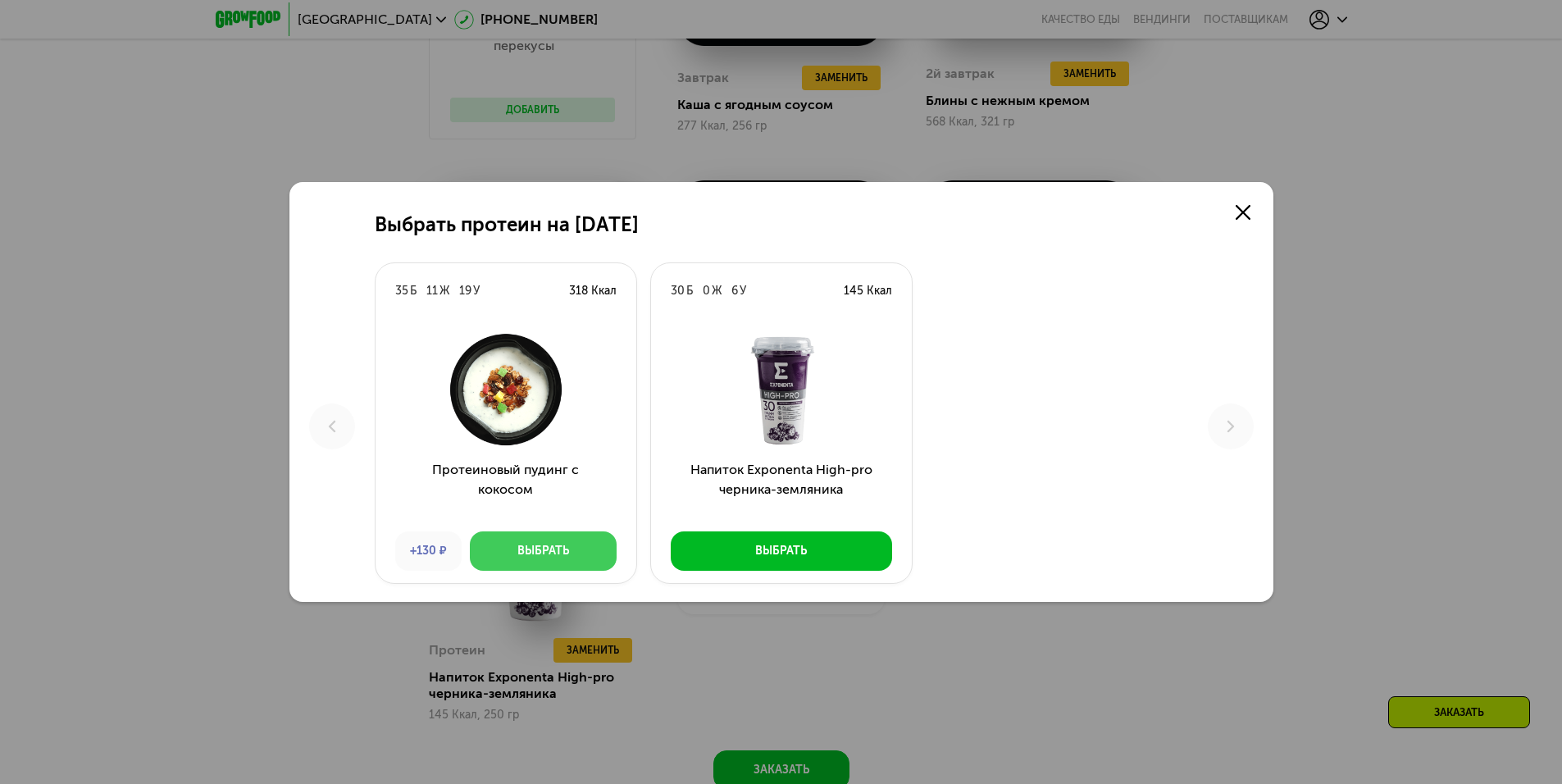
click at [525, 544] on div "Выбрать" at bounding box center [543, 551] width 51 height 17
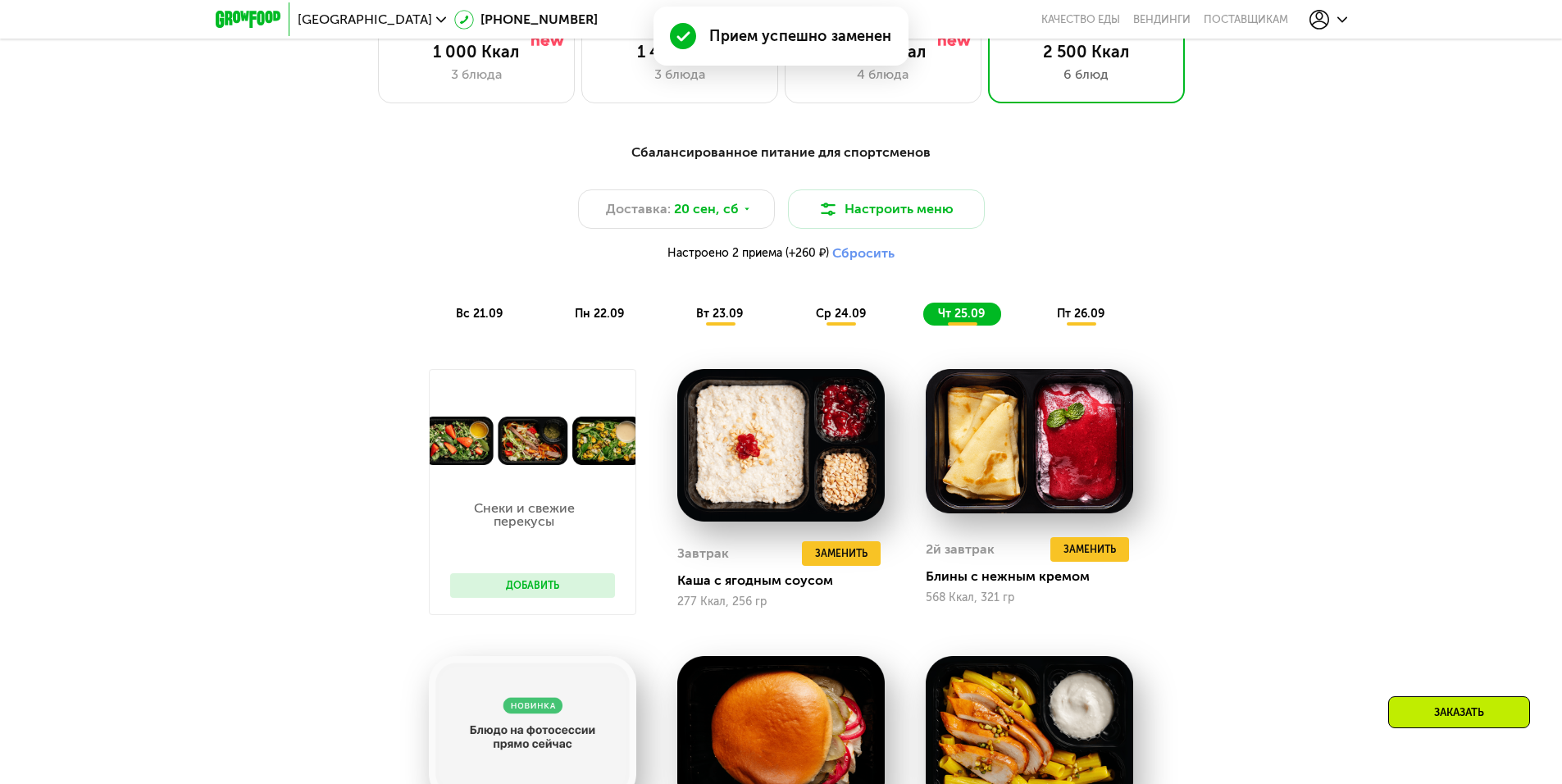
scroll to position [1328, 0]
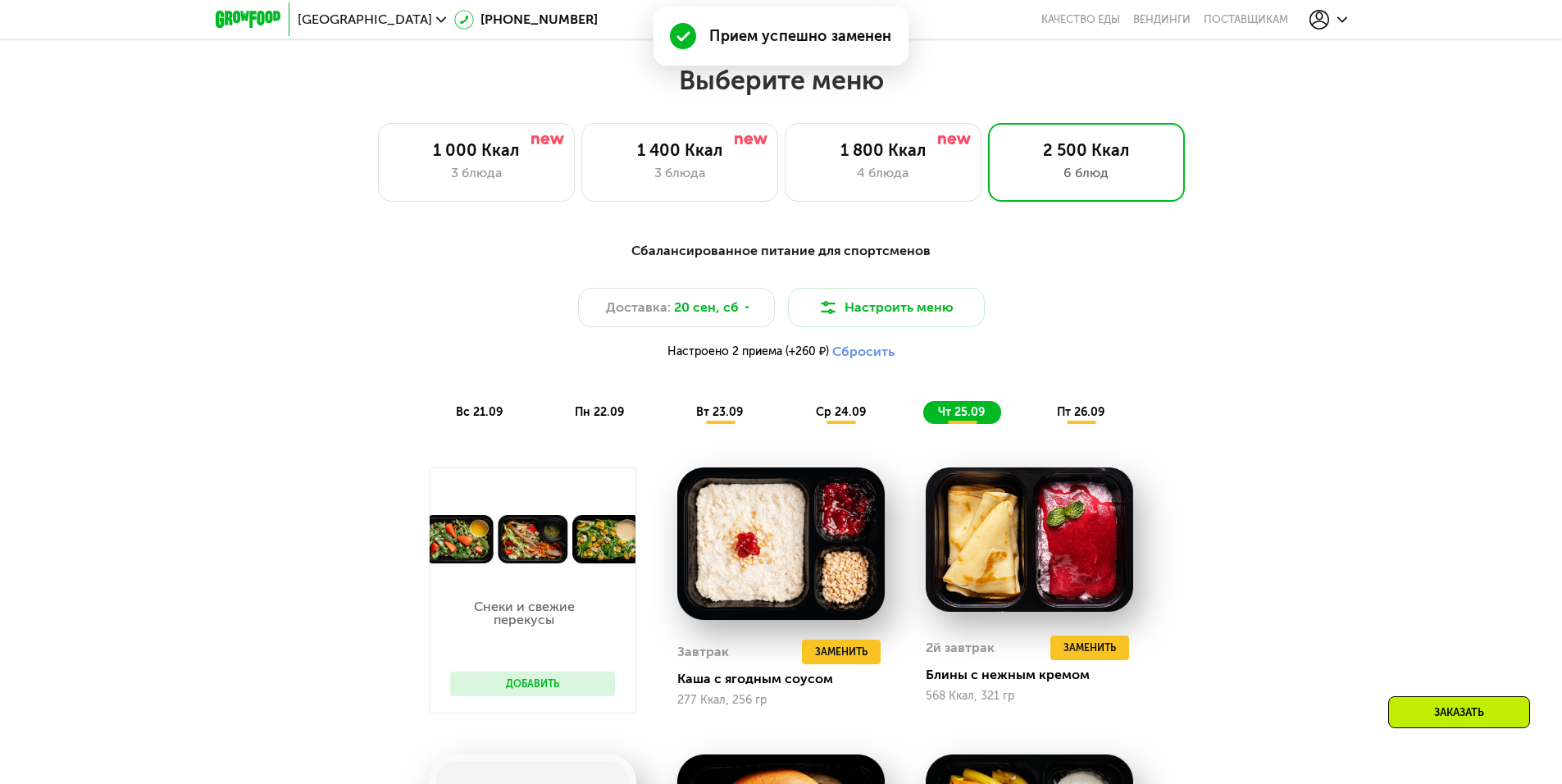
click at [1084, 414] on span "пт 26.09" at bounding box center [1080, 412] width 48 height 14
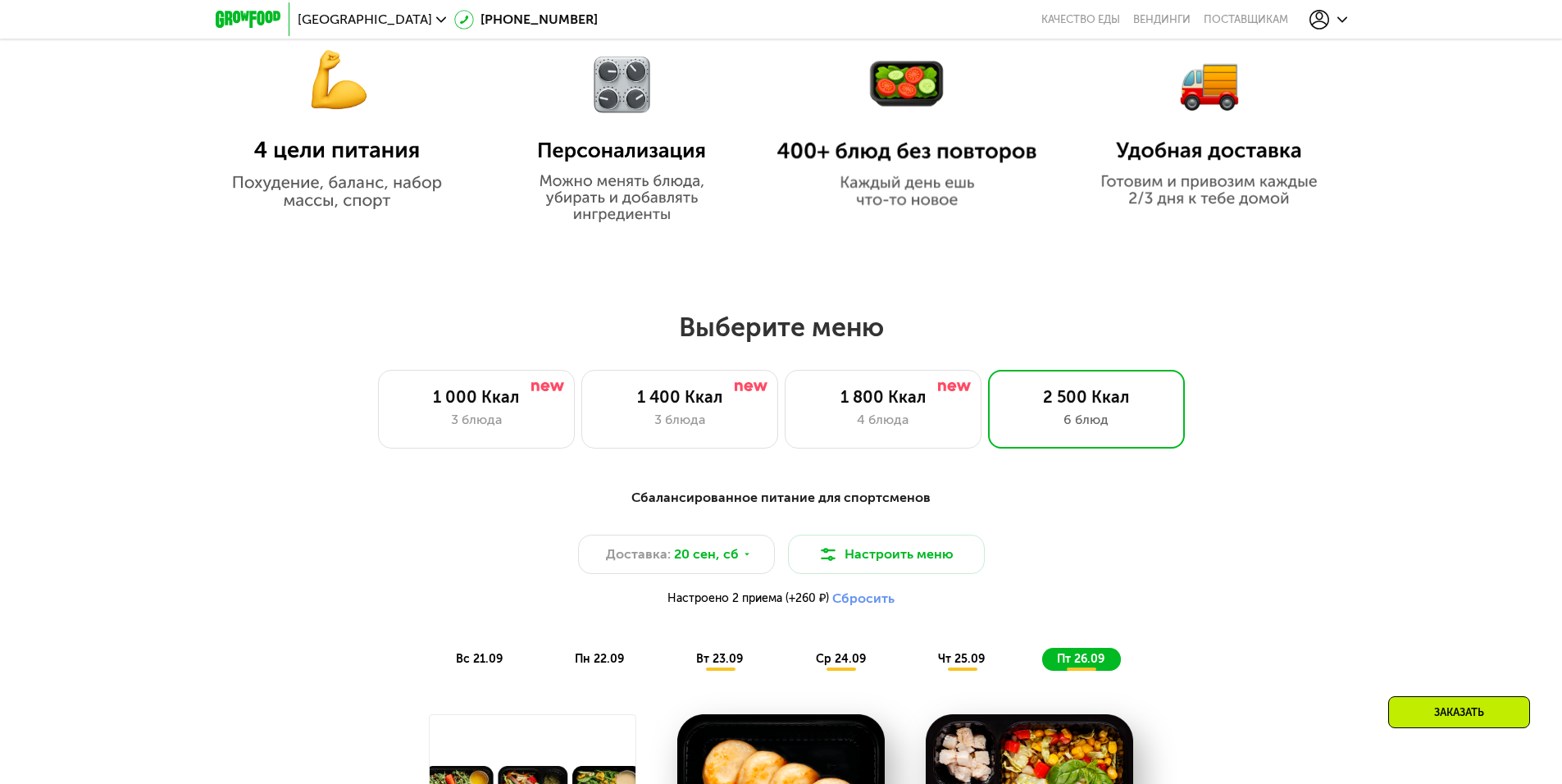
scroll to position [1082, 0]
click at [720, 564] on span "20 сен, сб" at bounding box center [707, 553] width 64 height 20
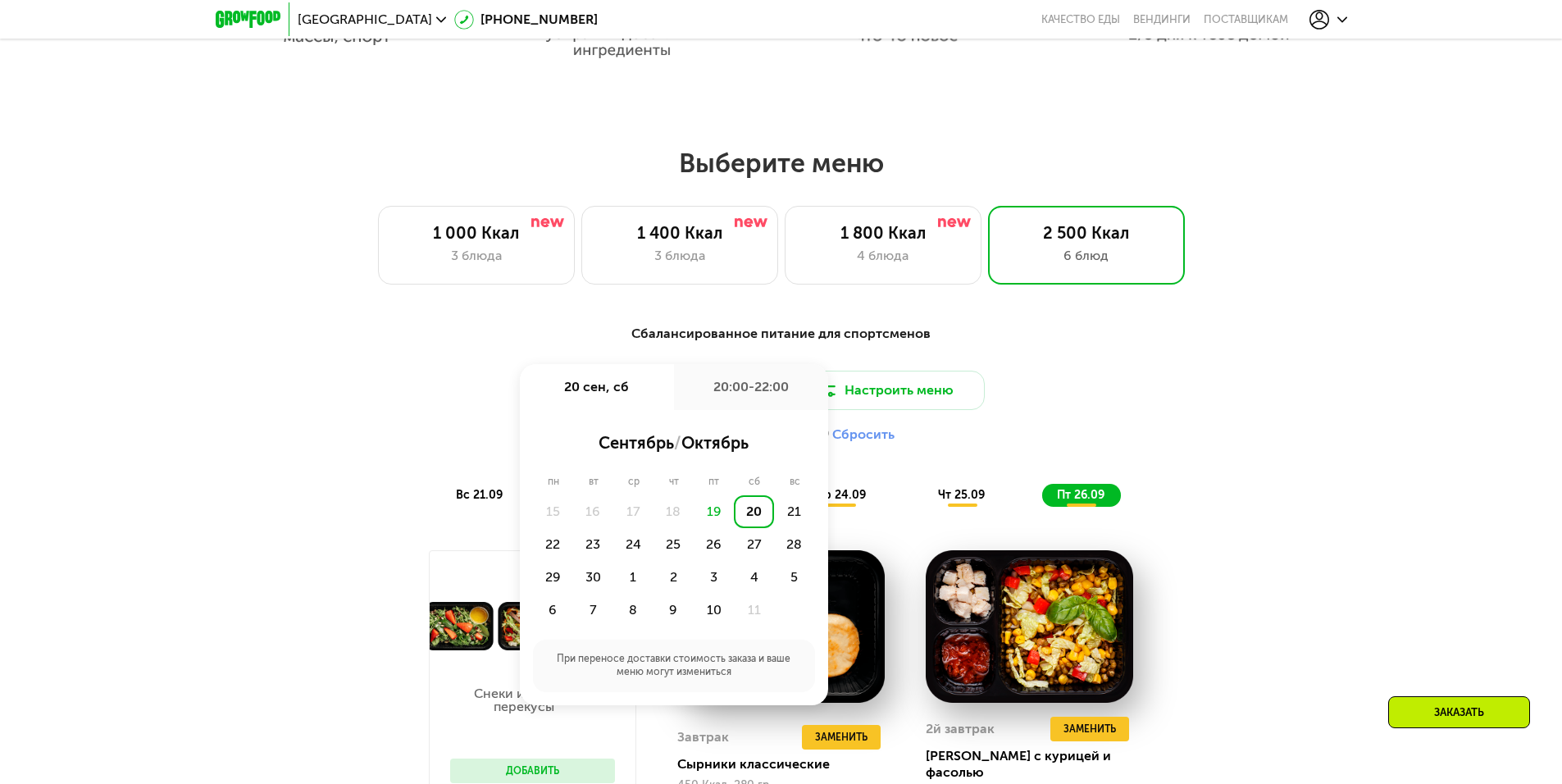
scroll to position [1246, 0]
click at [592, 548] on div "23" at bounding box center [593, 544] width 40 height 33
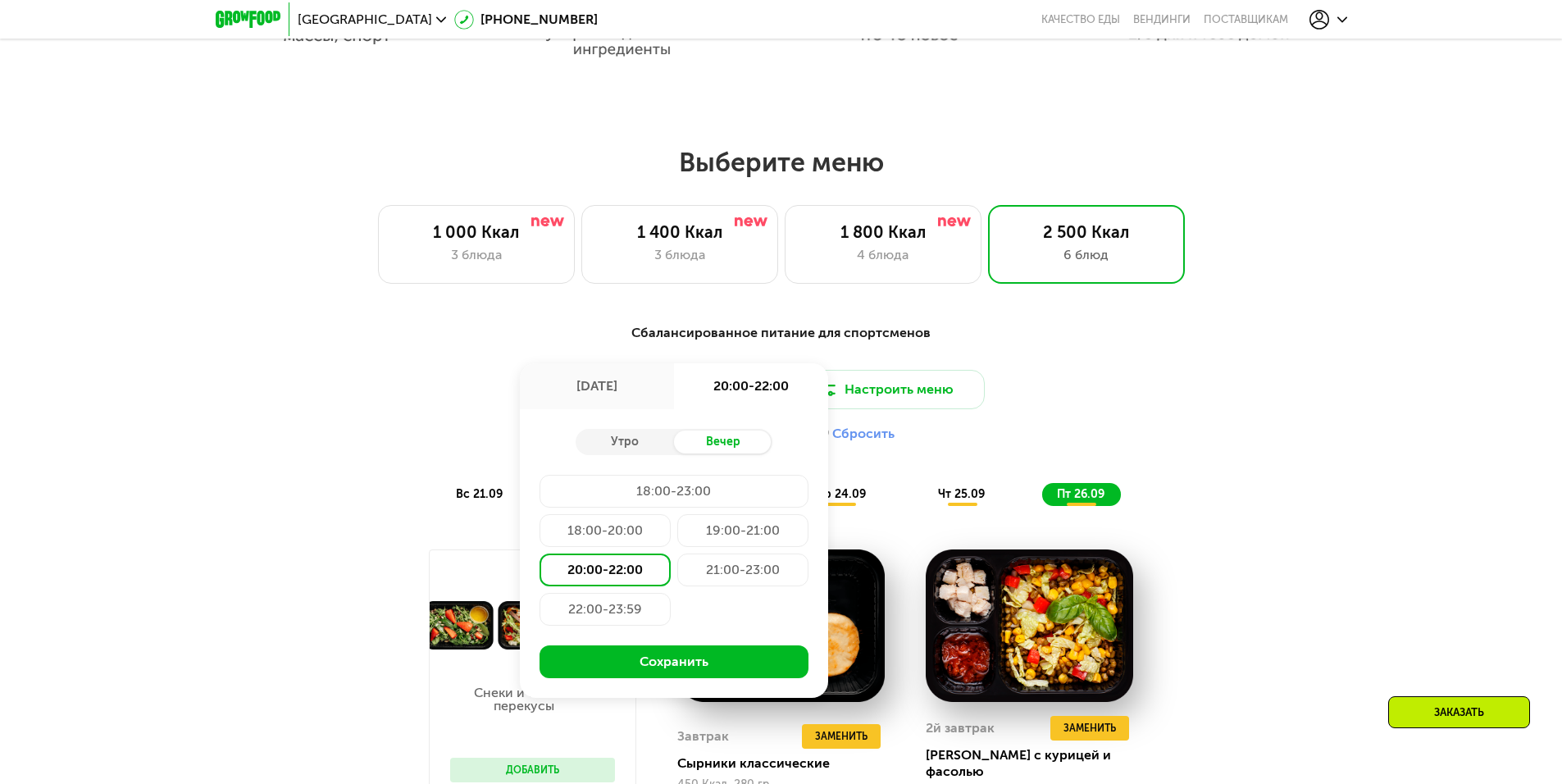
click at [735, 449] on div "Вечер" at bounding box center [723, 442] width 98 height 23
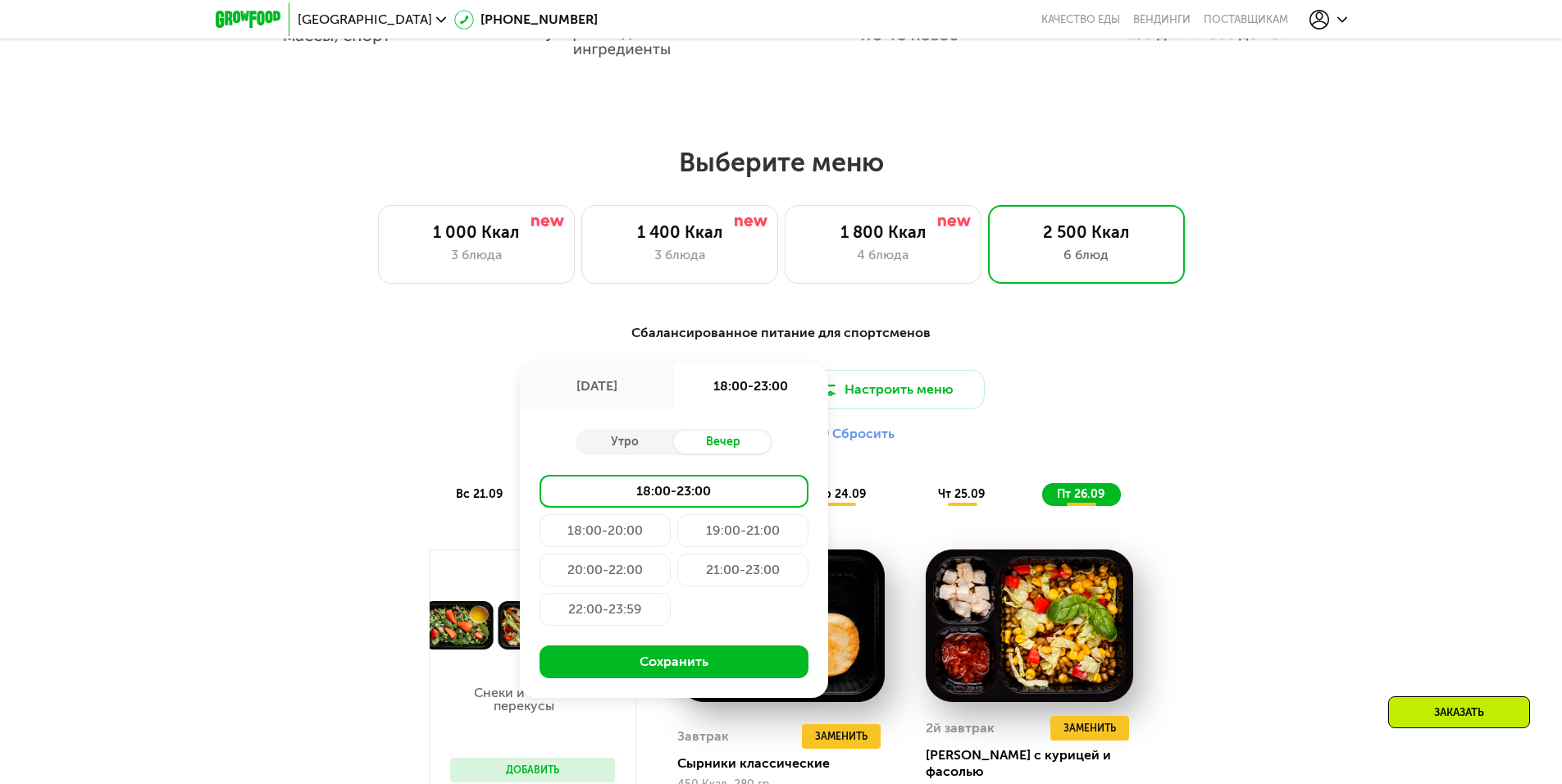
click at [643, 580] on div "20:00-22:00" at bounding box center [605, 570] width 132 height 33
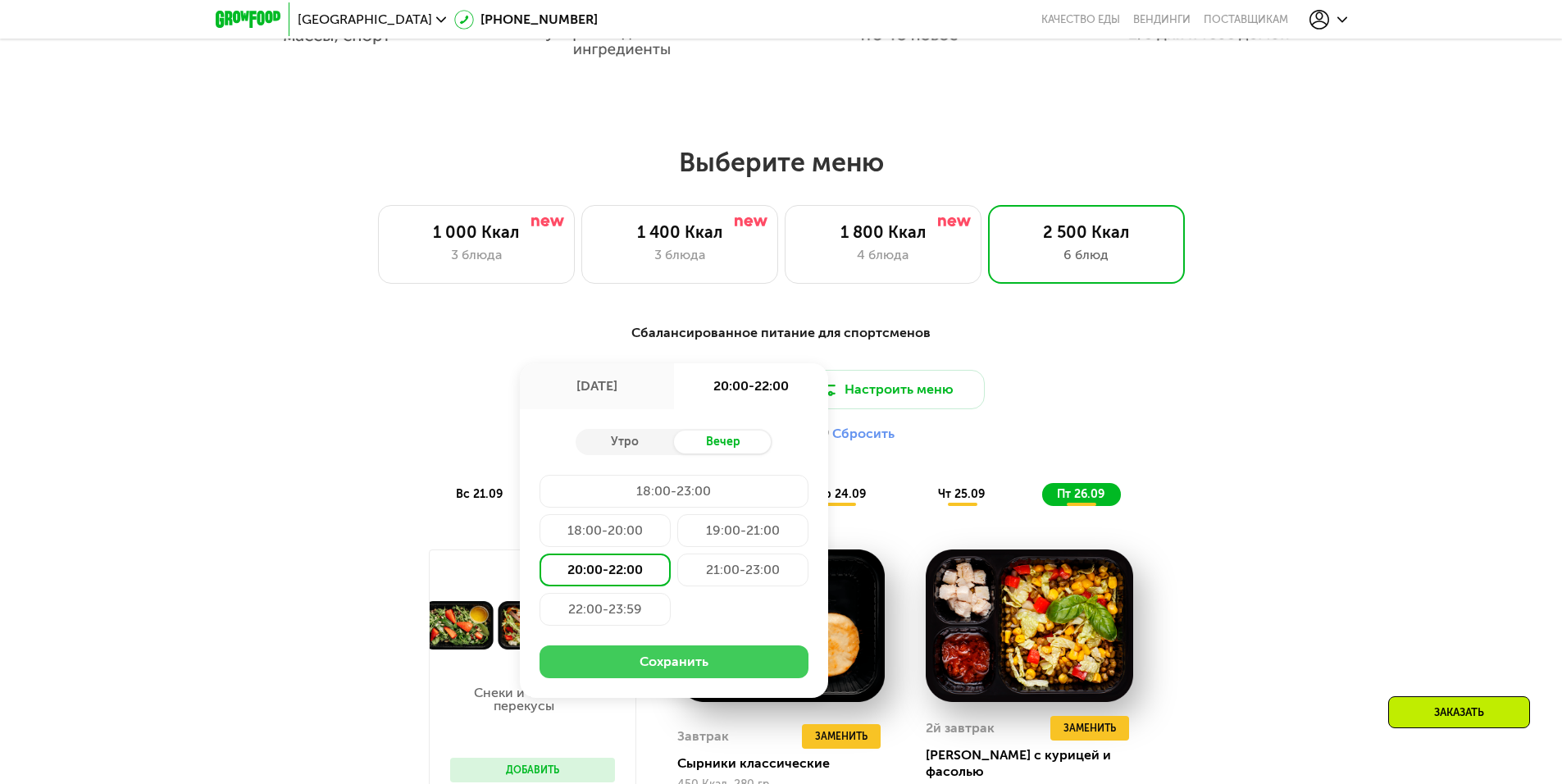
click at [727, 669] on button "Сохранить" at bounding box center [673, 662] width 269 height 33
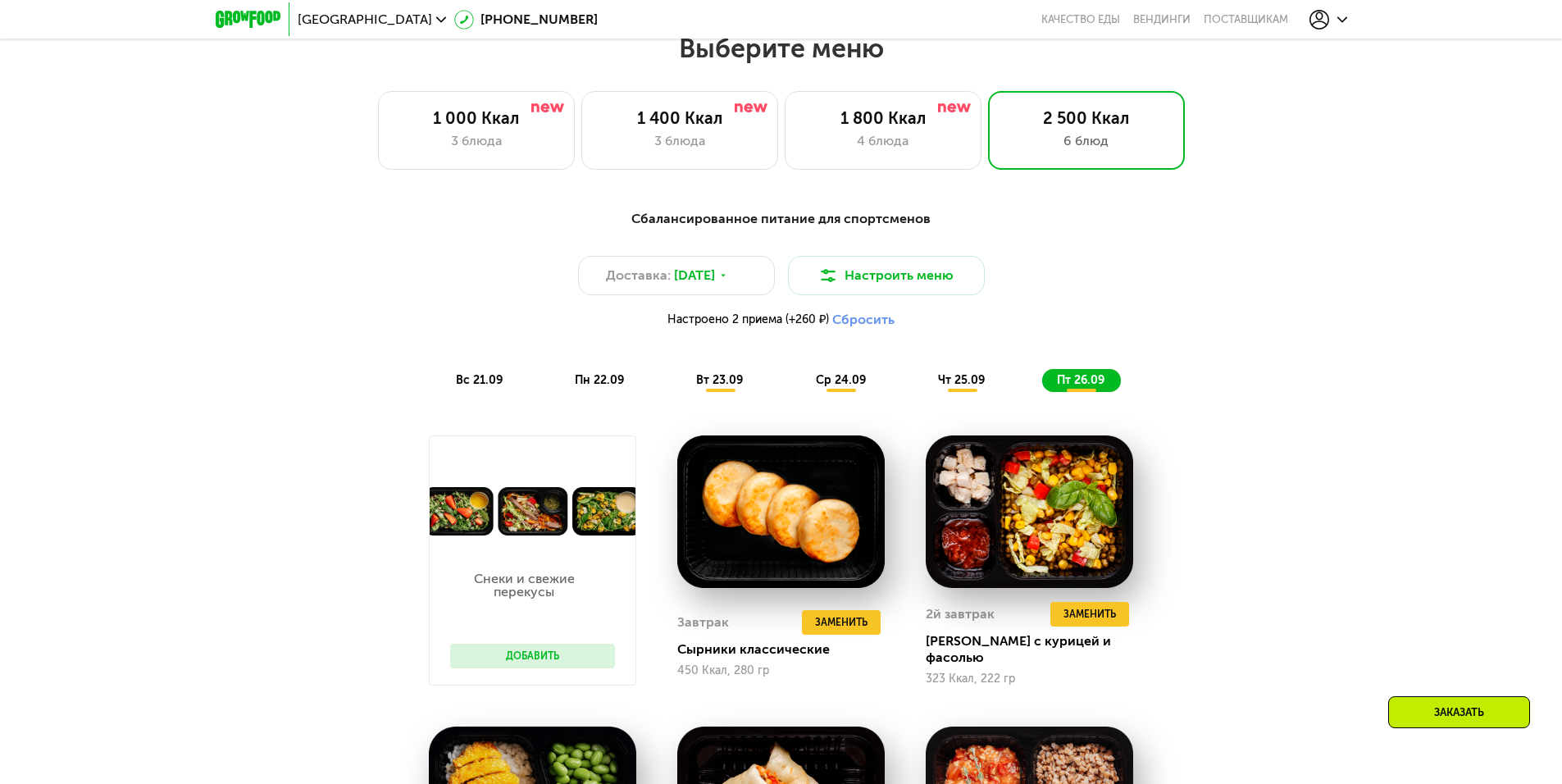
scroll to position [1328, 0]
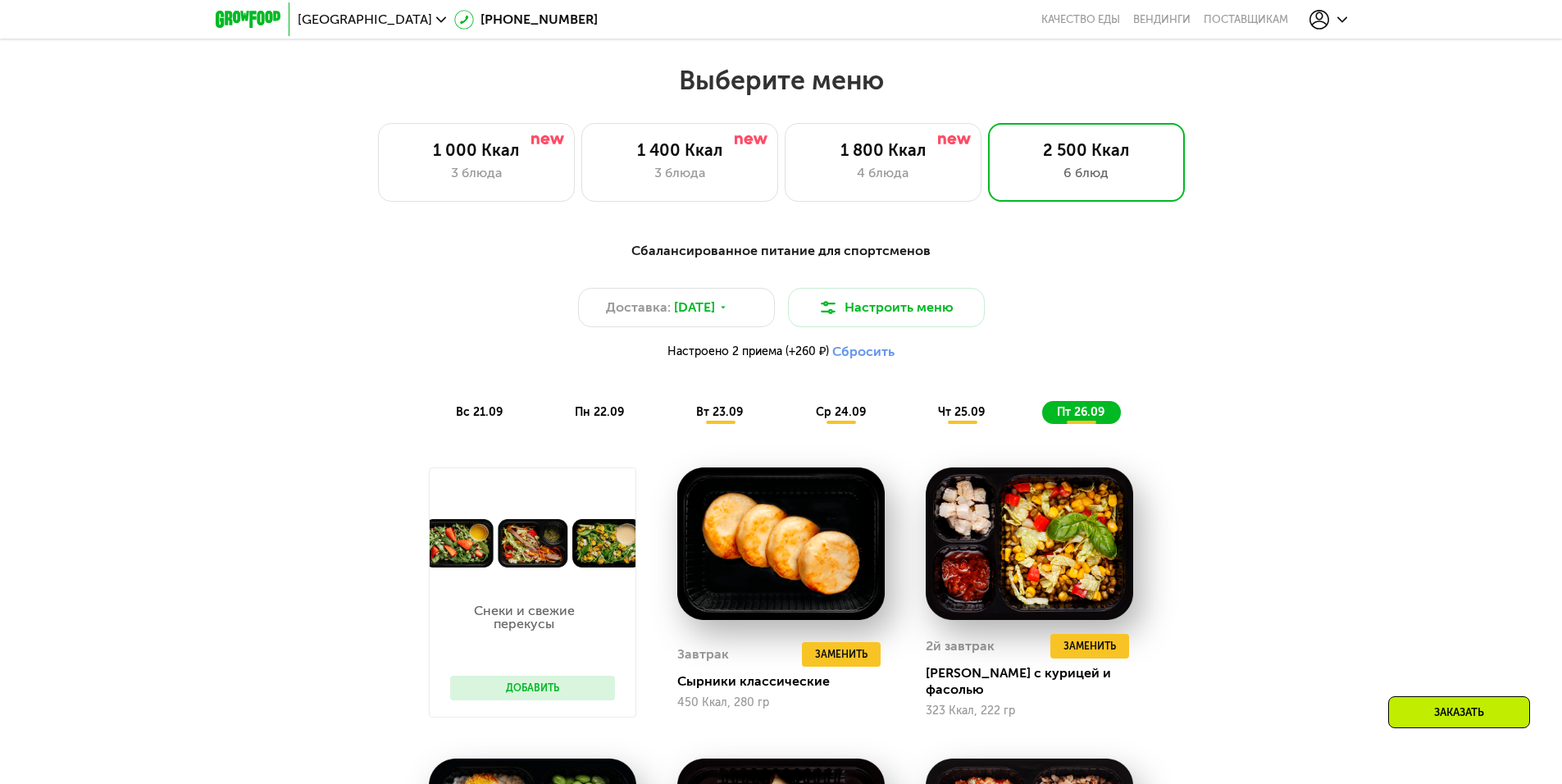
click at [790, 357] on span "Настроено 2 приема (+260 ₽)" at bounding box center [747, 351] width 161 height 11
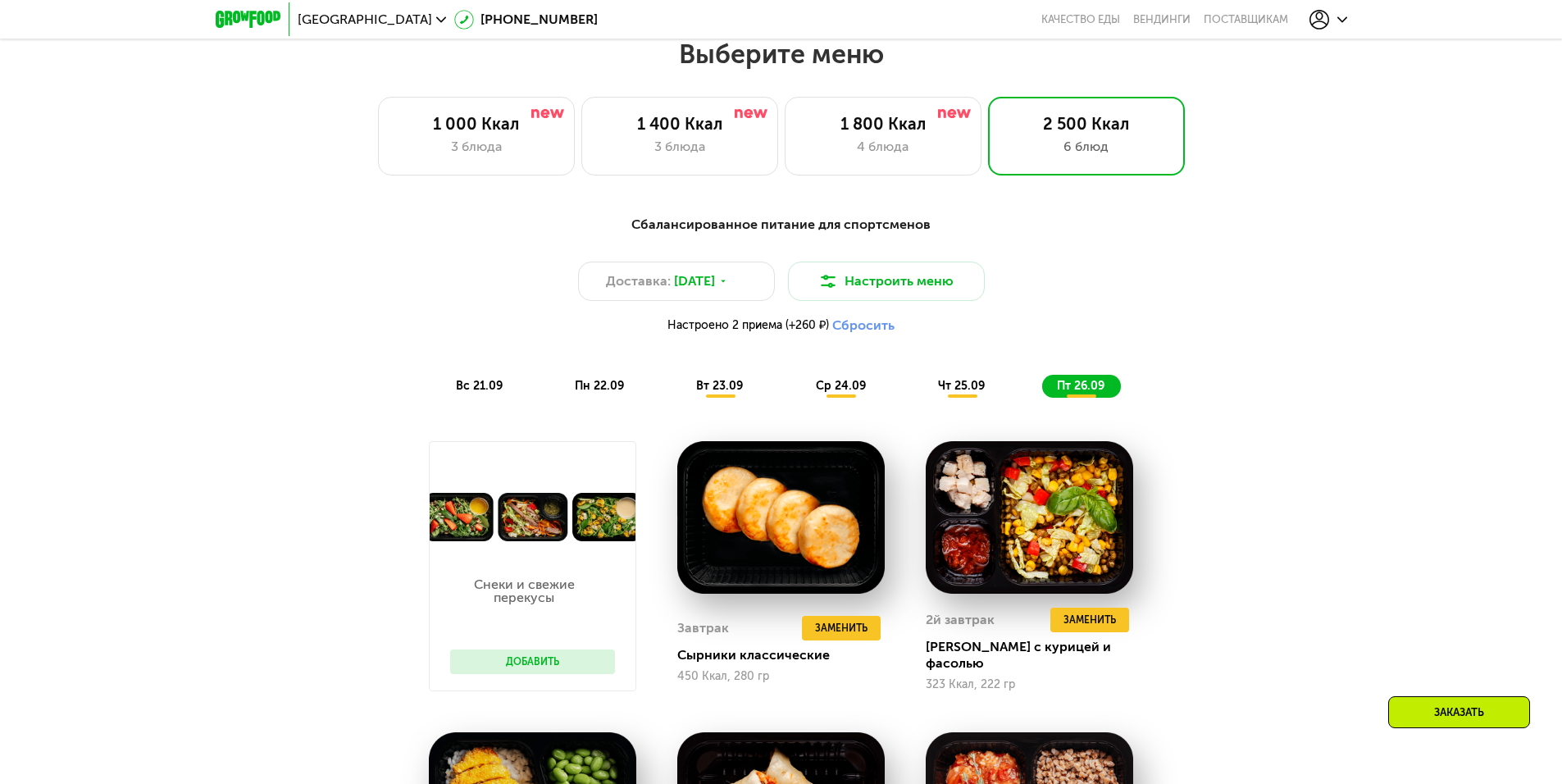
scroll to position [1492, 0]
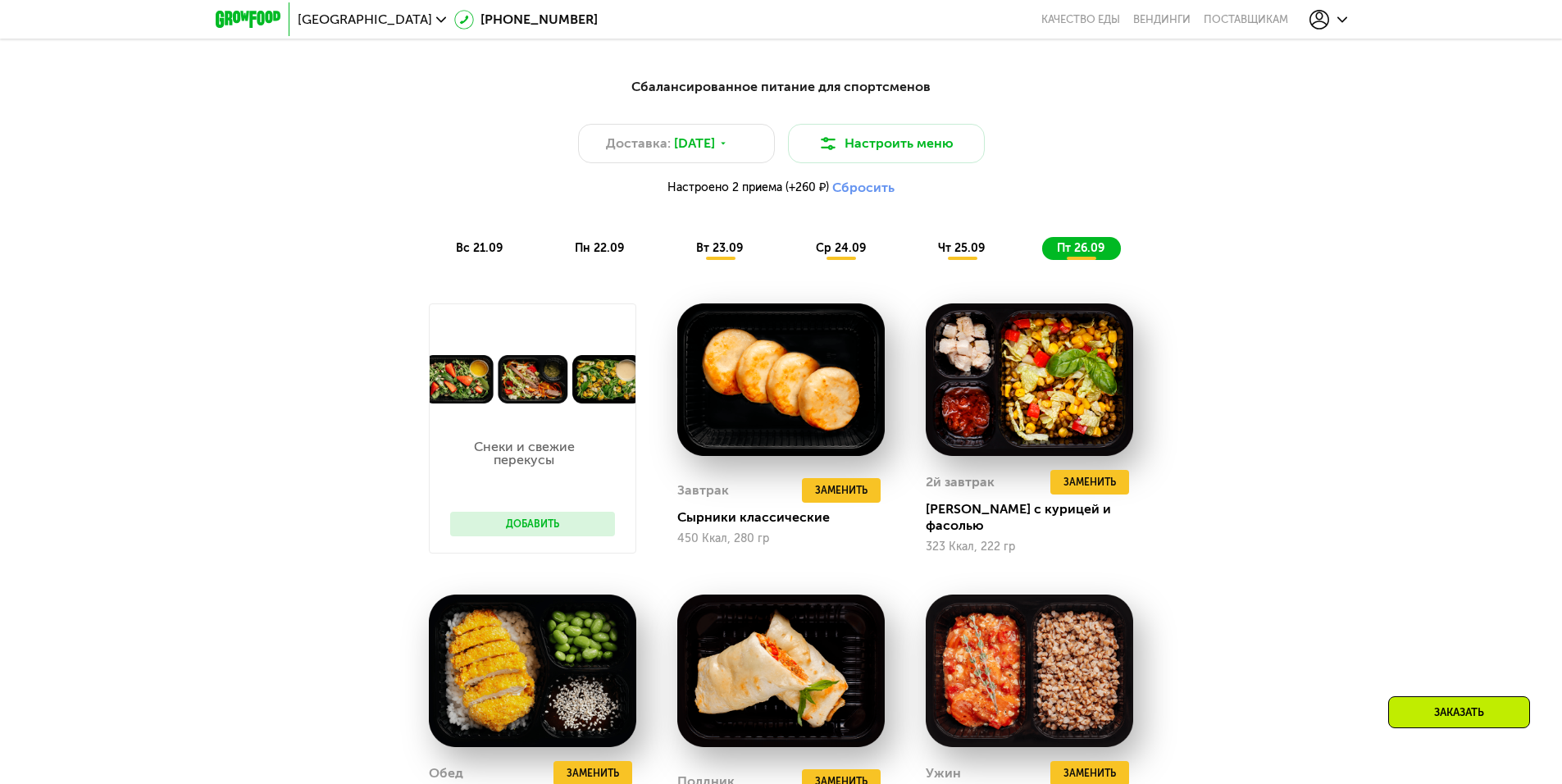
click at [857, 188] on button "Сбросить" at bounding box center [863, 187] width 63 height 17
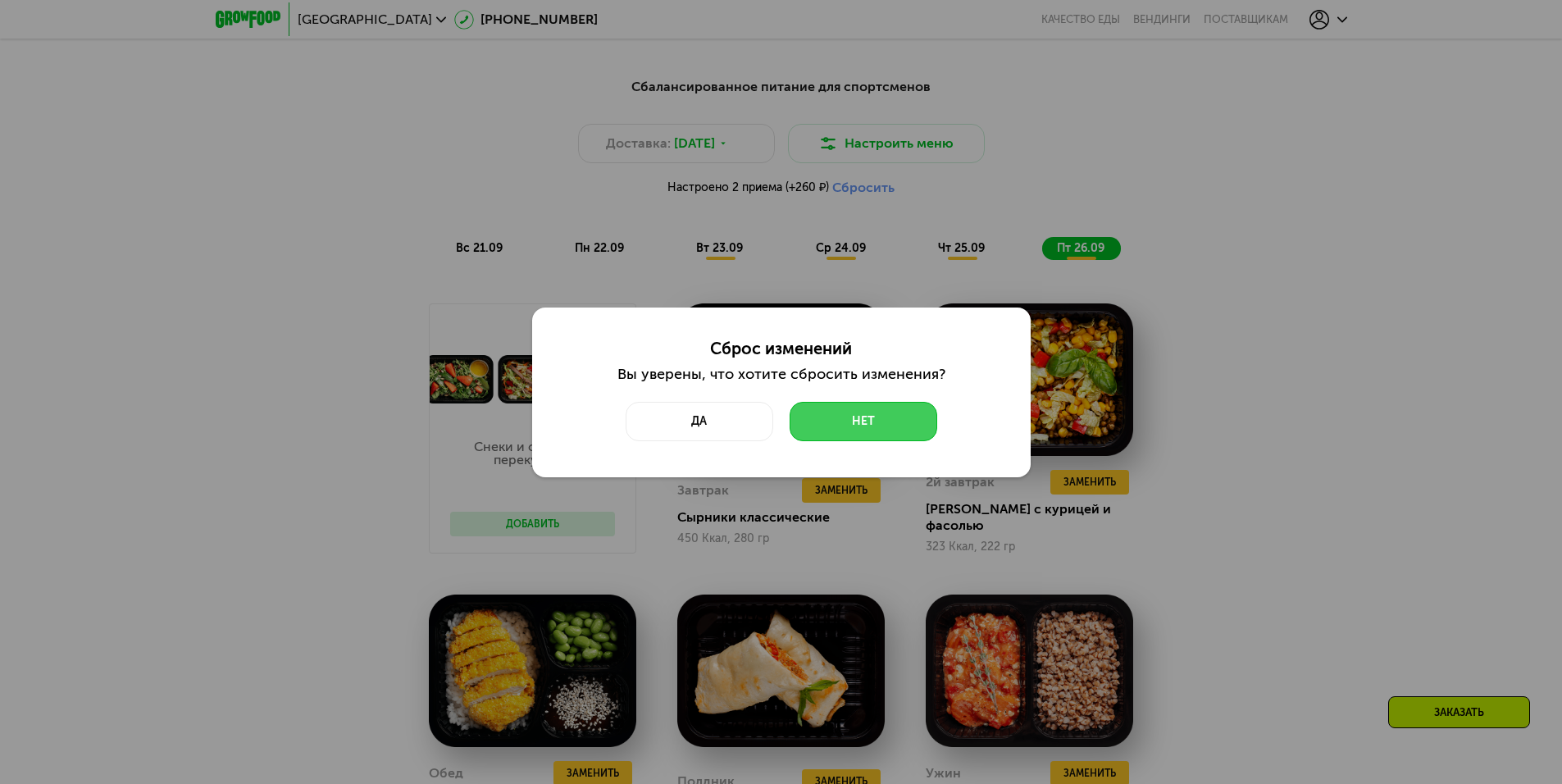
click at [902, 431] on button "Нет" at bounding box center [862, 421] width 147 height 39
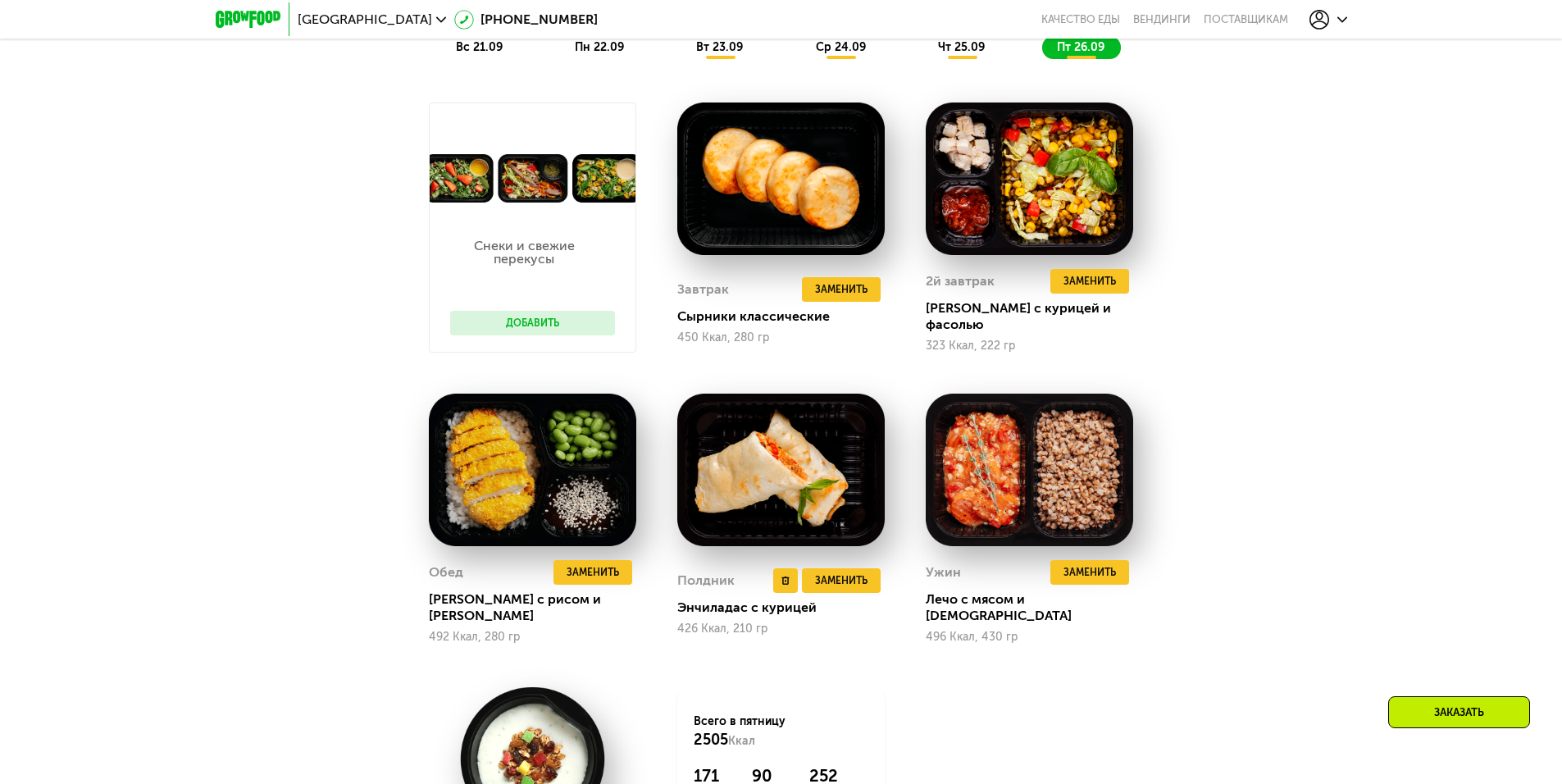
scroll to position [1738, 0]
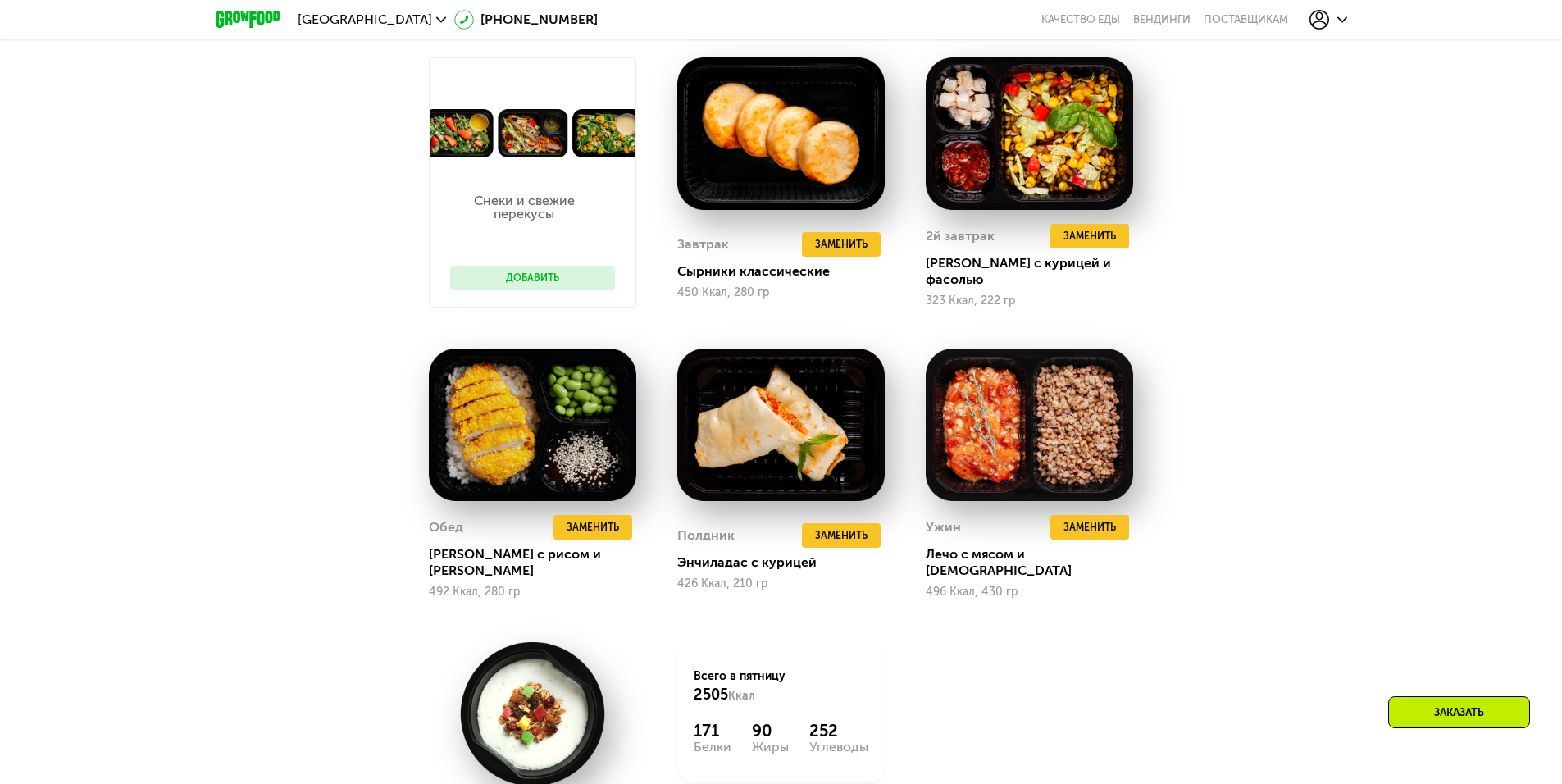
click at [536, 271] on button "Добавить" at bounding box center [532, 278] width 165 height 24
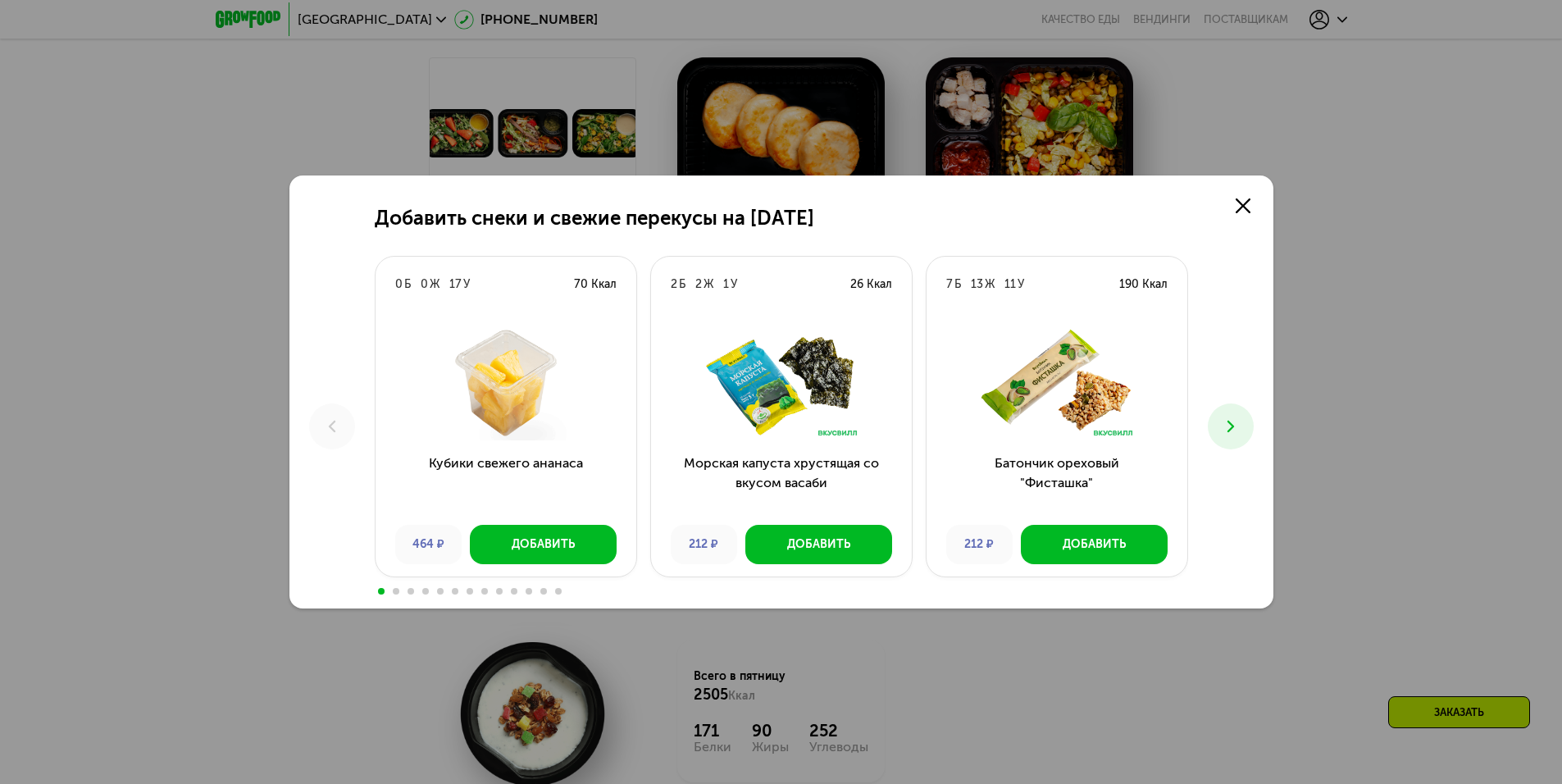
click at [1233, 424] on icon at bounding box center [1230, 426] width 20 height 20
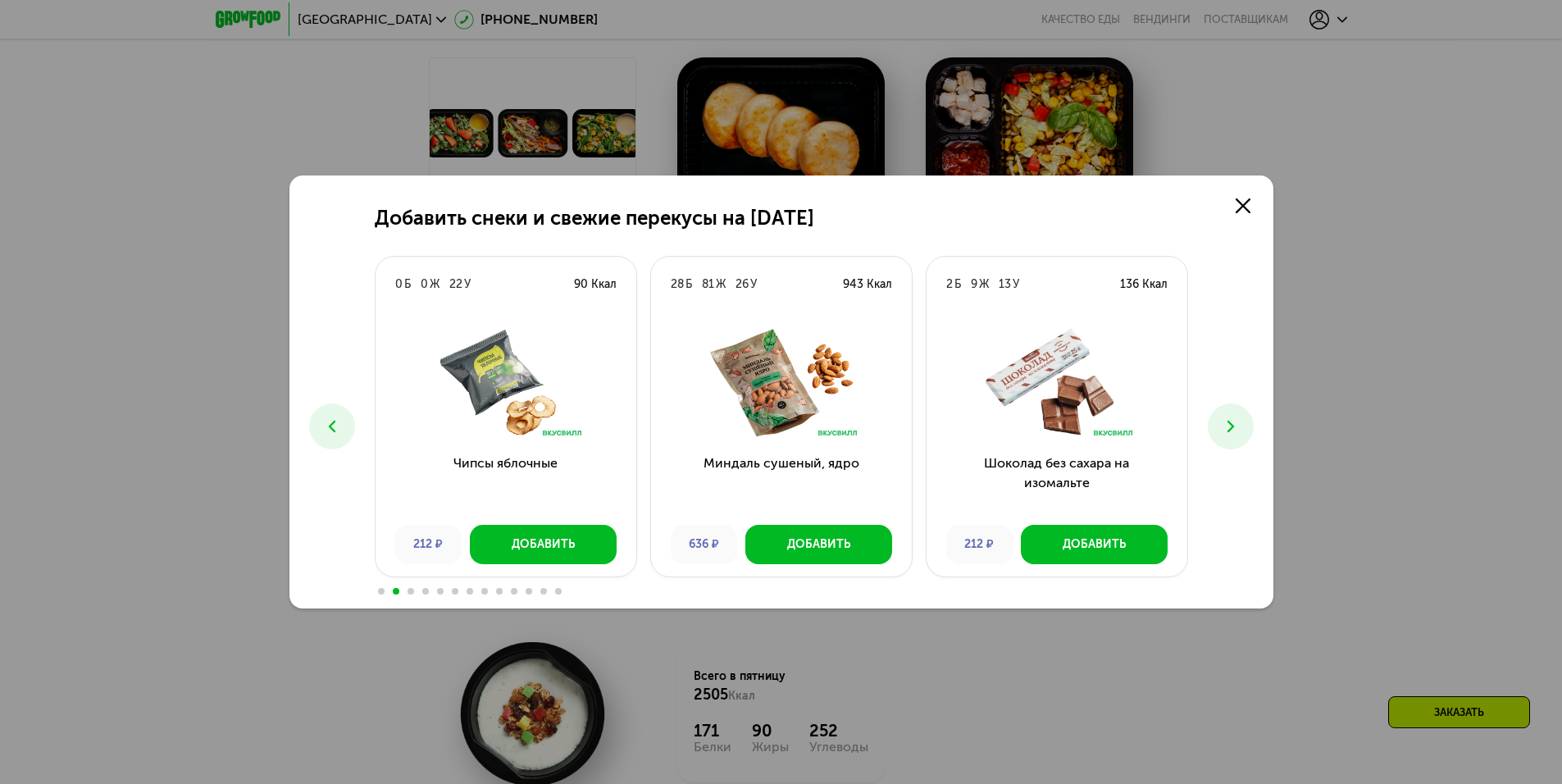
click at [1233, 424] on icon at bounding box center [1230, 426] width 20 height 20
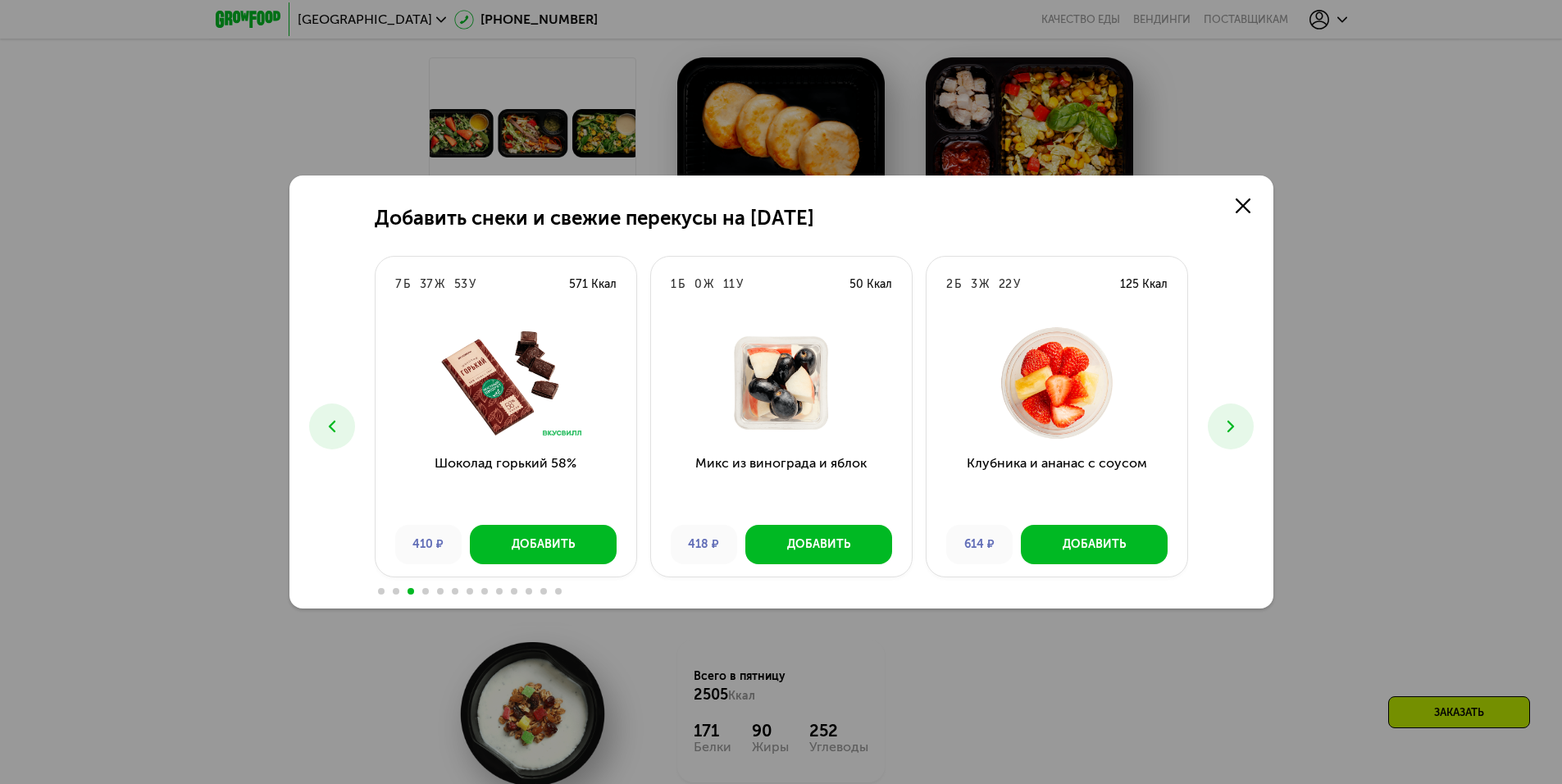
click at [1233, 424] on icon at bounding box center [1230, 426] width 20 height 20
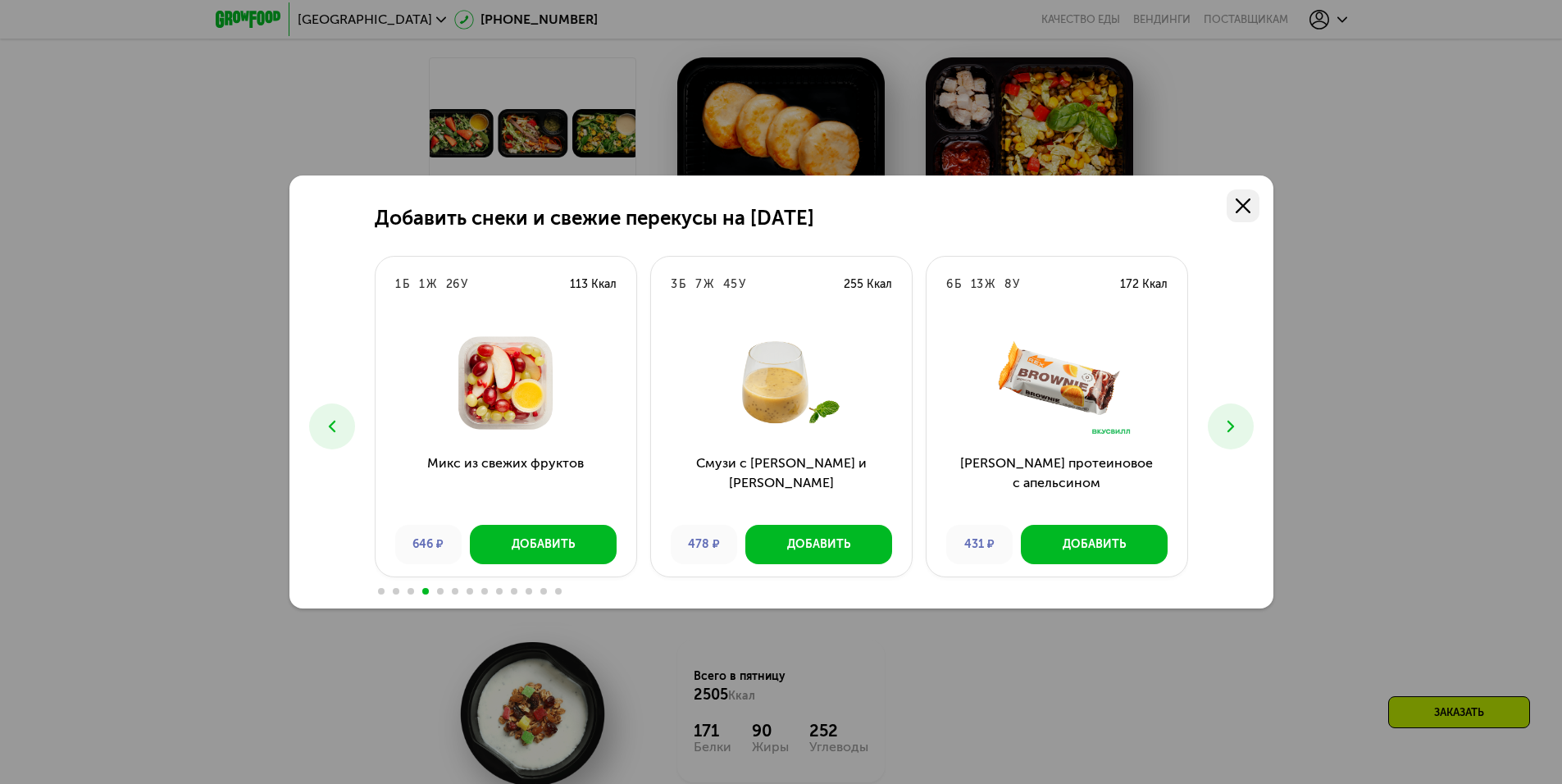
click at [1241, 202] on use at bounding box center [1242, 206] width 15 height 15
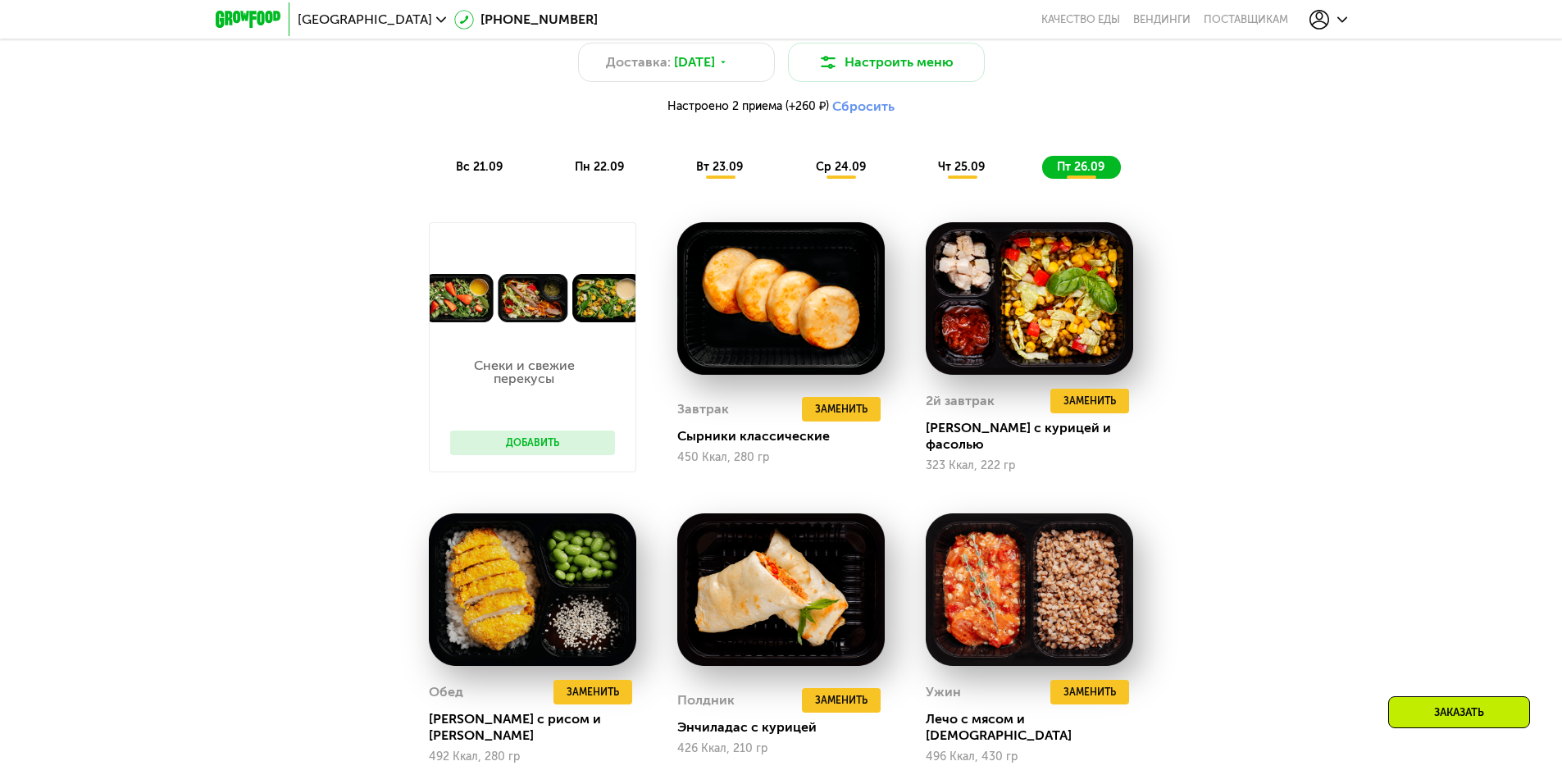
scroll to position [1492, 0]
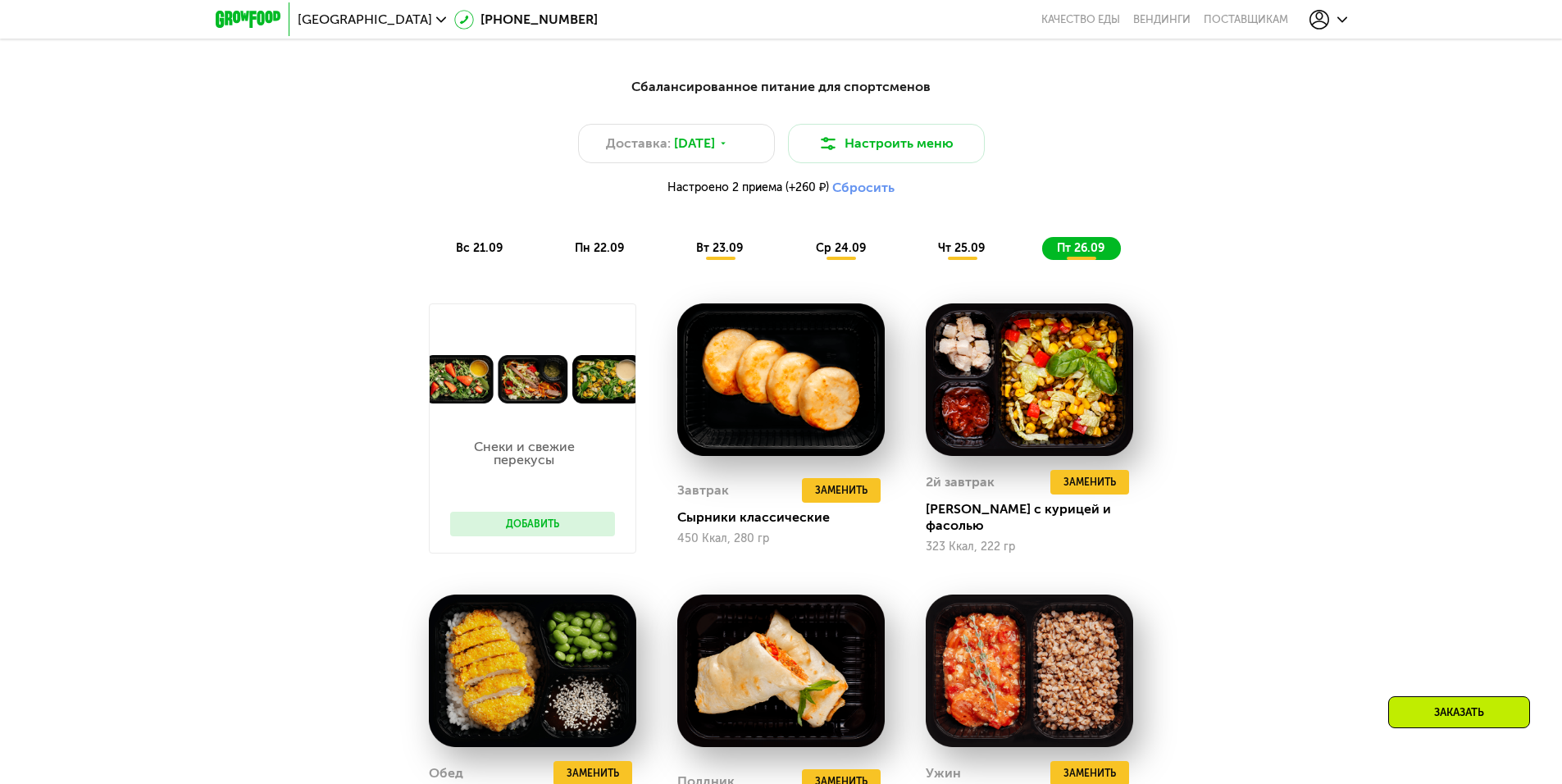
click at [607, 247] on span "пн 22.09" at bounding box center [599, 248] width 49 height 14
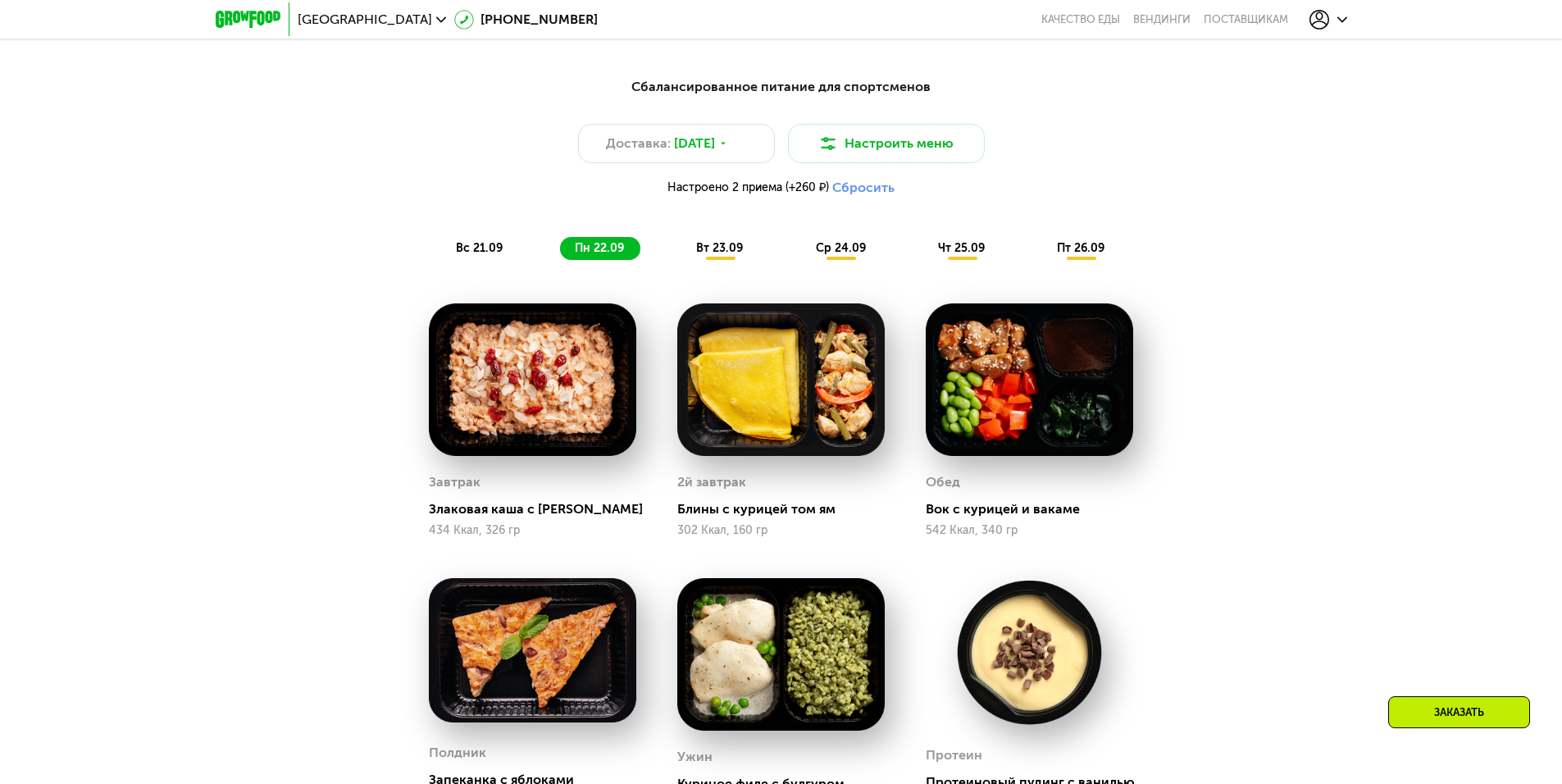
click at [741, 253] on span "вт 23.09" at bounding box center [720, 248] width 47 height 14
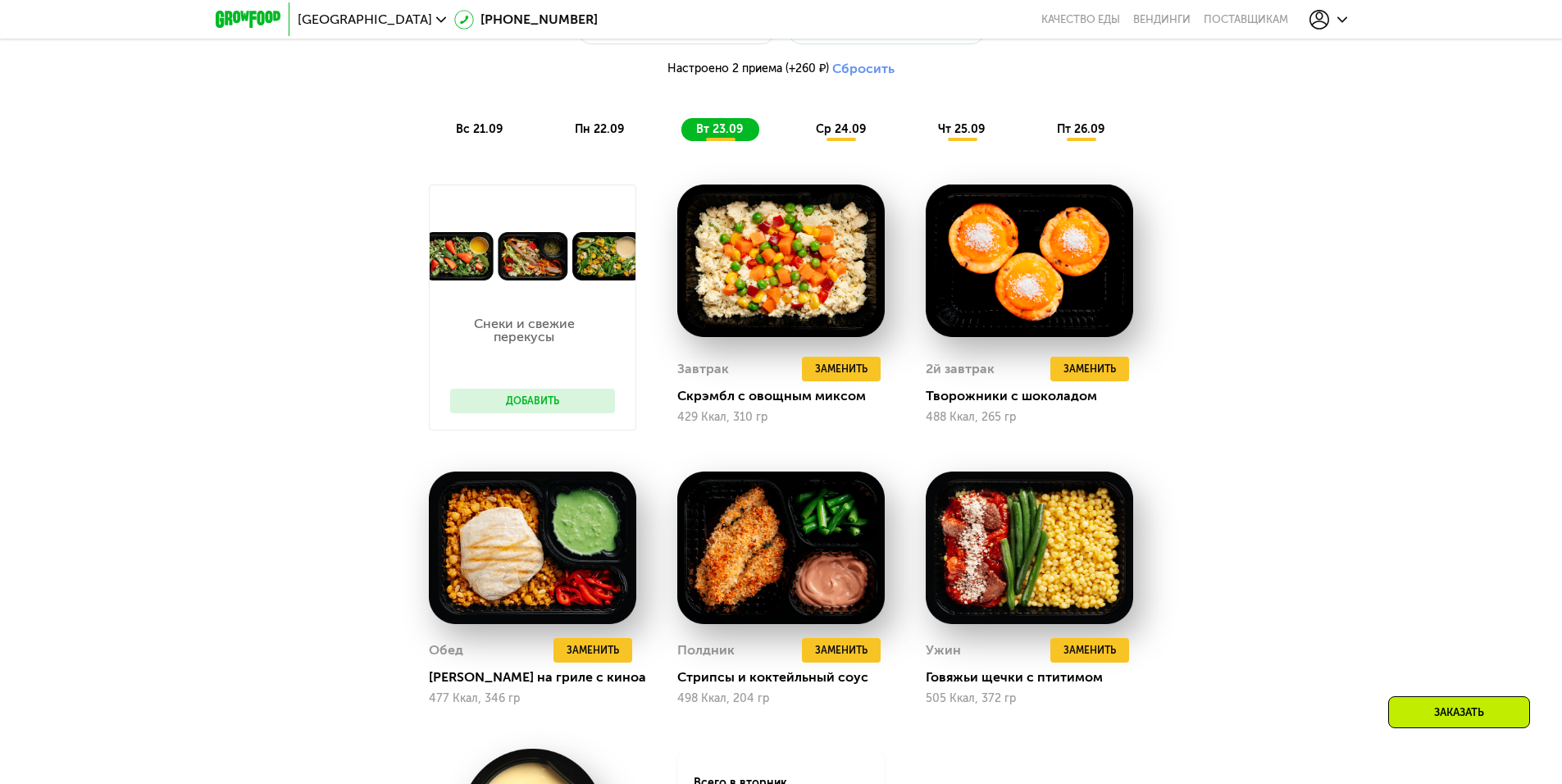
scroll to position [1656, 0]
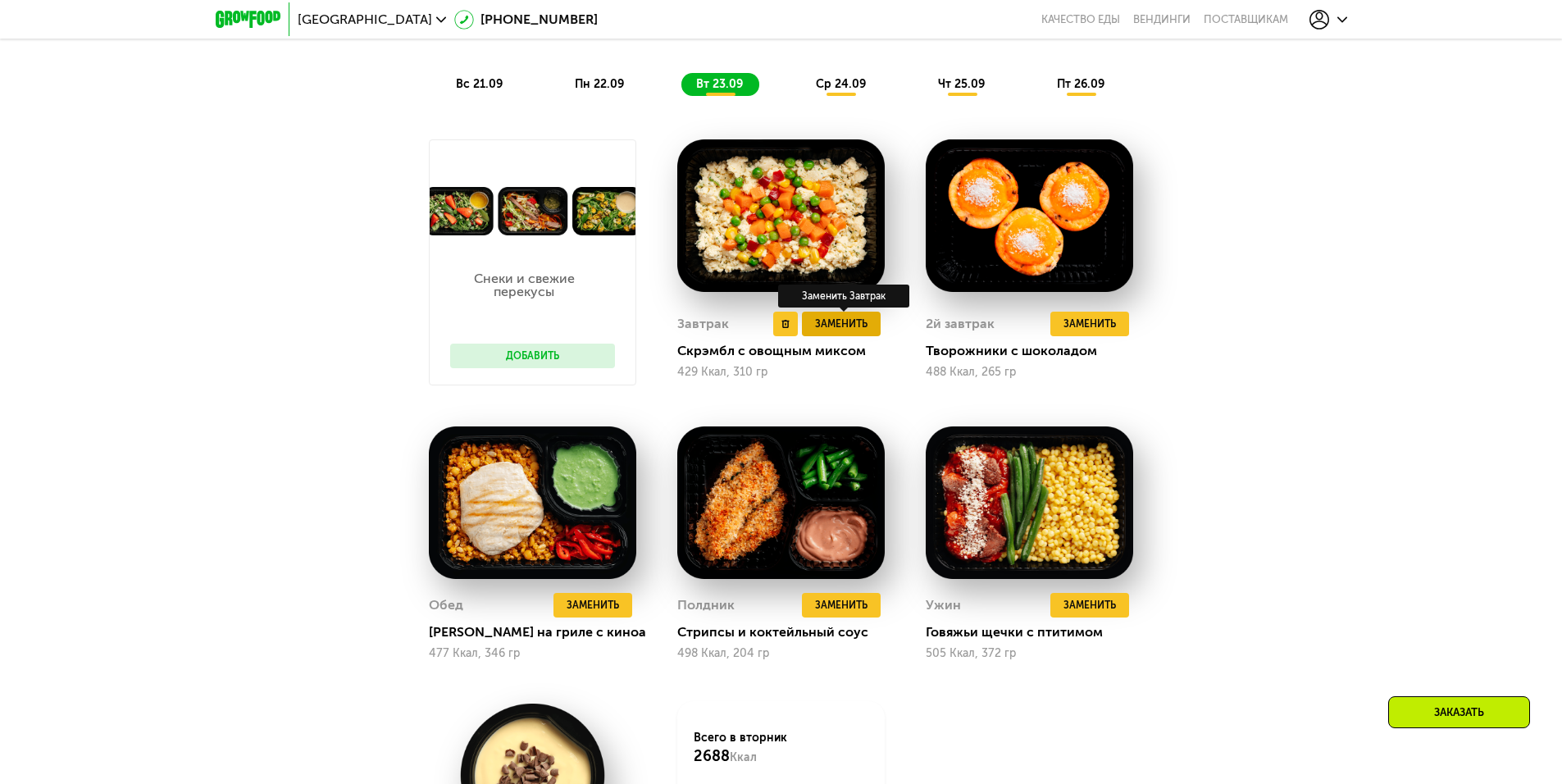
click at [842, 332] on span "Заменить" at bounding box center [841, 323] width 52 height 17
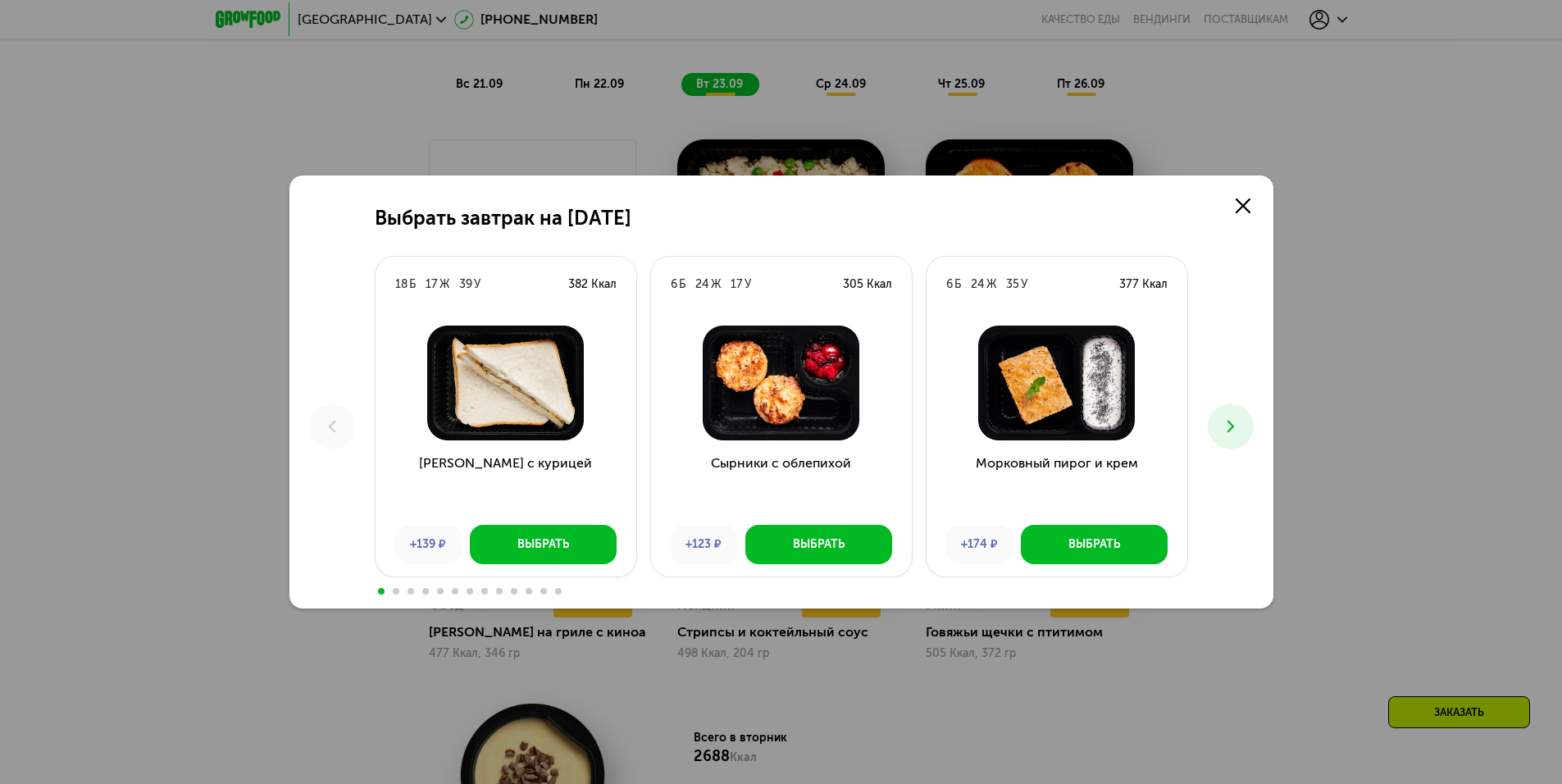
click at [1232, 429] on icon at bounding box center [1230, 426] width 20 height 20
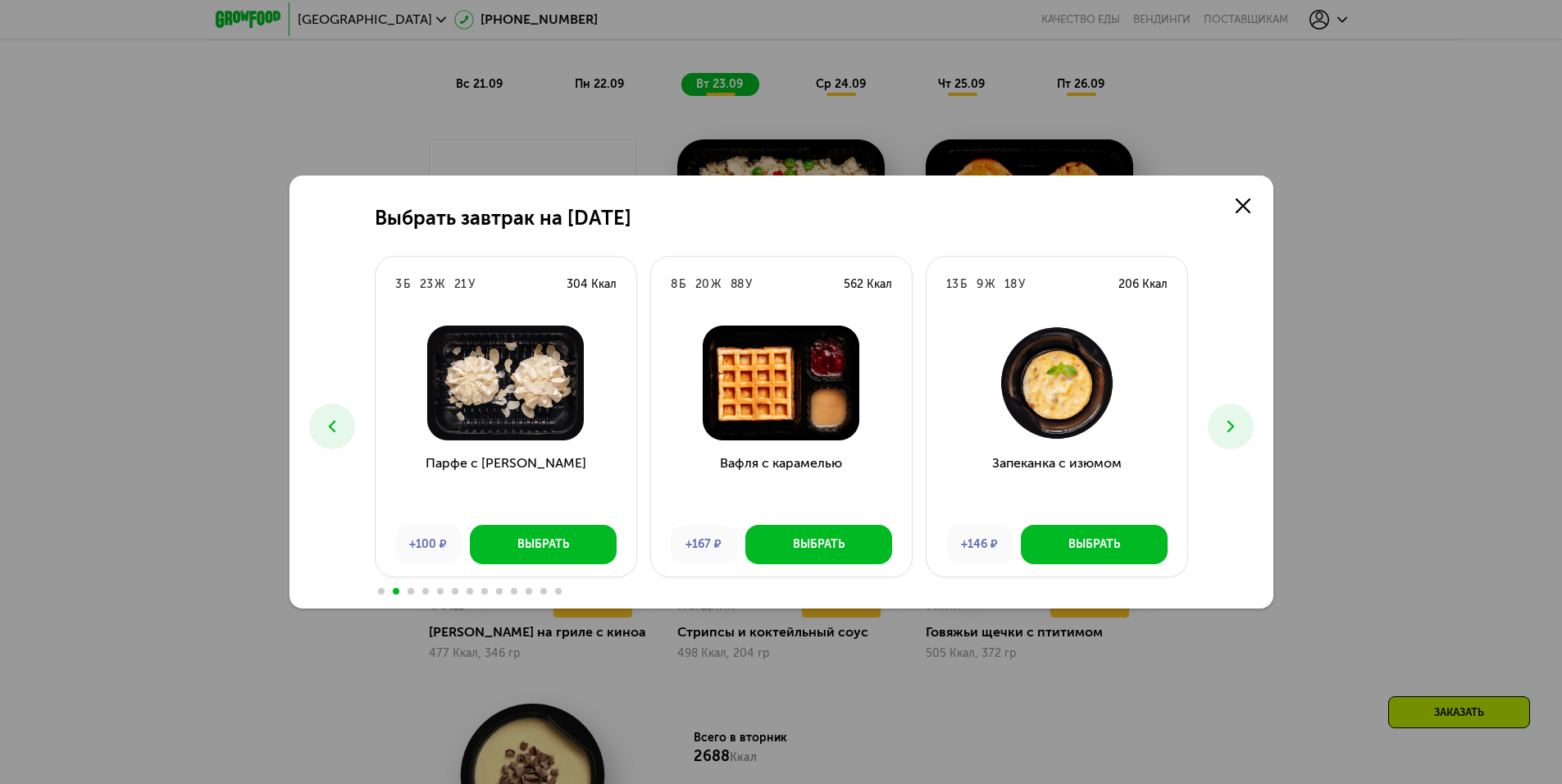
click at [1227, 406] on button at bounding box center [1230, 426] width 46 height 46
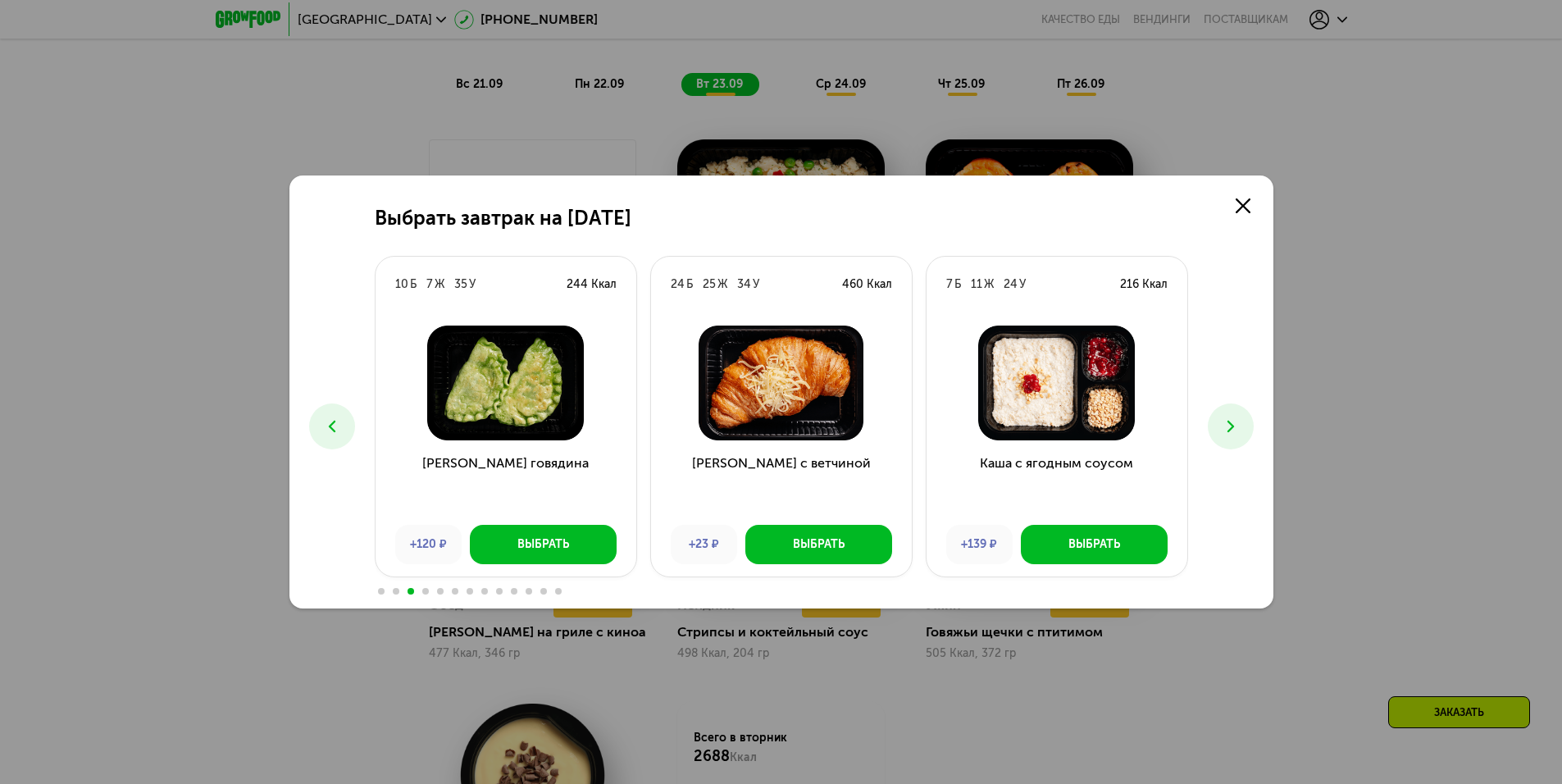
click at [1231, 421] on icon at bounding box center [1230, 426] width 20 height 20
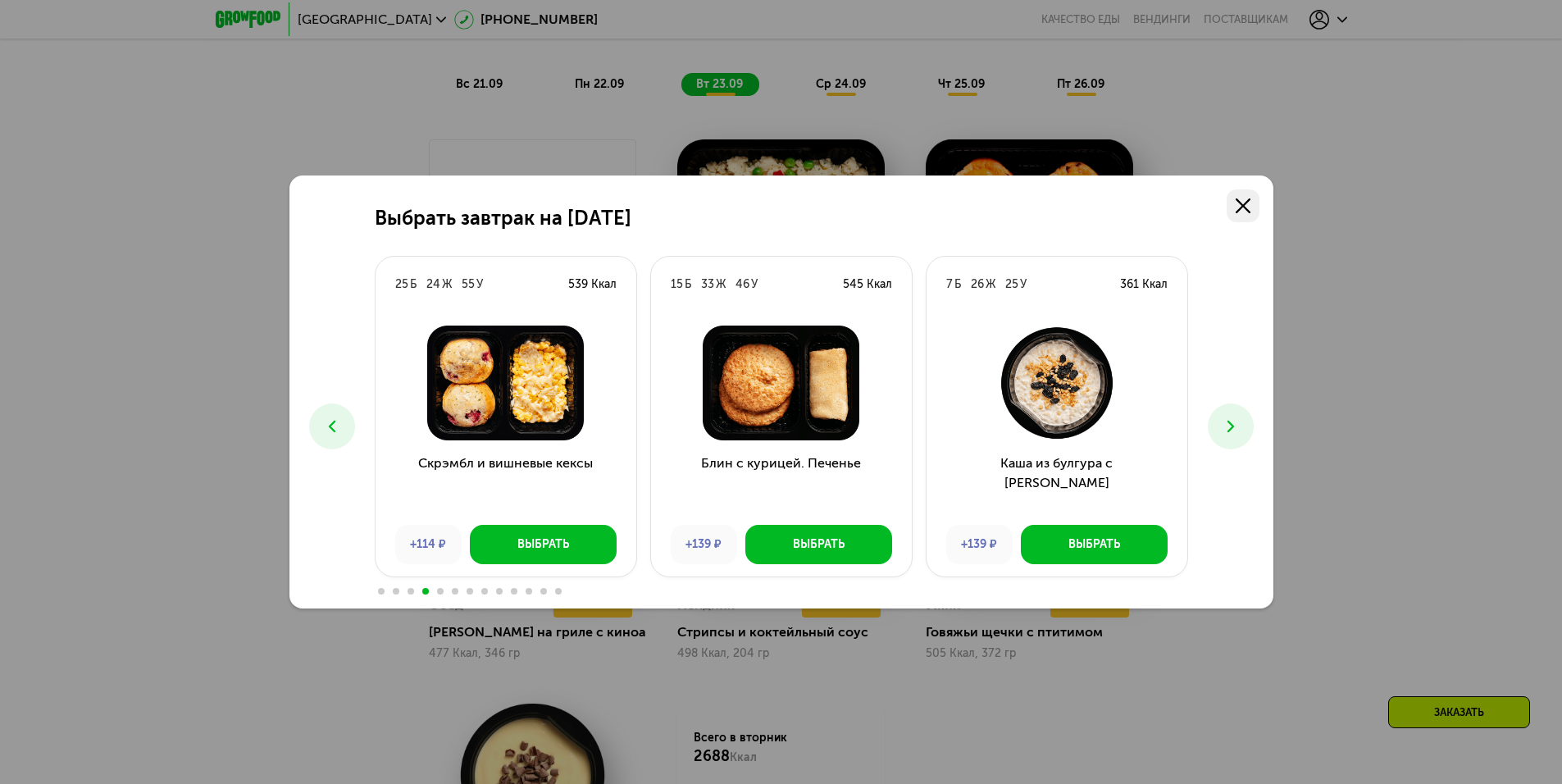
click at [1245, 207] on use at bounding box center [1242, 206] width 15 height 15
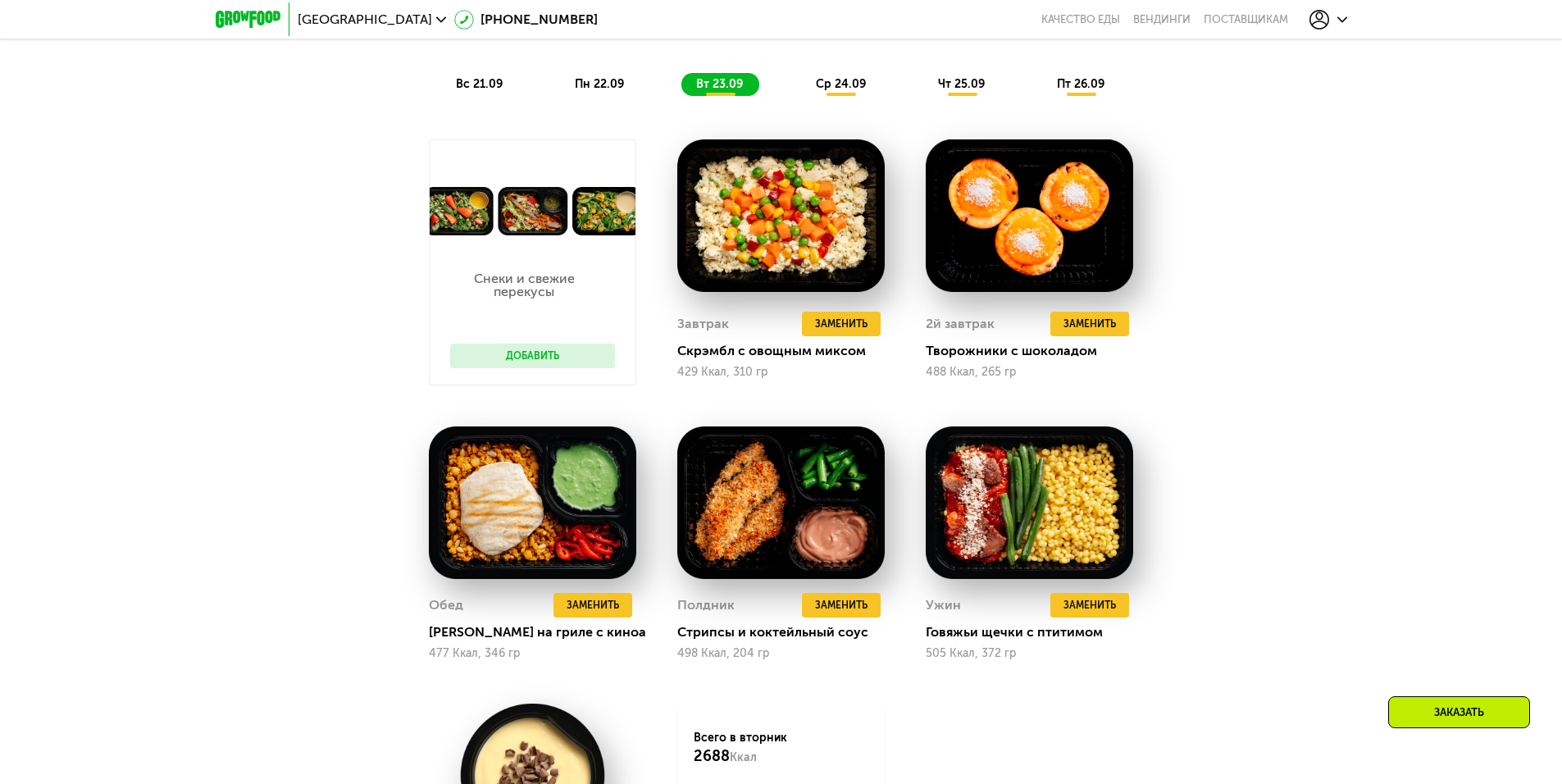
click at [853, 86] on span "ср 24.09" at bounding box center [840, 84] width 50 height 14
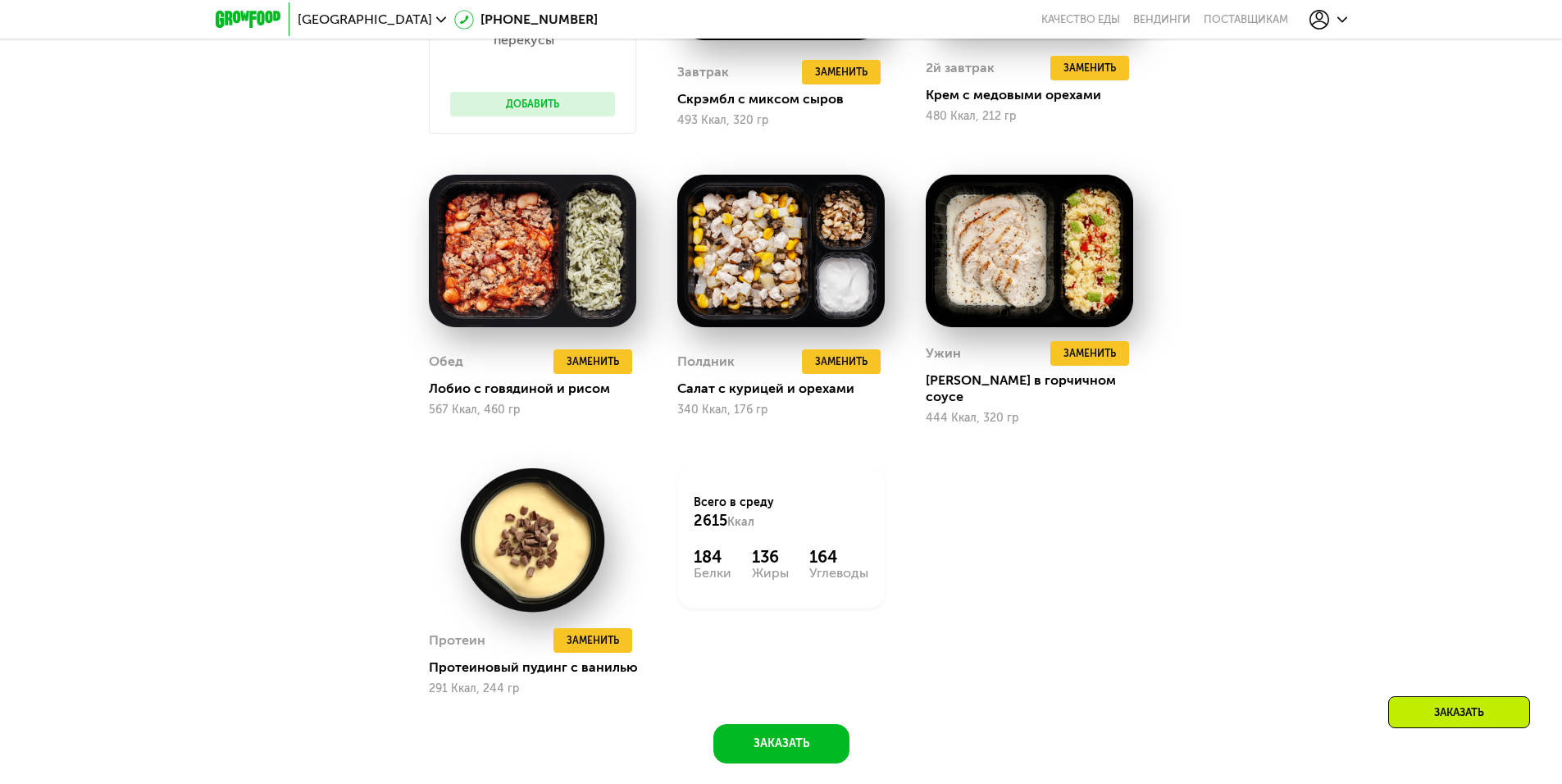
scroll to position [2066, 0]
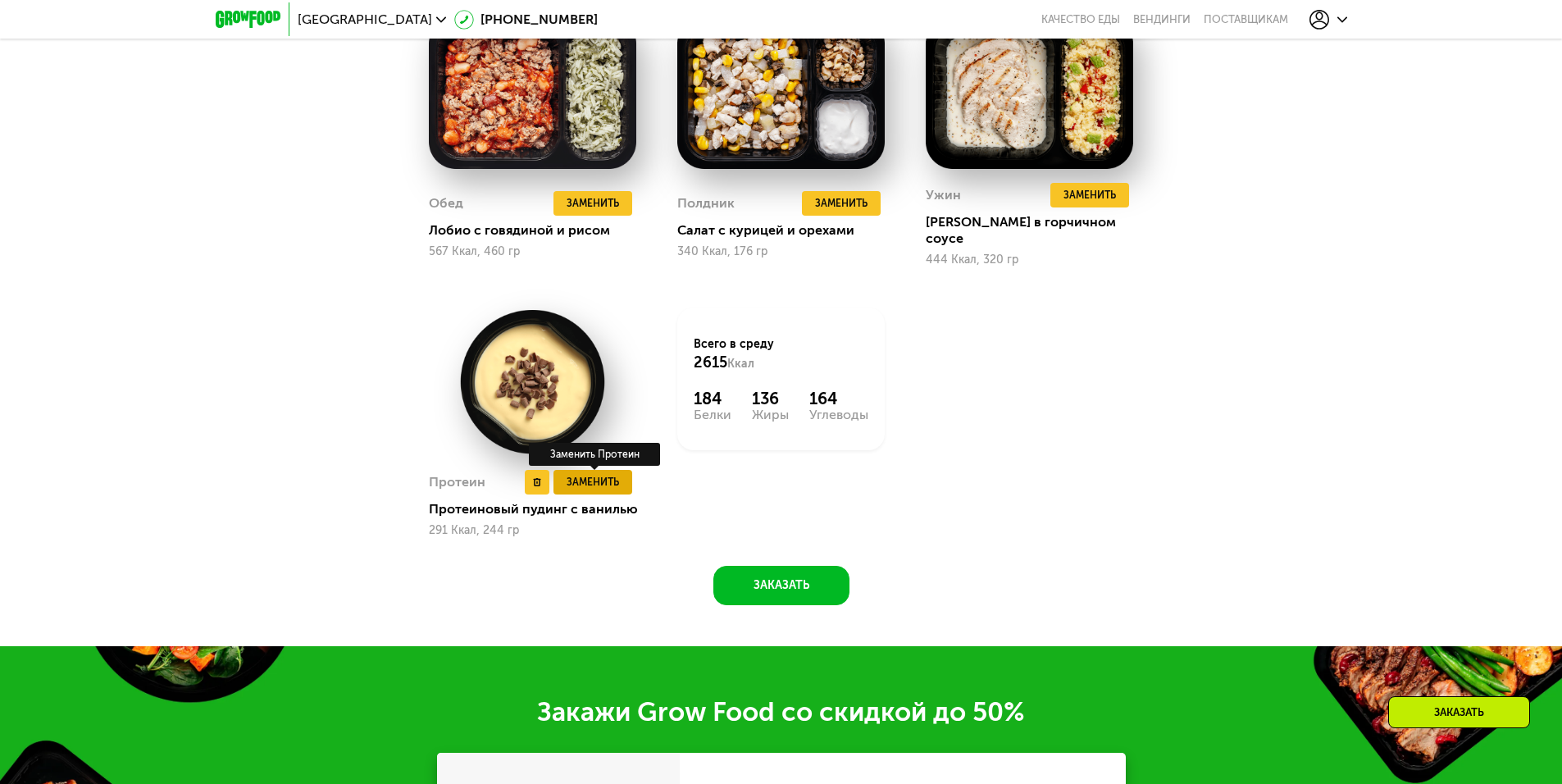
click at [580, 474] on span "Заменить" at bounding box center [592, 482] width 52 height 17
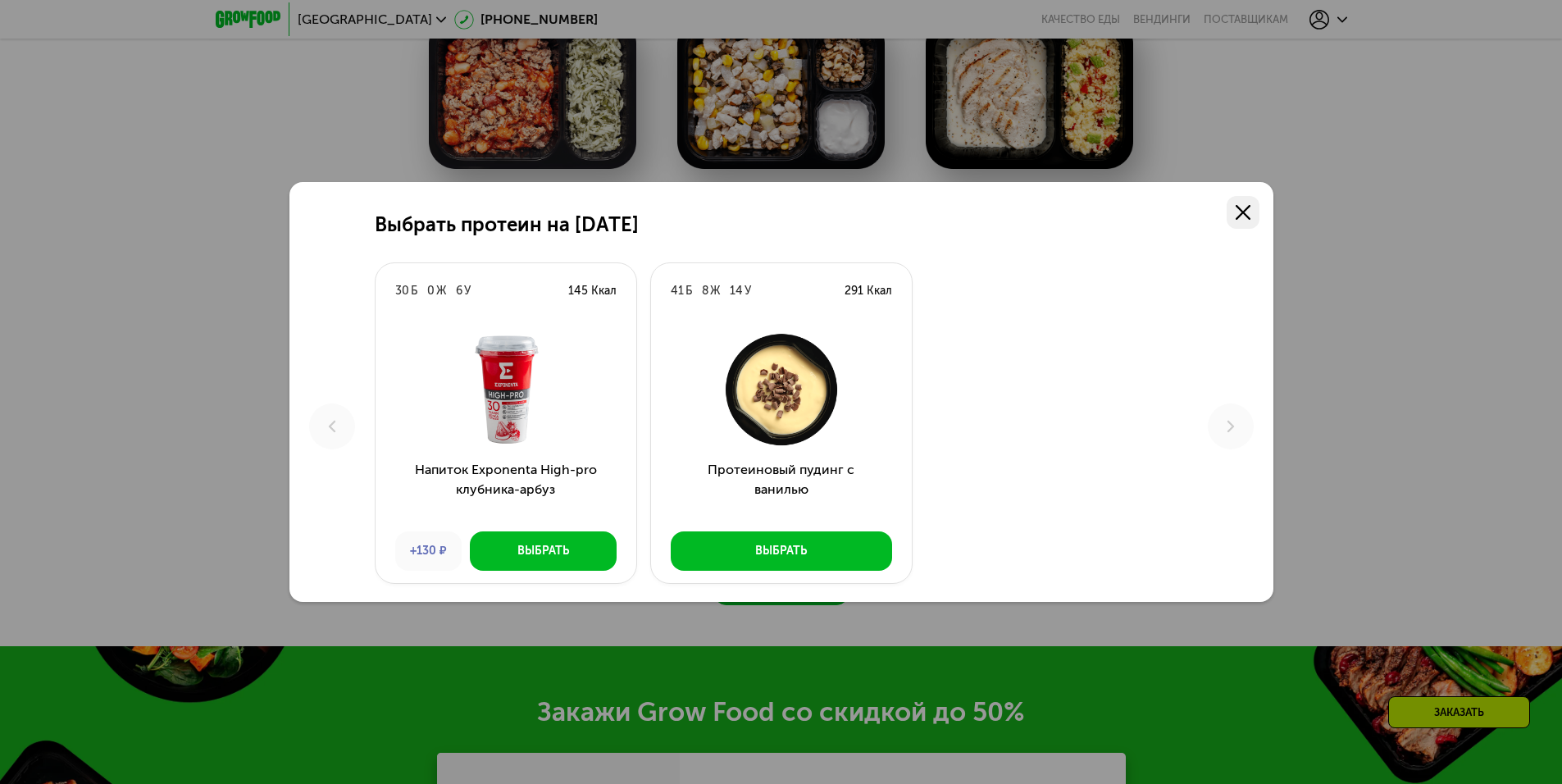
click at [1245, 209] on use at bounding box center [1242, 212] width 15 height 15
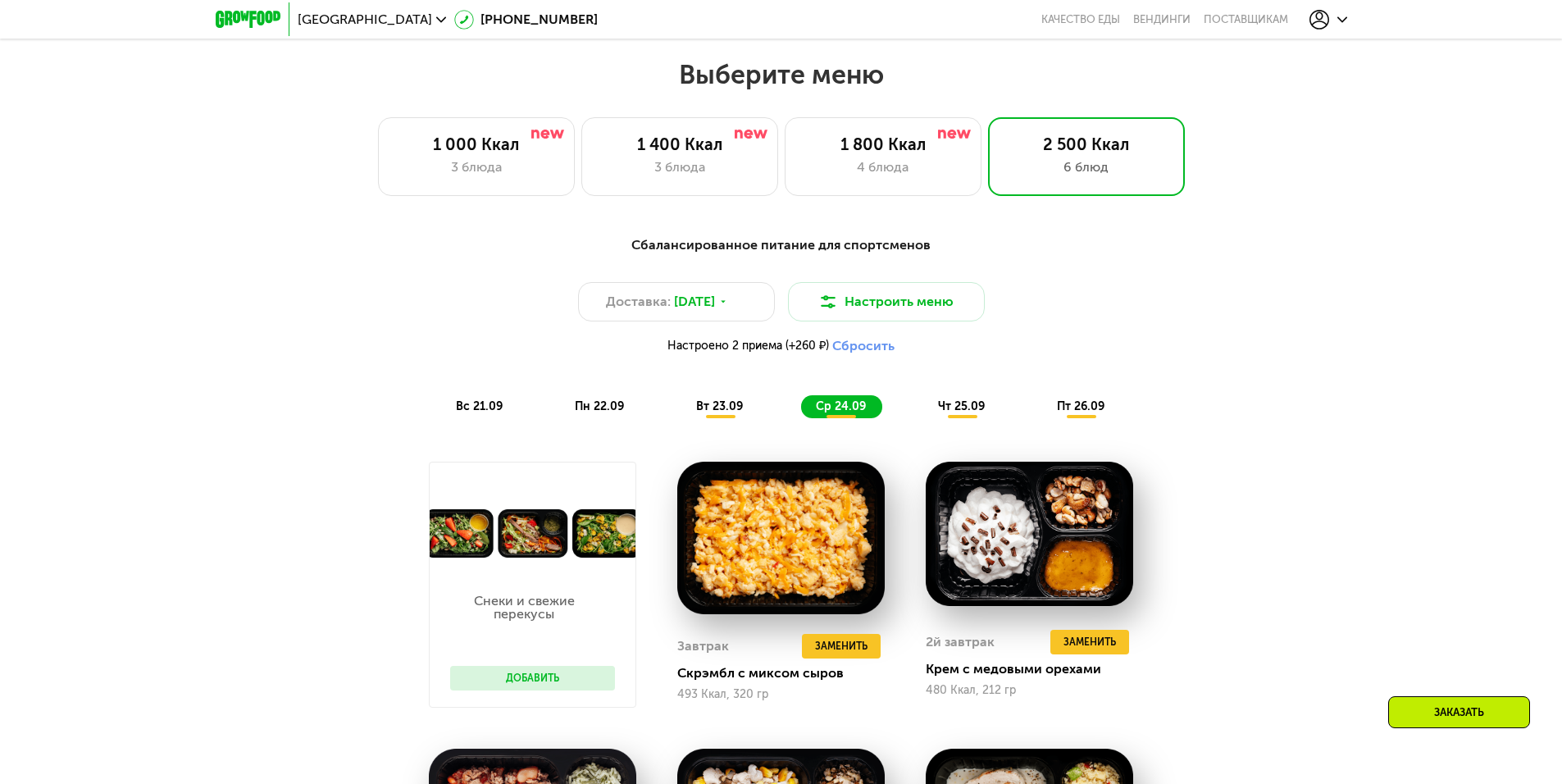
scroll to position [1328, 0]
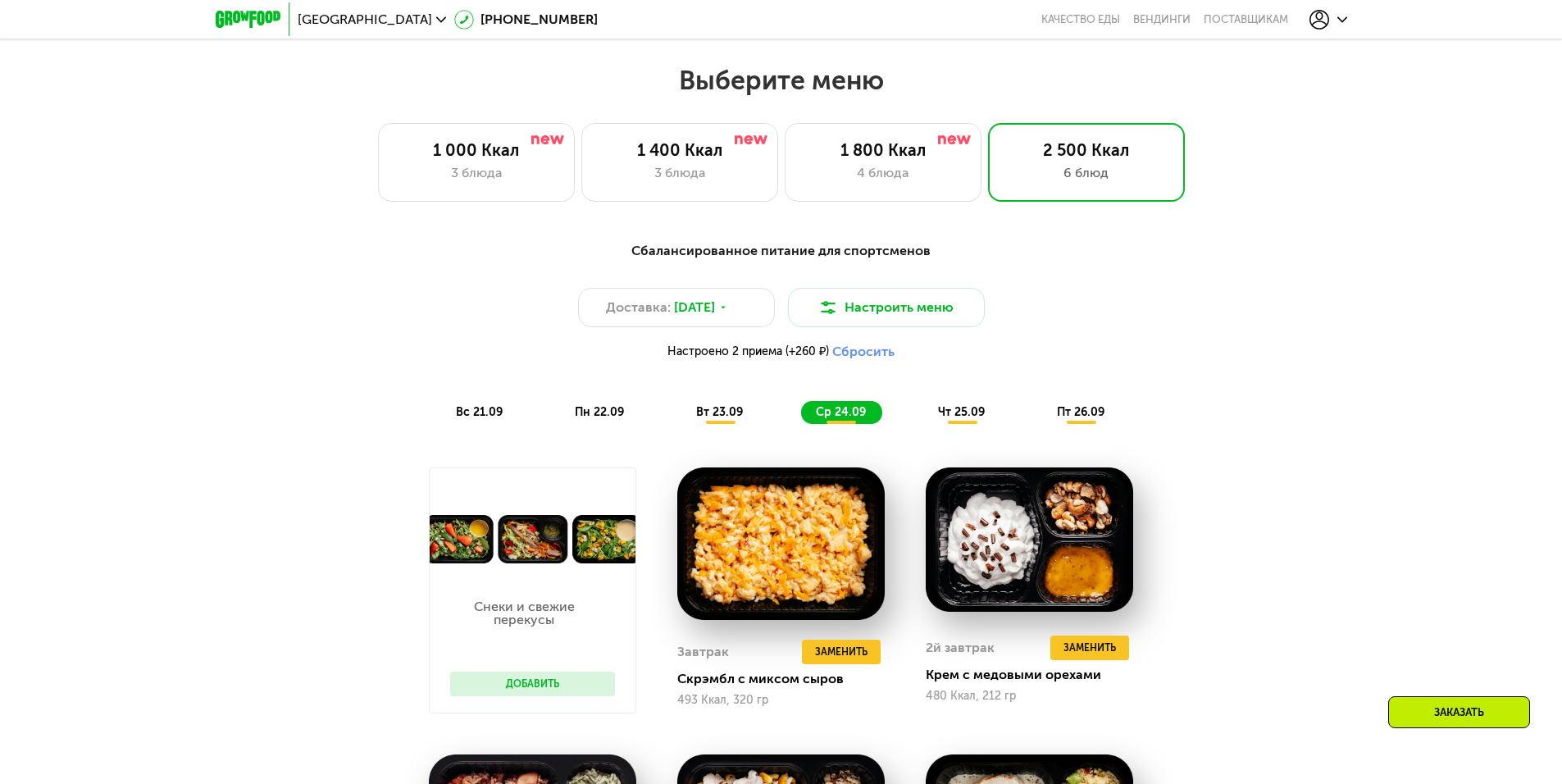
click at [730, 419] on span "вт 23.09" at bounding box center [720, 412] width 47 height 14
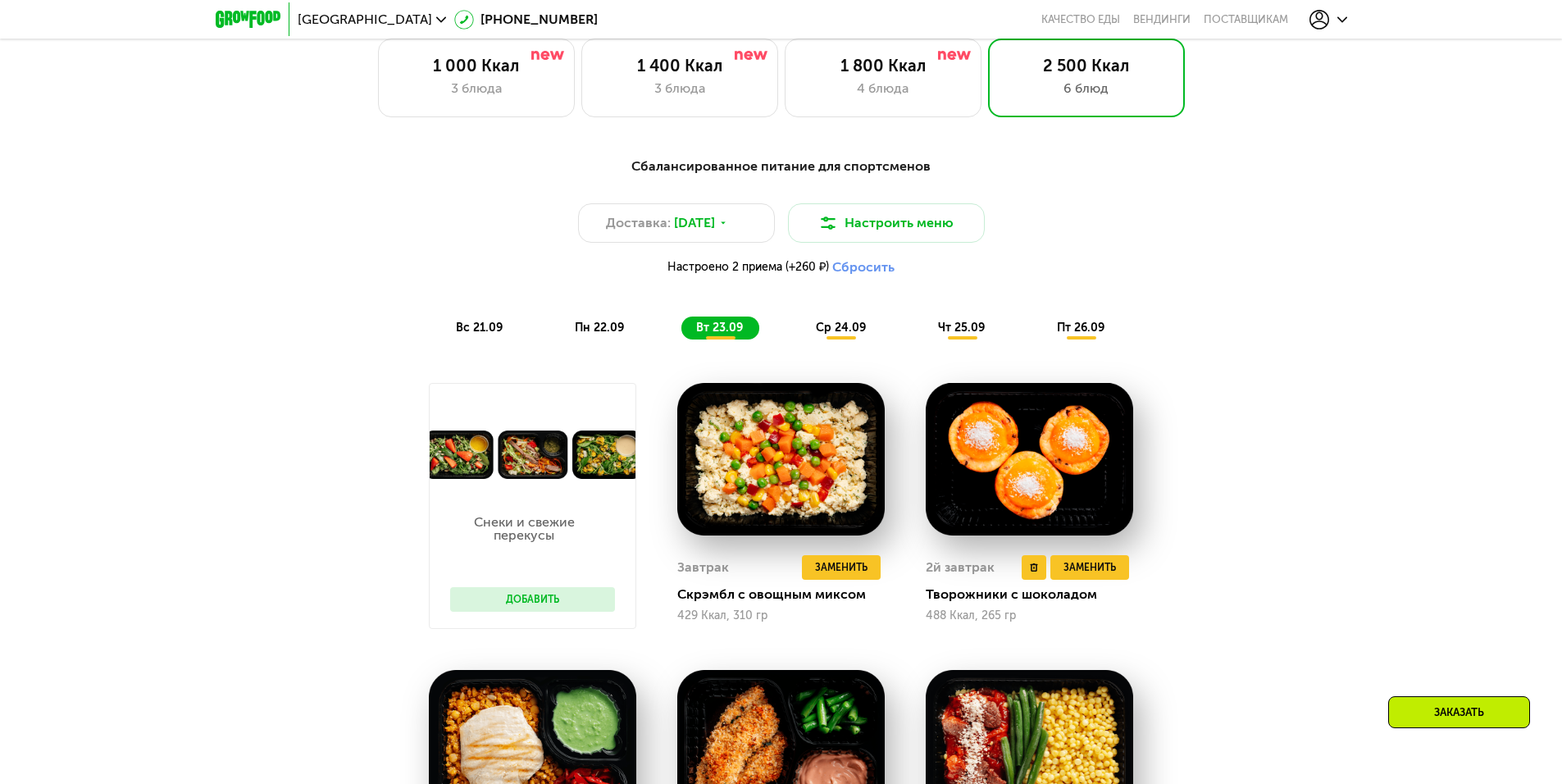
scroll to position [1410, 0]
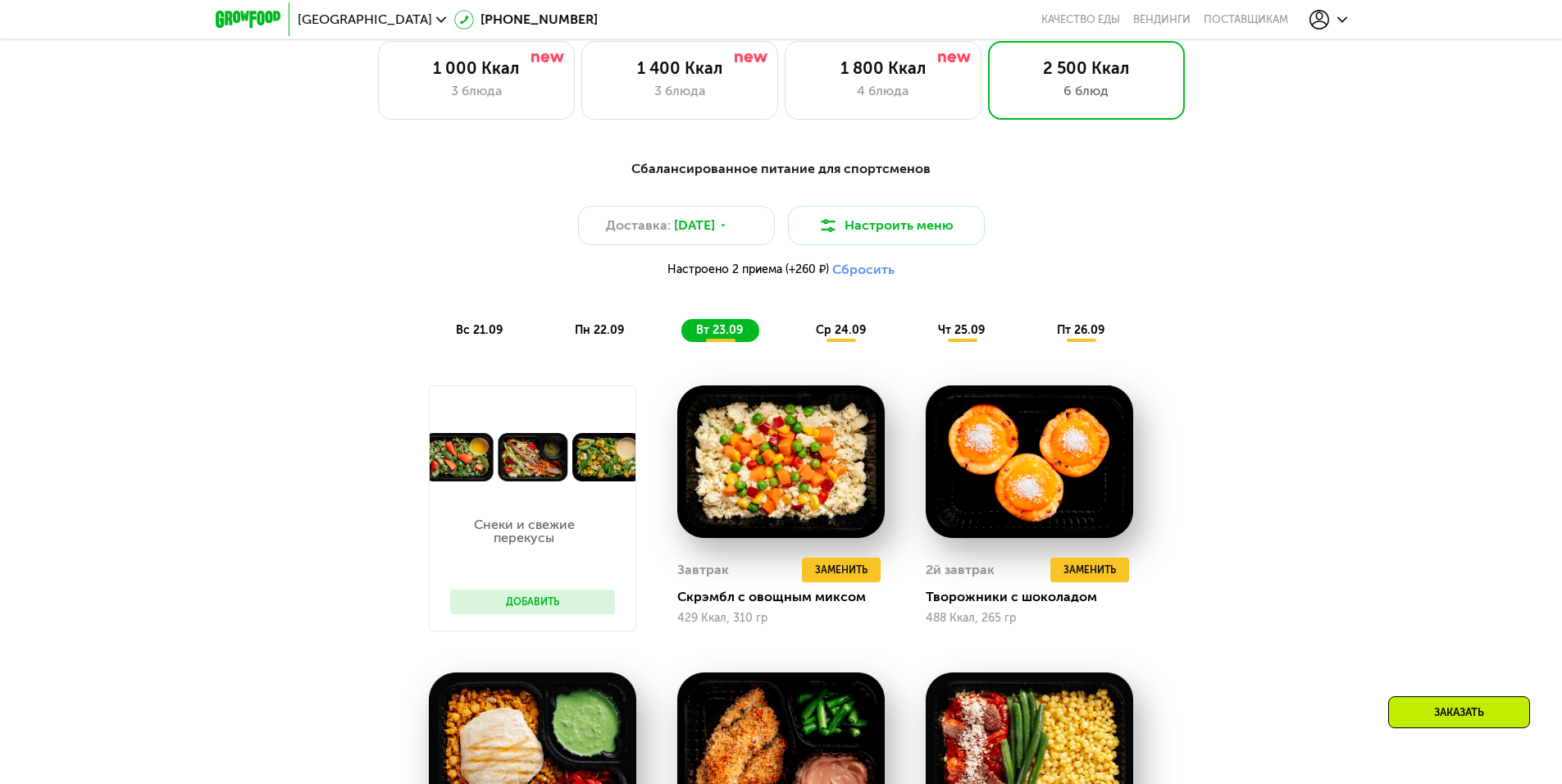
click at [937, 339] on div "чт 25.09" at bounding box center [962, 330] width 78 height 23
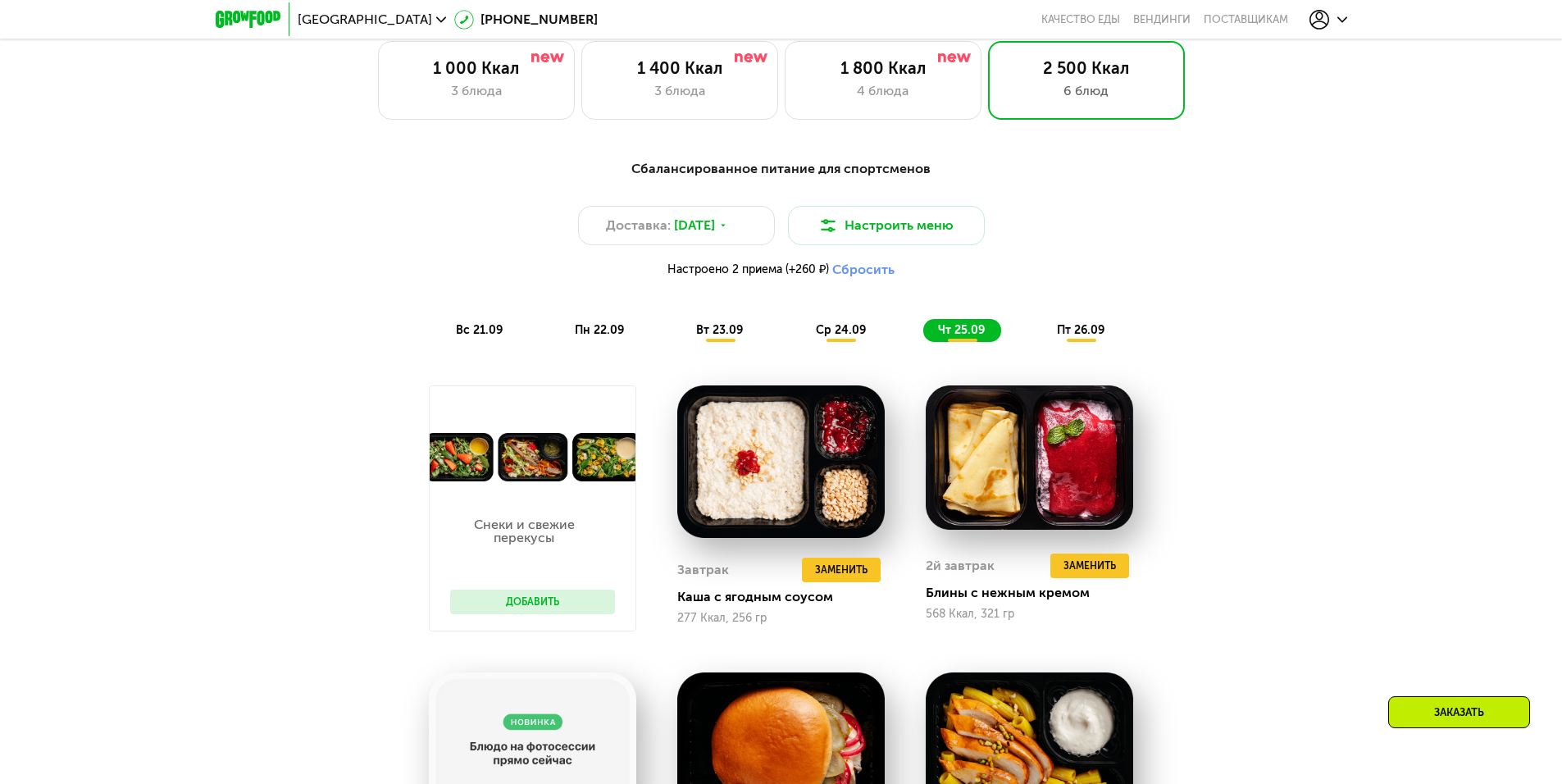
click at [1082, 333] on span "пт 26.09" at bounding box center [1080, 330] width 48 height 14
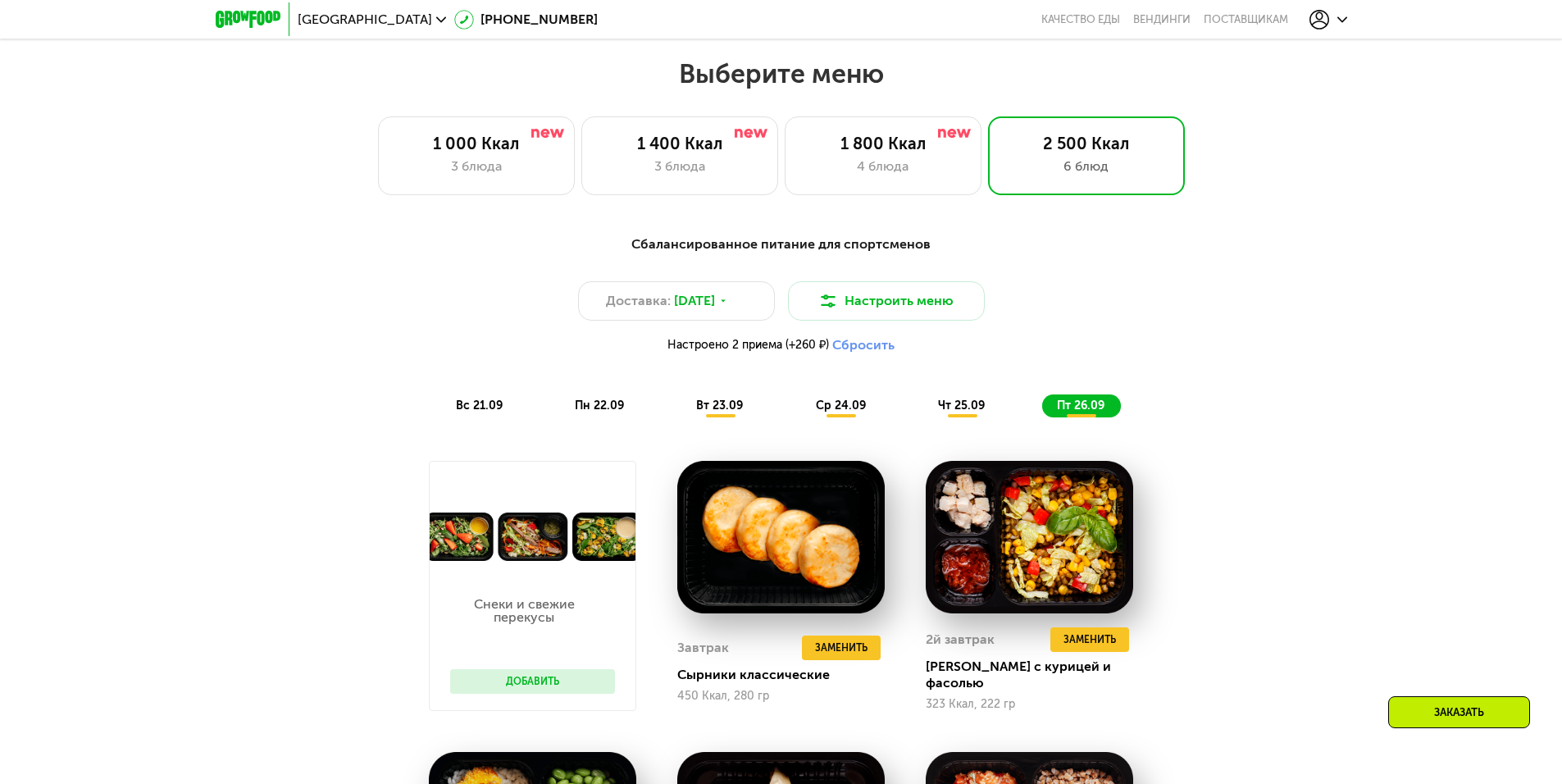
scroll to position [1328, 0]
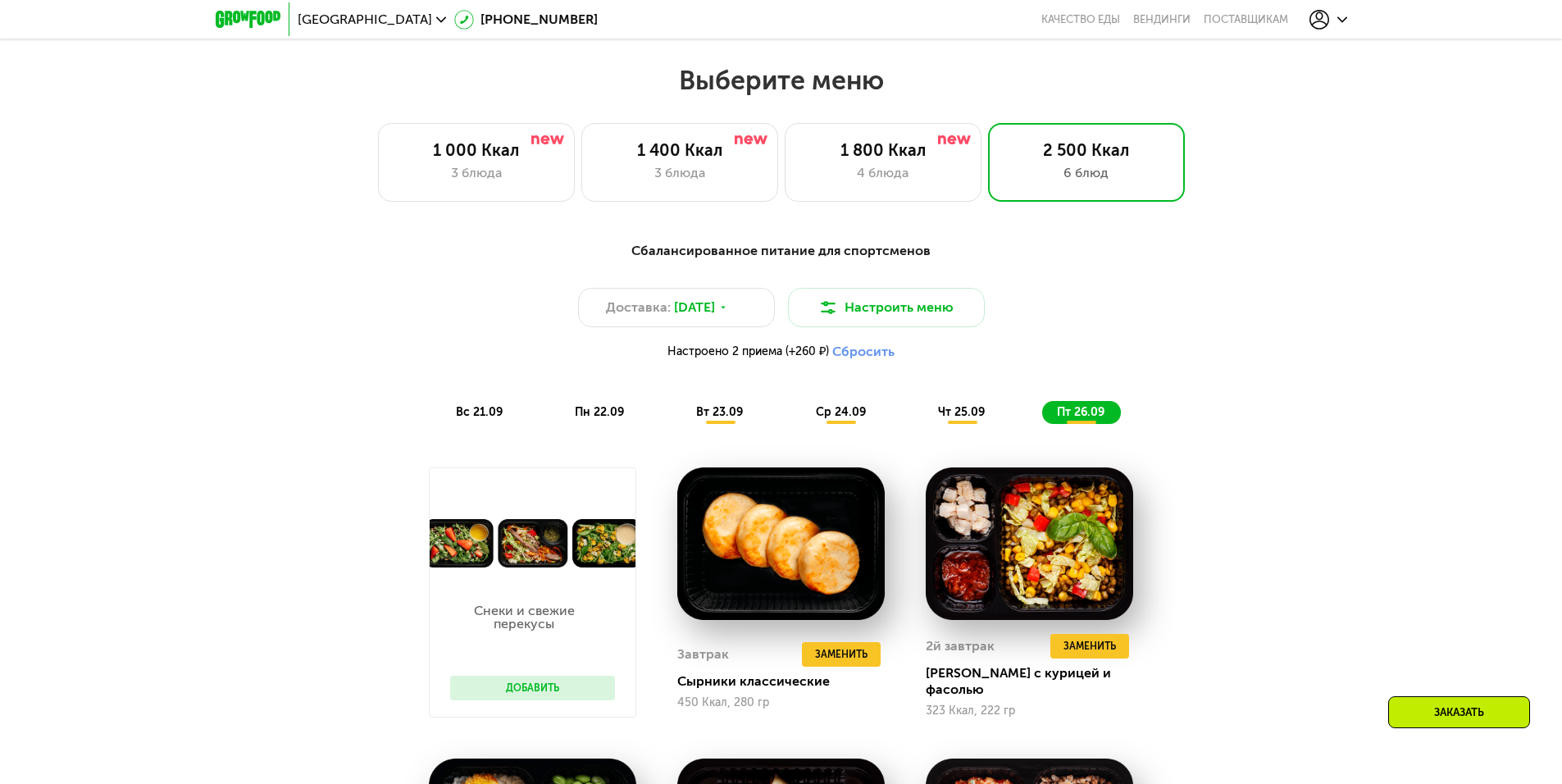
click at [600, 419] on span "пн 22.09" at bounding box center [599, 412] width 49 height 14
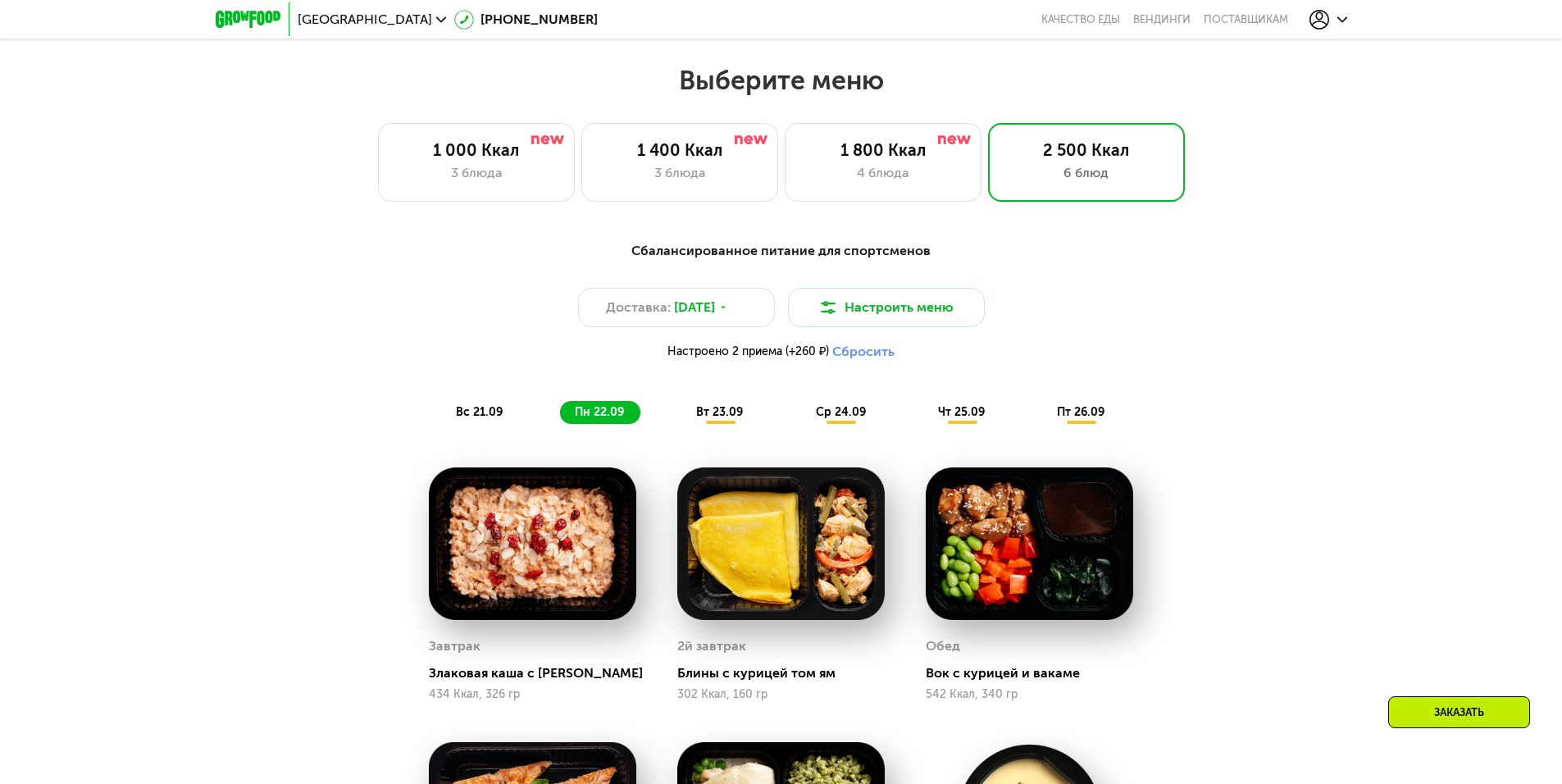
drag, startPoint x: 732, startPoint y: 424, endPoint x: 741, endPoint y: 424, distance: 9.0
click at [734, 419] on span "вт 23.09" at bounding box center [720, 412] width 47 height 14
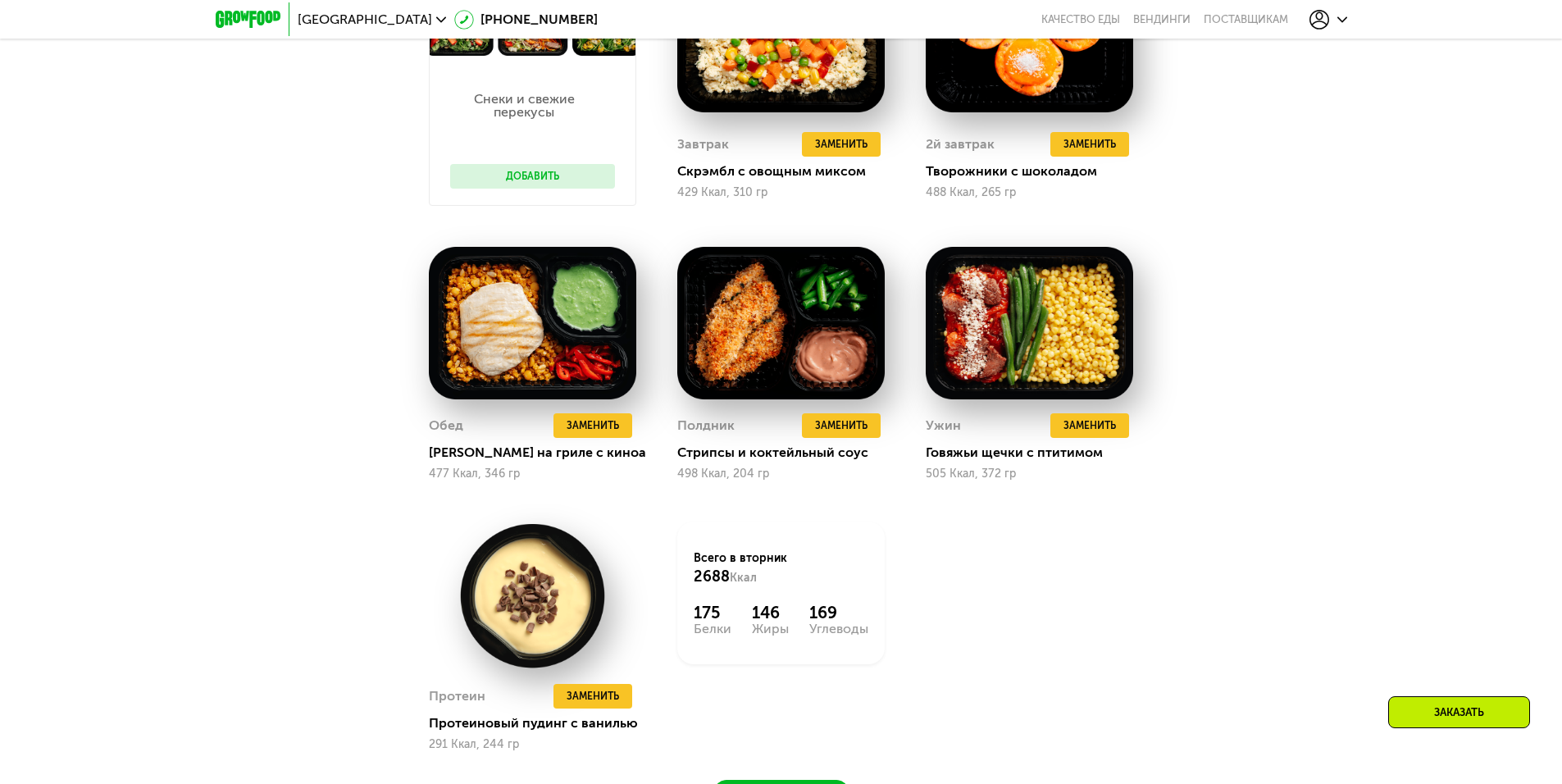
scroll to position [1820, 0]
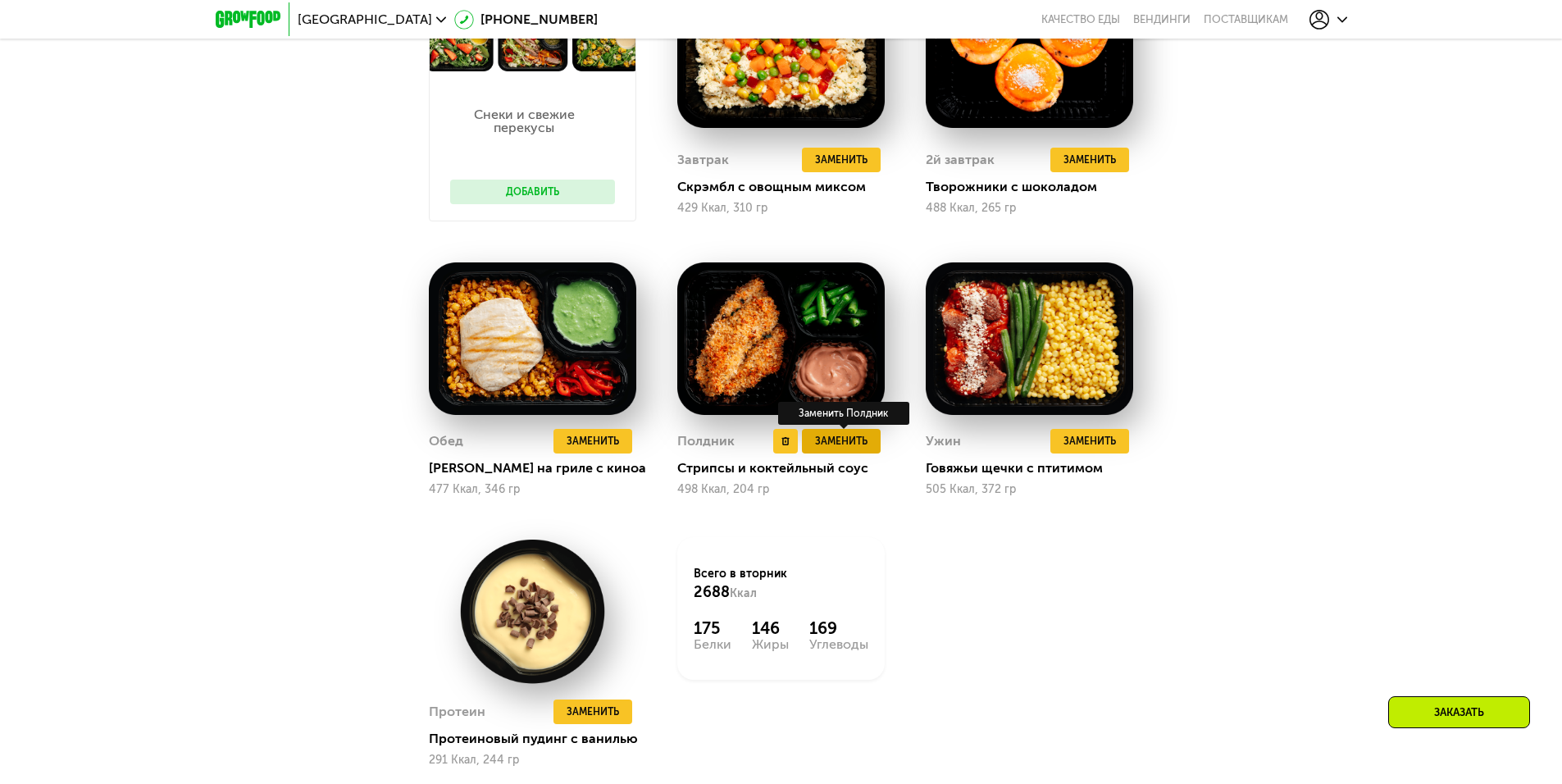
click at [853, 449] on span "Заменить" at bounding box center [841, 441] width 52 height 17
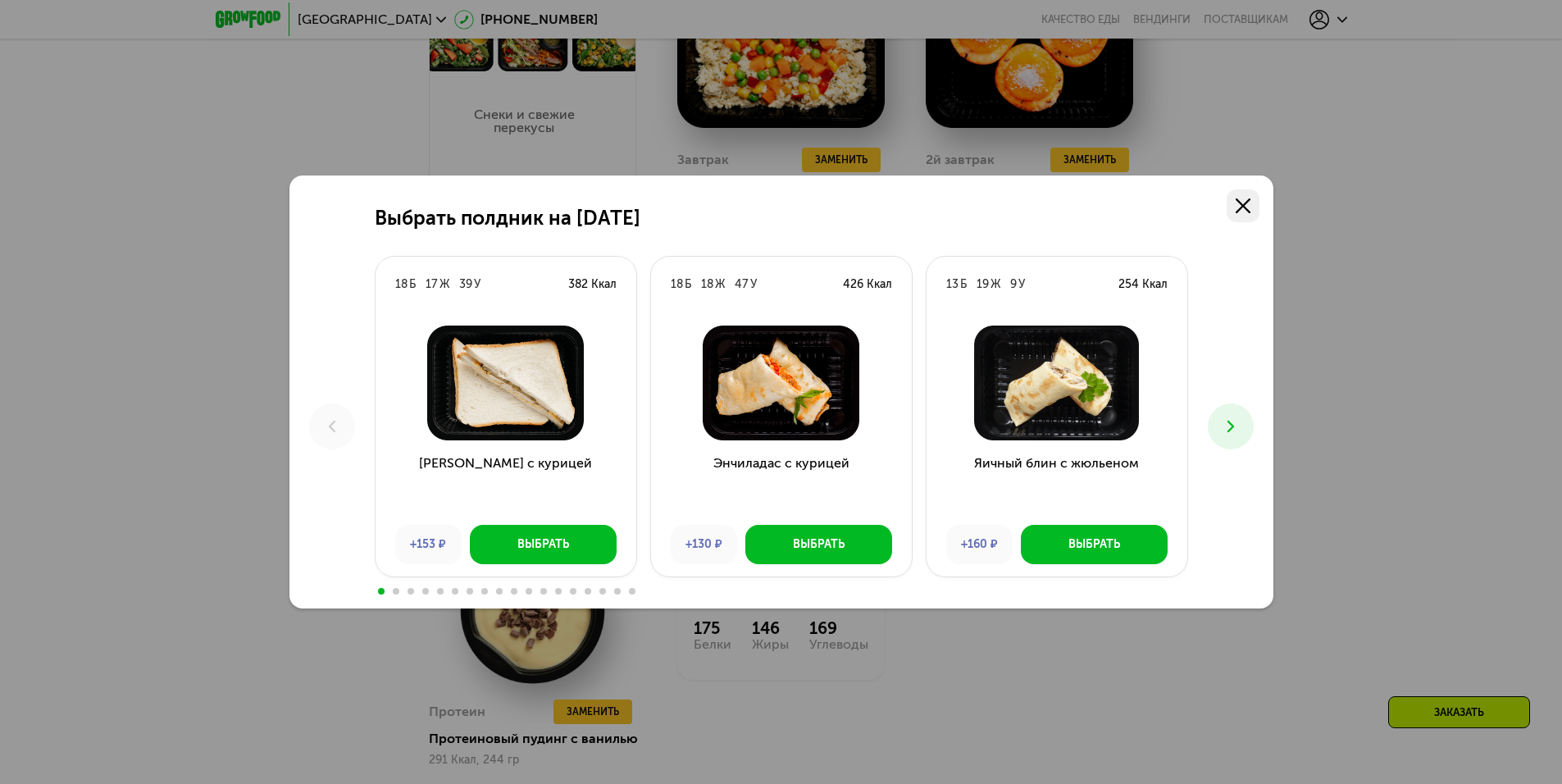
click at [1258, 214] on link at bounding box center [1243, 206] width 33 height 33
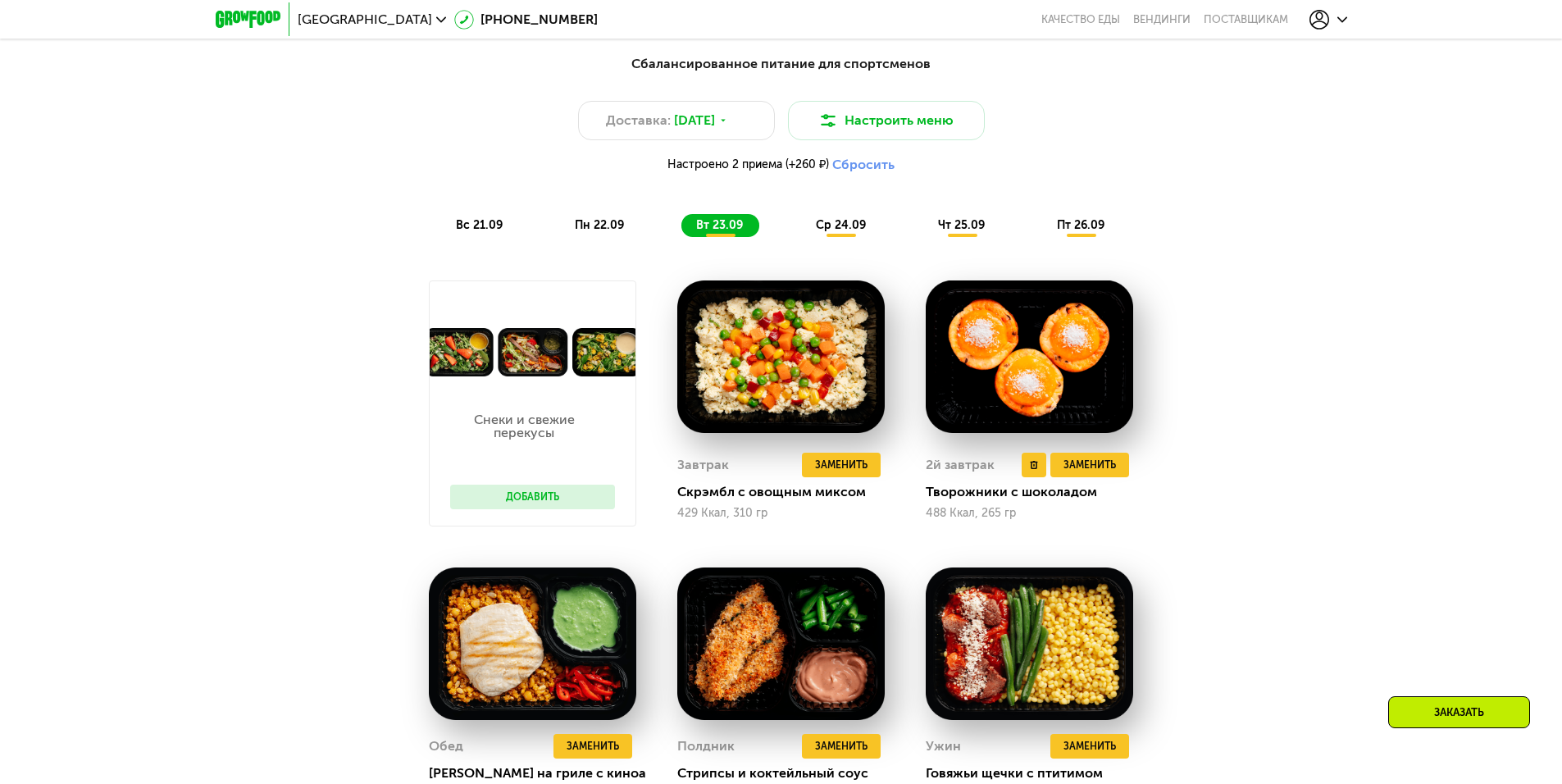
scroll to position [1492, 0]
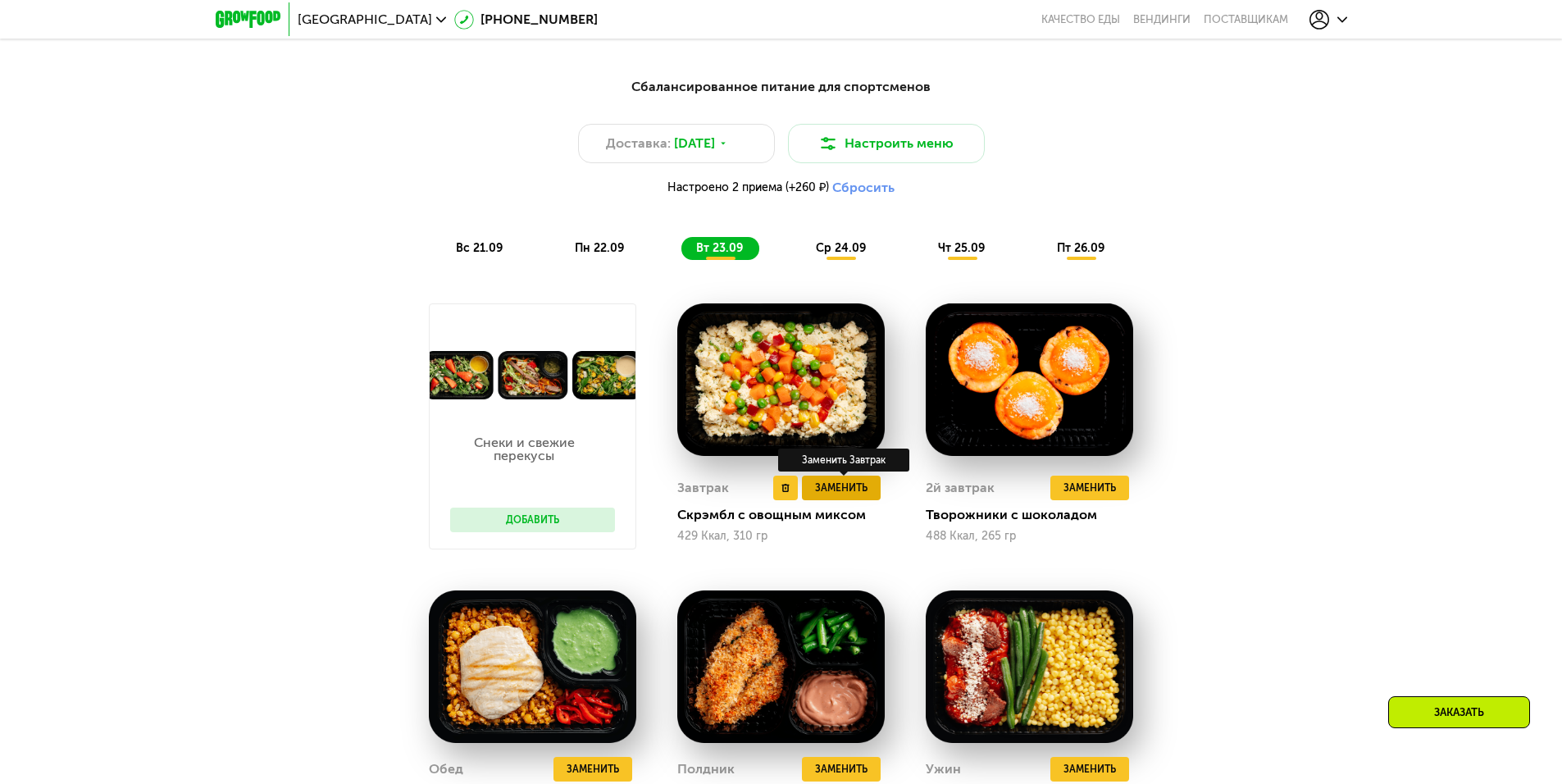
click at [860, 496] on span "Заменить" at bounding box center [841, 488] width 52 height 17
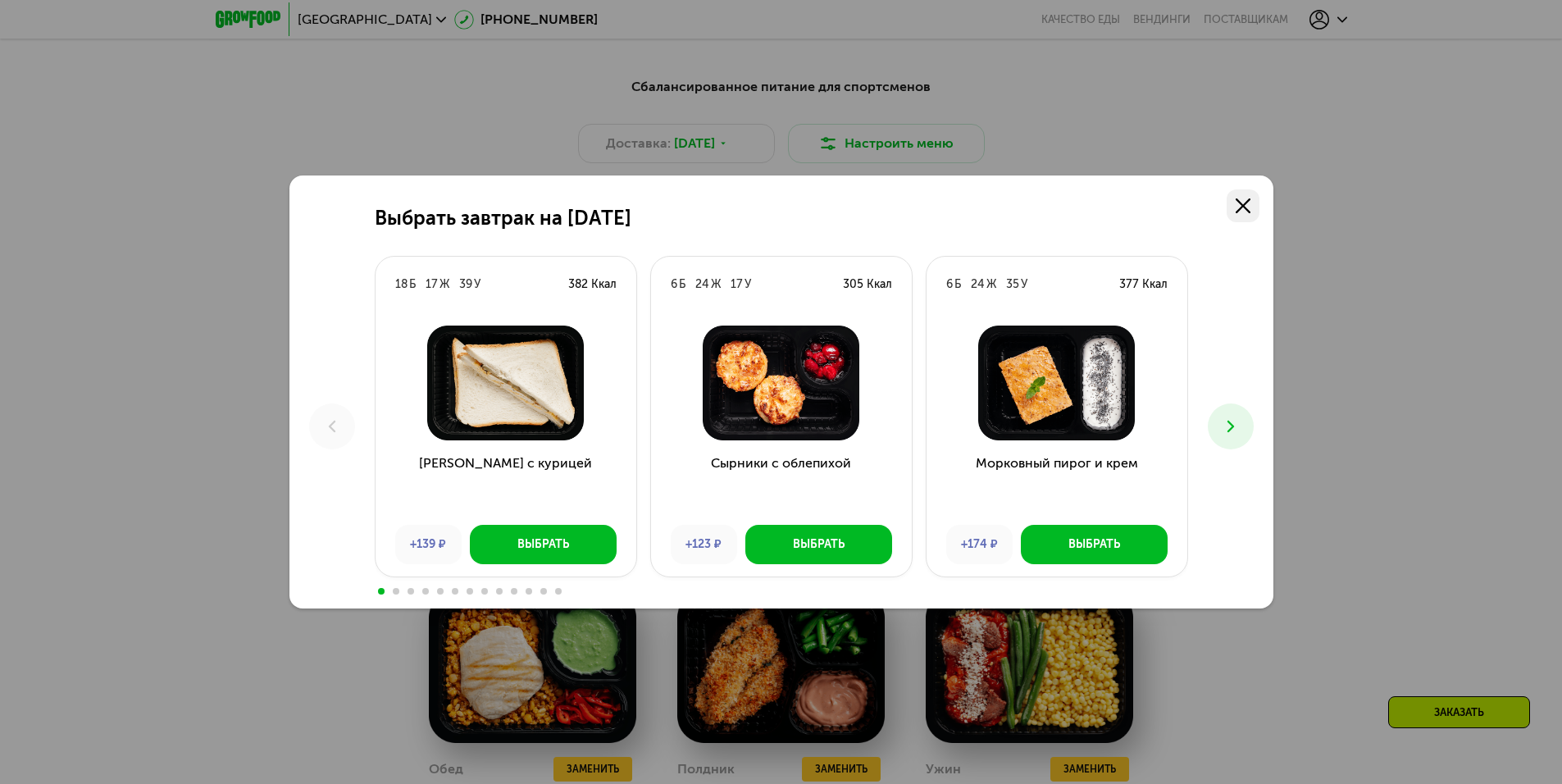
click at [1249, 199] on icon at bounding box center [1242, 206] width 15 height 15
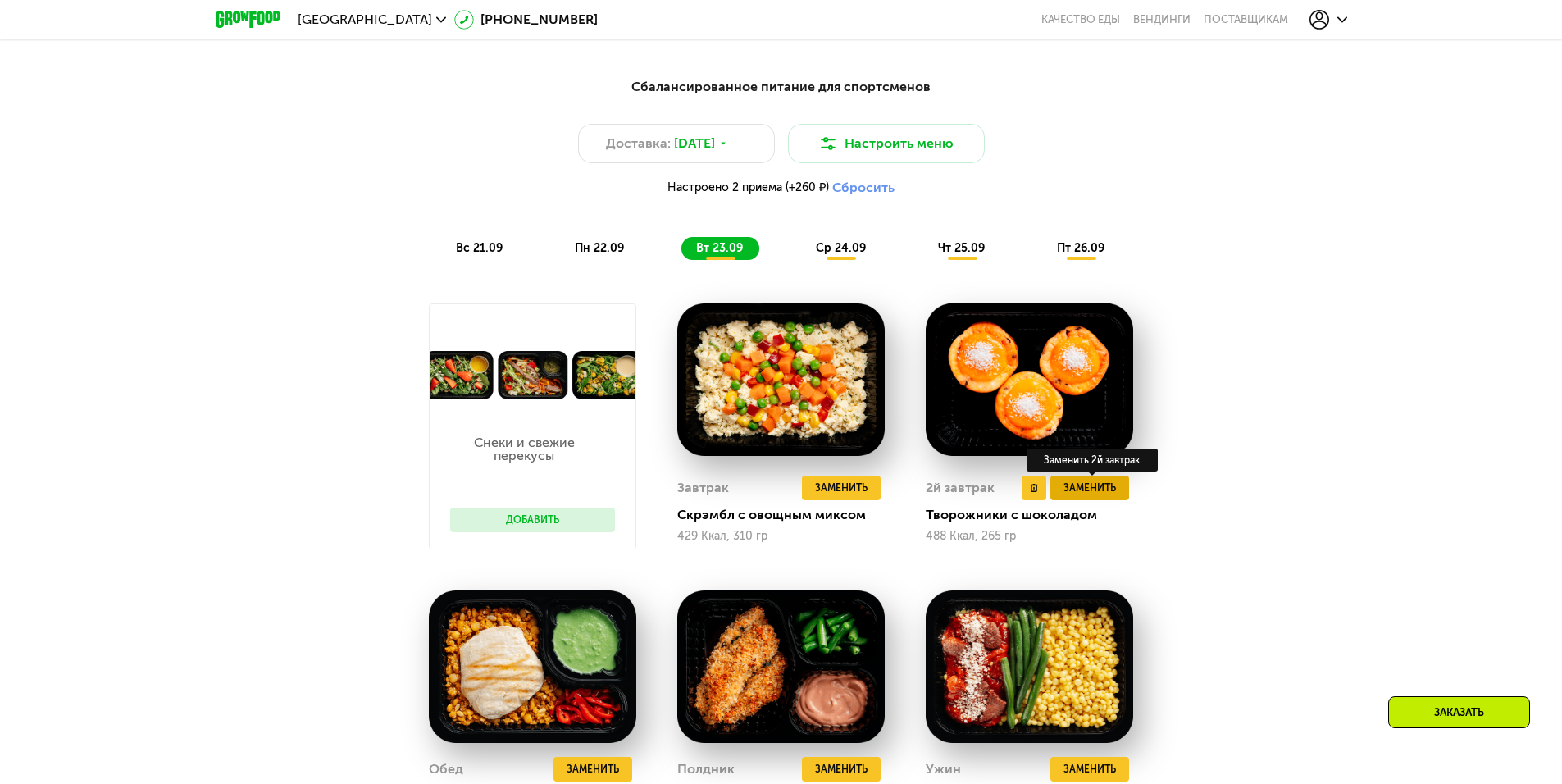
click at [1105, 490] on span "Заменить" at bounding box center [1090, 488] width 52 height 17
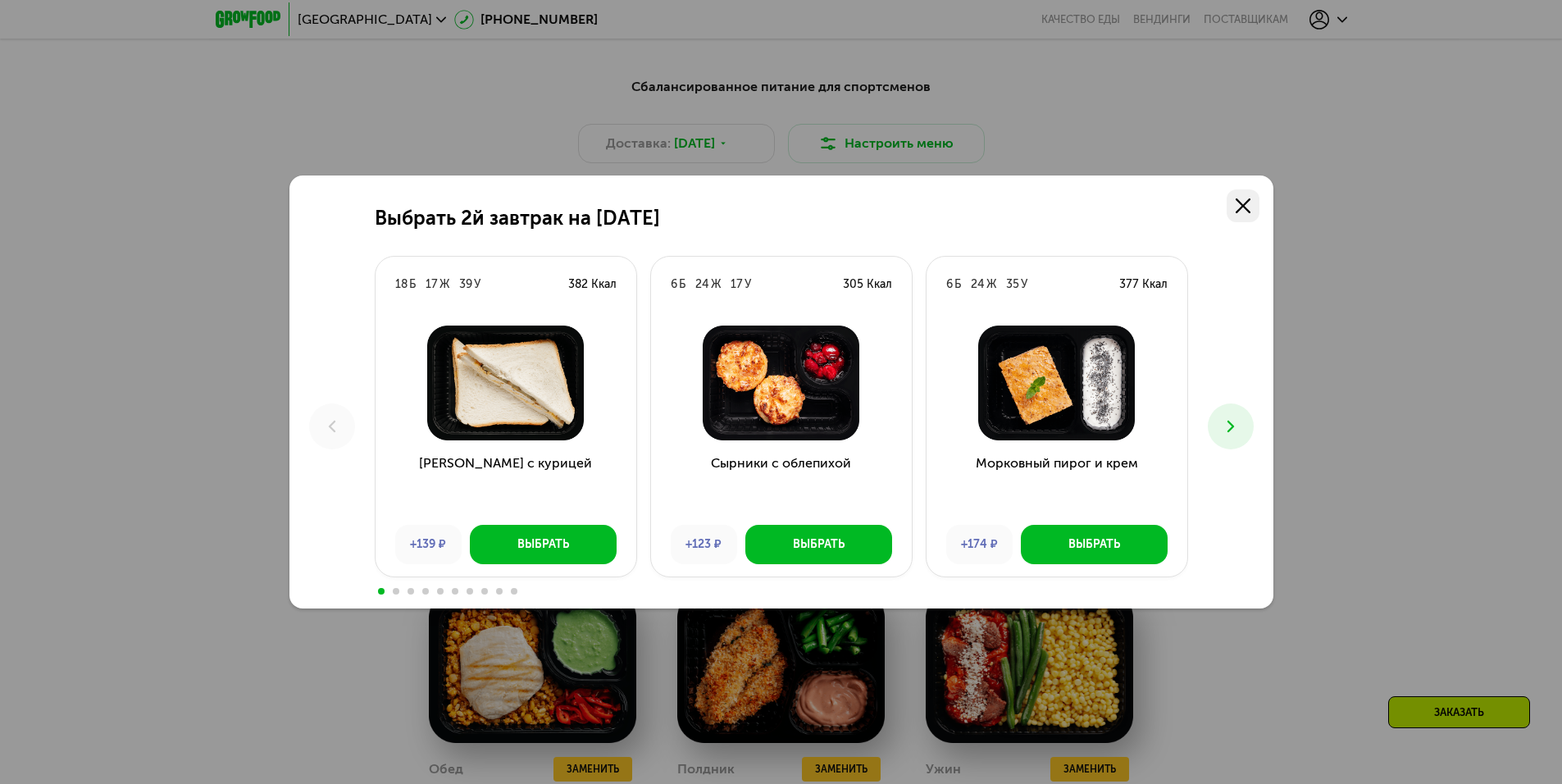
click at [1244, 210] on icon at bounding box center [1242, 206] width 15 height 15
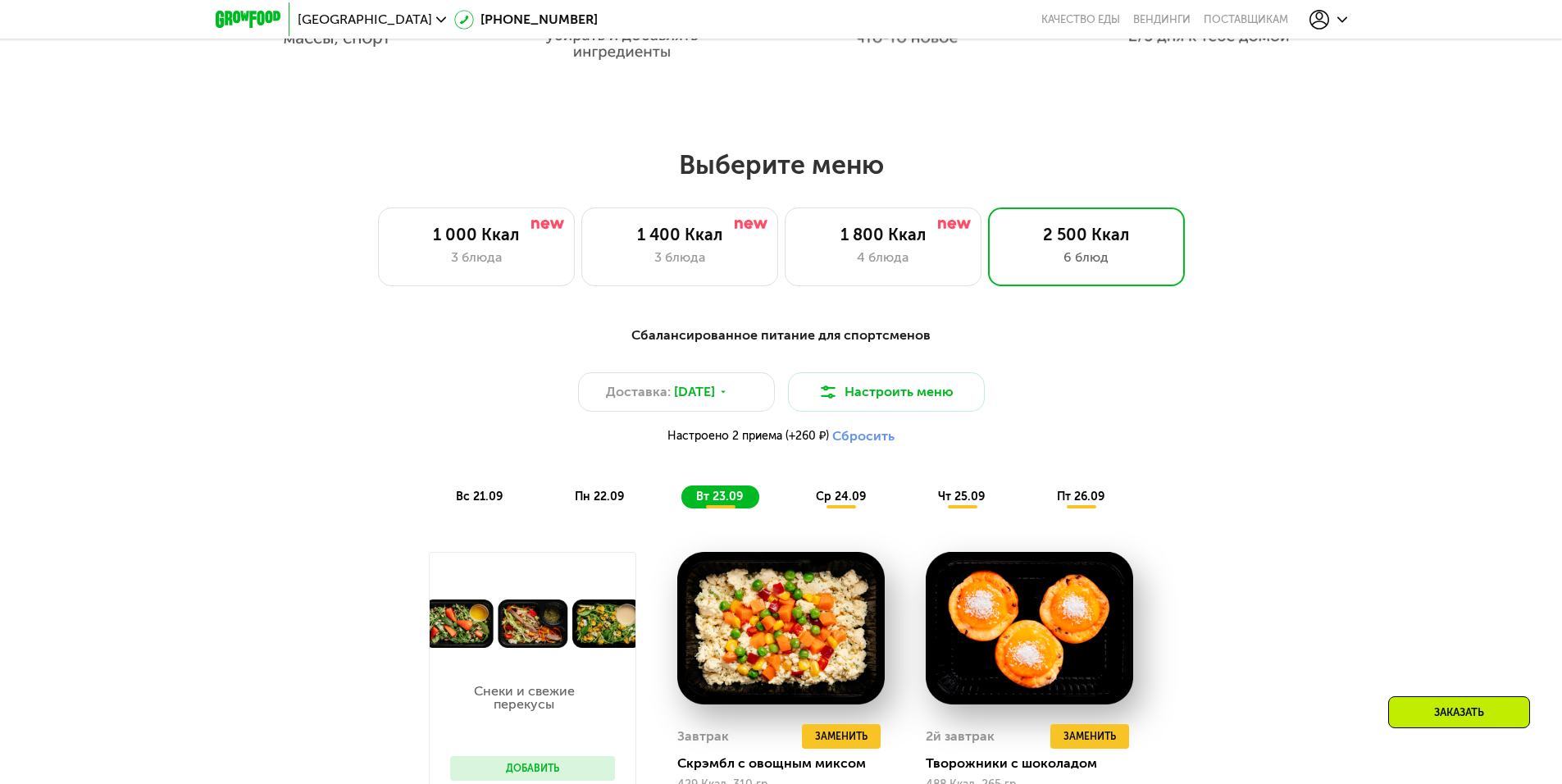
scroll to position [1164, 0]
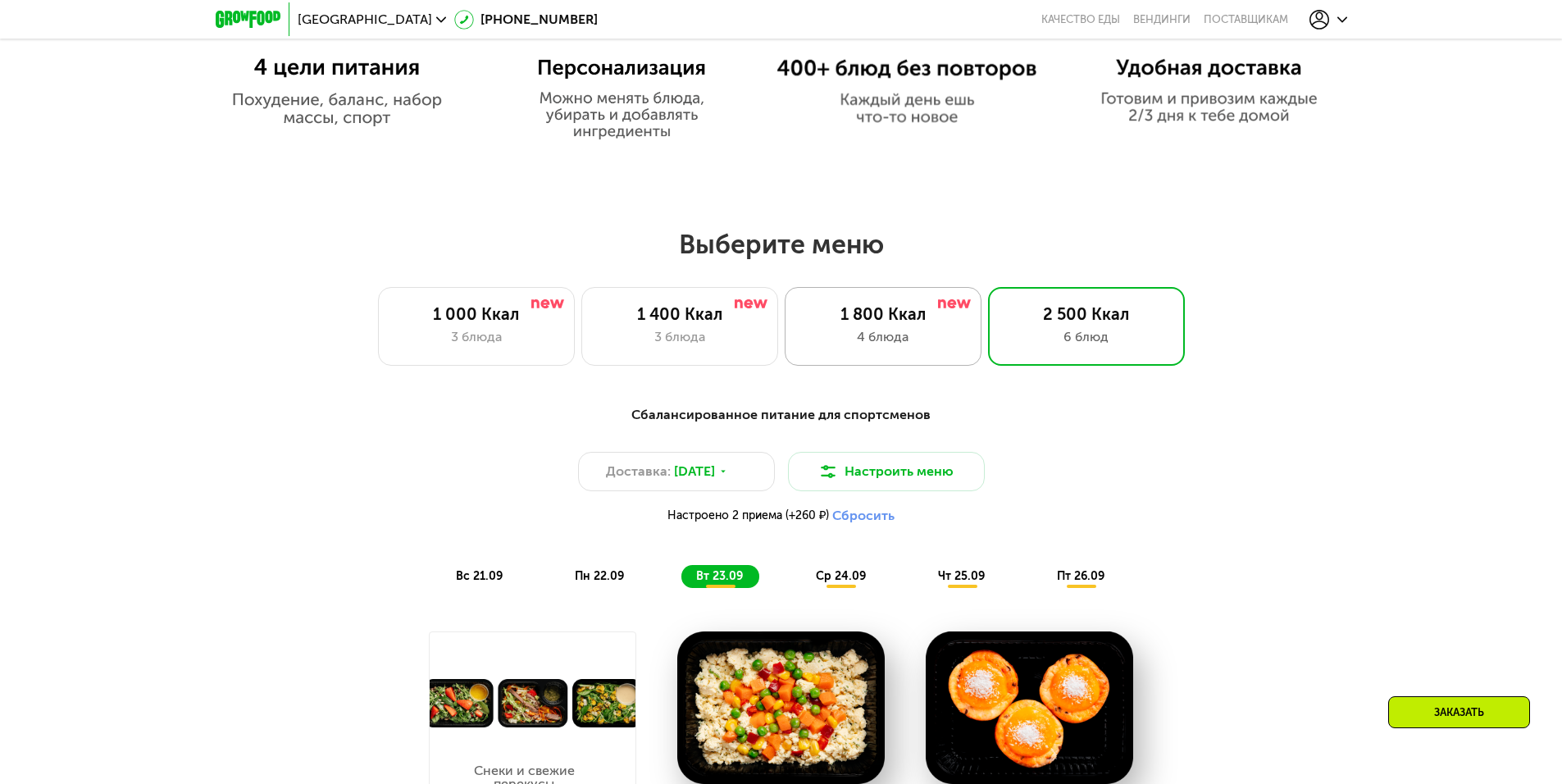
click at [899, 341] on div "4 блюда" at bounding box center [882, 336] width 162 height 20
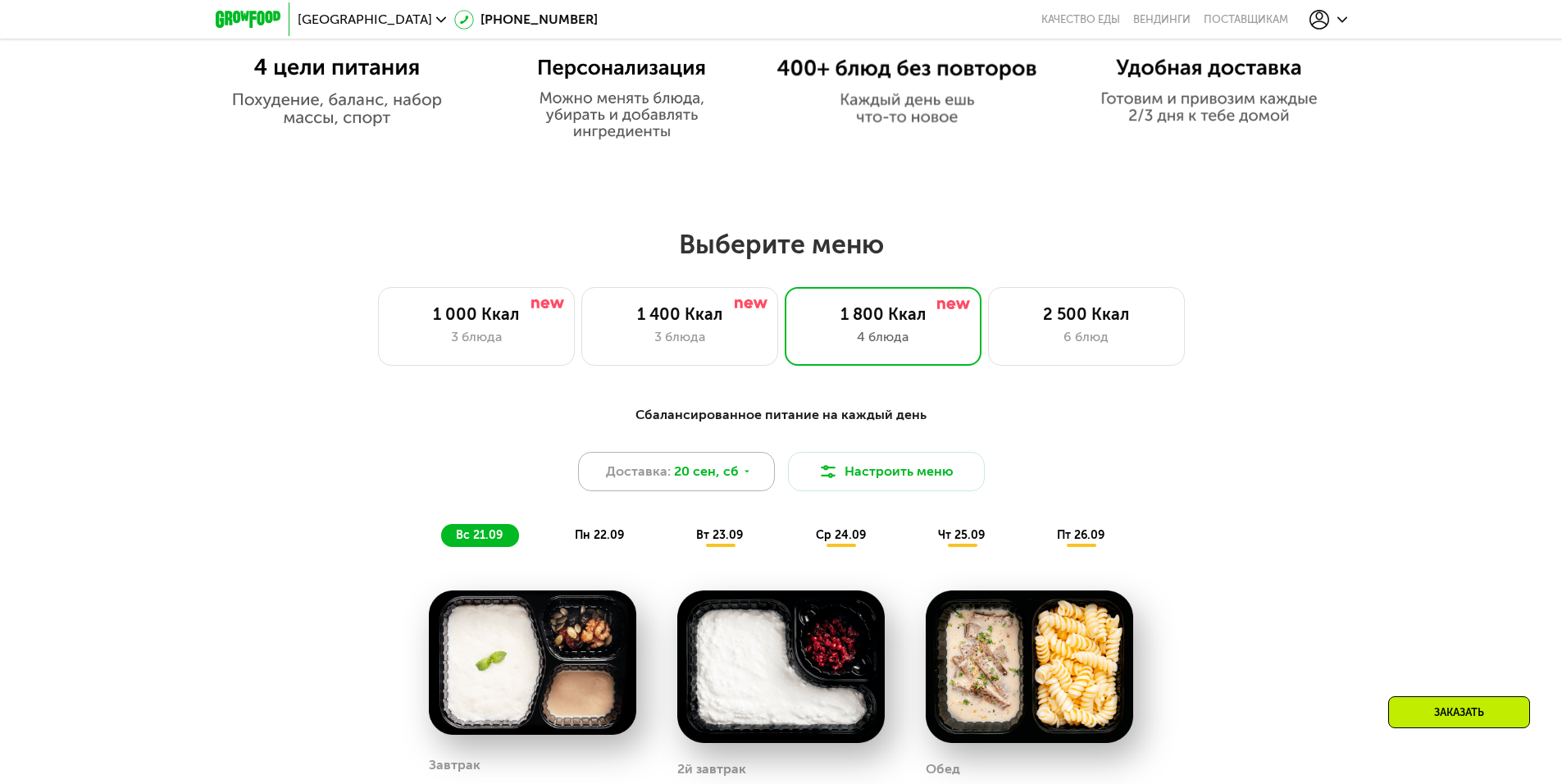
click at [760, 476] on div "Доставка: [DATE]" at bounding box center [676, 471] width 197 height 39
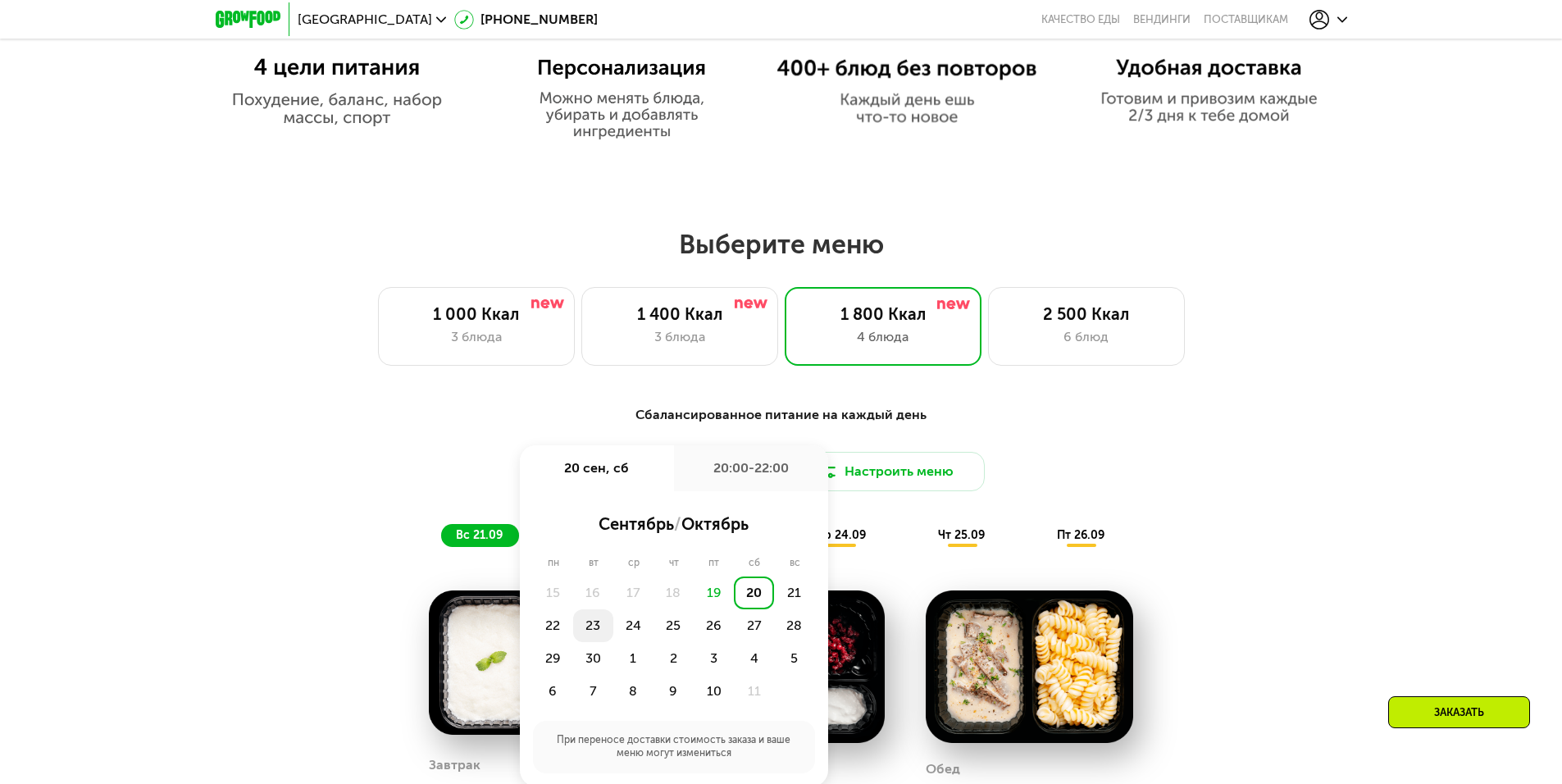
click at [598, 630] on div "23" at bounding box center [593, 625] width 40 height 33
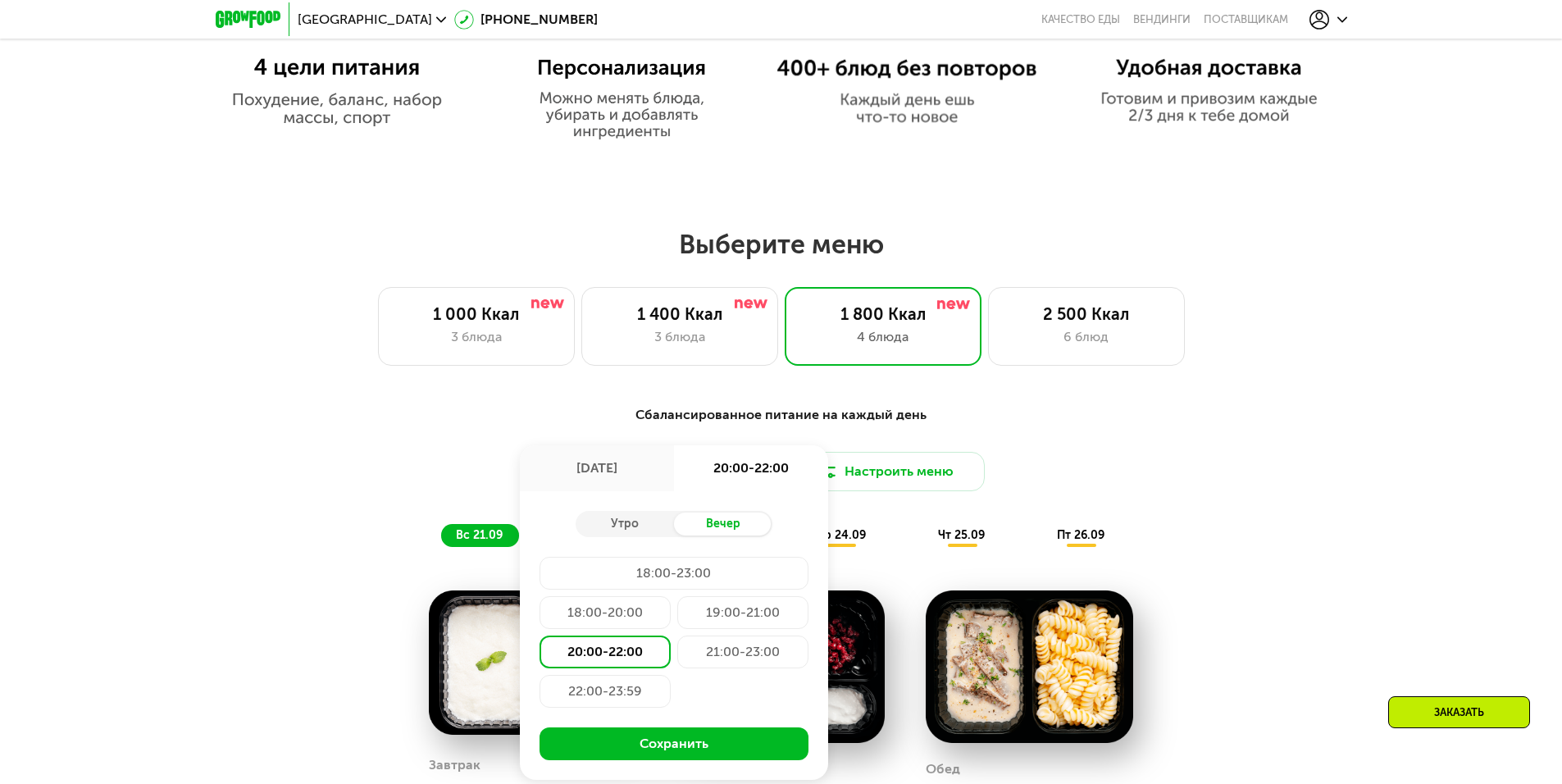
click at [646, 661] on div "20:00-22:00" at bounding box center [605, 652] width 132 height 33
click at [712, 757] on button "Сохранить" at bounding box center [673, 744] width 269 height 33
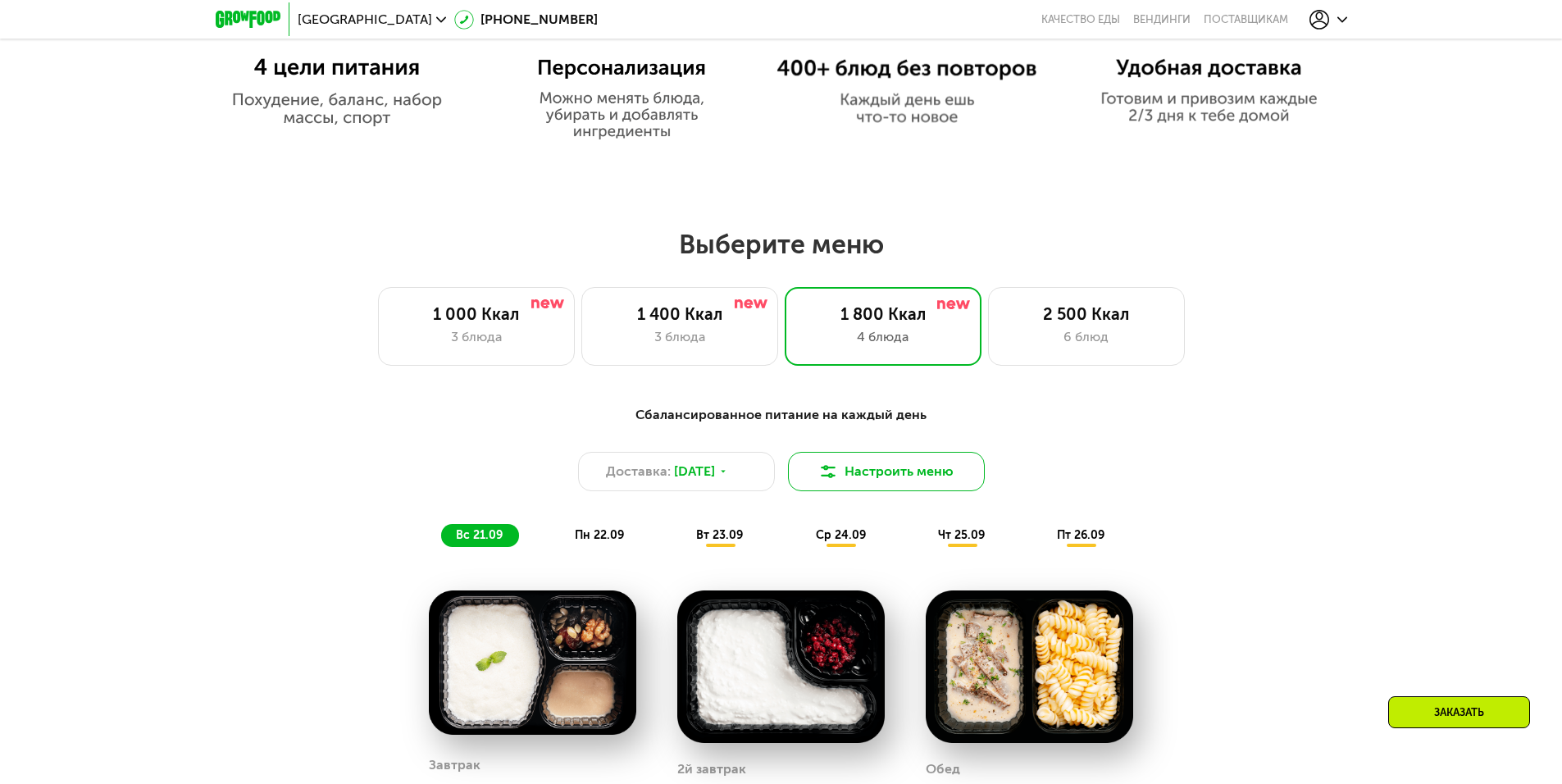
click at [920, 476] on button "Настроить меню" at bounding box center [886, 471] width 197 height 39
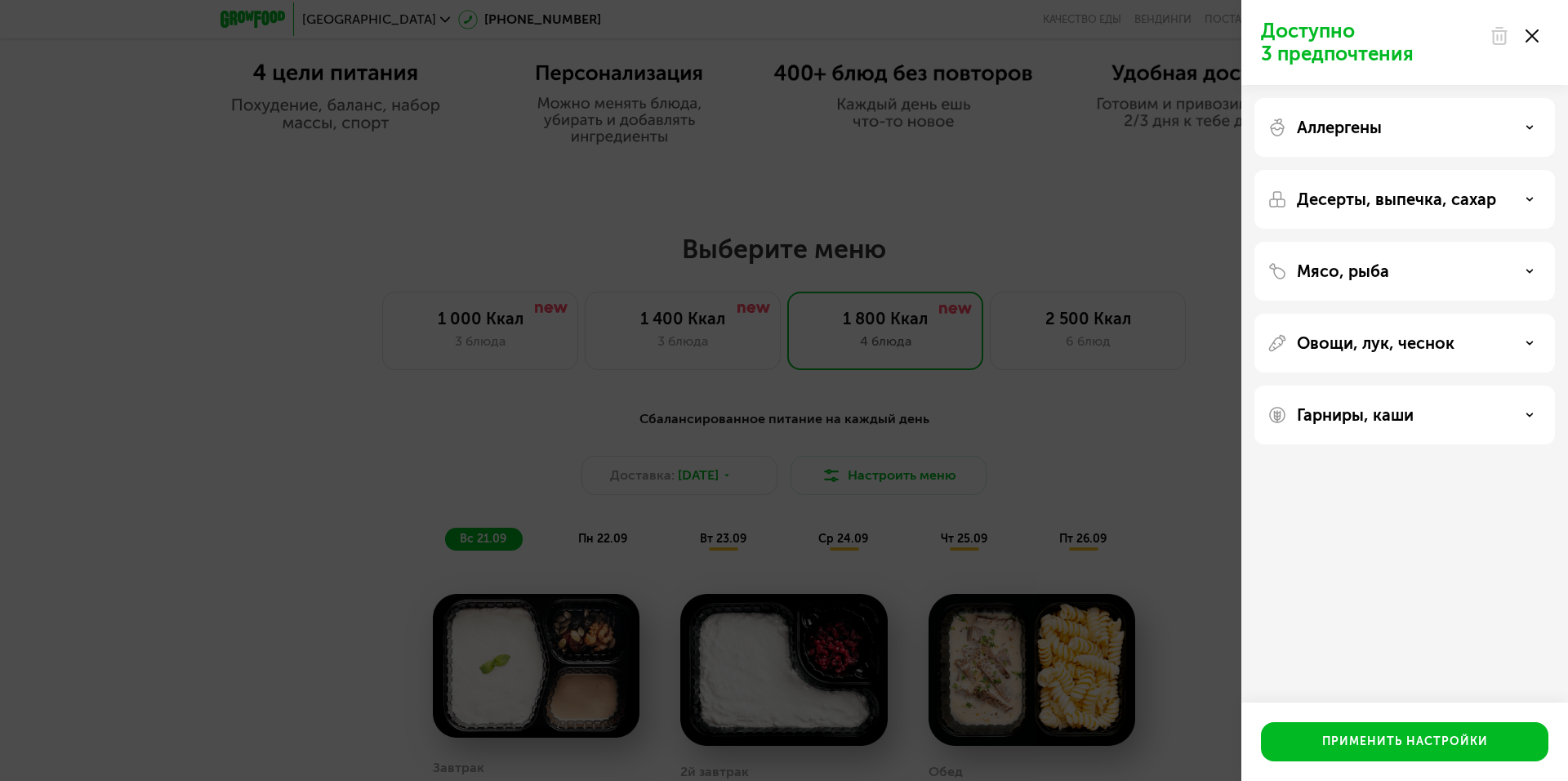
click at [1493, 132] on div "Аллергены" at bounding box center [1405, 128] width 274 height 20
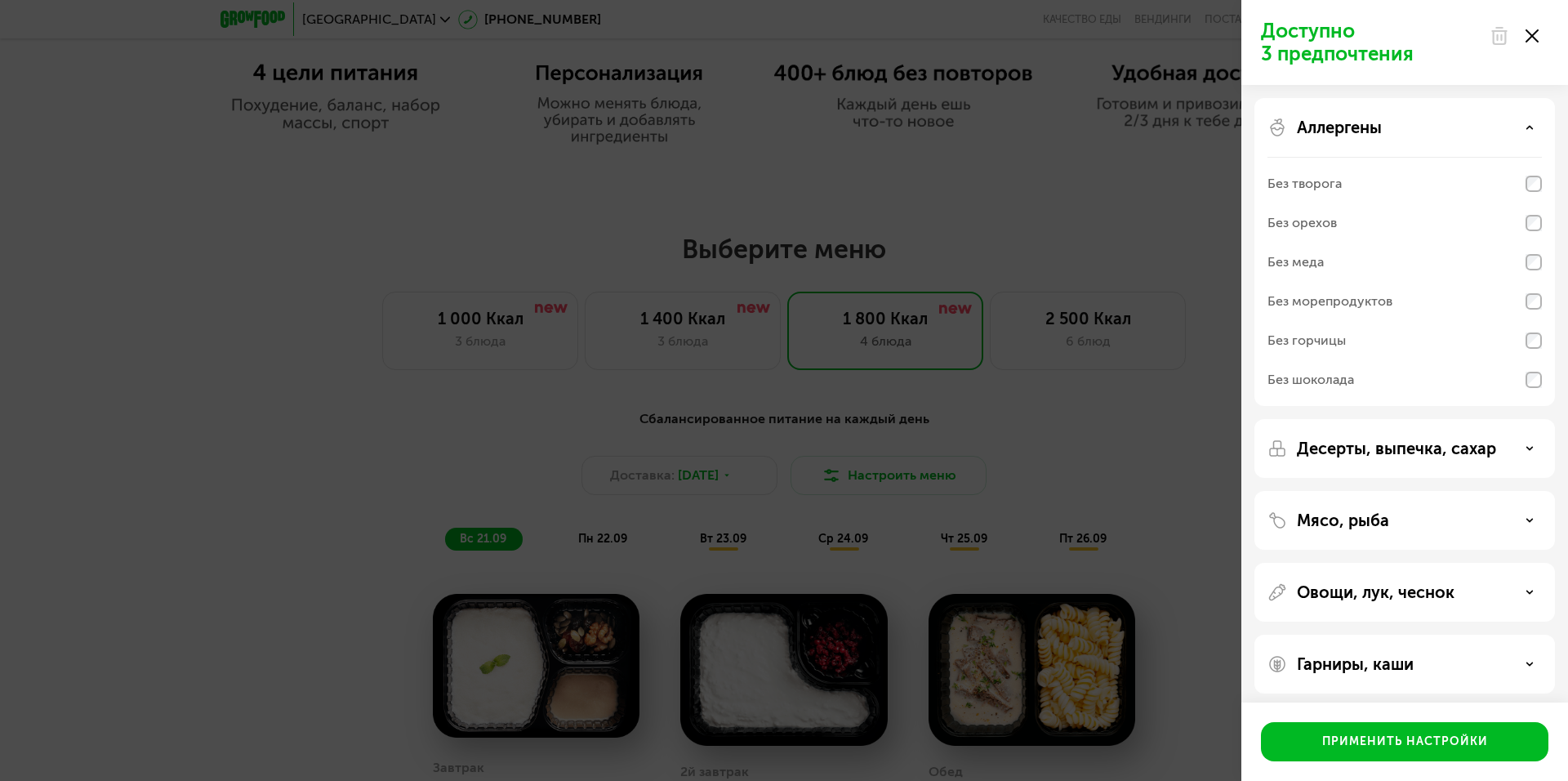
click at [1521, 130] on div "Аллергены" at bounding box center [1405, 128] width 274 height 20
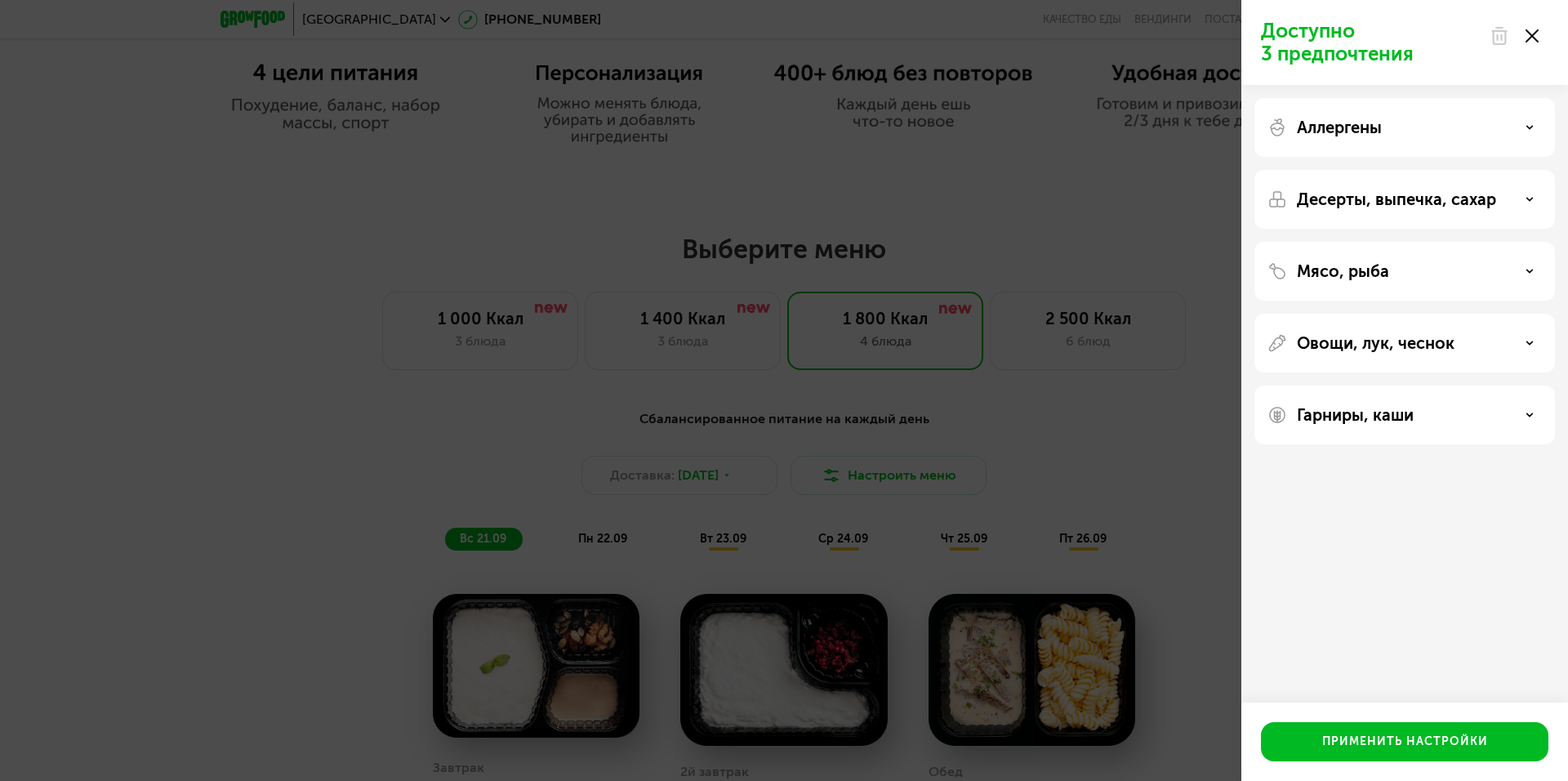
click at [1459, 205] on p "Десерты, выпечка, сахар" at bounding box center [1396, 199] width 200 height 20
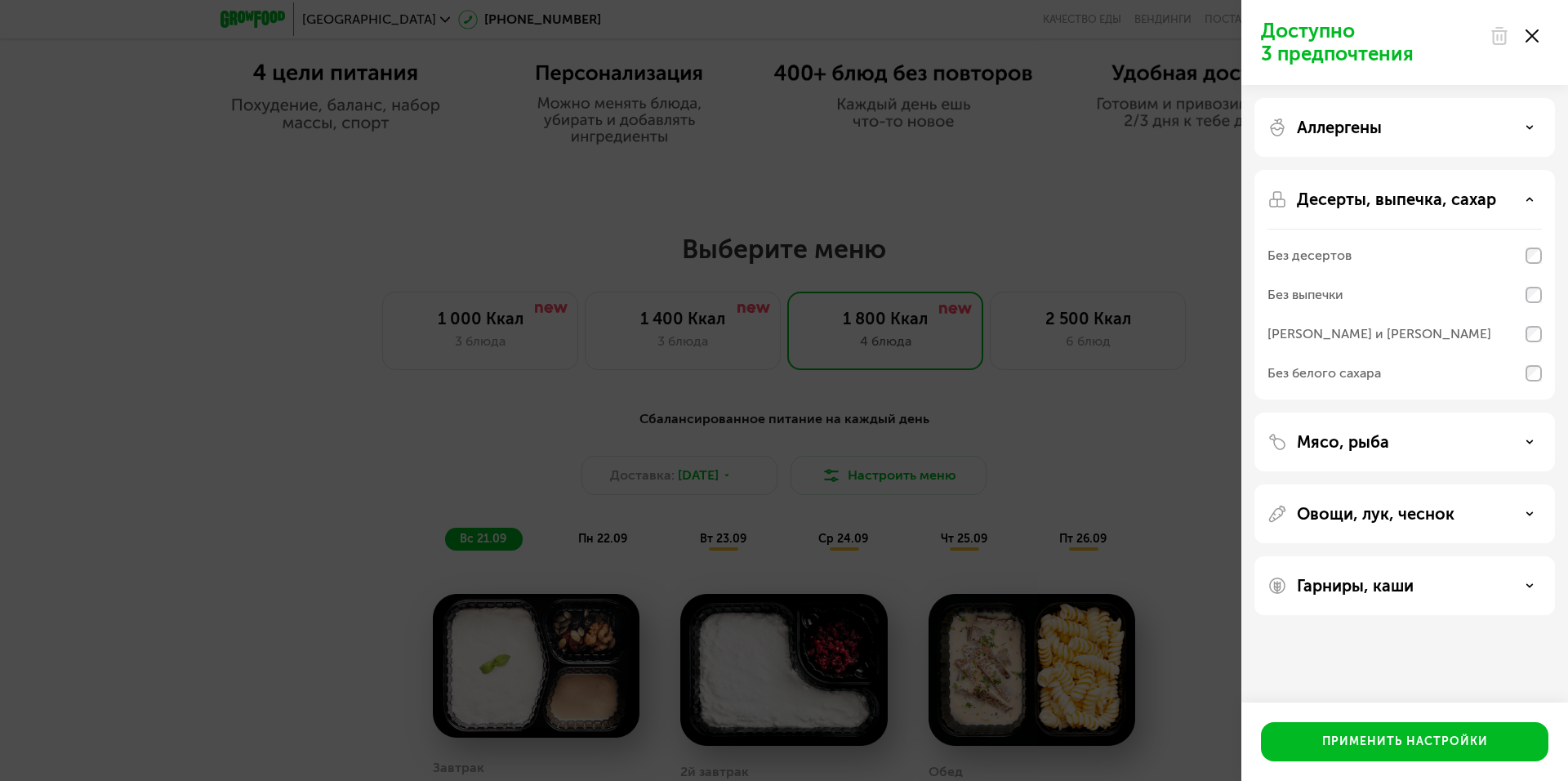
click at [1473, 200] on p "Десерты, выпечка, сахар" at bounding box center [1396, 199] width 200 height 20
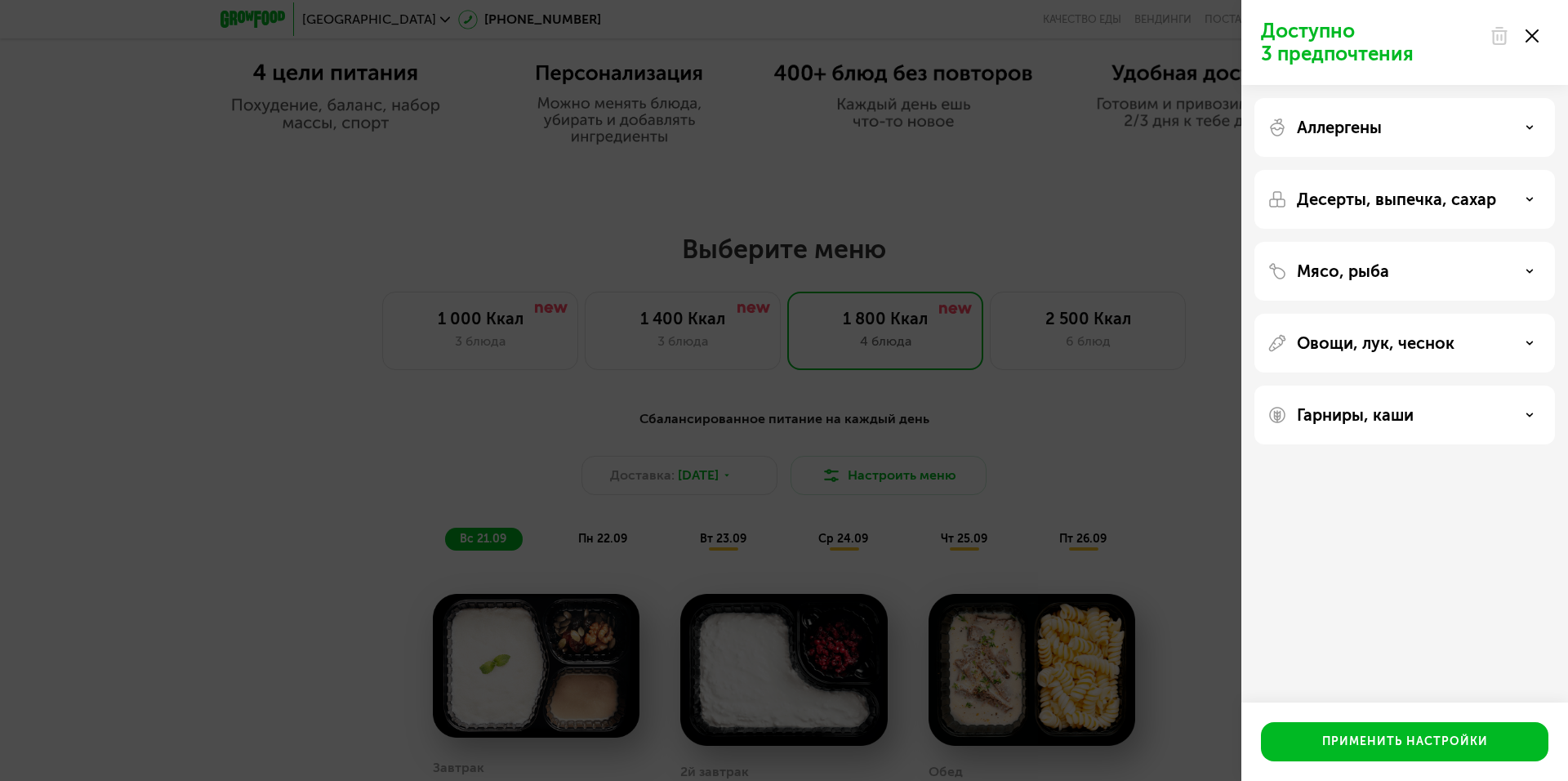
click at [1419, 274] on div "Мясо, рыба" at bounding box center [1405, 271] width 274 height 20
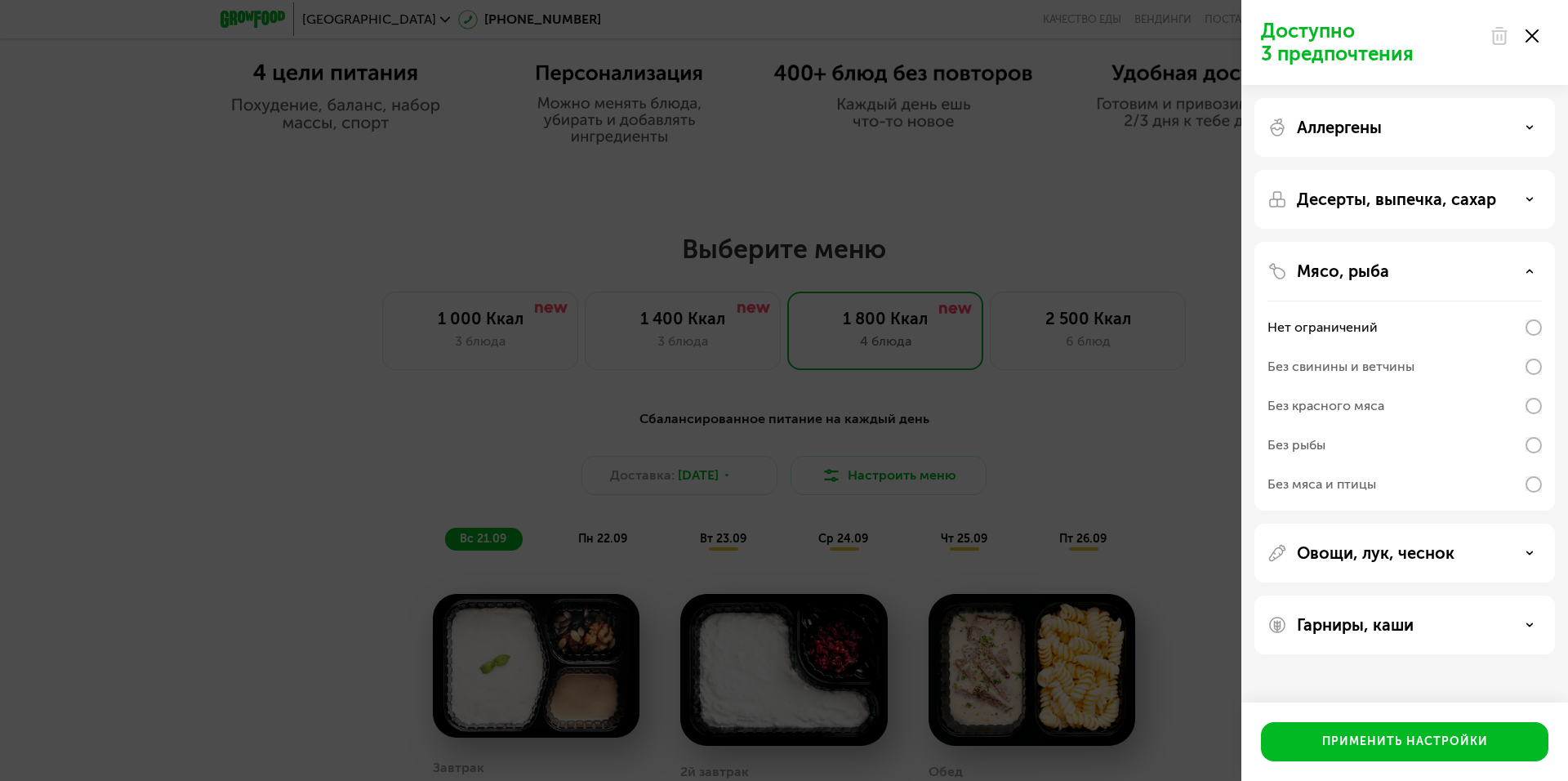
click at [1419, 274] on div "Мясо, рыба" at bounding box center [1405, 271] width 274 height 20
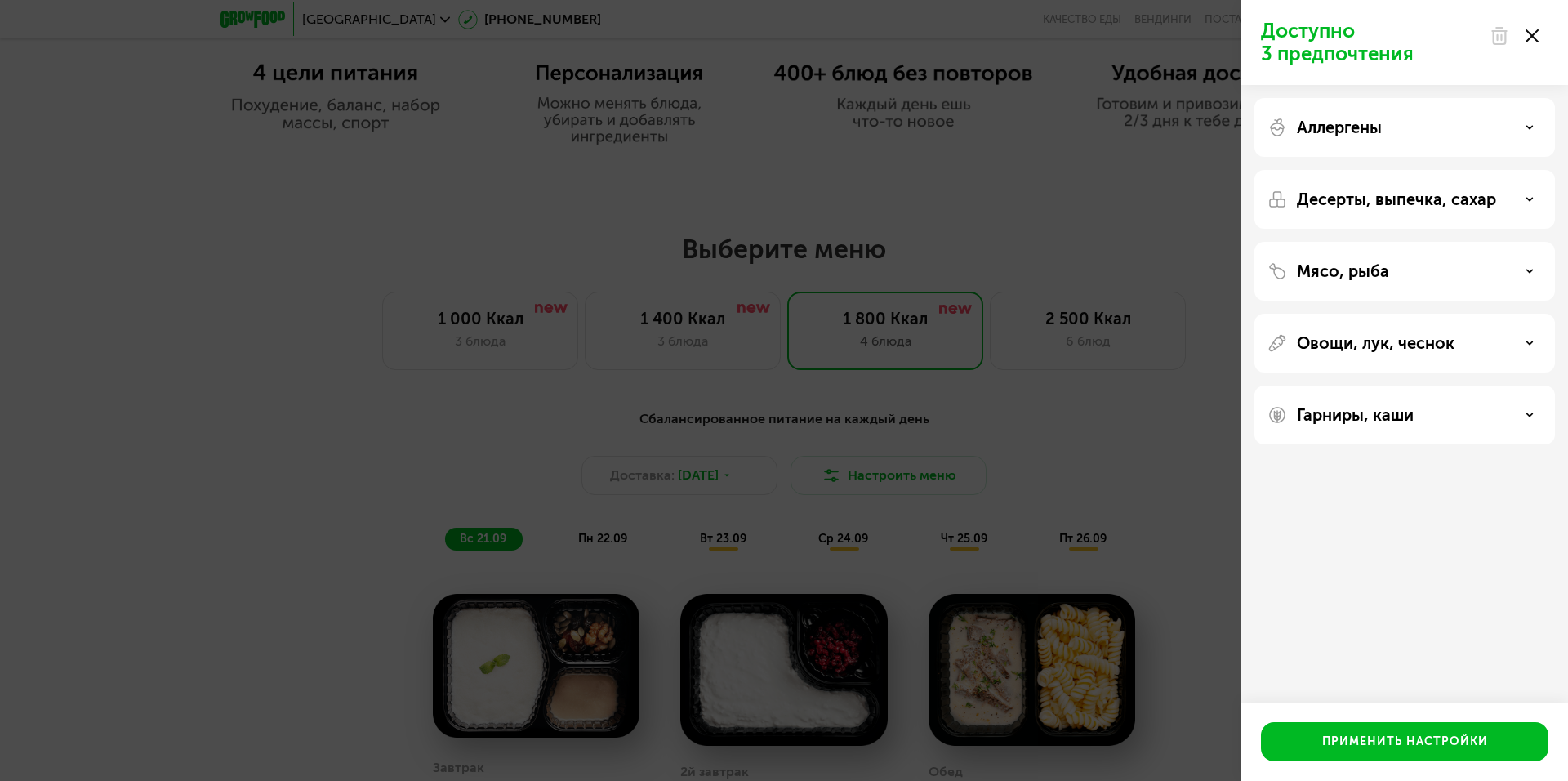
click at [1460, 358] on div "Овощи, лук, чеснок" at bounding box center [1404, 343] width 300 height 59
click at [1469, 339] on div "Овощи, лук, чеснок" at bounding box center [1405, 343] width 274 height 20
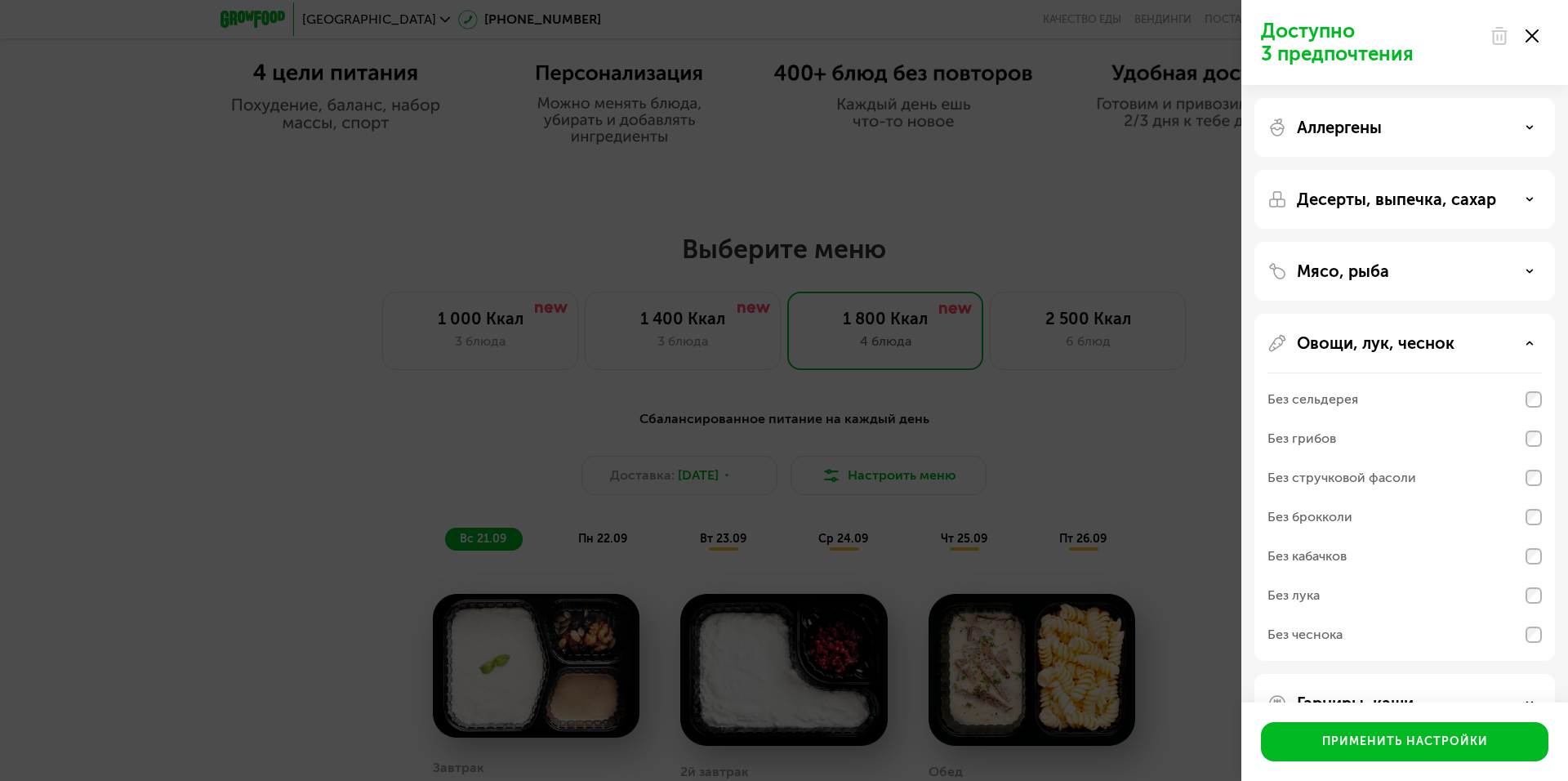
click at [1469, 339] on div "Овощи, лук, чеснок" at bounding box center [1405, 343] width 274 height 20
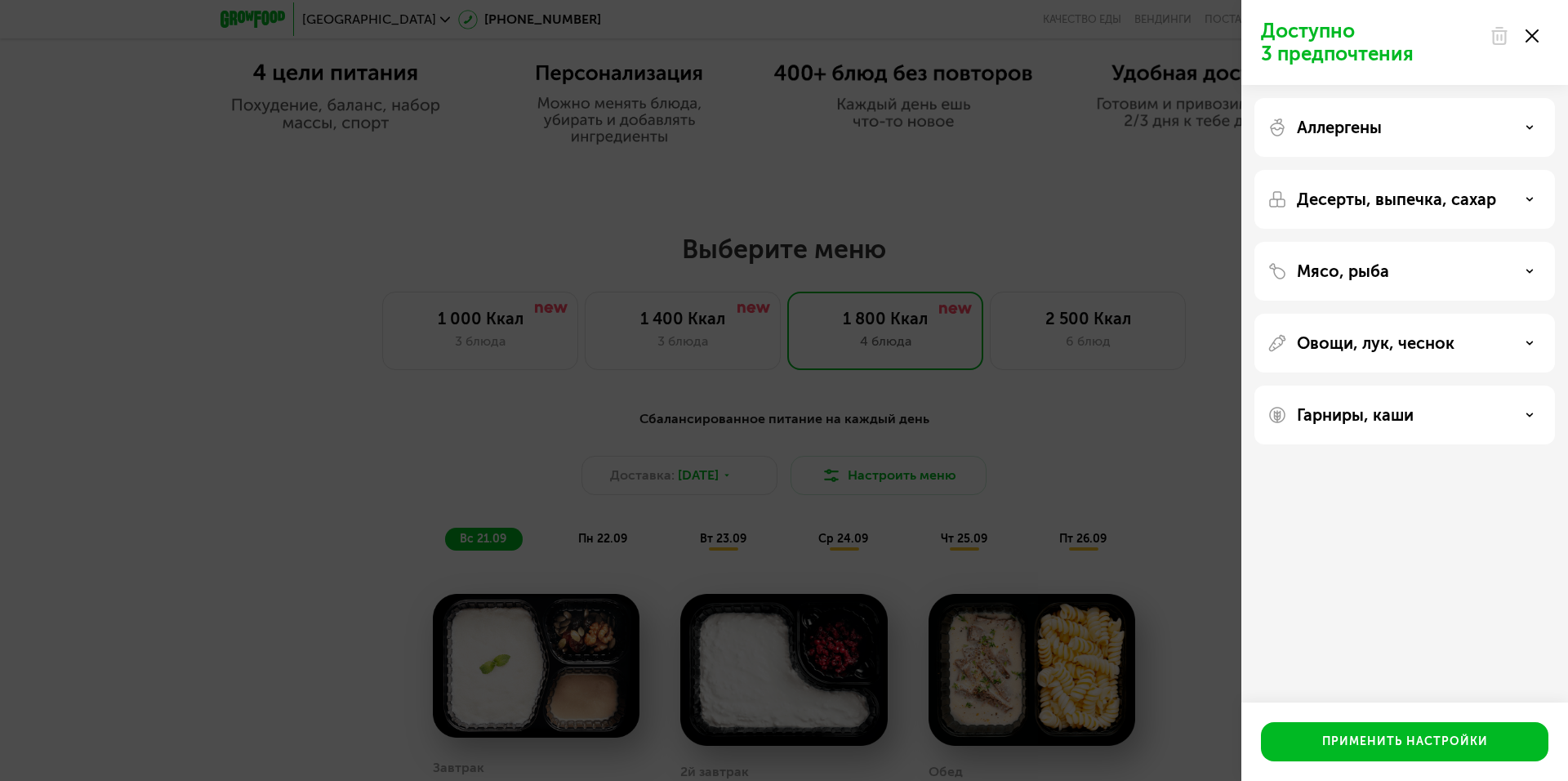
click at [1440, 429] on div "Гарниры, каши" at bounding box center [1404, 415] width 300 height 59
click at [1459, 417] on div "Гарниры, каши" at bounding box center [1405, 415] width 274 height 20
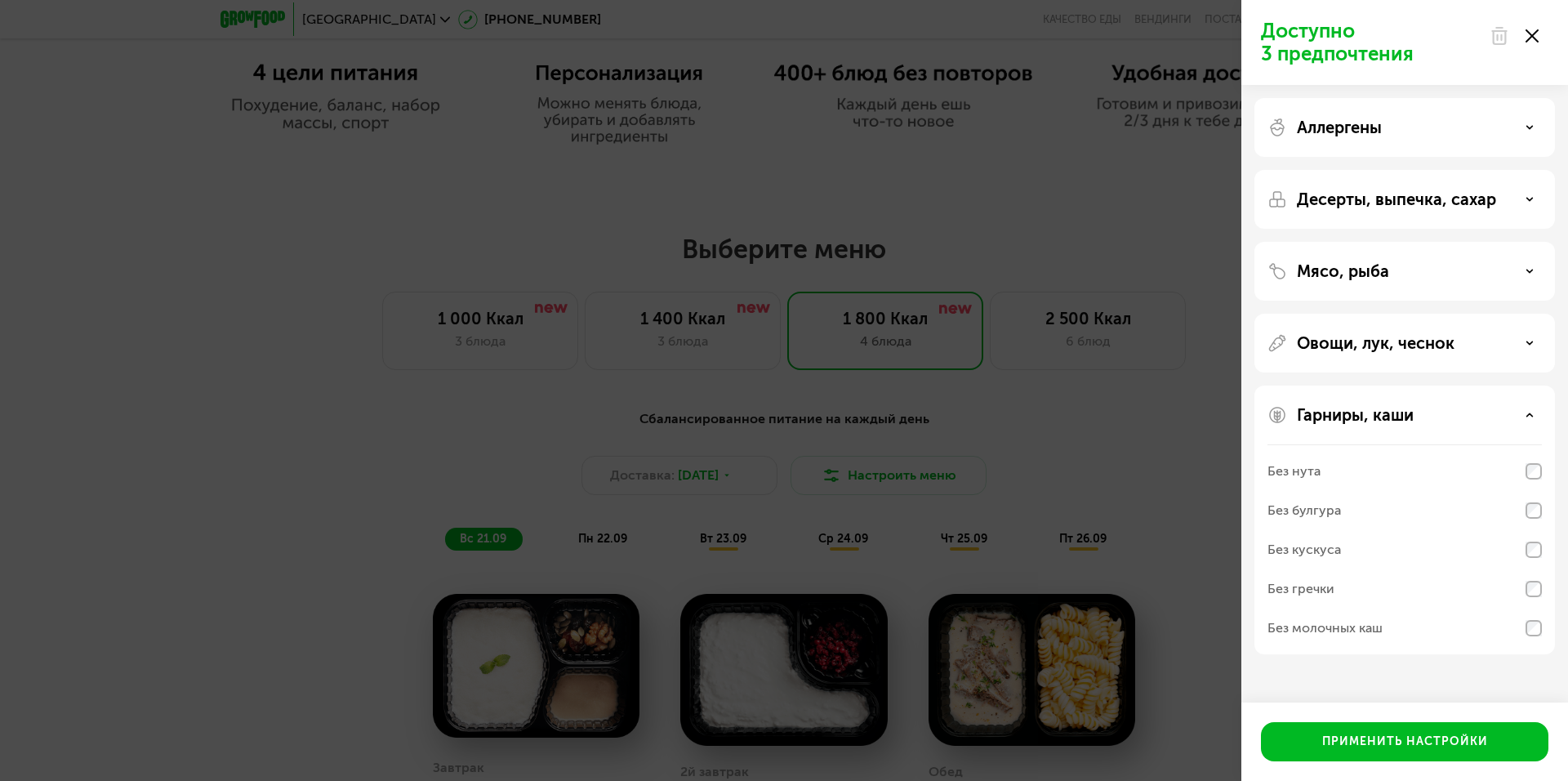
drag, startPoint x: 1487, startPoint y: 408, endPoint x: 1567, endPoint y: 210, distance: 213.6
click at [1489, 408] on div "Гарниры, каши" at bounding box center [1405, 415] width 274 height 20
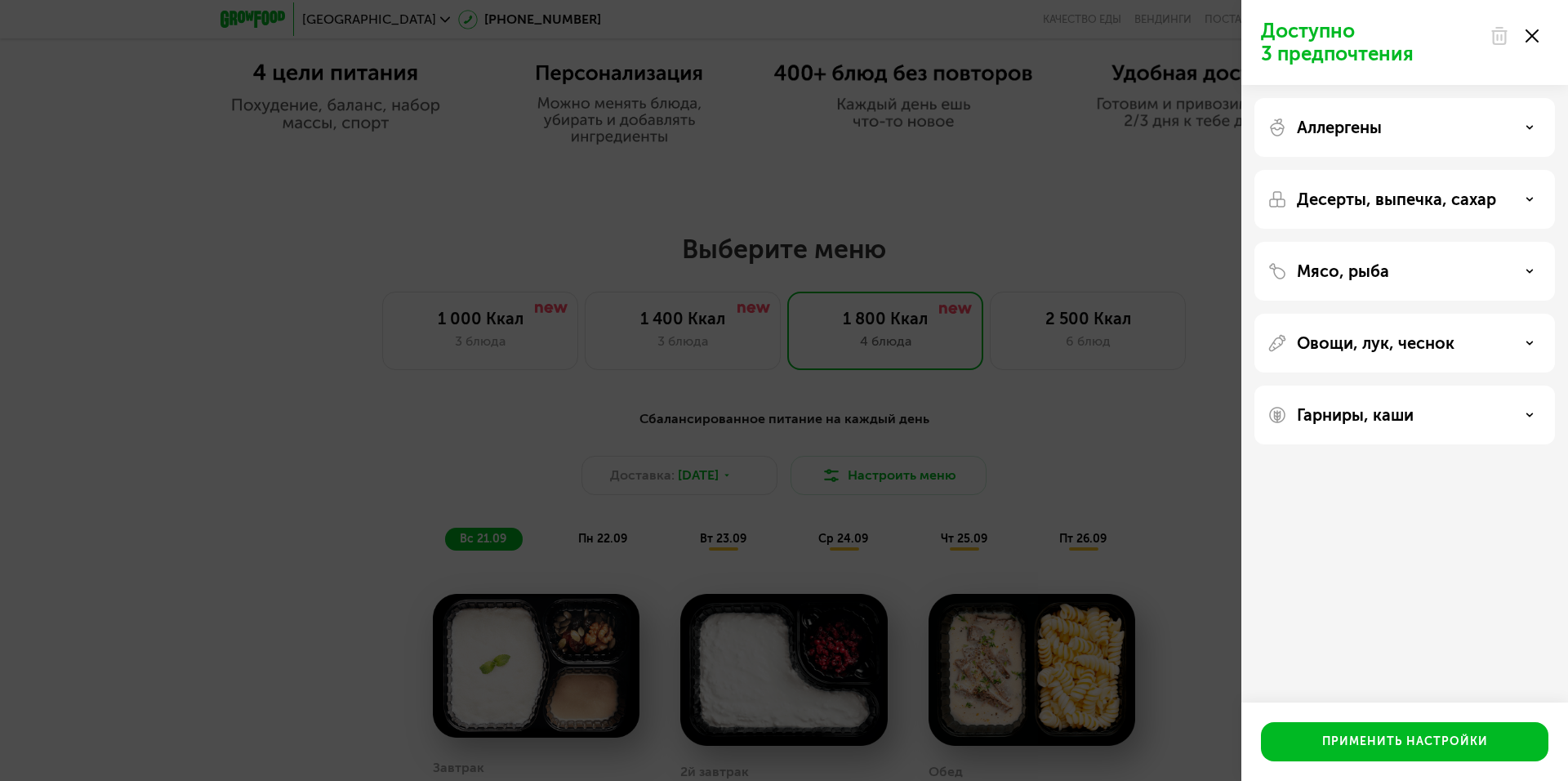
click at [1536, 35] on icon at bounding box center [1532, 36] width 13 height 13
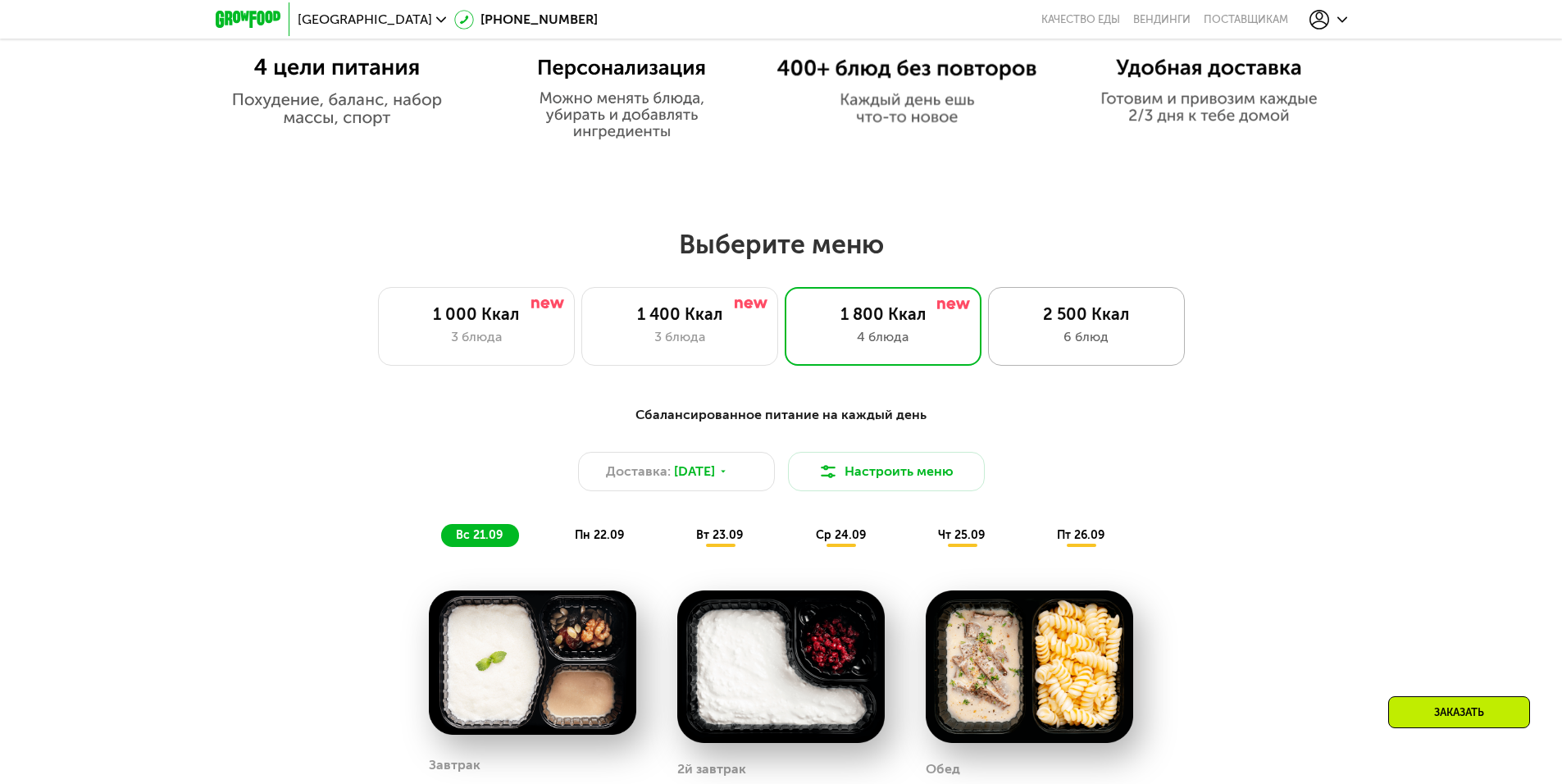
click at [1112, 321] on div "2 500 Ккал" at bounding box center [1086, 314] width 162 height 20
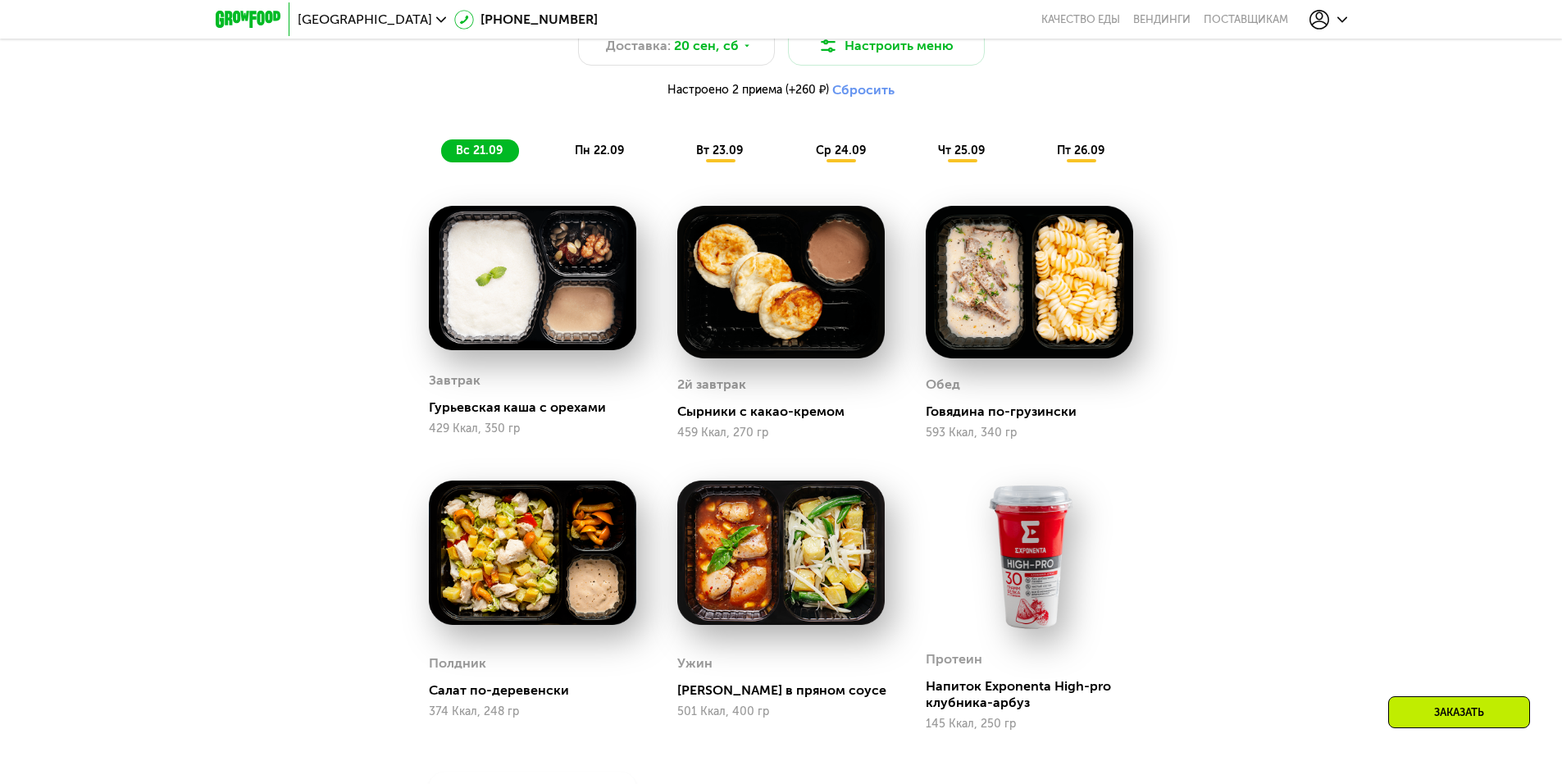
scroll to position [1574, 0]
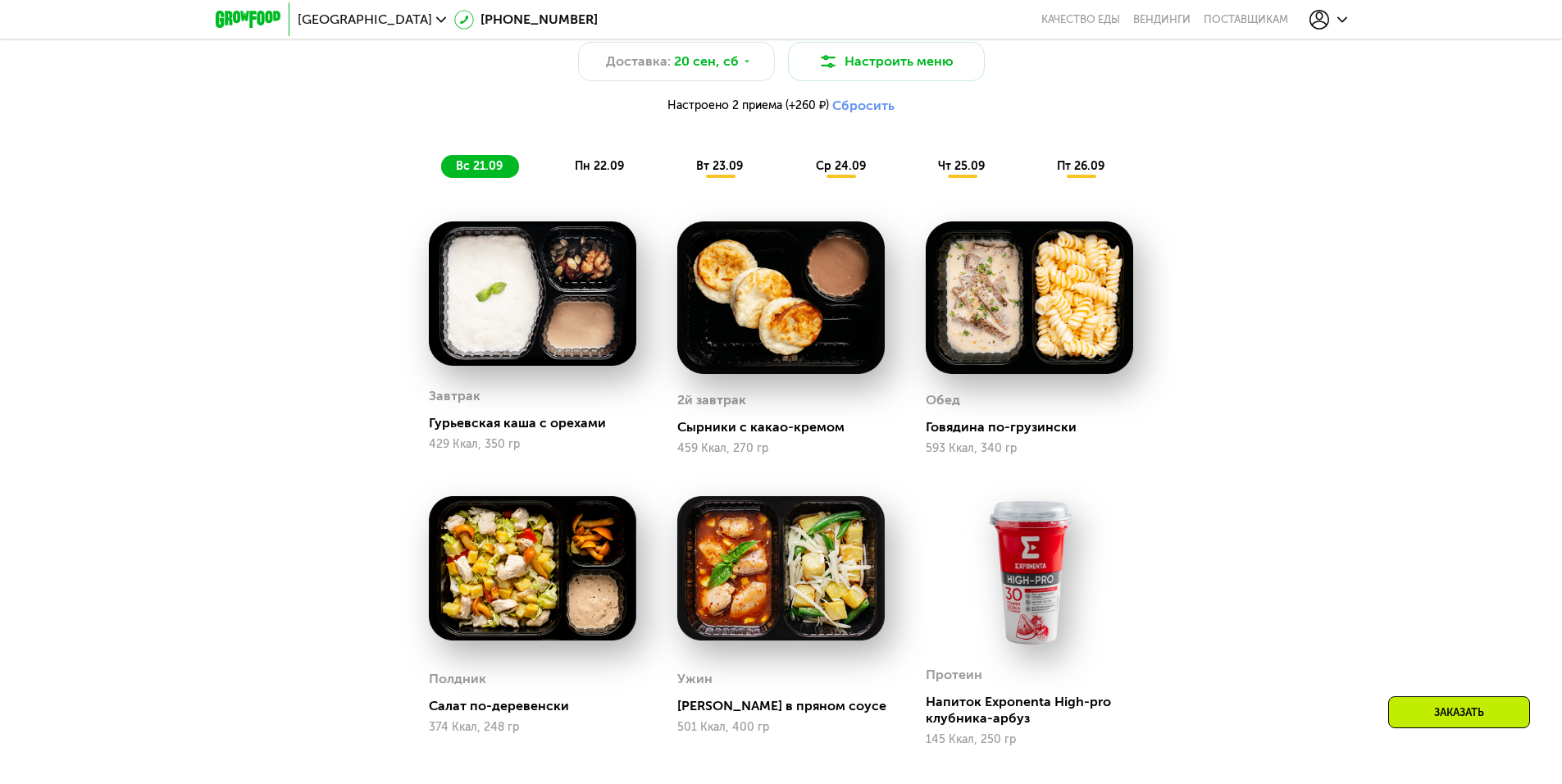
click at [727, 171] on span "вт 23.09" at bounding box center [720, 166] width 47 height 14
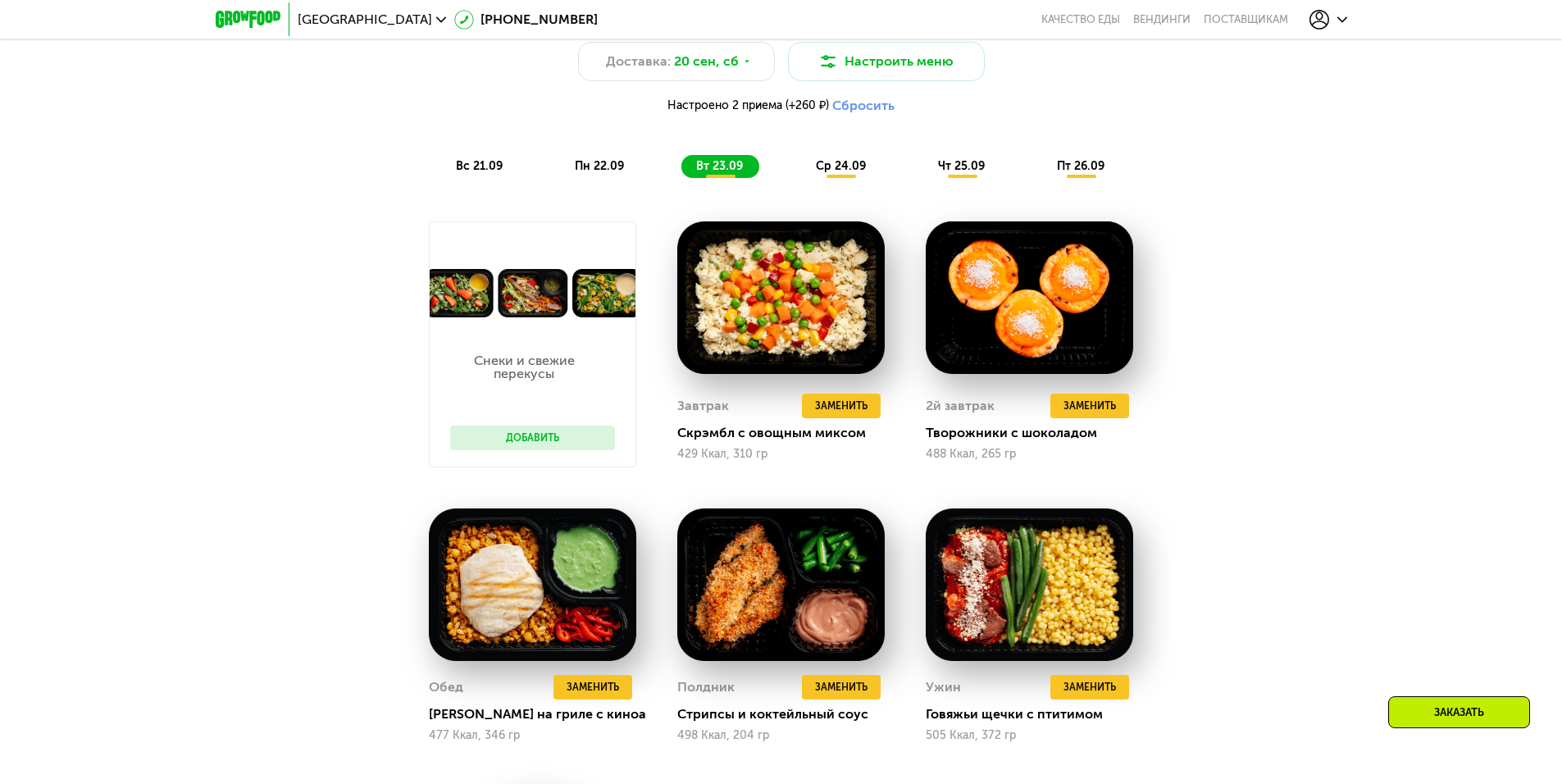
click at [855, 173] on span "ср 24.09" at bounding box center [840, 166] width 50 height 14
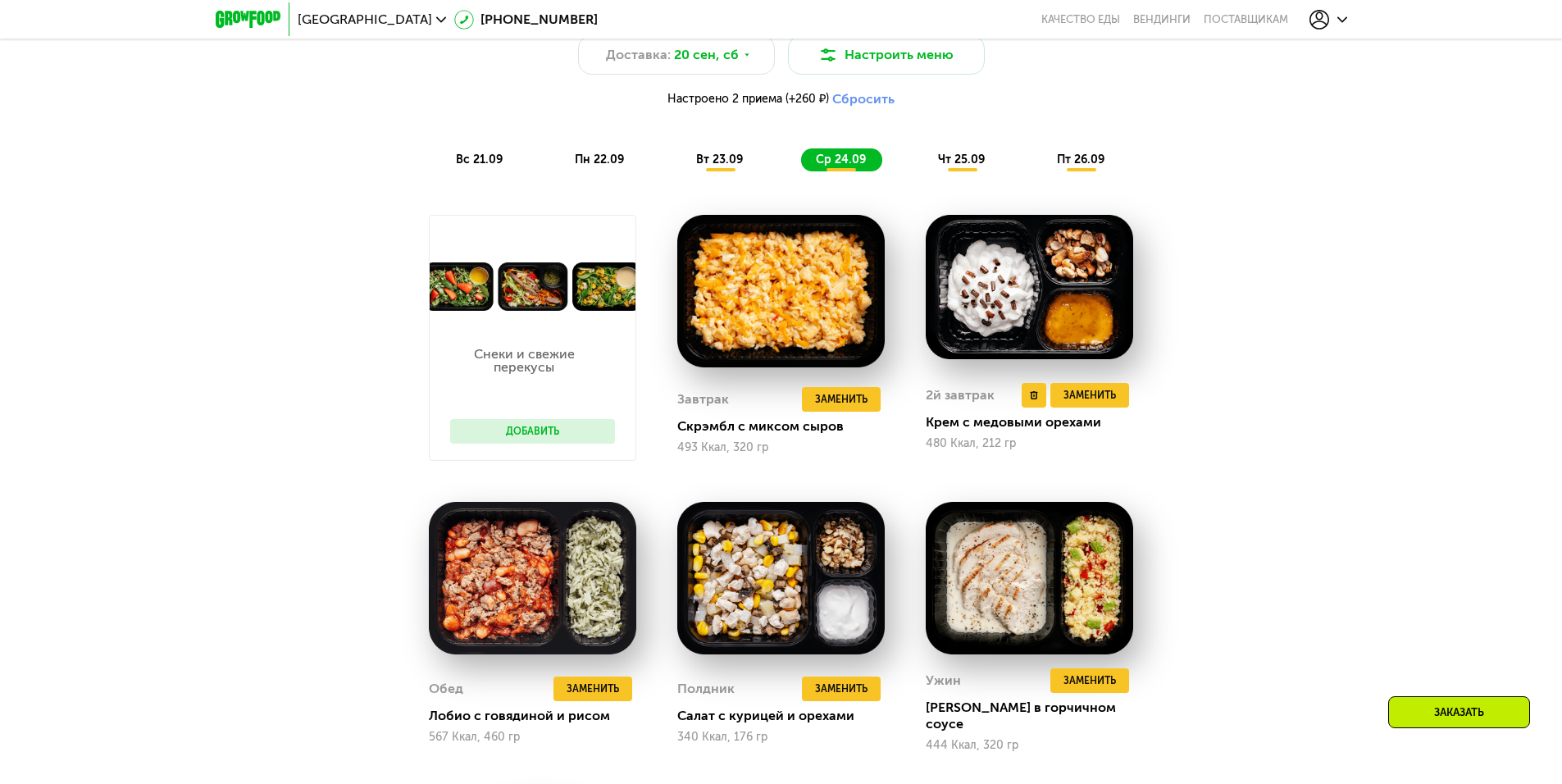
scroll to position [1492, 0]
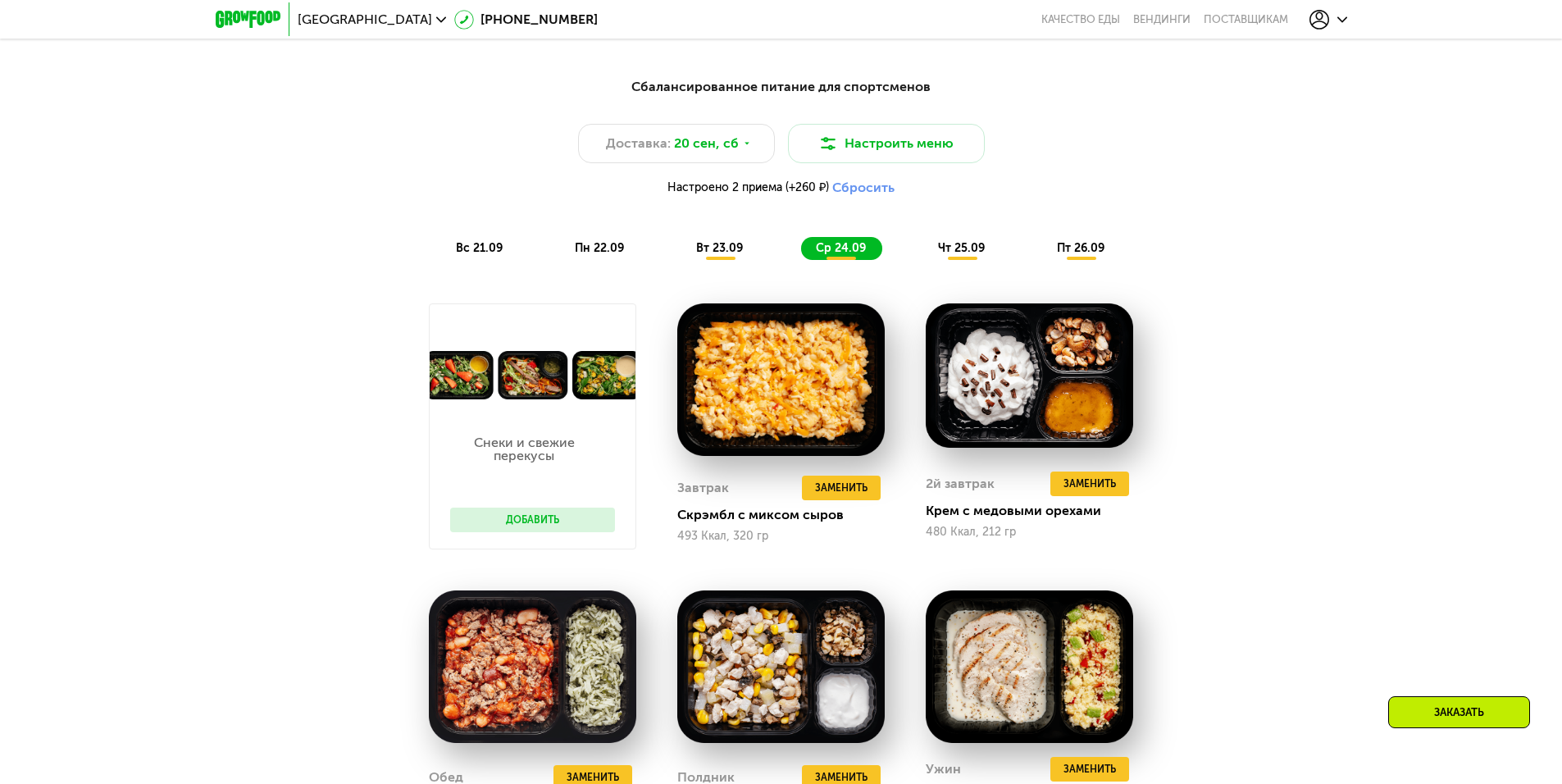
click at [962, 253] on span "чт 25.09" at bounding box center [962, 248] width 47 height 14
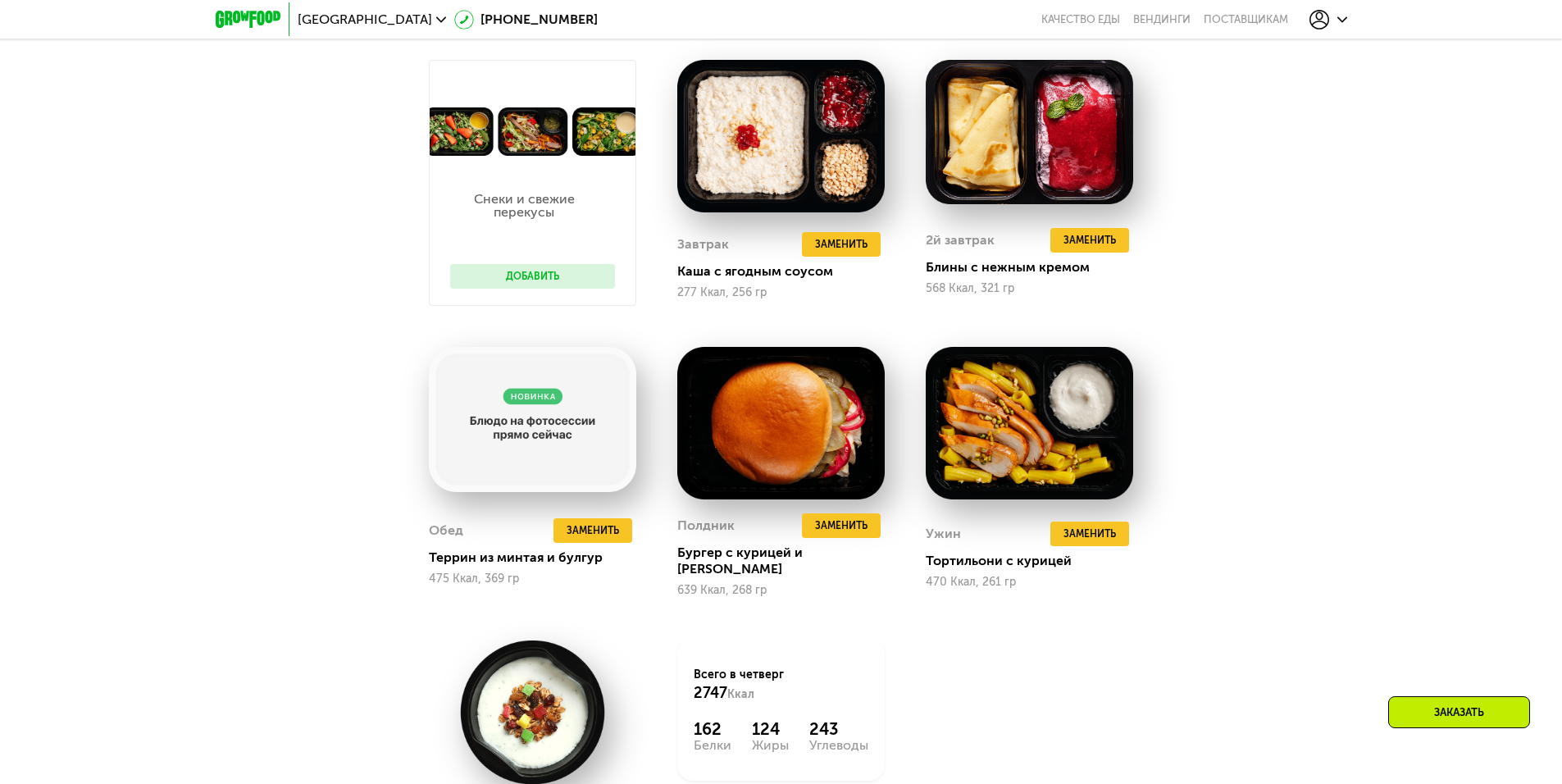
scroll to position [1738, 0]
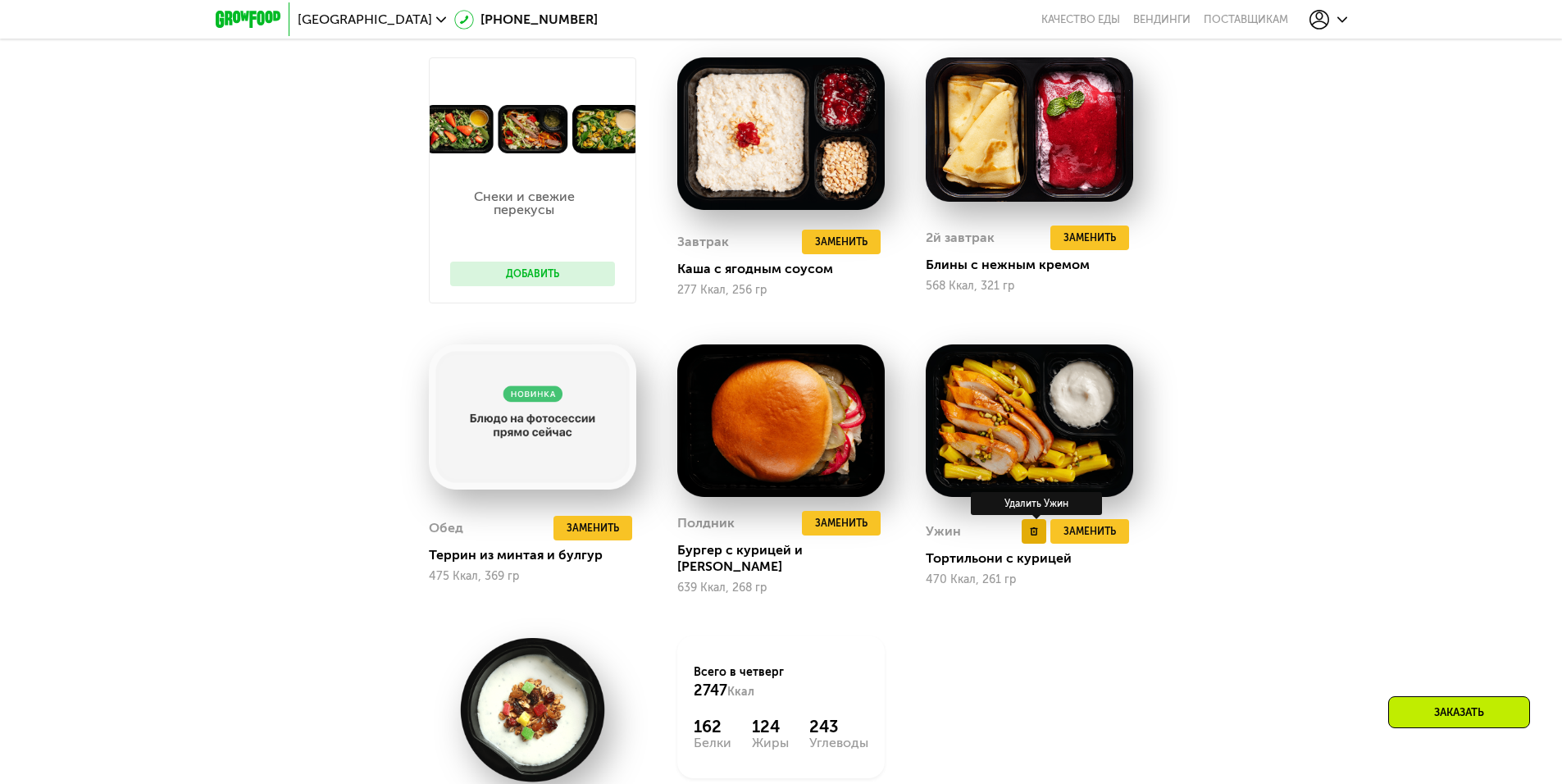
click at [1037, 533] on button at bounding box center [1034, 531] width 24 height 24
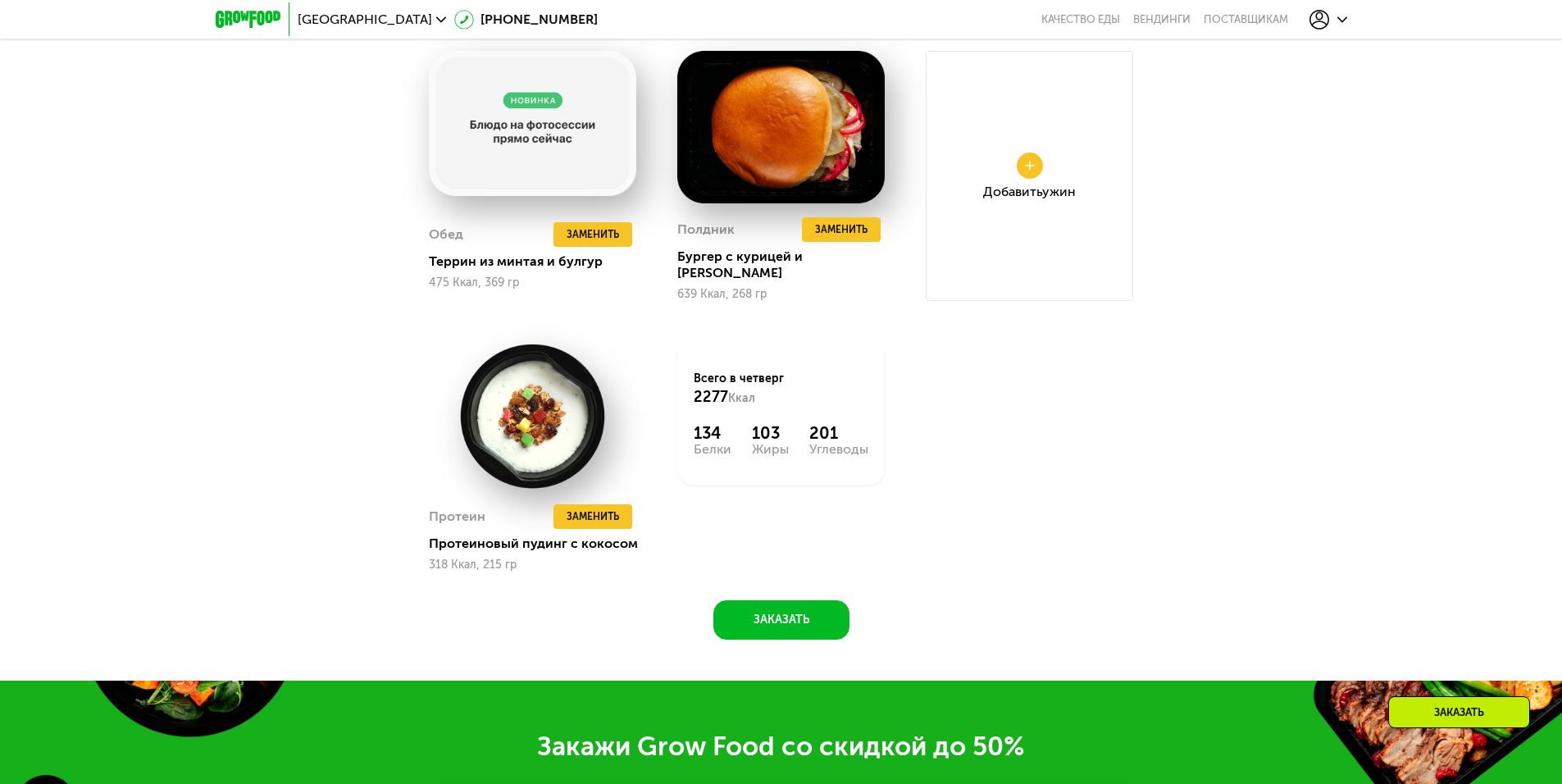
scroll to position [1984, 0]
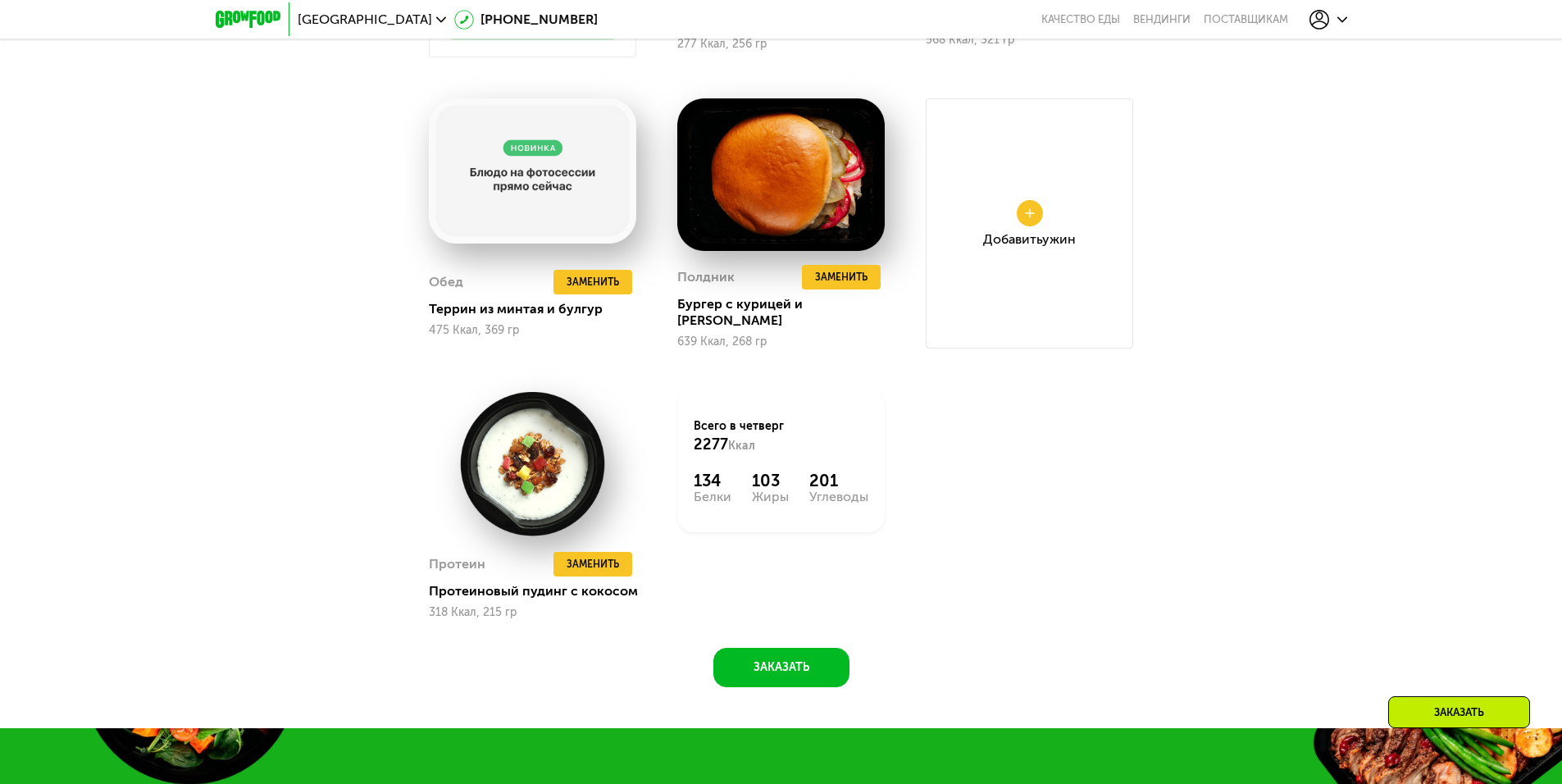
click at [1028, 246] on div "Добавить Ужин" at bounding box center [1029, 239] width 92 height 13
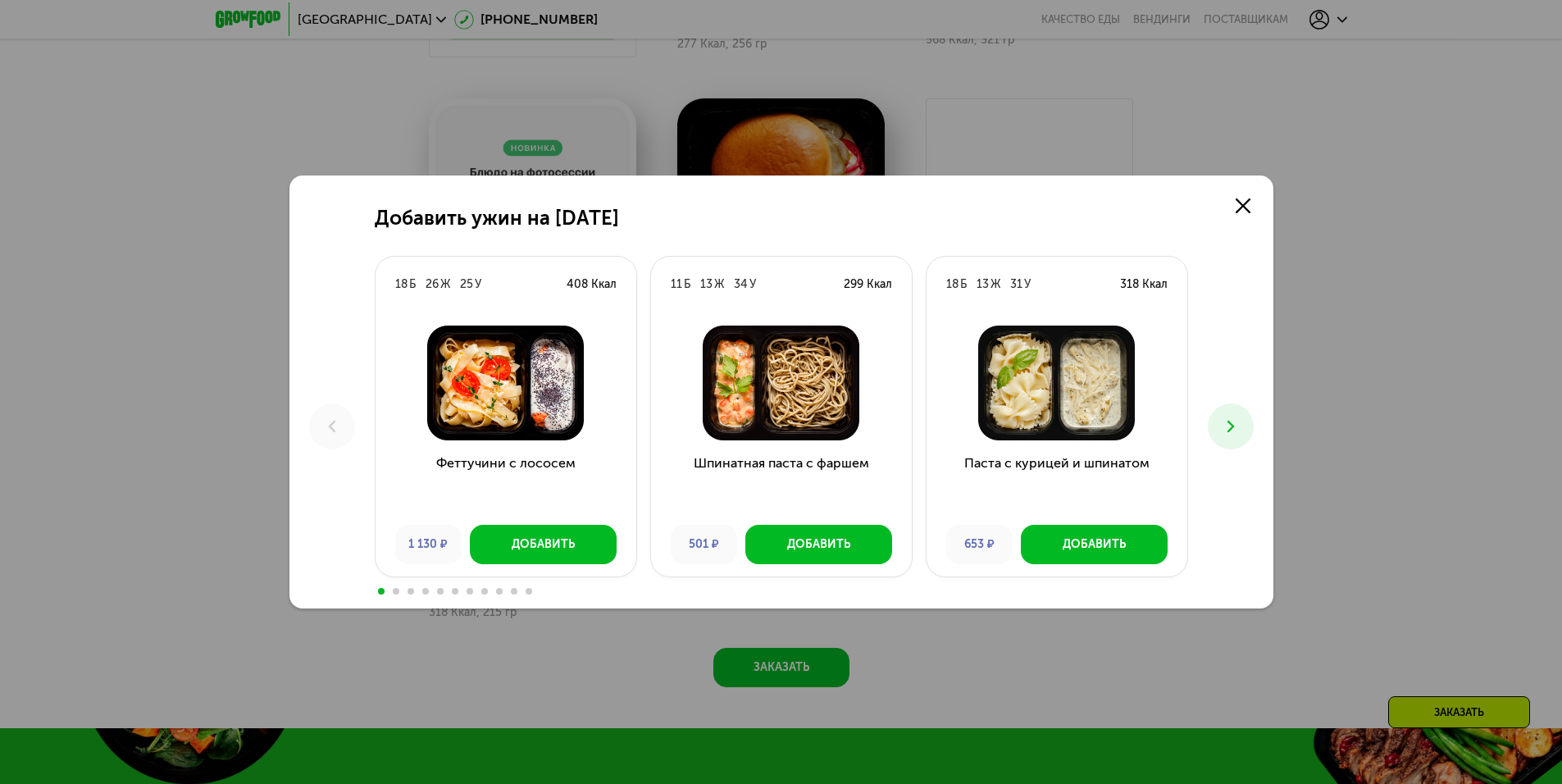
click at [1234, 433] on icon at bounding box center [1230, 426] width 20 height 20
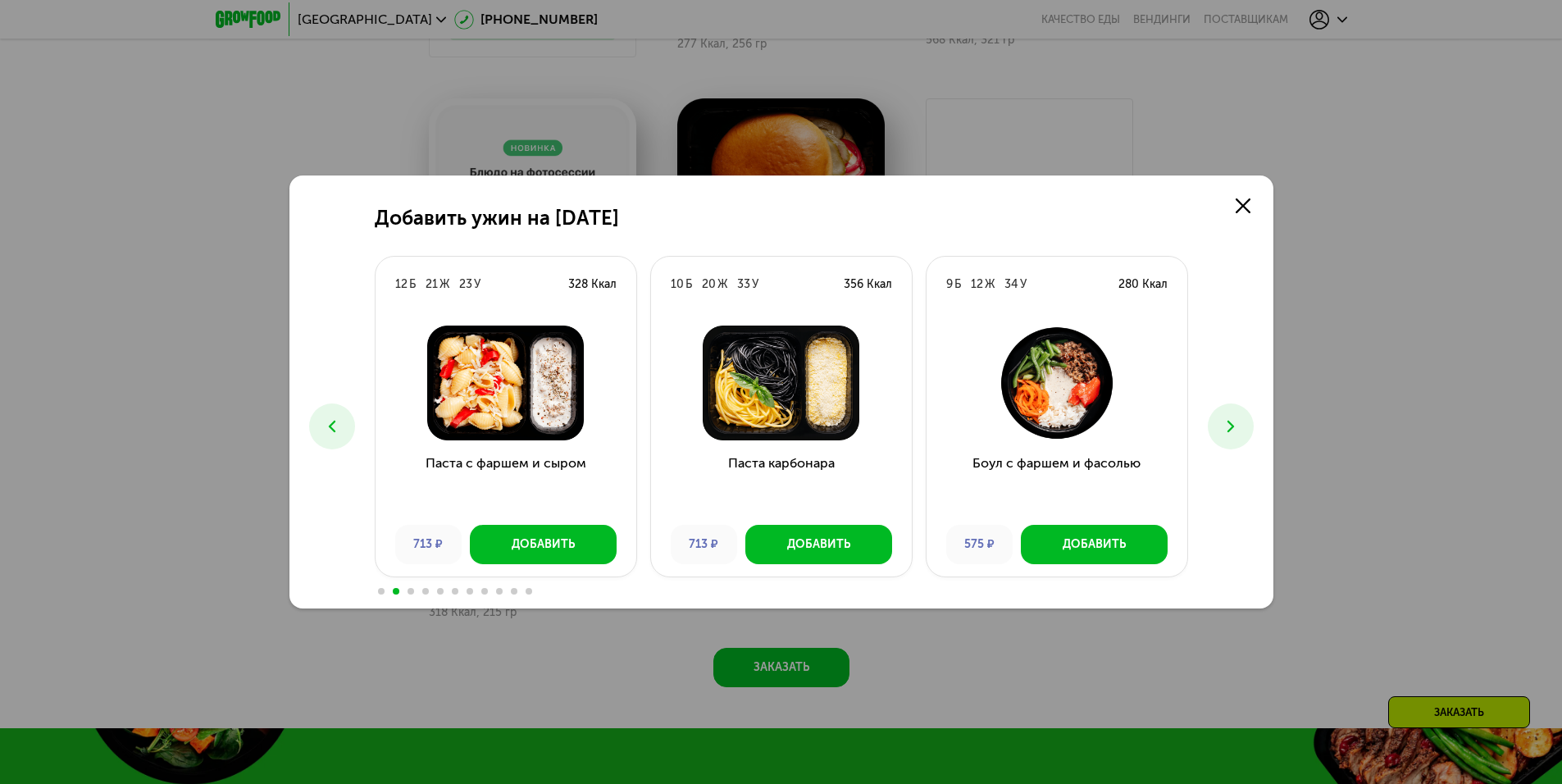
click at [1234, 433] on icon at bounding box center [1230, 426] width 20 height 20
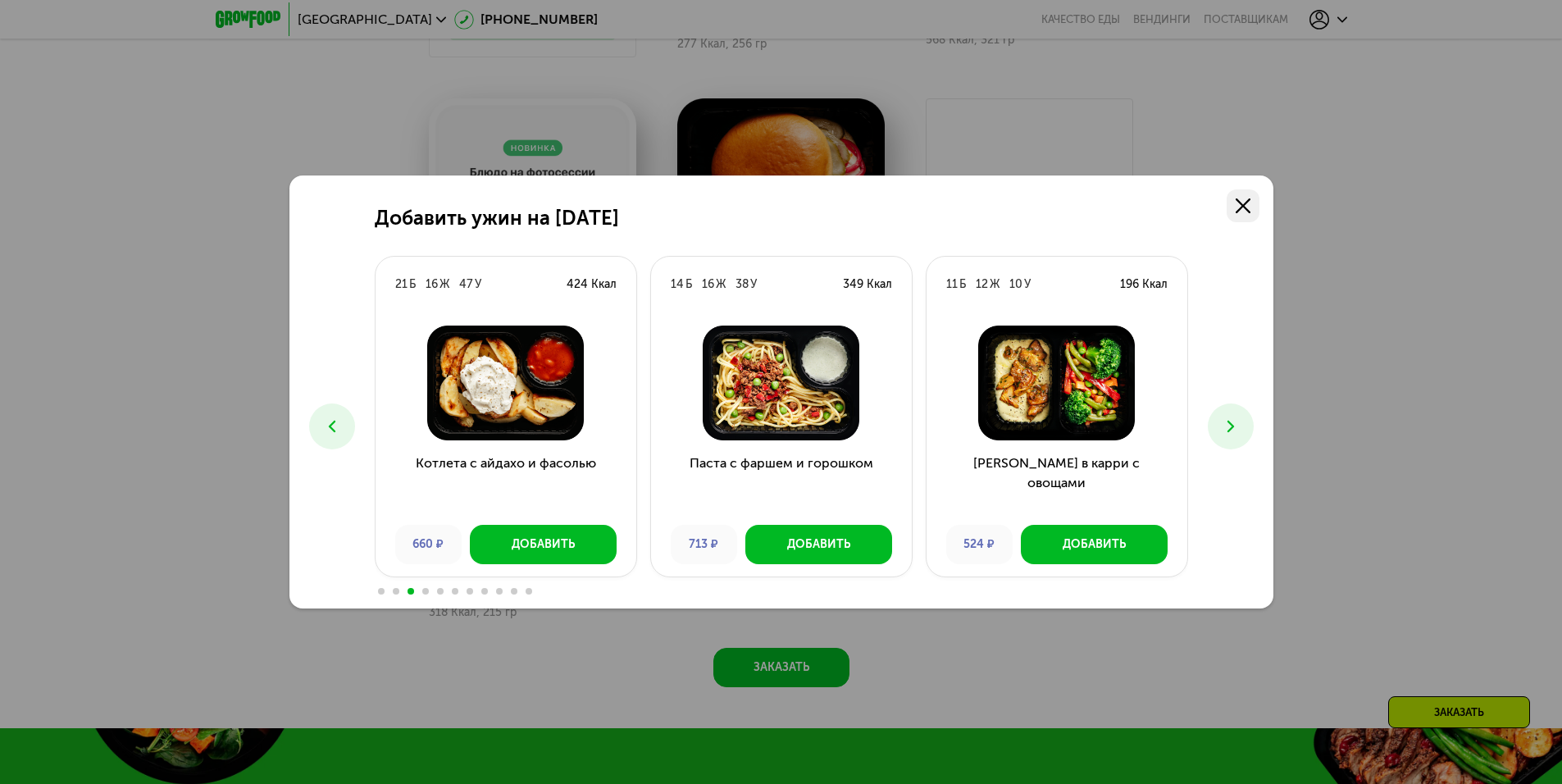
click at [1242, 199] on icon at bounding box center [1242, 206] width 15 height 15
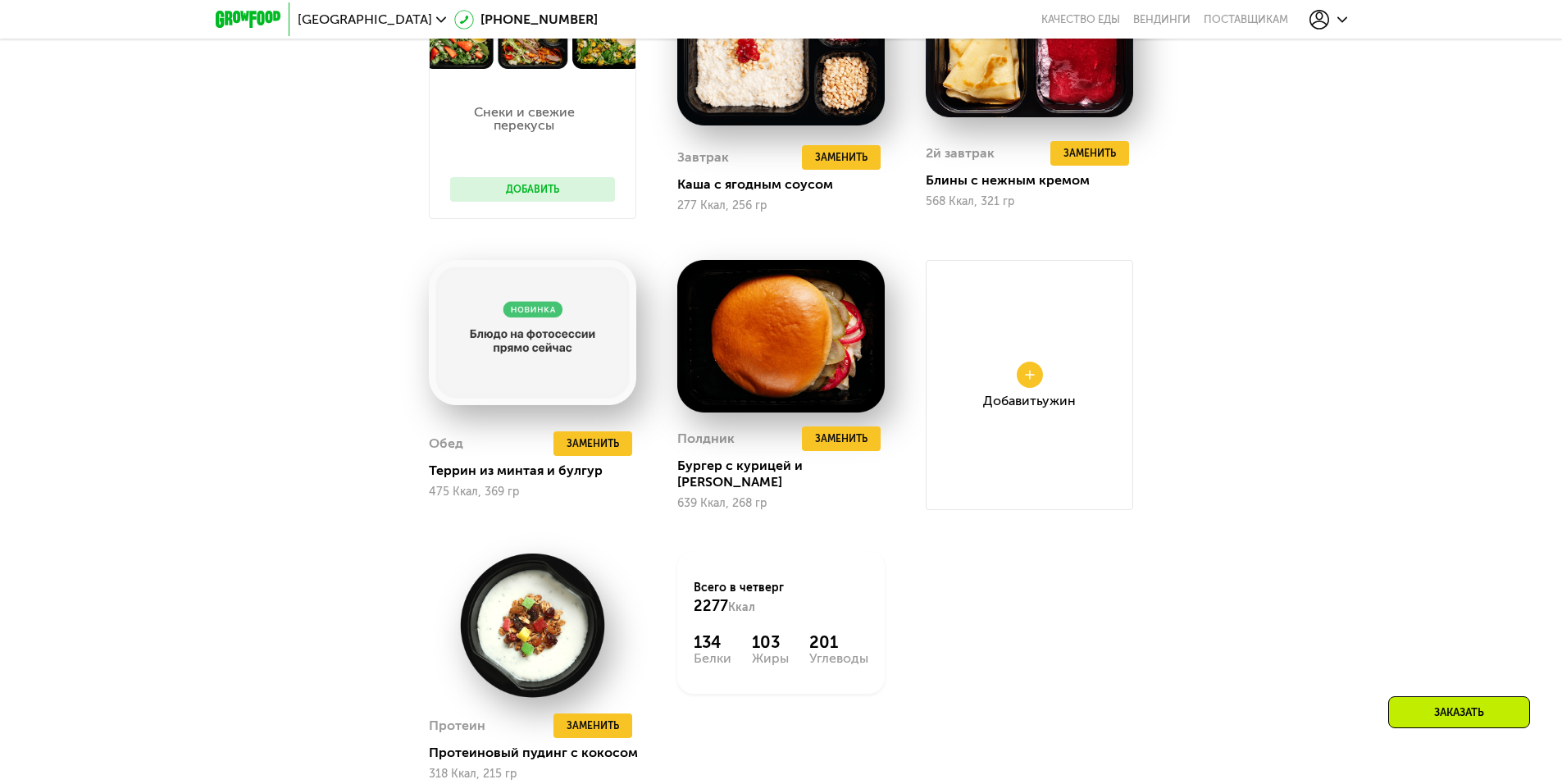
scroll to position [1820, 0]
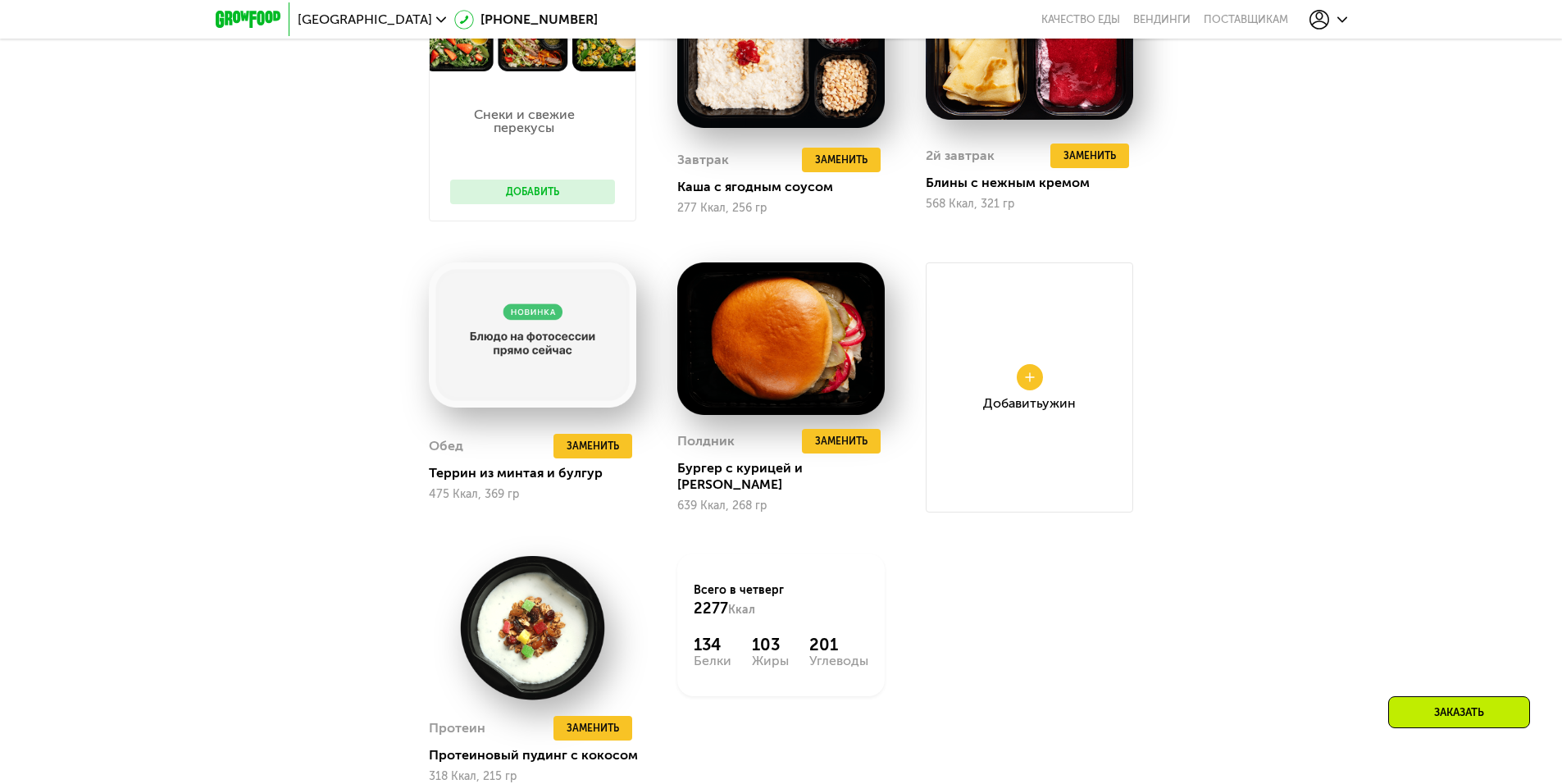
click at [1034, 397] on div "Добавить Ужин" at bounding box center [1029, 387] width 207 height 250
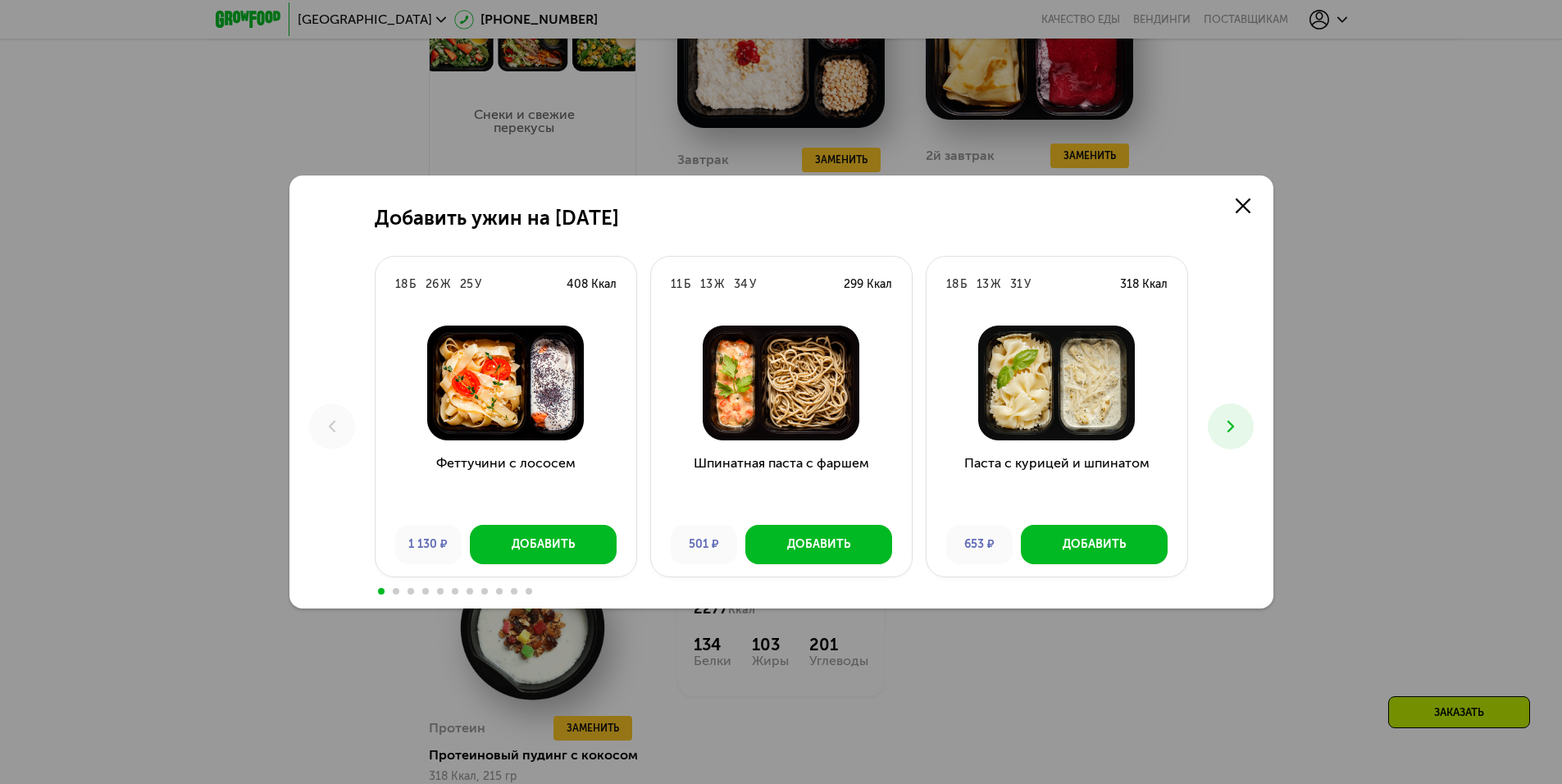
click at [1233, 422] on icon at bounding box center [1230, 426] width 20 height 20
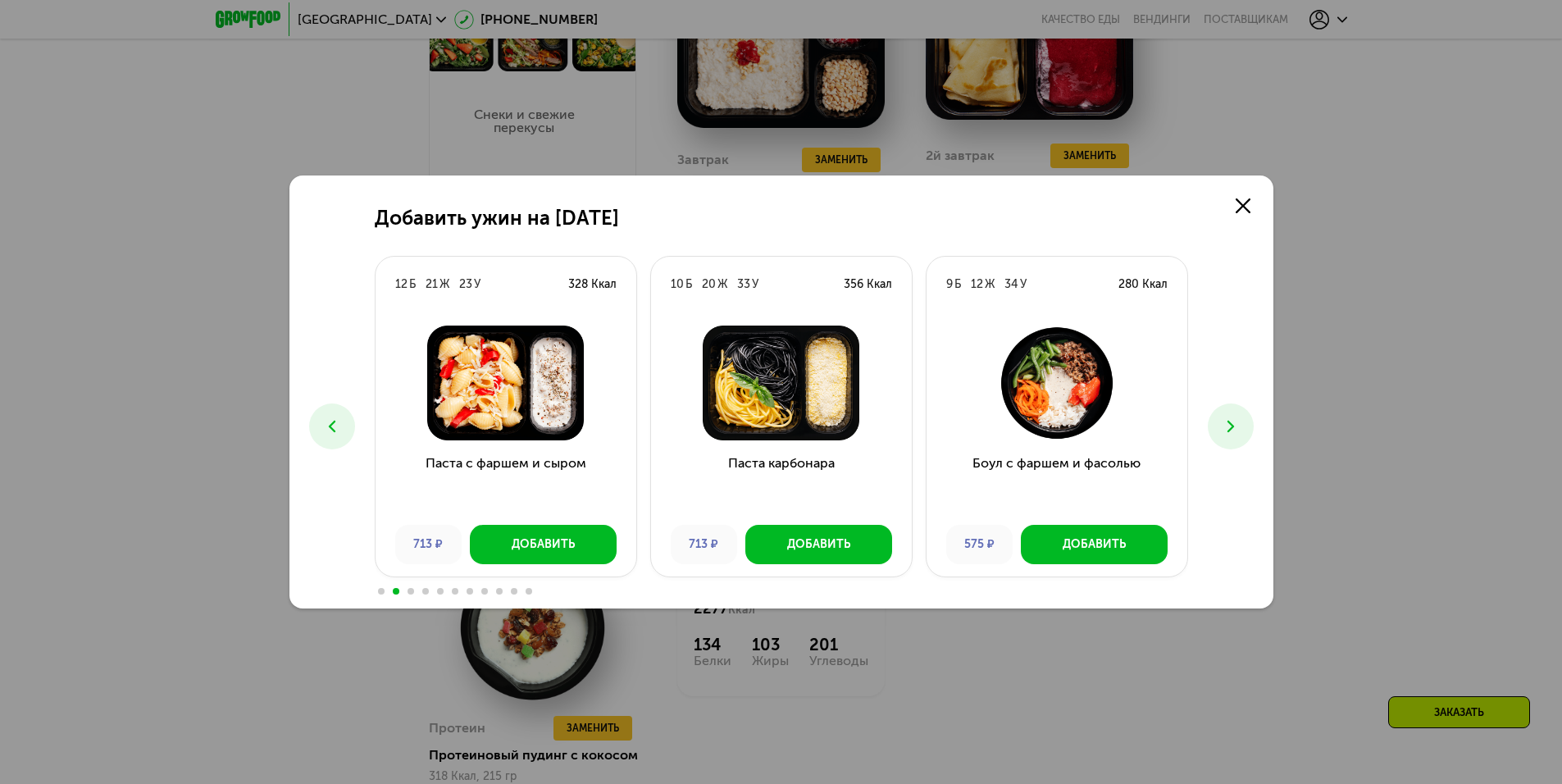
click at [1233, 422] on icon at bounding box center [1230, 426] width 20 height 20
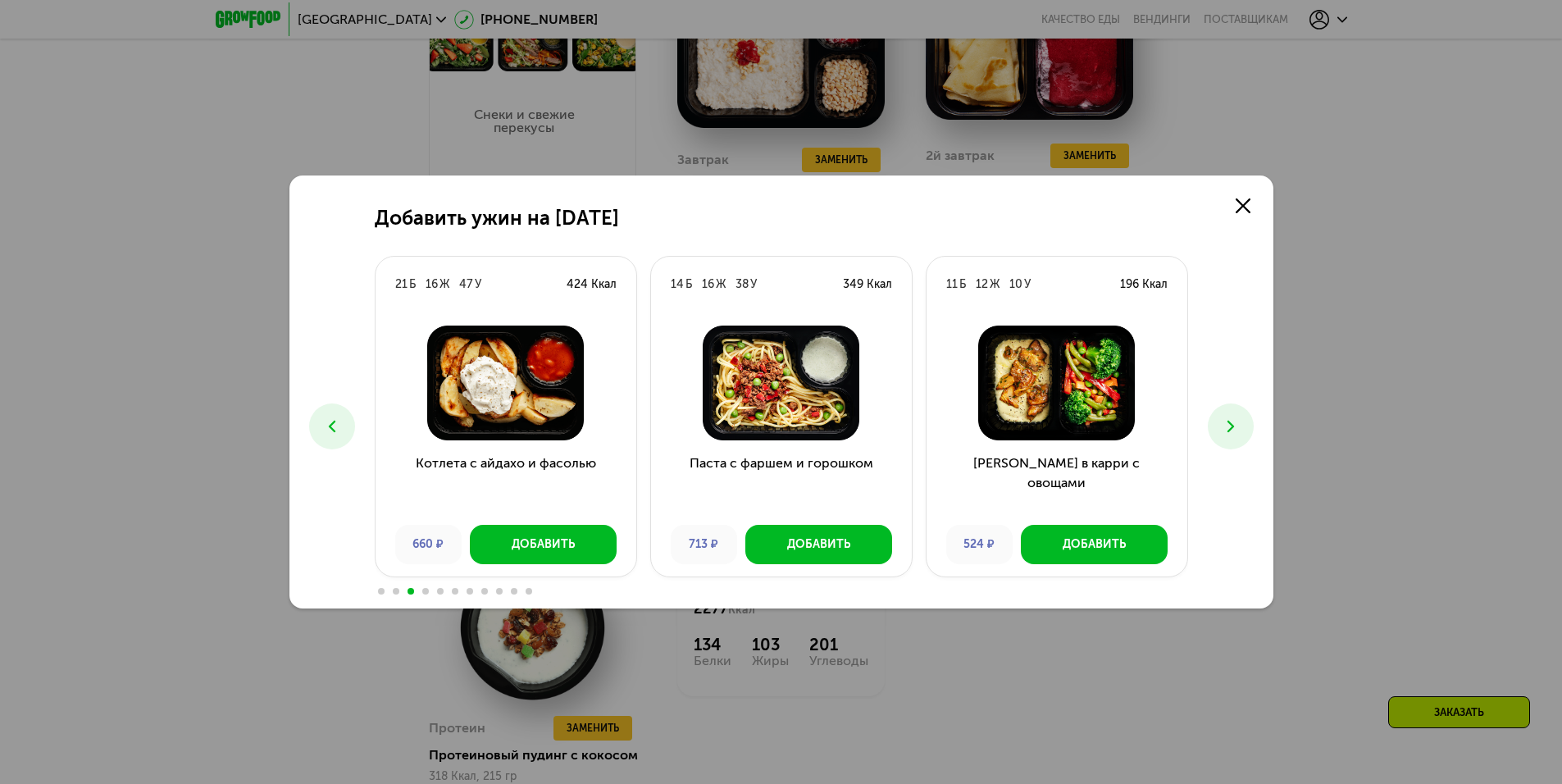
click at [1229, 417] on icon at bounding box center [1230, 426] width 20 height 20
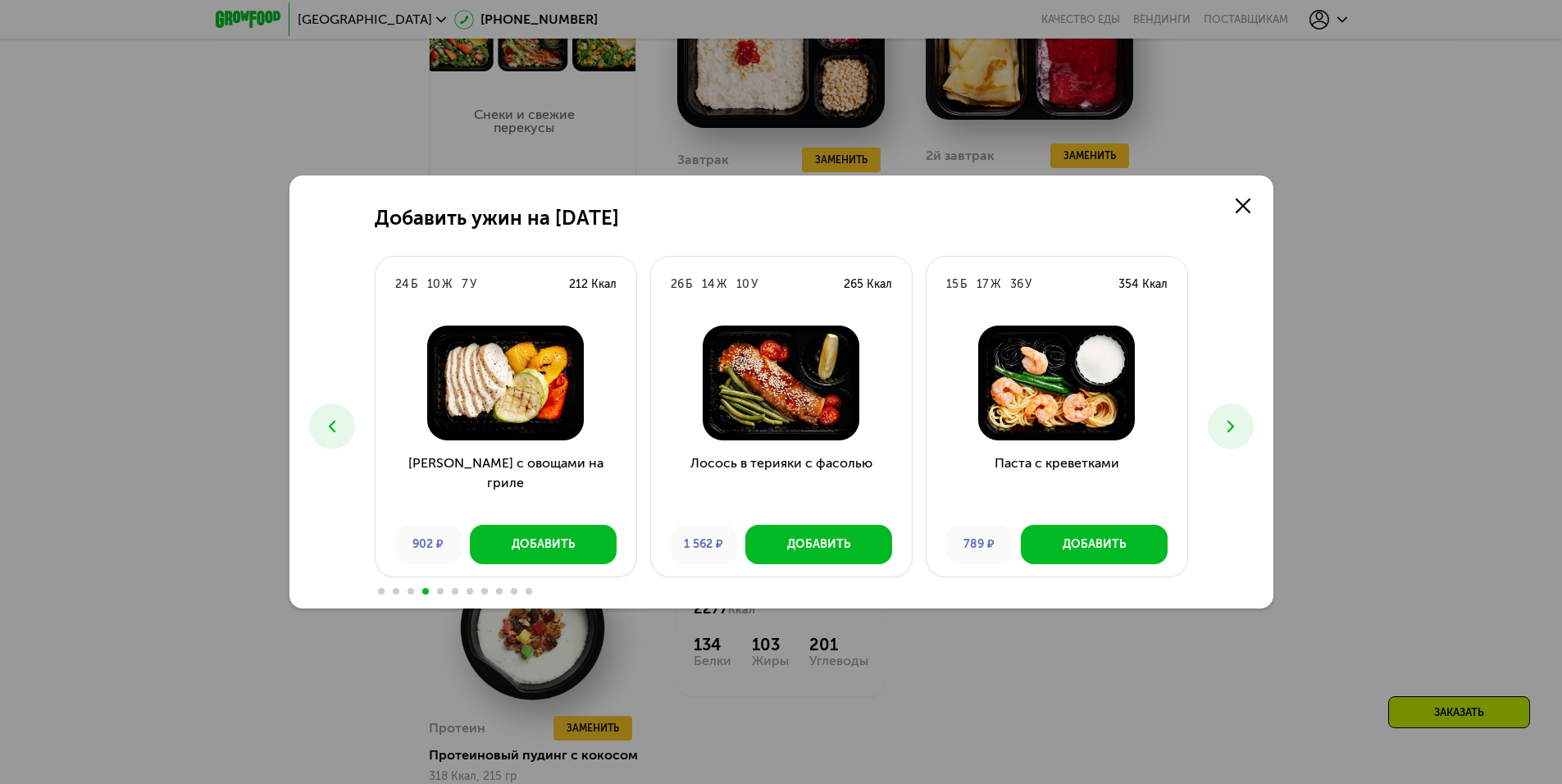
click at [1229, 417] on icon at bounding box center [1230, 426] width 20 height 20
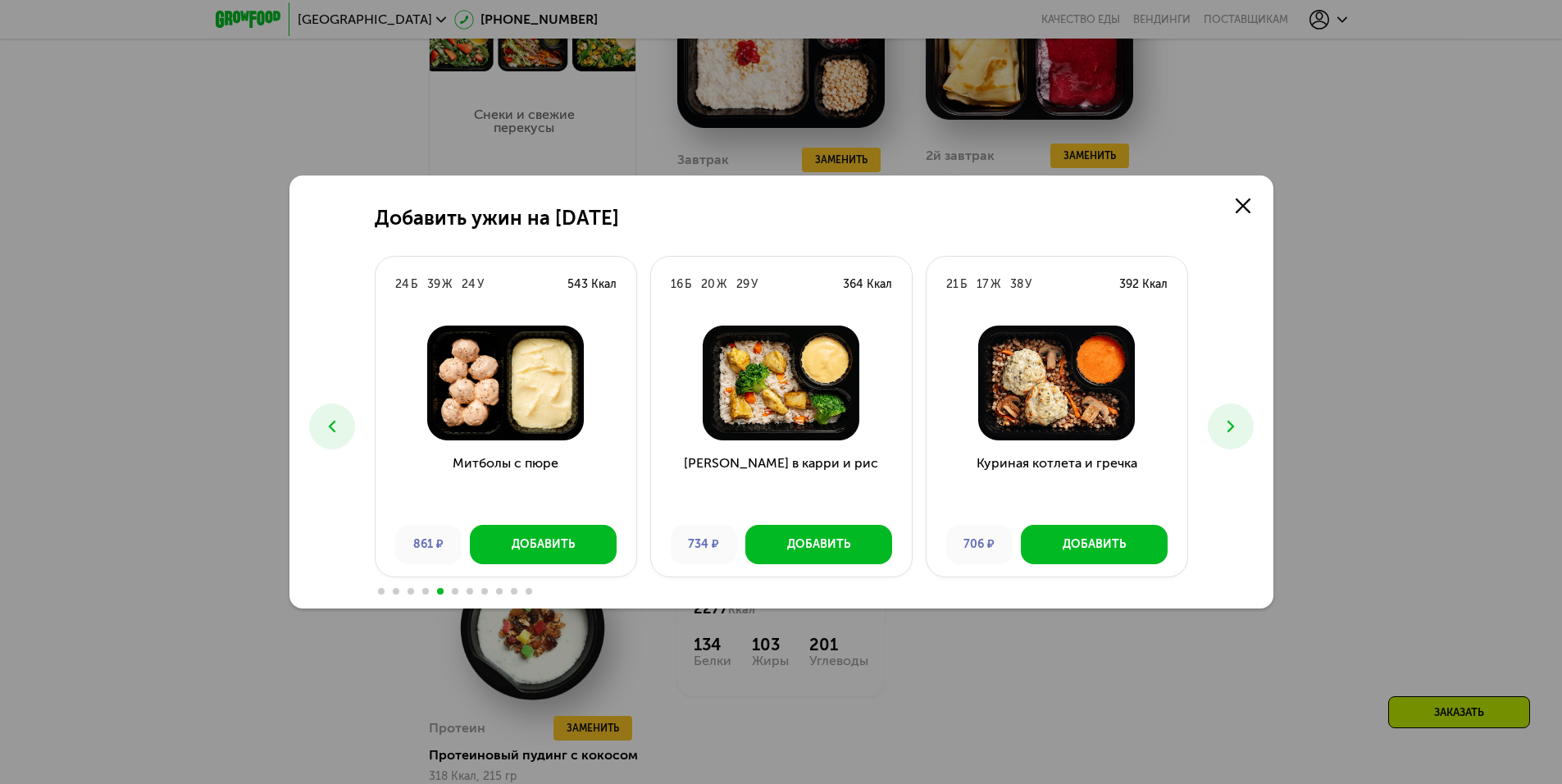
click at [1229, 420] on icon at bounding box center [1230, 426] width 20 height 20
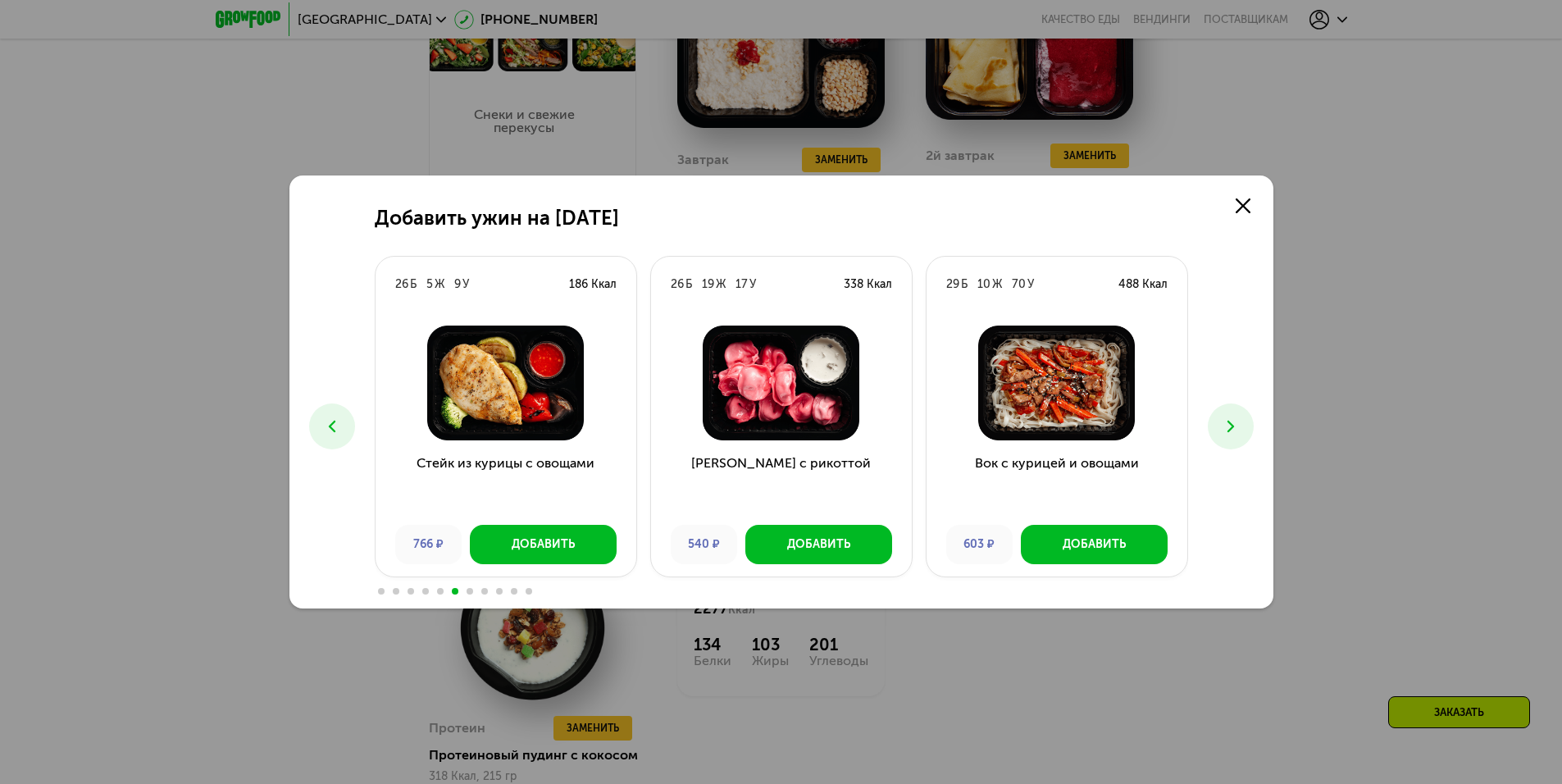
click at [1225, 420] on icon at bounding box center [1230, 426] width 20 height 20
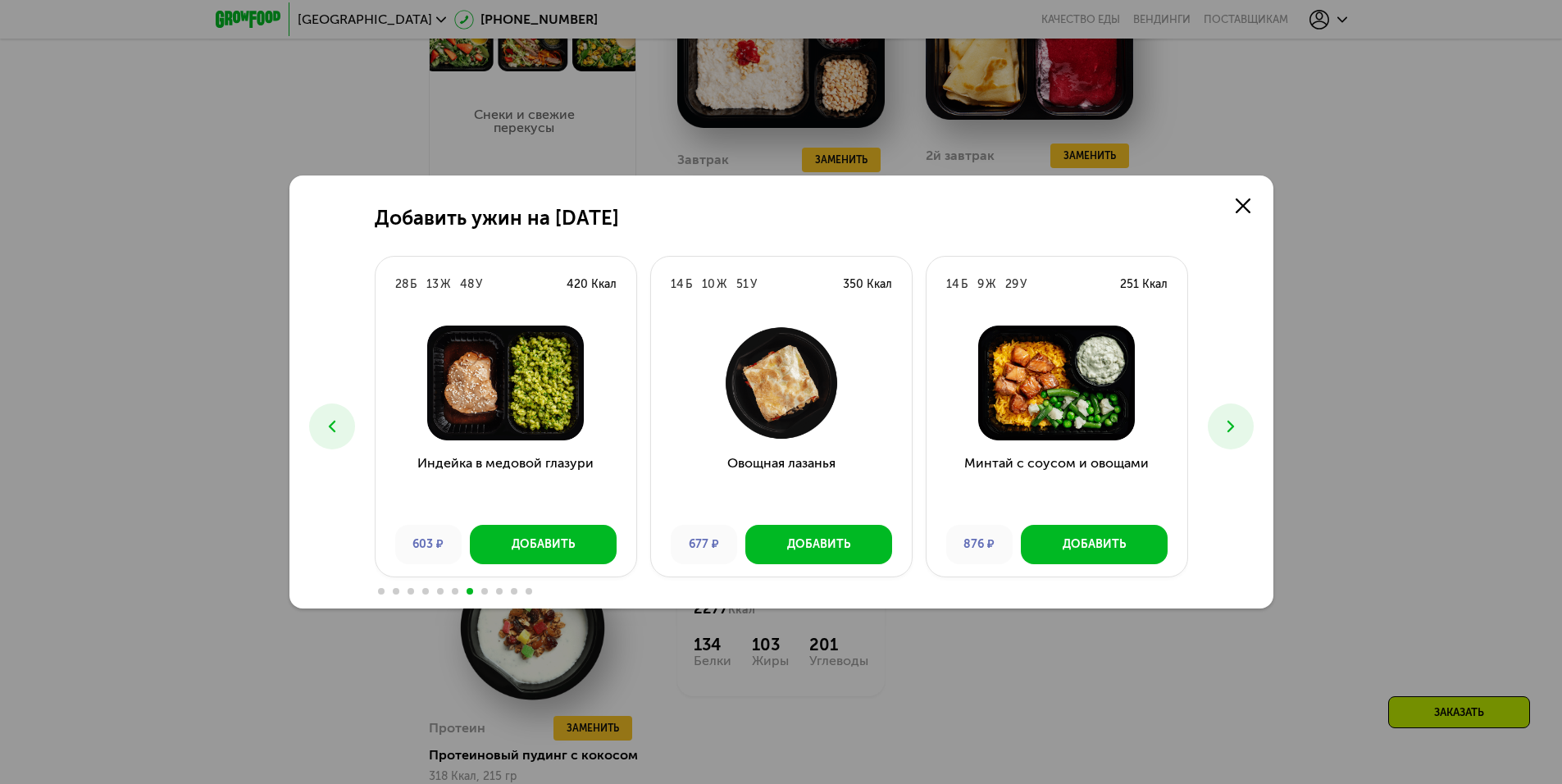
click at [1232, 419] on icon at bounding box center [1230, 426] width 20 height 20
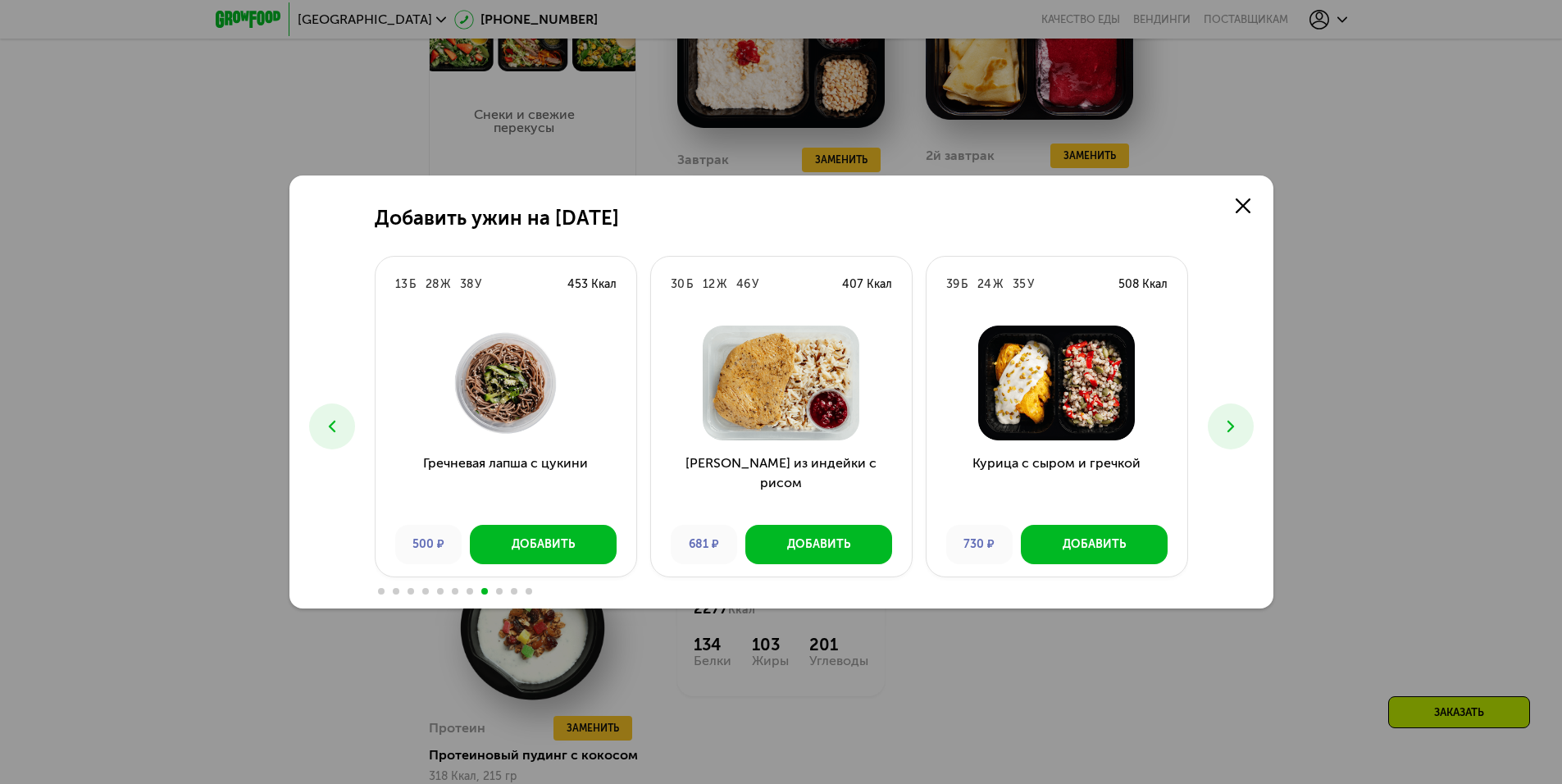
click at [331, 425] on use at bounding box center [331, 426] width 7 height 11
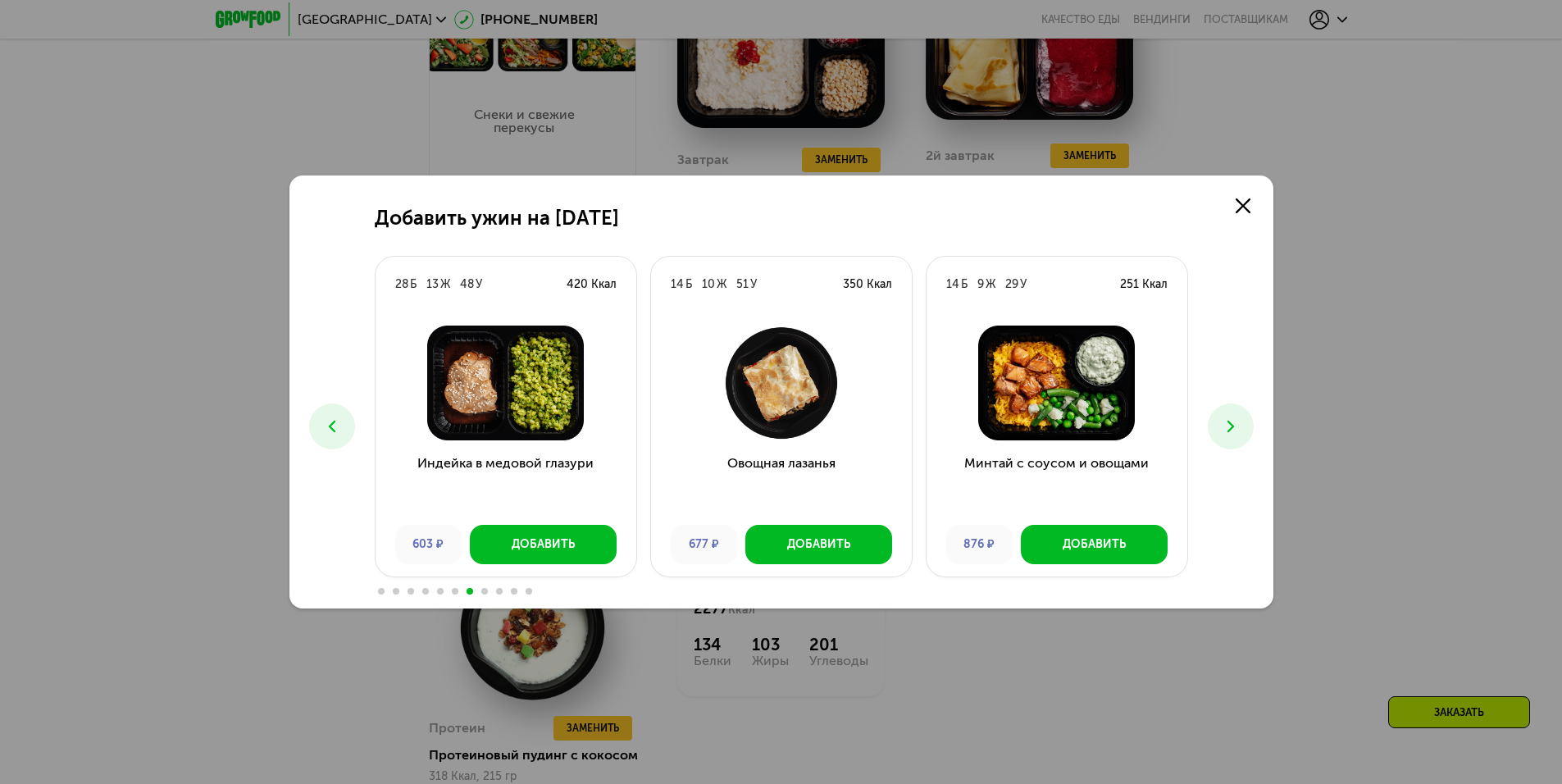
click at [1231, 422] on icon at bounding box center [1230, 426] width 20 height 20
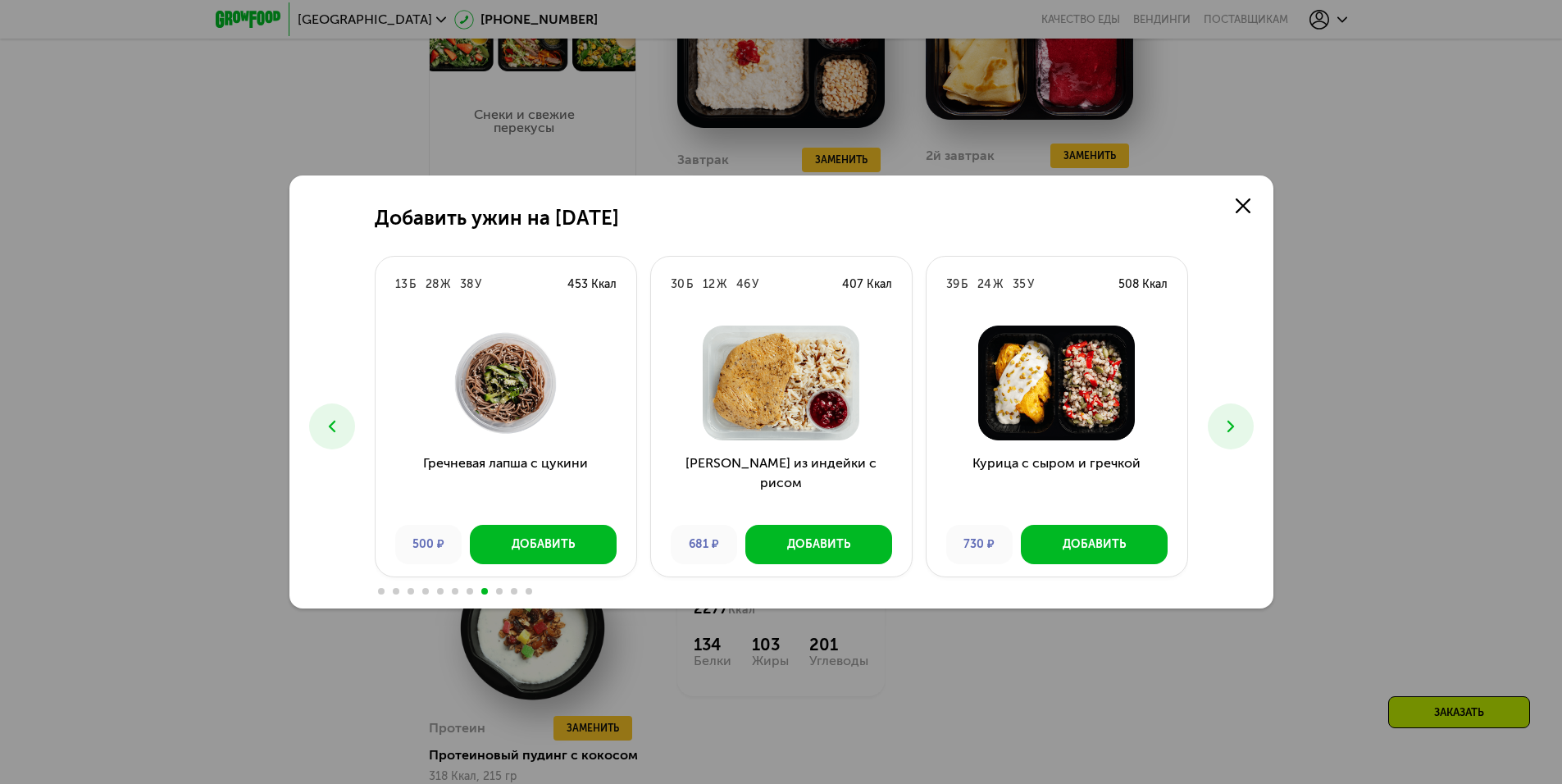
click at [331, 428] on use at bounding box center [331, 426] width 7 height 11
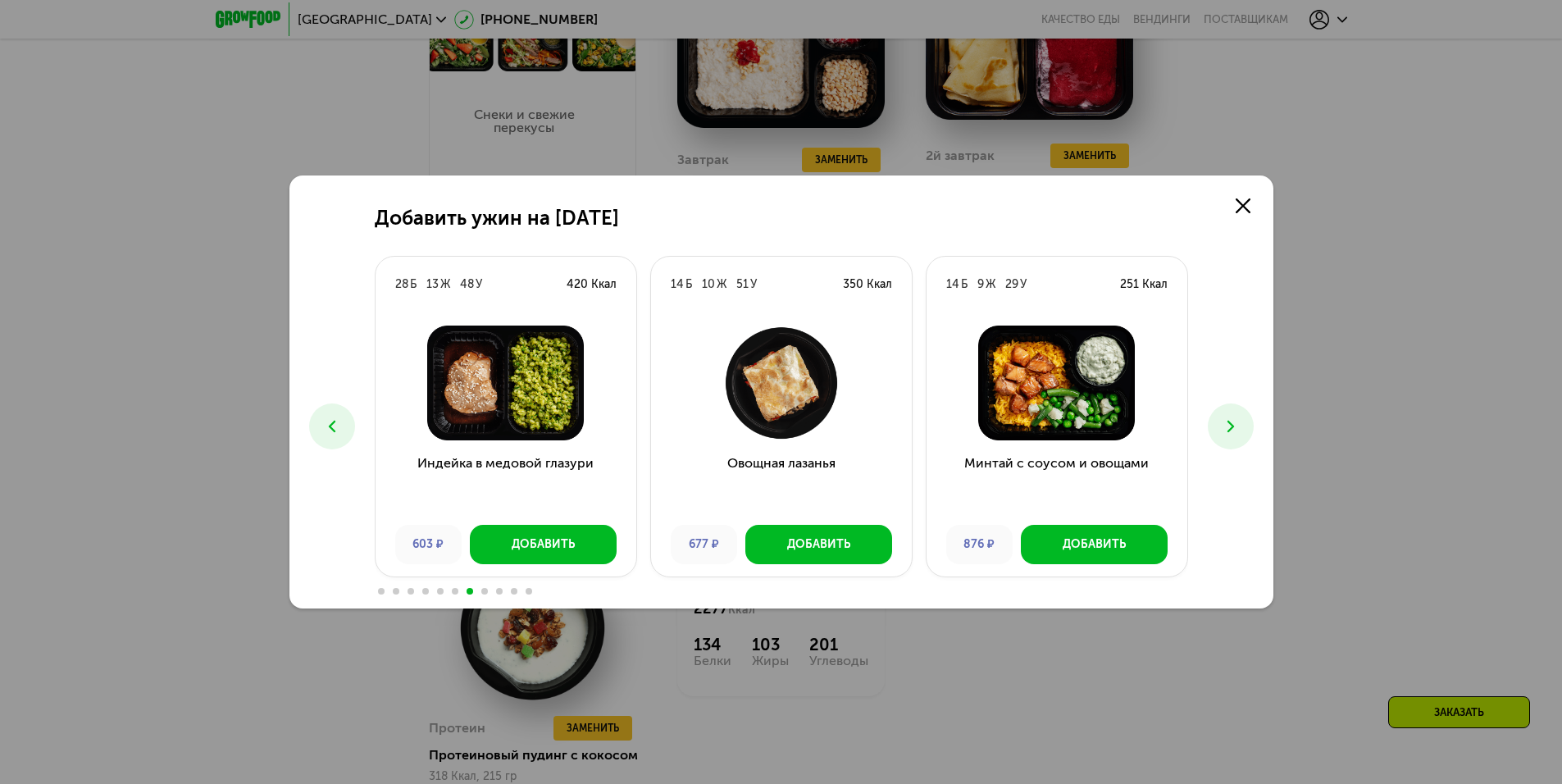
click at [533, 396] on img at bounding box center [505, 383] width 234 height 115
click at [517, 382] on img at bounding box center [505, 383] width 234 height 115
click at [561, 543] on div "Добавить" at bounding box center [543, 544] width 63 height 17
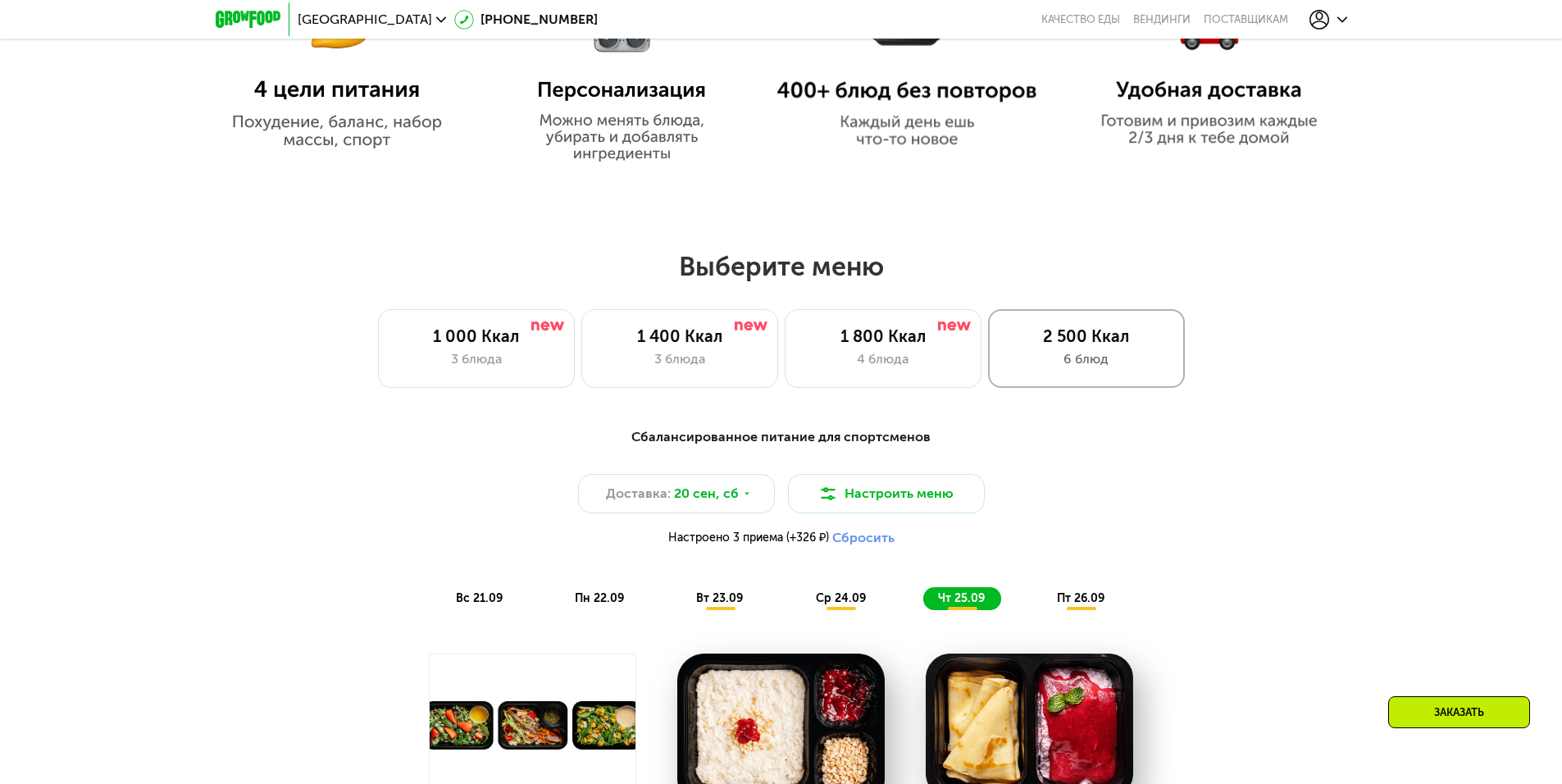
scroll to position [1164, 0]
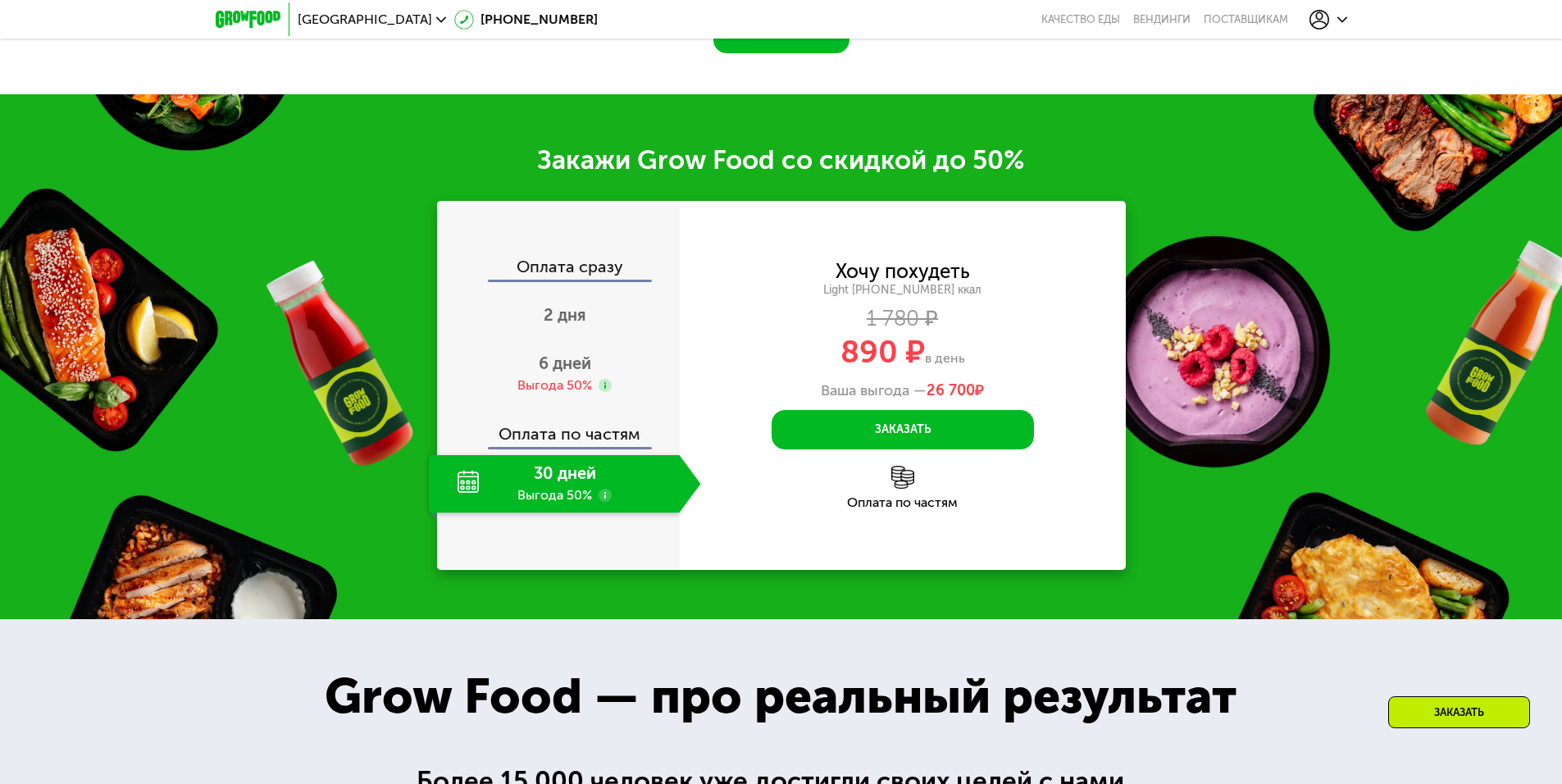
scroll to position [2187, 0]
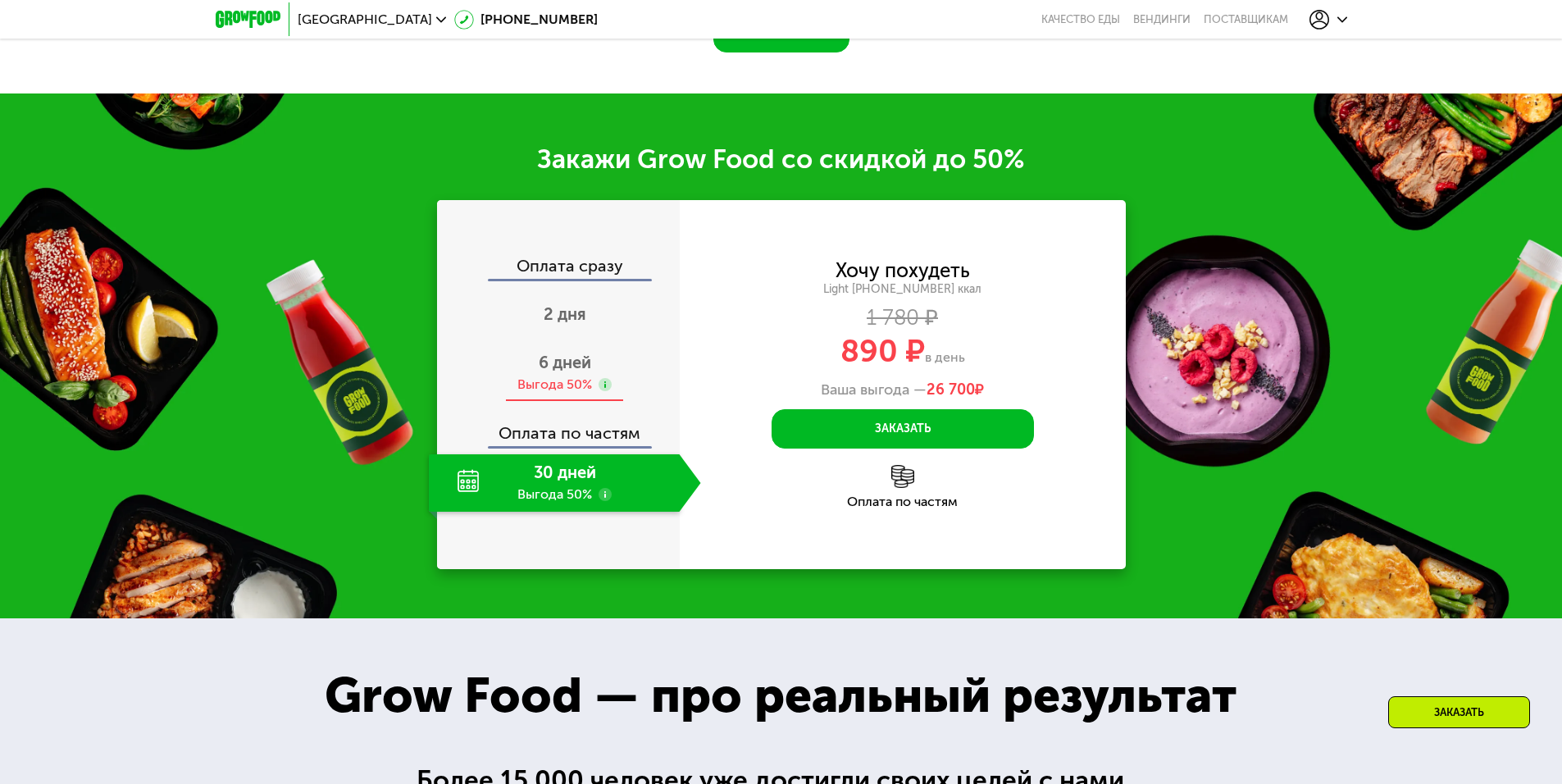
click at [559, 372] on span "6 дней" at bounding box center [565, 362] width 52 height 20
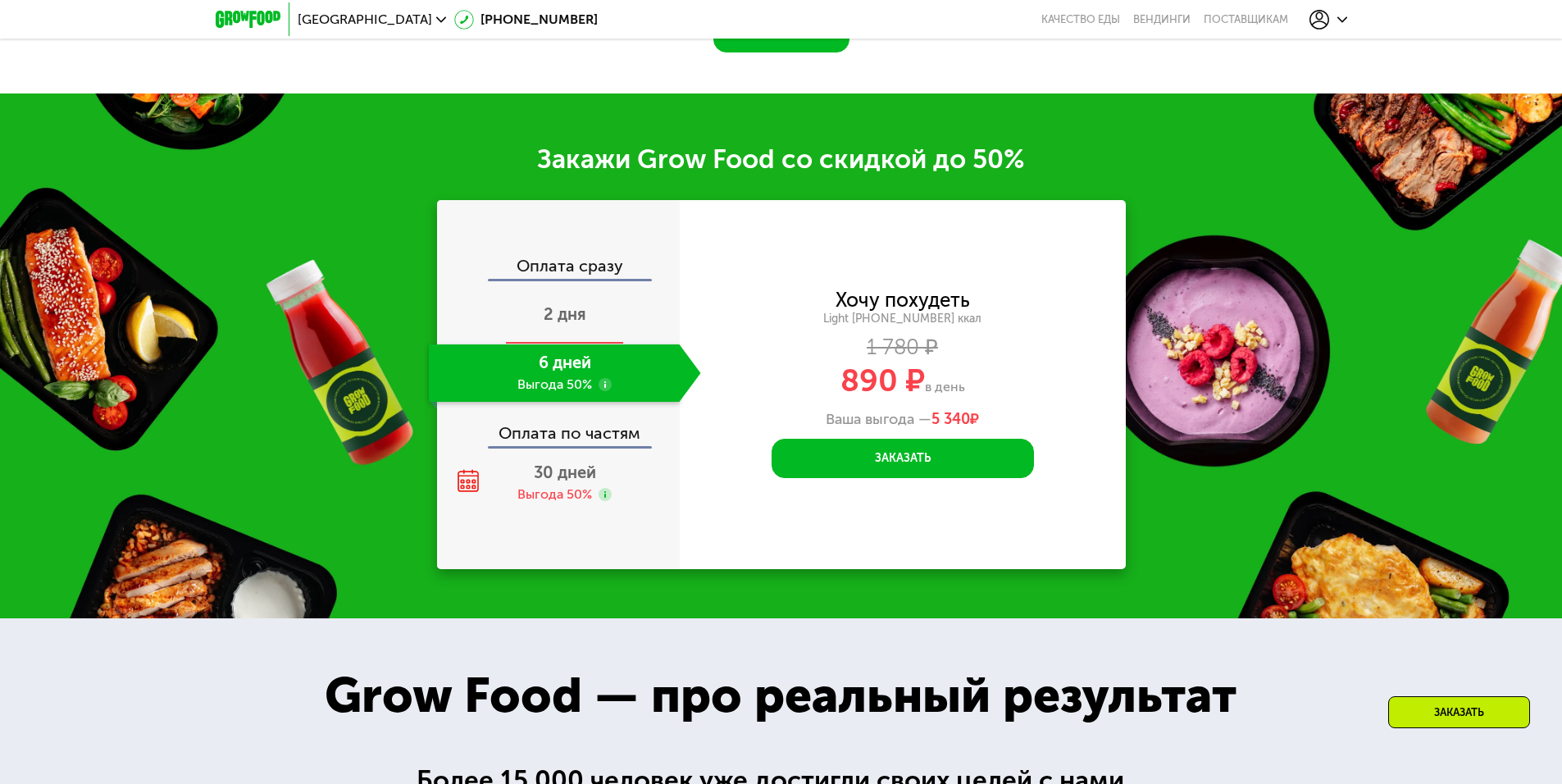
click at [563, 308] on div "2 дня" at bounding box center [565, 315] width 272 height 57
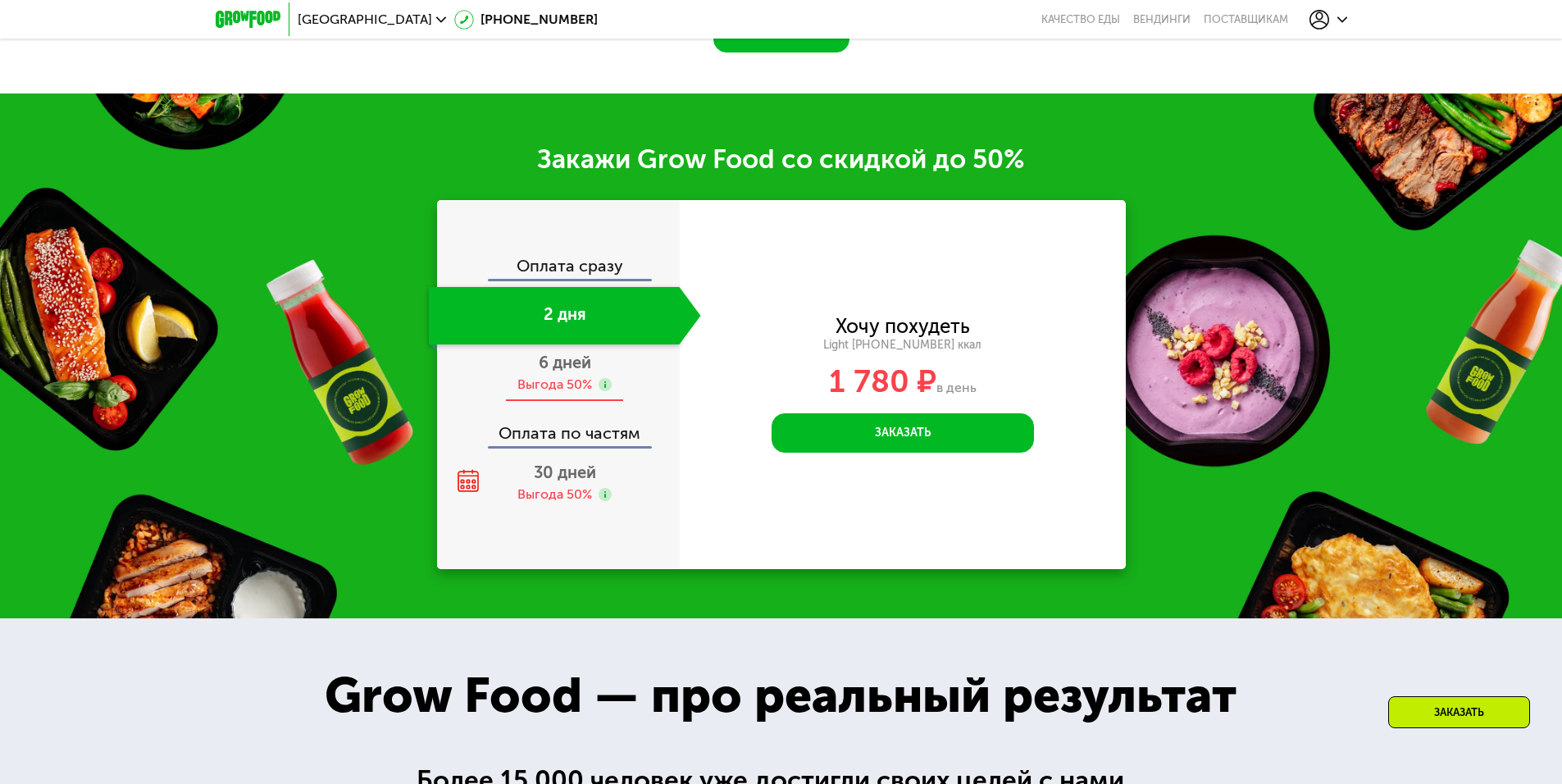
click at [566, 387] on div "Выгода 50%" at bounding box center [555, 384] width 75 height 18
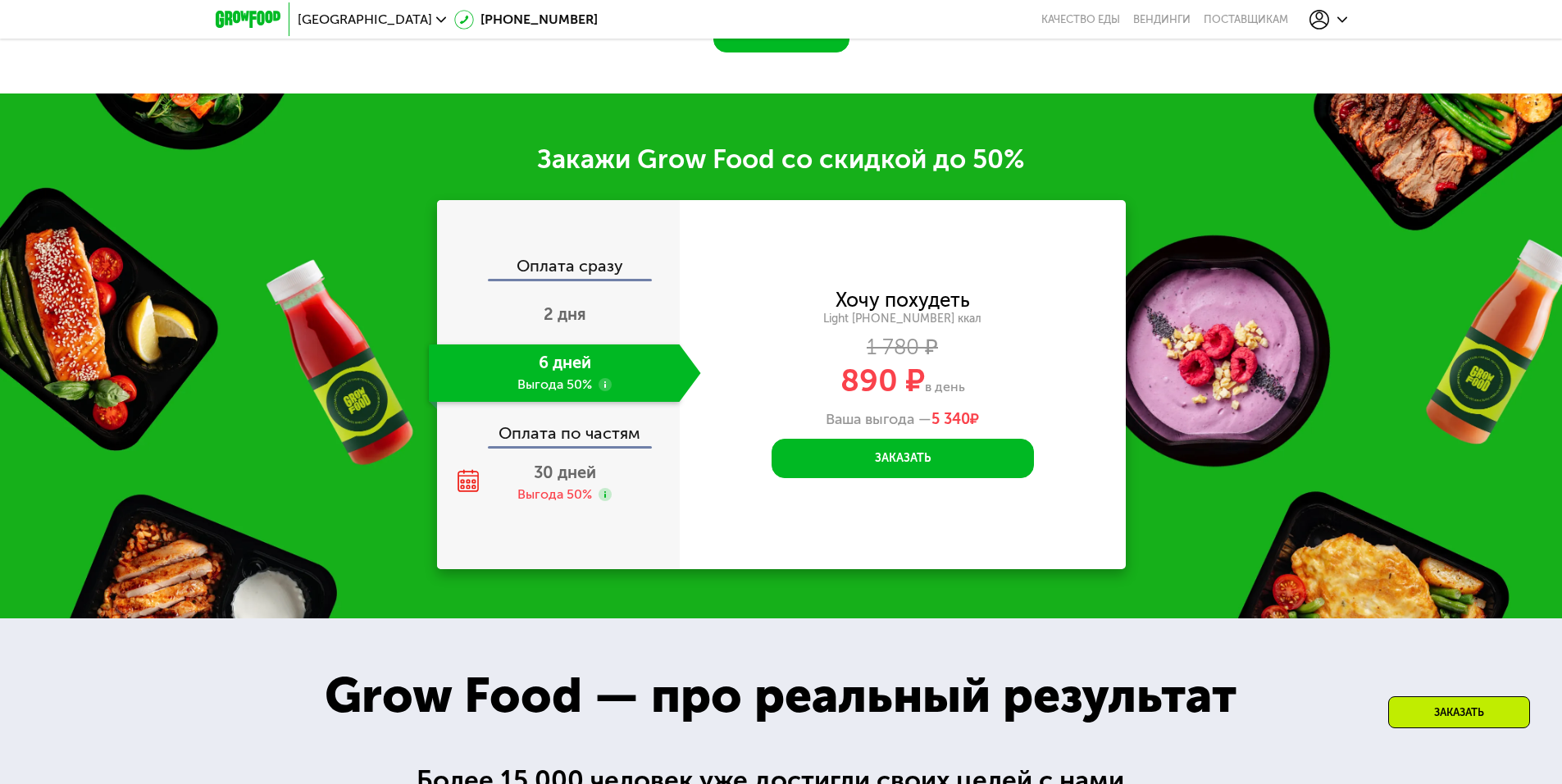
scroll to position [0, 0]
